Goal: Information Seeking & Learning: Learn about a topic

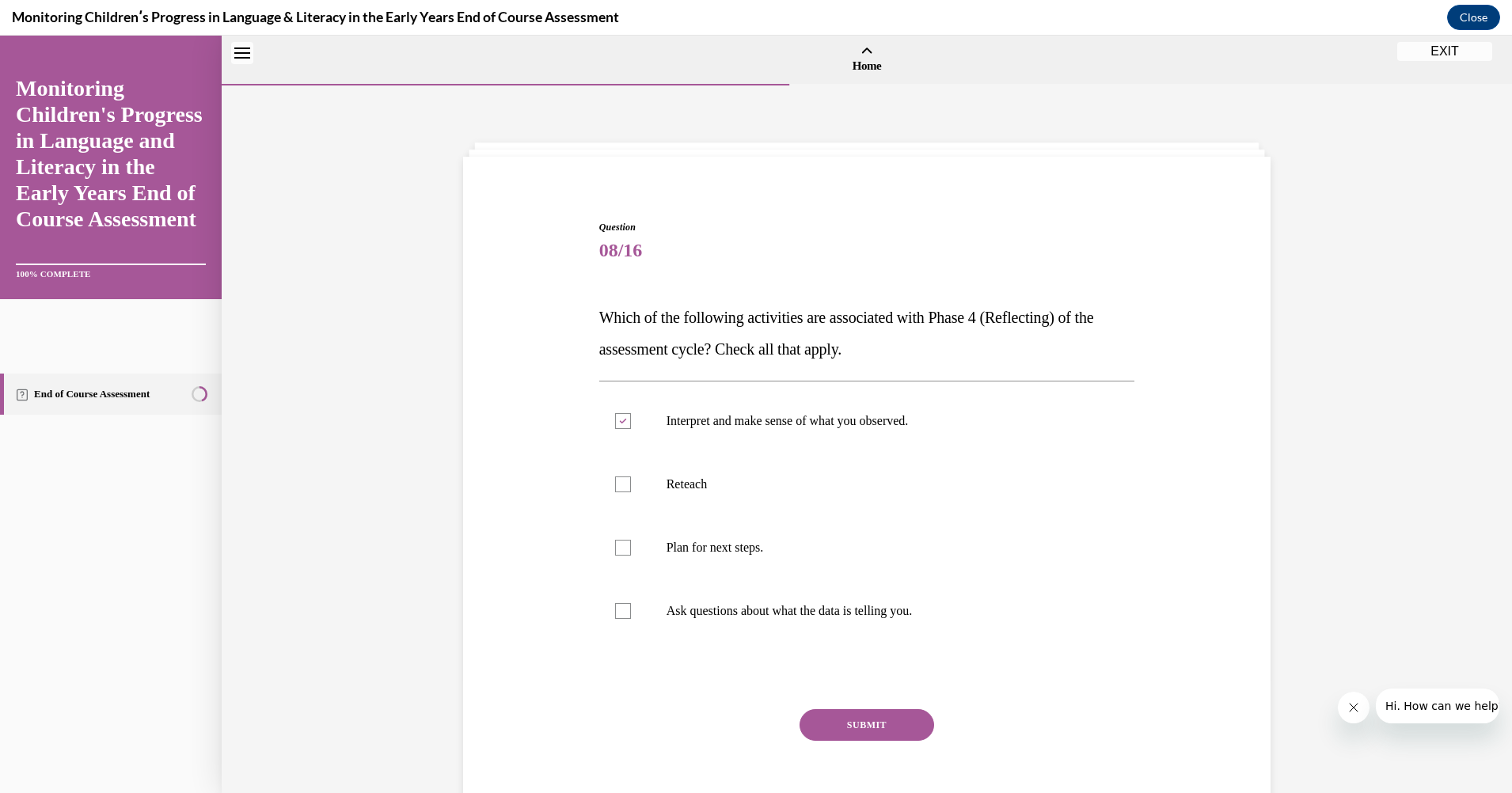
scroll to position [49, 0]
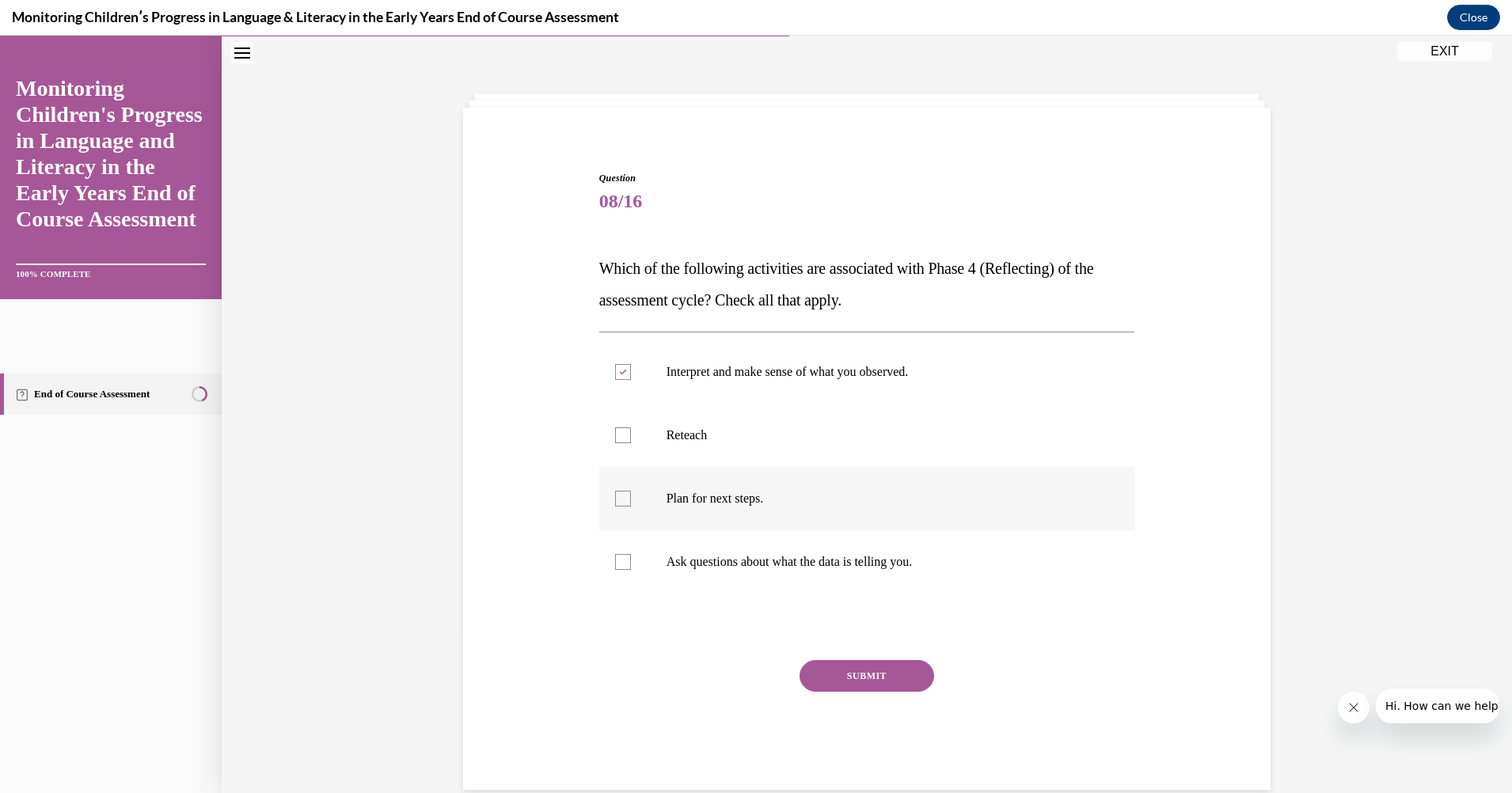
click at [615, 497] on div at bounding box center [623, 499] width 16 height 16
click at [615, 497] on input "Plan for next steps." at bounding box center [623, 499] width 16 height 16
checkbox input "true"
click at [615, 554] on div at bounding box center [623, 562] width 16 height 16
click at [615, 554] on input "Ask questions about what the data is telling you." at bounding box center [623, 562] width 16 height 16
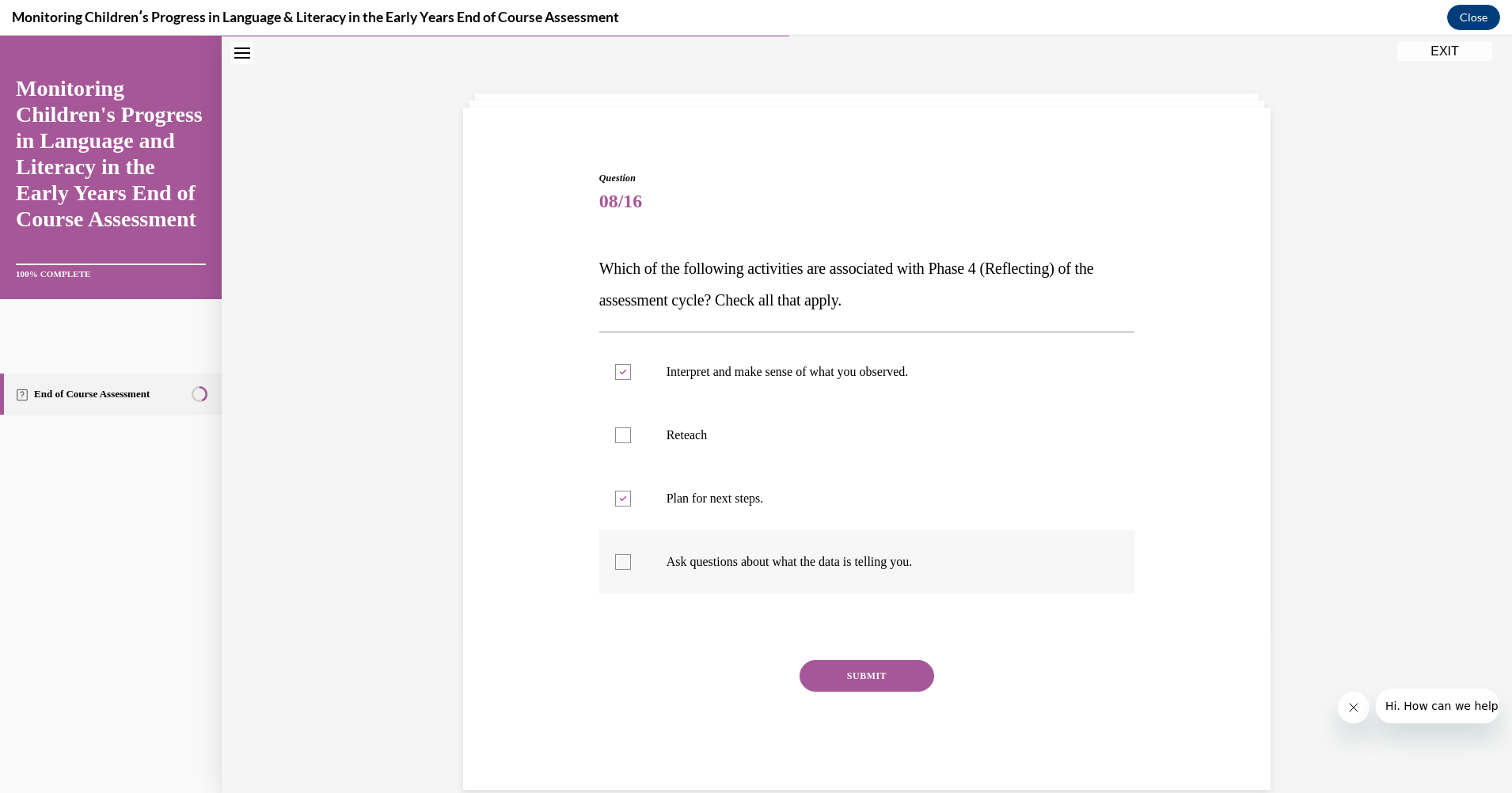
checkbox input "true"
click at [875, 677] on button "SUBMIT" at bounding box center [866, 676] width 135 height 31
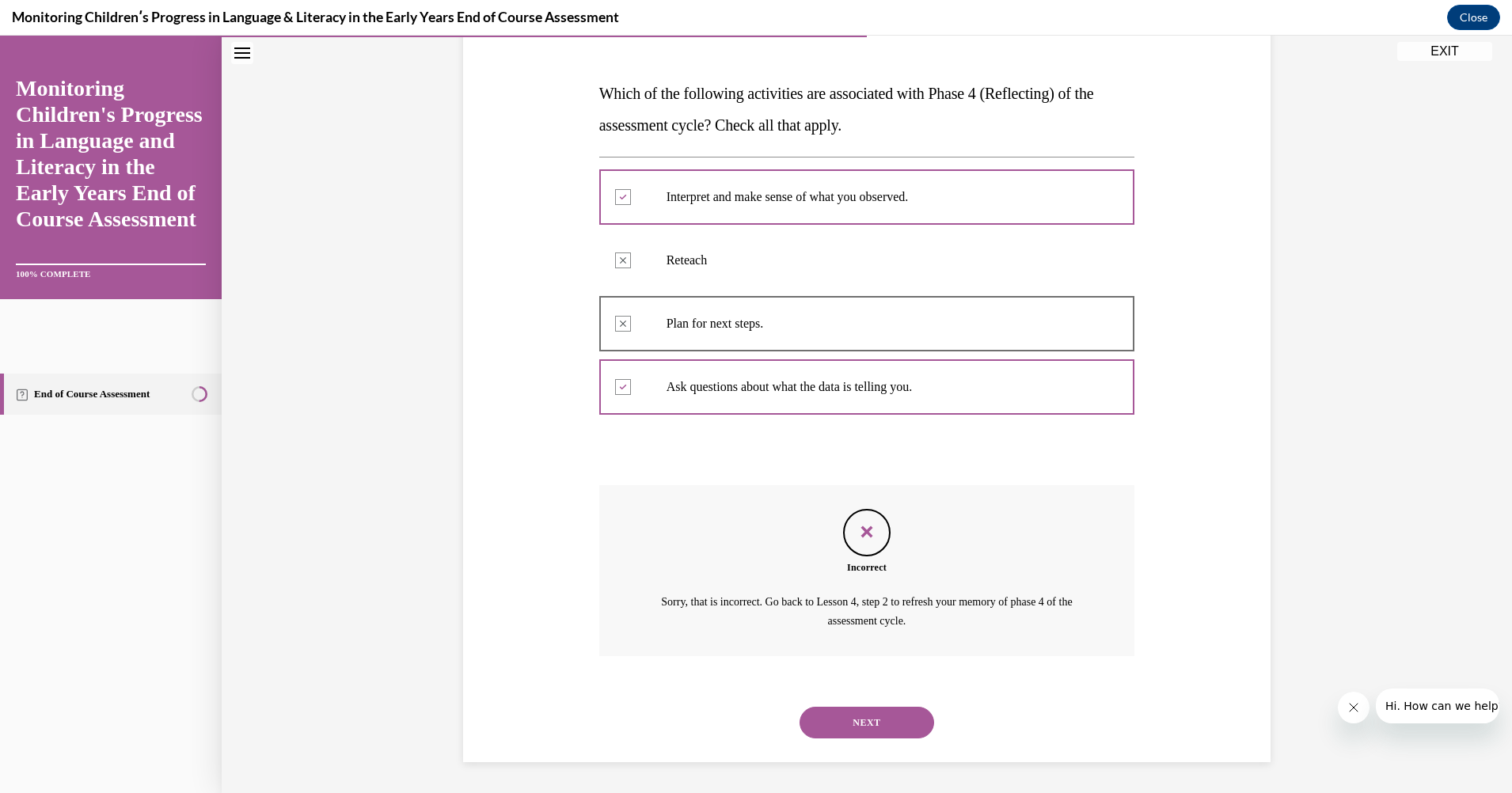
scroll to position [224, 0]
click at [799, 705] on button "NEXT" at bounding box center [866, 721] width 135 height 31
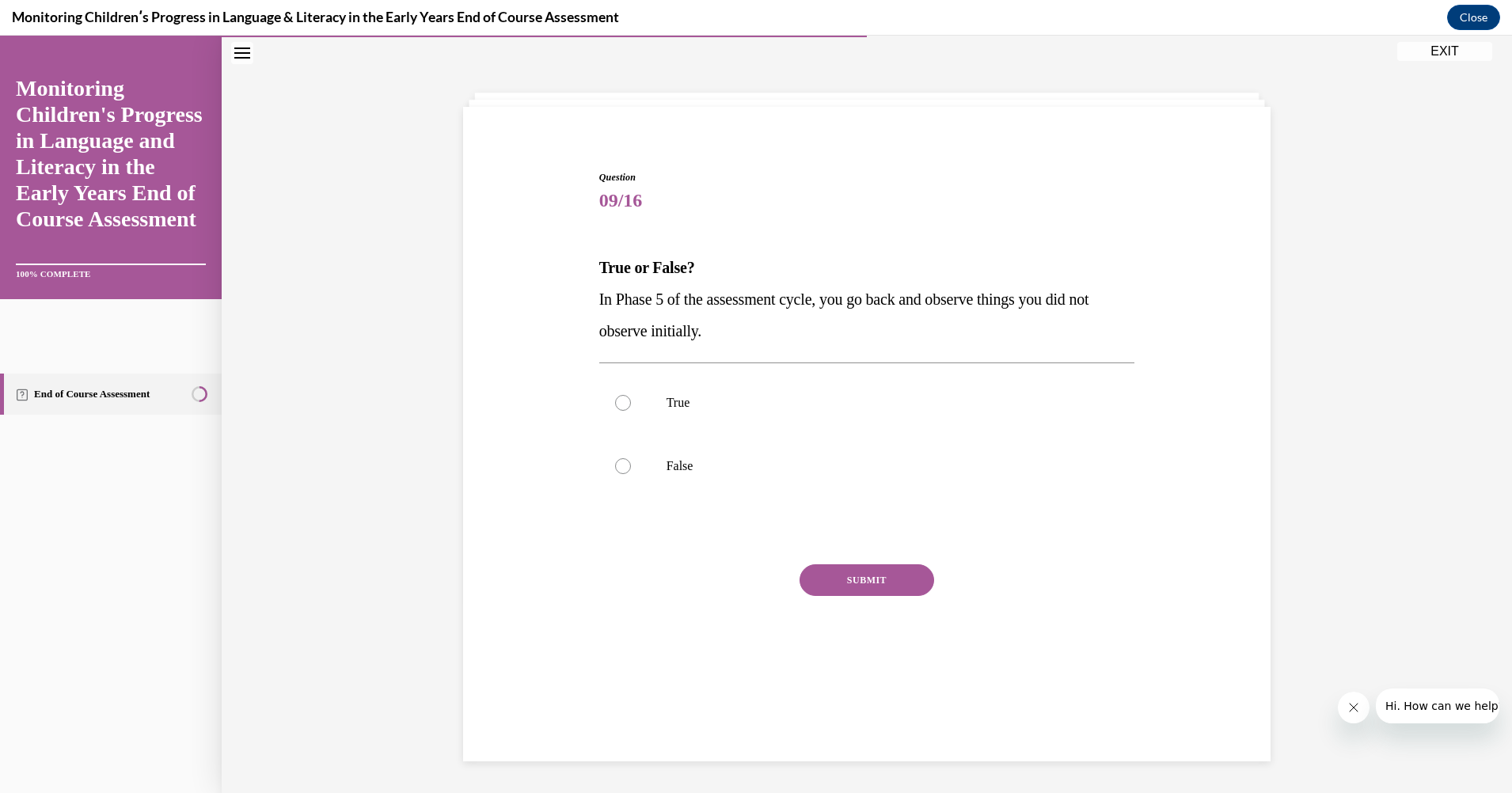
scroll to position [50, 0]
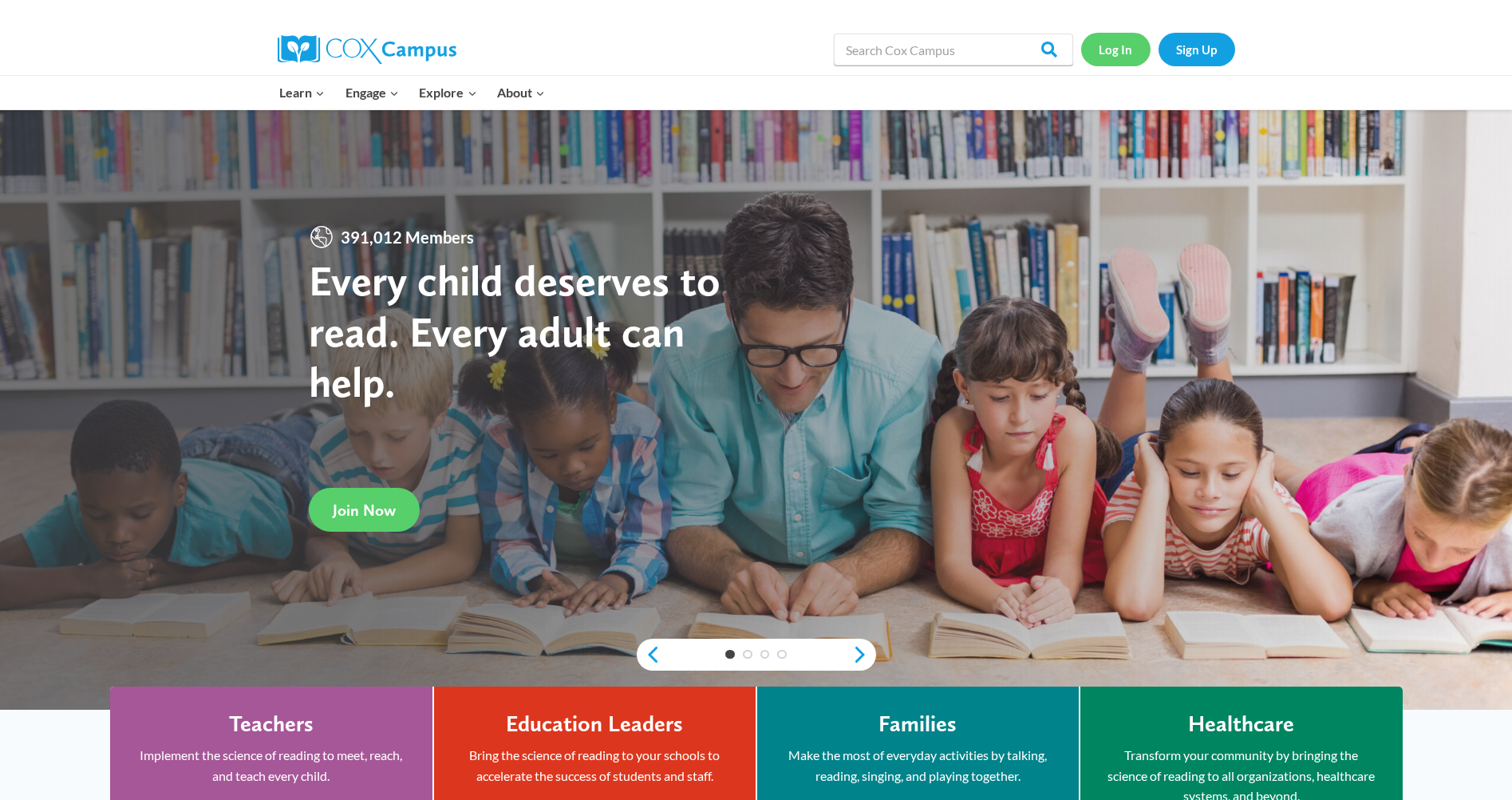
click at [1118, 43] on link "Log In" at bounding box center [1116, 49] width 69 height 33
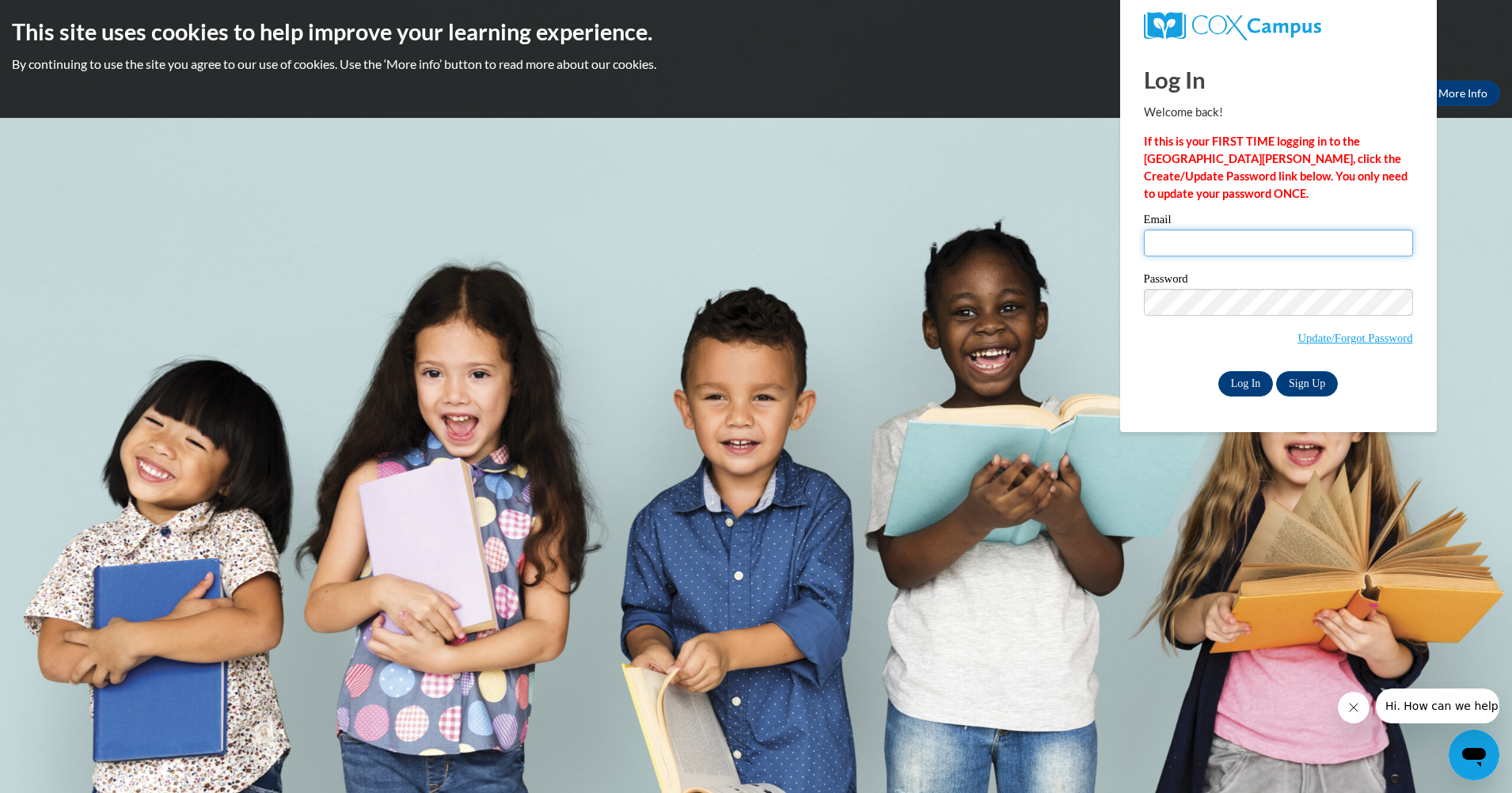
type input "pgreer@lccaa.net"
click at [1243, 374] on input "Log In" at bounding box center [1246, 384] width 55 height 26
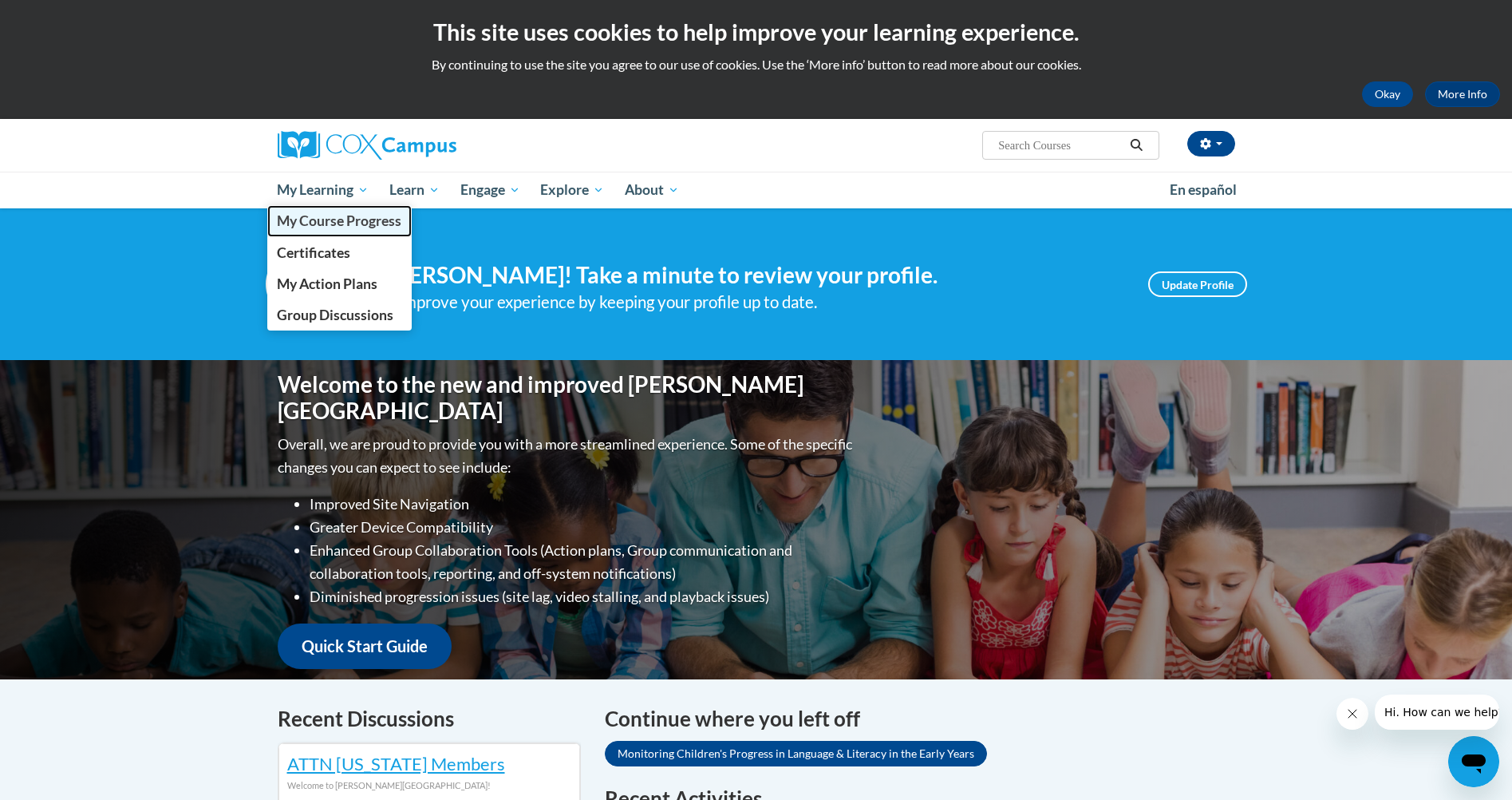
click at [308, 212] on span "My Course Progress" at bounding box center [338, 220] width 124 height 17
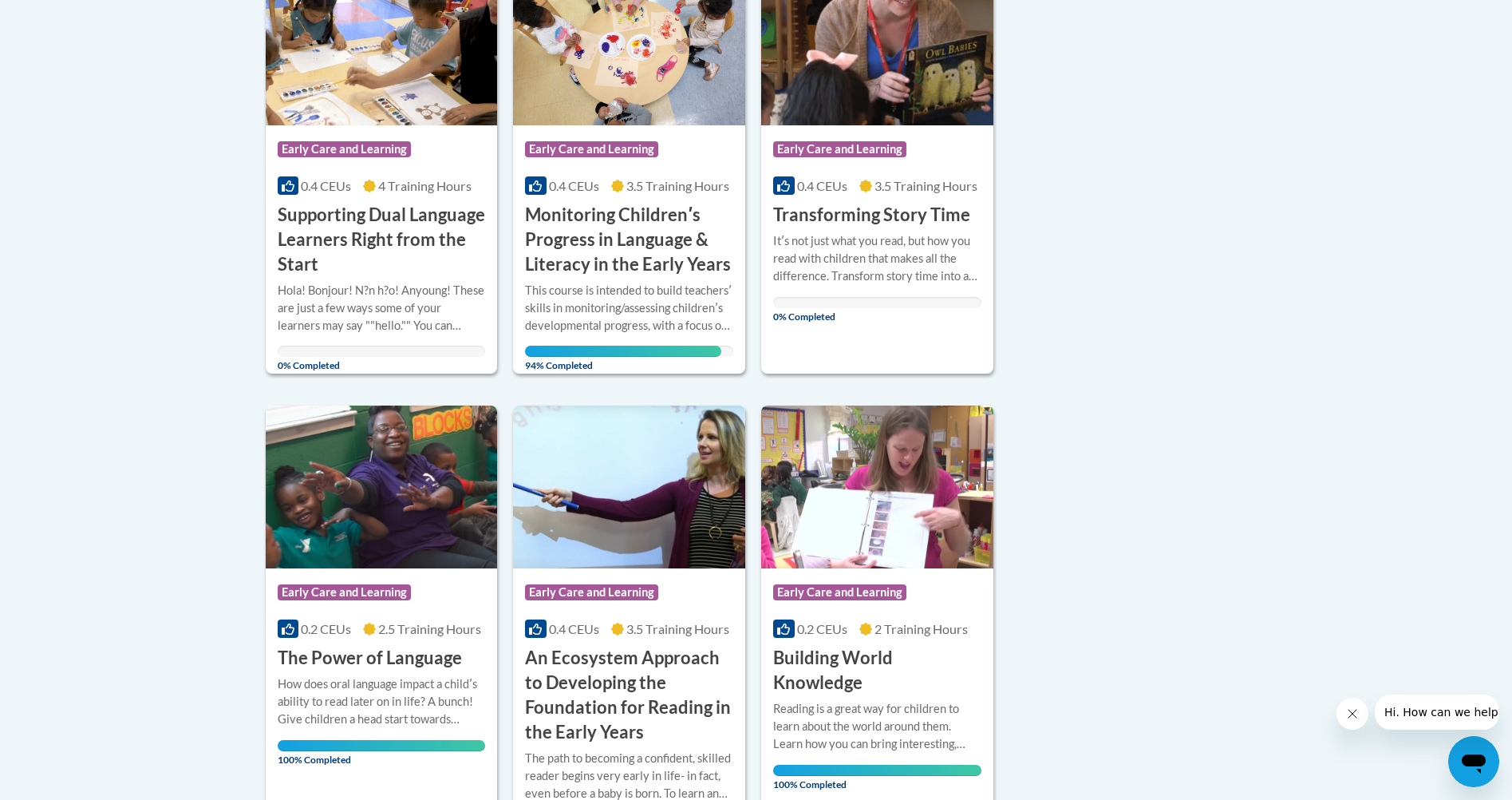
scroll to position [532, 0]
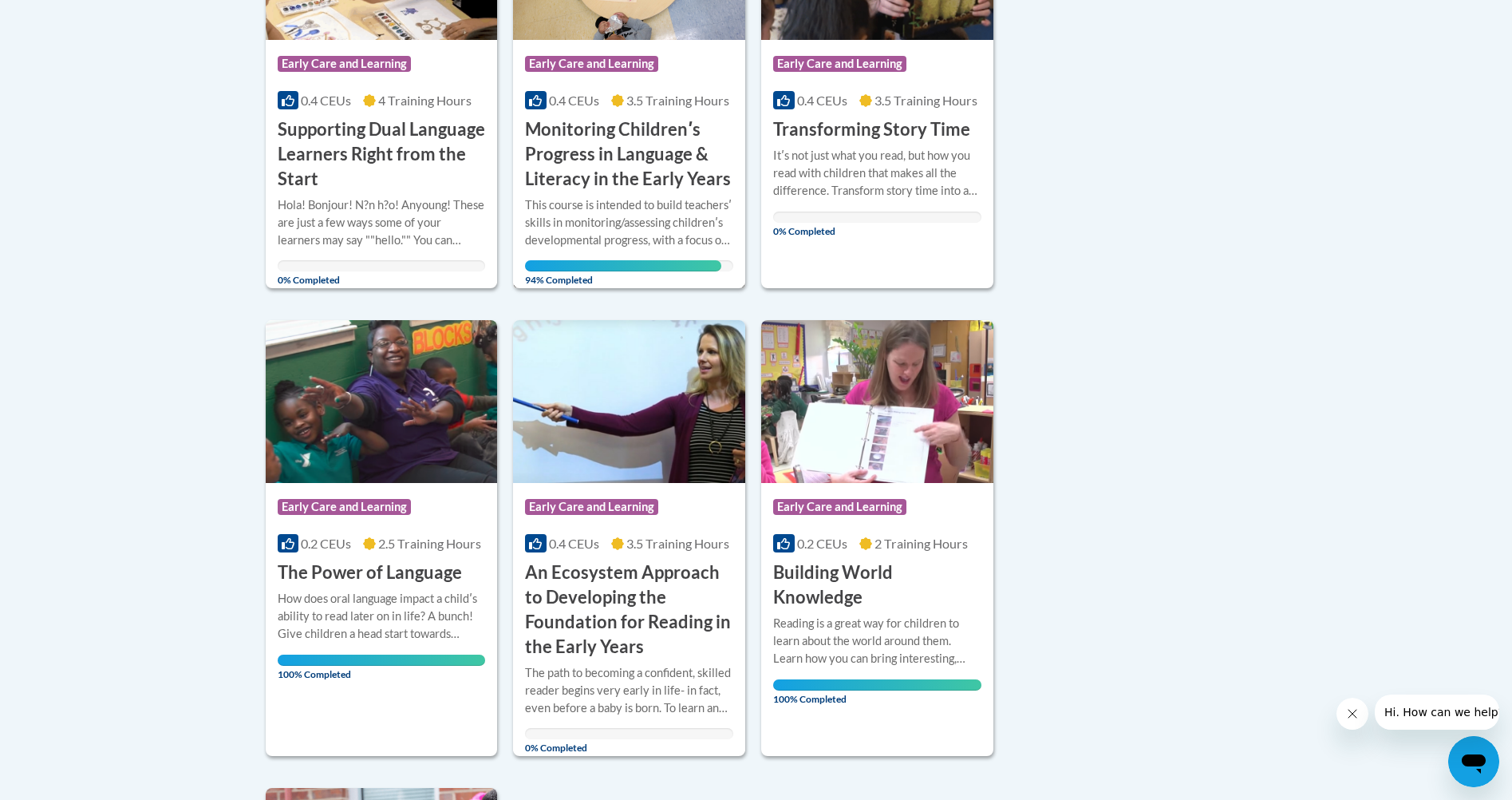
click at [550, 216] on div "This course is intended to build teachersʹ skills in monitoring/assessing child…" at bounding box center [629, 222] width 208 height 53
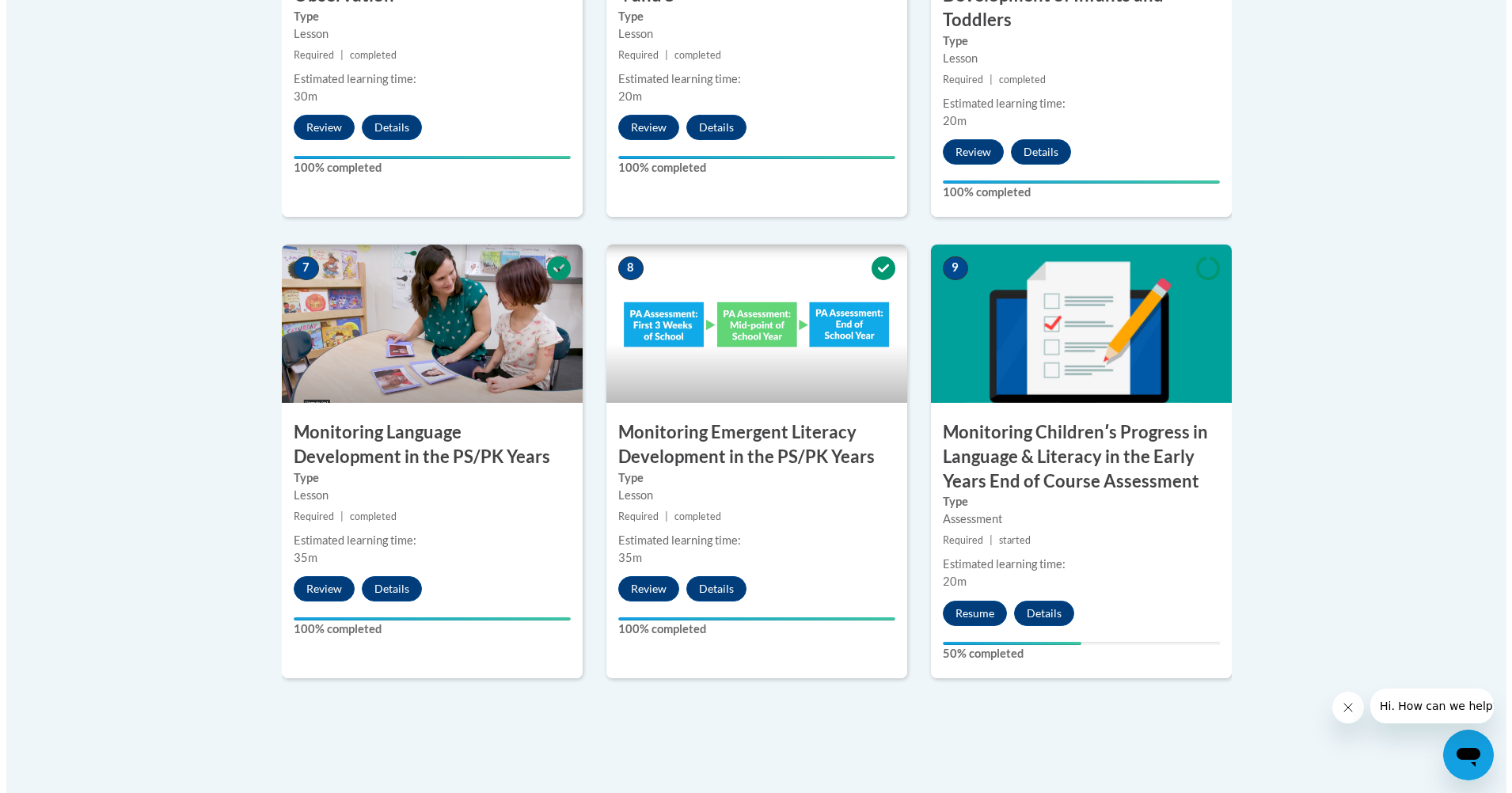
scroll to position [1255, 0]
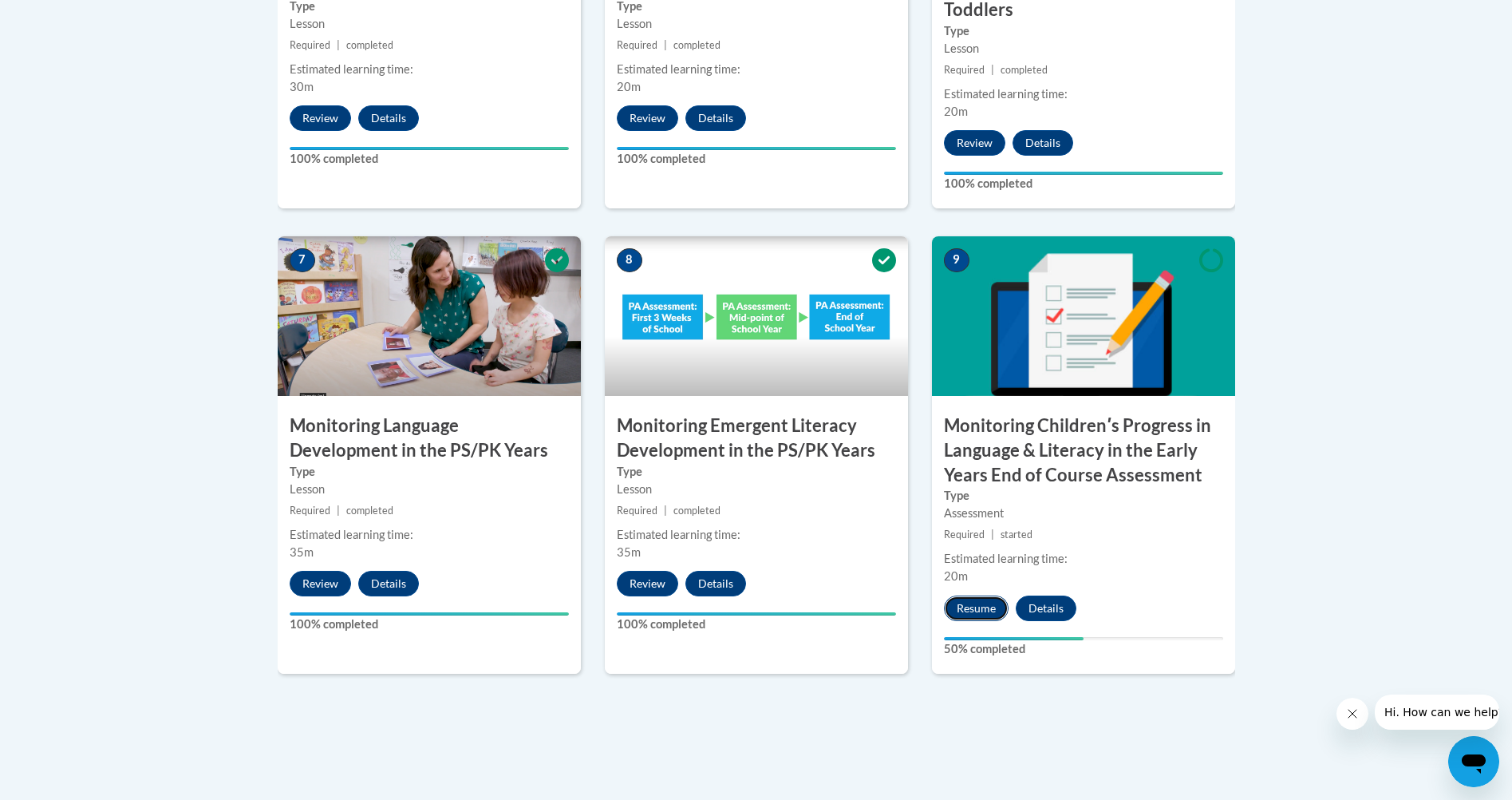
click at [970, 604] on button "Resume" at bounding box center [975, 608] width 64 height 26
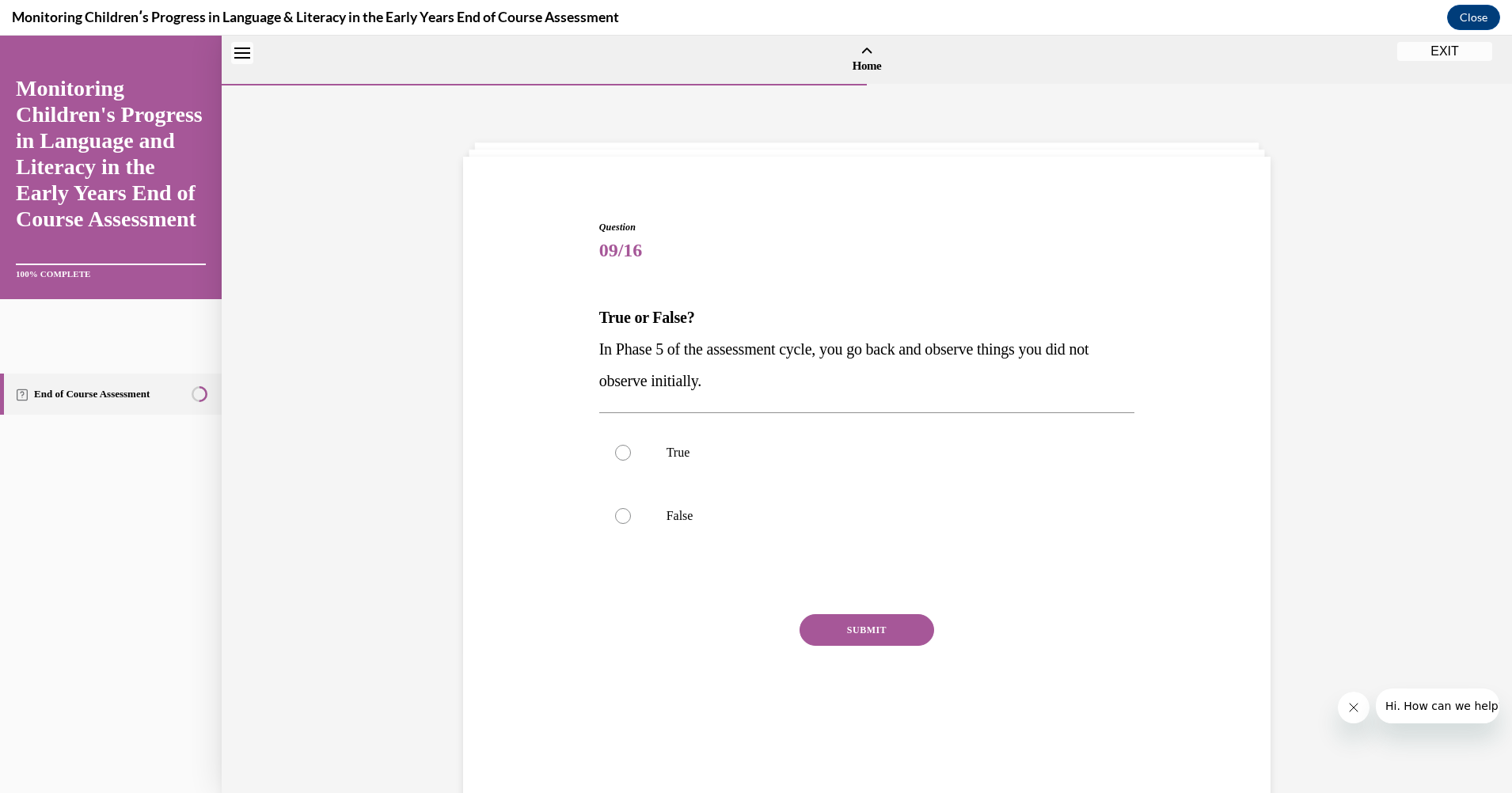
scroll to position [49, 0]
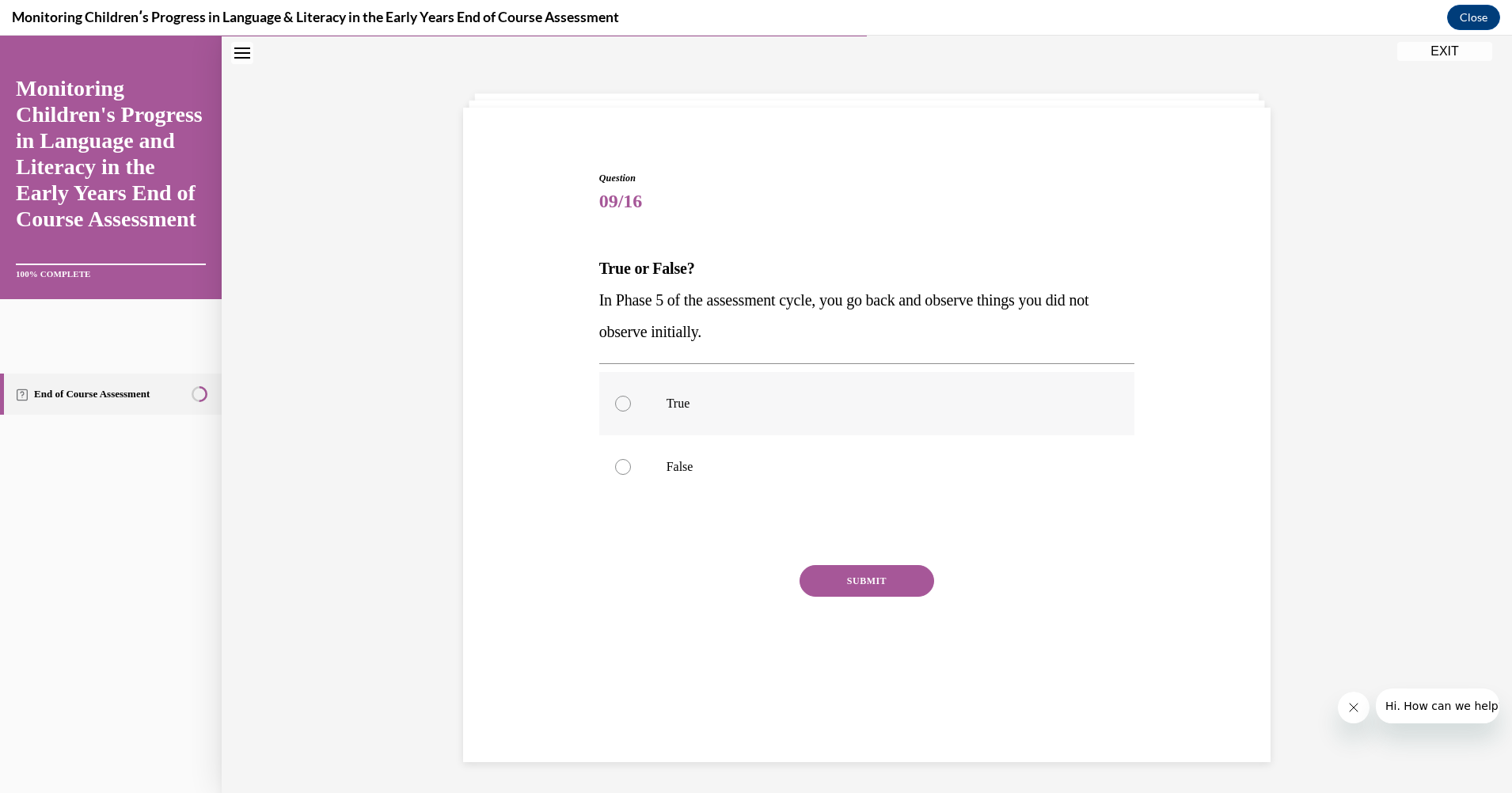
click at [612, 394] on label "True" at bounding box center [867, 403] width 536 height 63
click at [615, 396] on input "True" at bounding box center [623, 403] width 16 height 16
radio input "true"
click at [864, 580] on button "SUBMIT" at bounding box center [866, 580] width 135 height 31
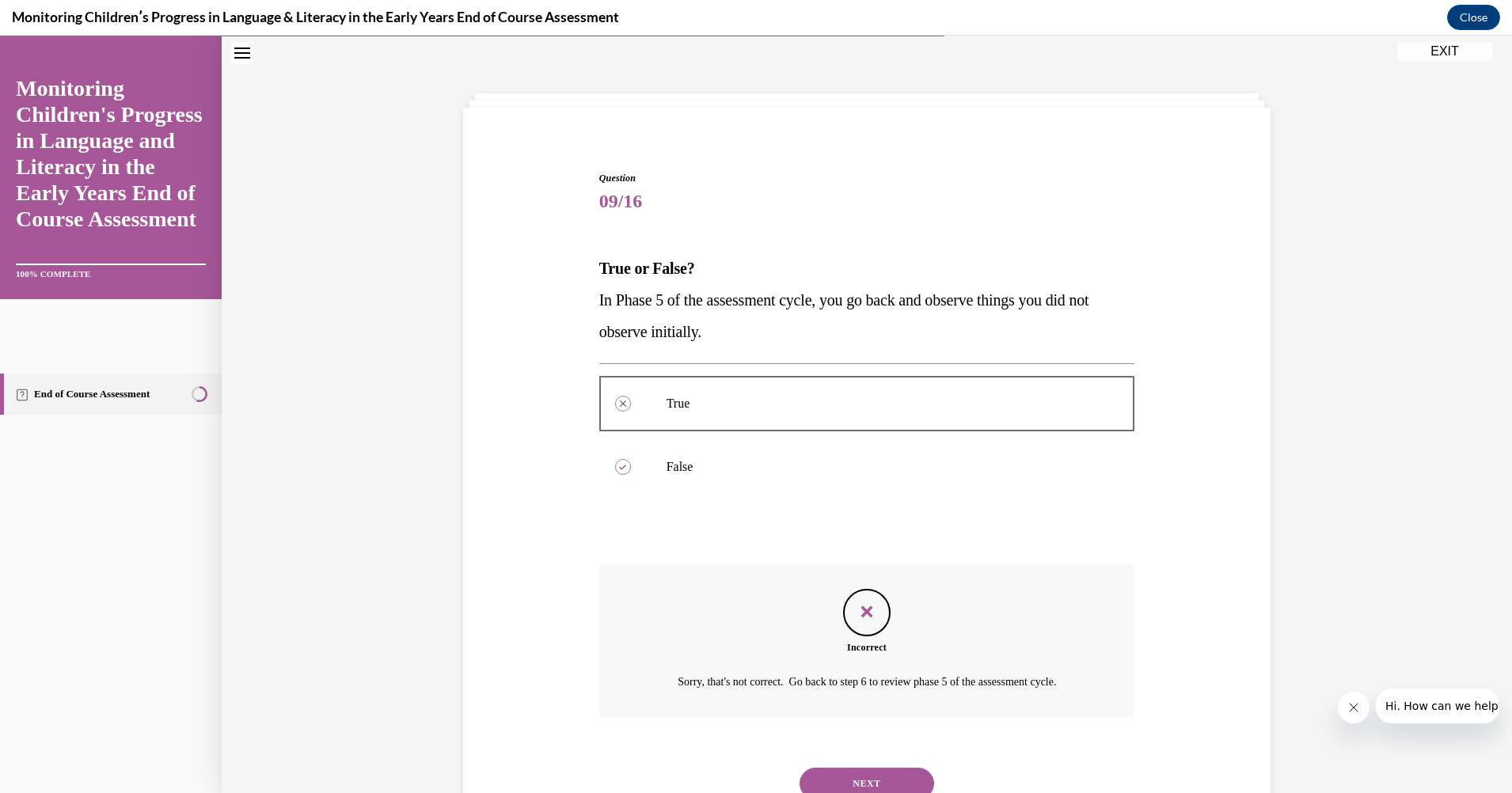
scroll to position [111, 0]
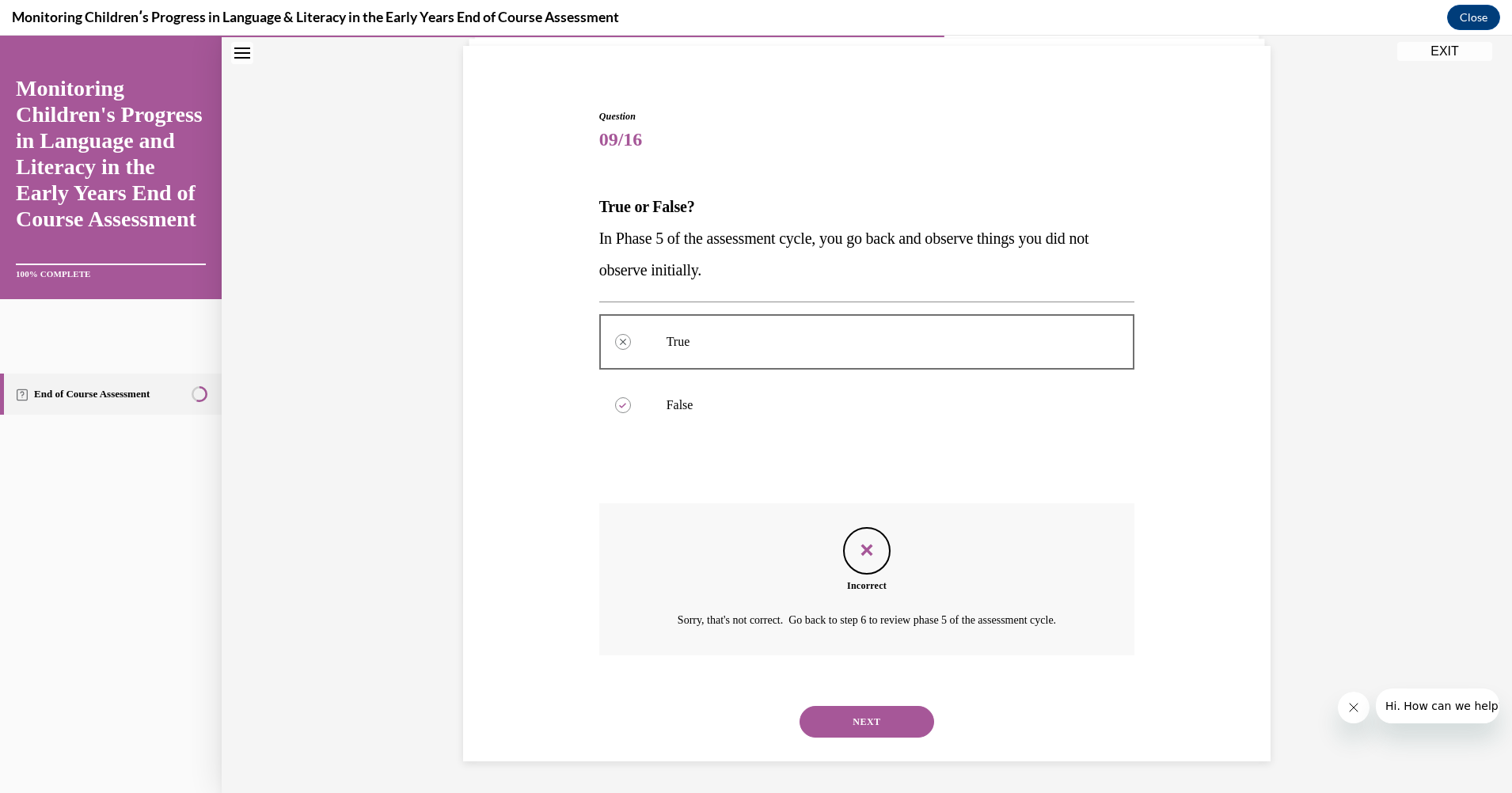
click at [875, 715] on button "NEXT" at bounding box center [866, 721] width 135 height 31
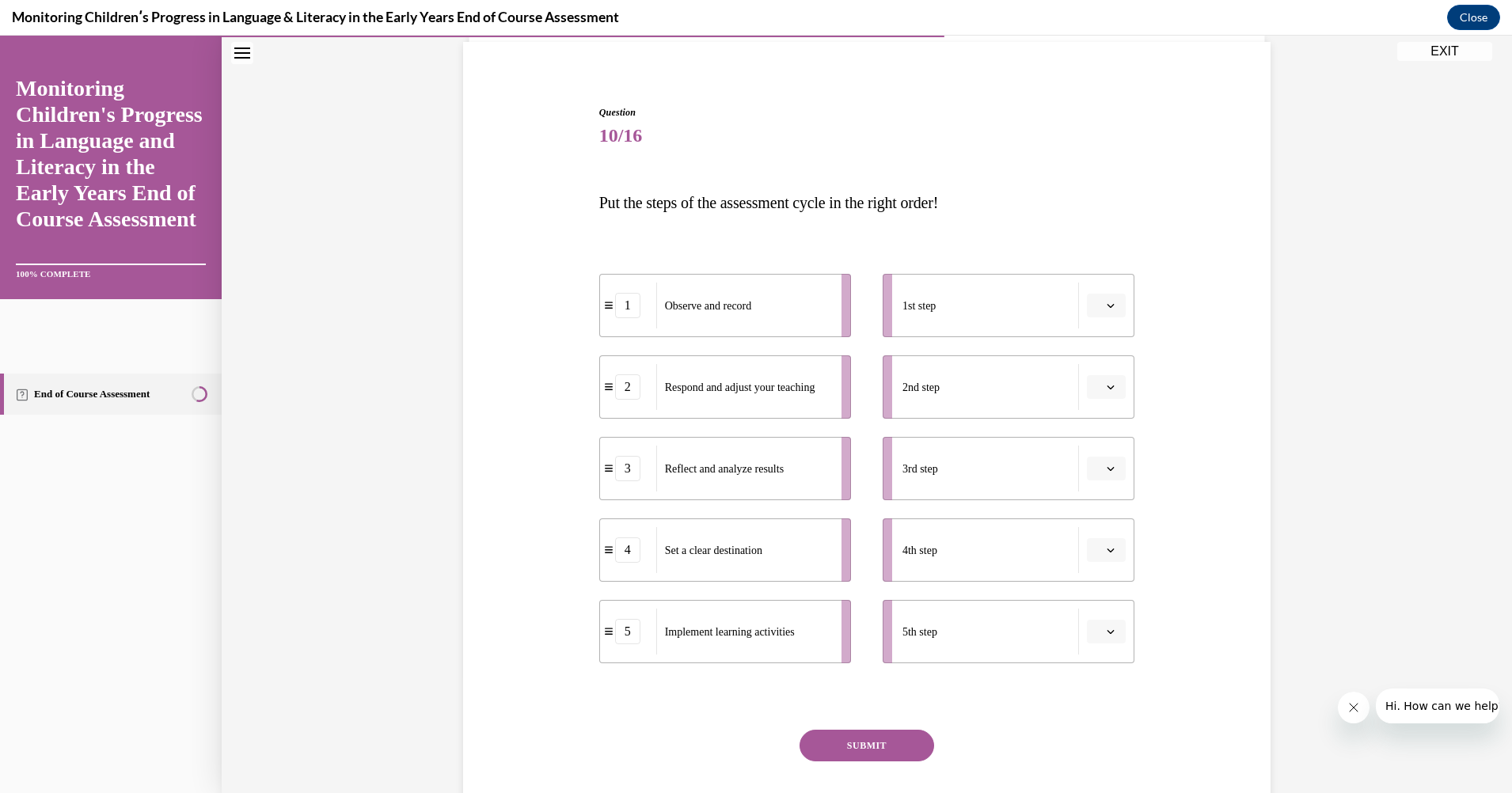
scroll to position [156, 0]
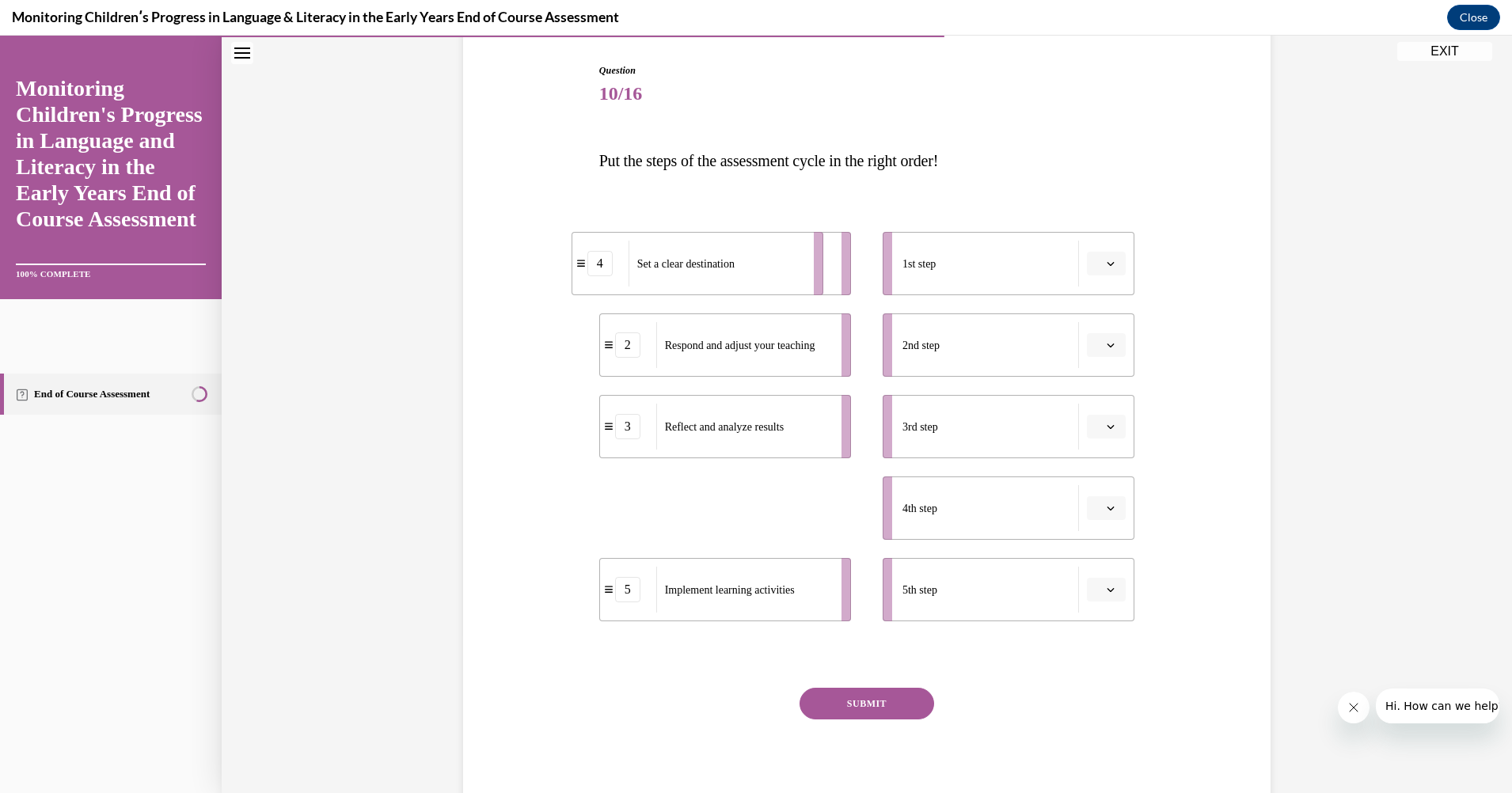
drag, startPoint x: 733, startPoint y: 519, endPoint x: 709, endPoint y: 266, distance: 254.1
click at [709, 266] on div "Set a clear destination" at bounding box center [717, 263] width 175 height 46
drag, startPoint x: 729, startPoint y: 511, endPoint x: 746, endPoint y: 236, distance: 275.5
click at [749, 234] on div "Set a clear destination" at bounding box center [770, 252] width 175 height 46
drag, startPoint x: 706, startPoint y: 516, endPoint x: 722, endPoint y: 334, distance: 182.7
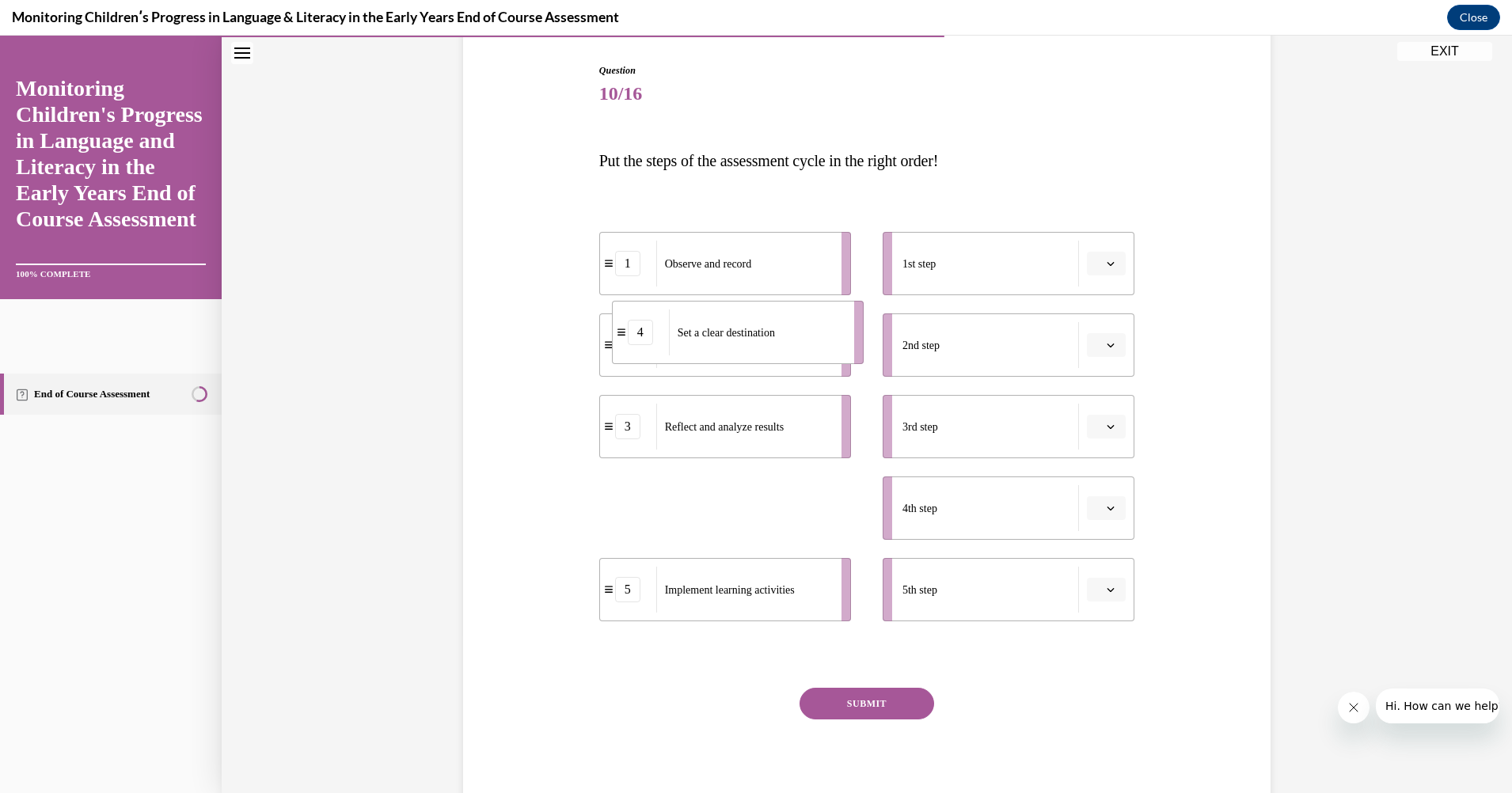
click at [722, 334] on span "Set a clear destination" at bounding box center [725, 333] width 97 height 17
drag, startPoint x: 714, startPoint y: 511, endPoint x: 989, endPoint y: 349, distance: 319.2
click at [989, 348] on span "Set a clear destination" at bounding box center [991, 342] width 97 height 12
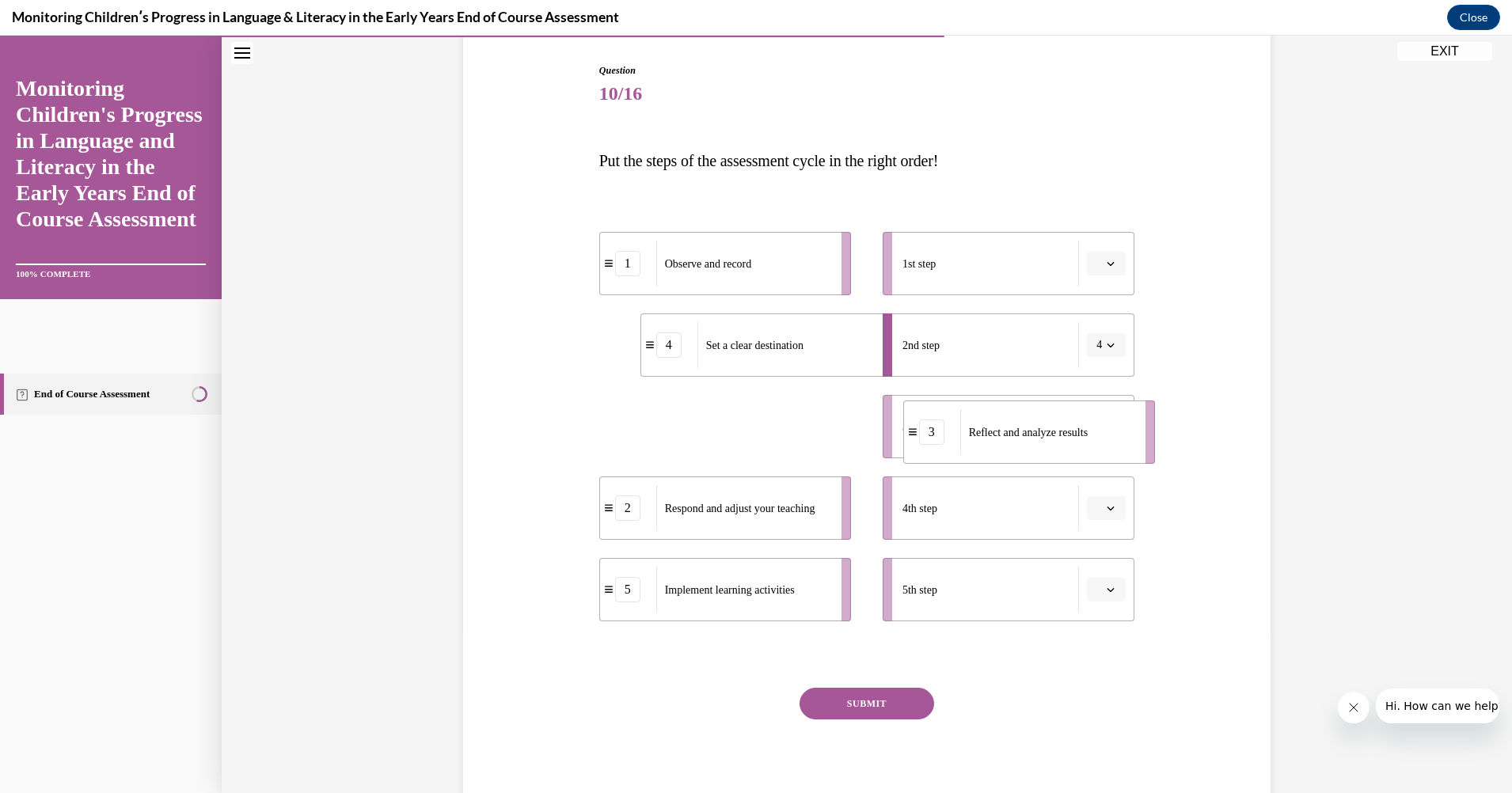
drag, startPoint x: 698, startPoint y: 436, endPoint x: 996, endPoint y: 435, distance: 298.0
click at [996, 435] on div "Reflect and analyze results" at bounding box center [1048, 432] width 175 height 46
drag, startPoint x: 715, startPoint y: 512, endPoint x: 1032, endPoint y: 435, distance: 326.2
click at [1032, 435] on span "Respond and adjust your teaching" at bounding box center [1046, 434] width 151 height 12
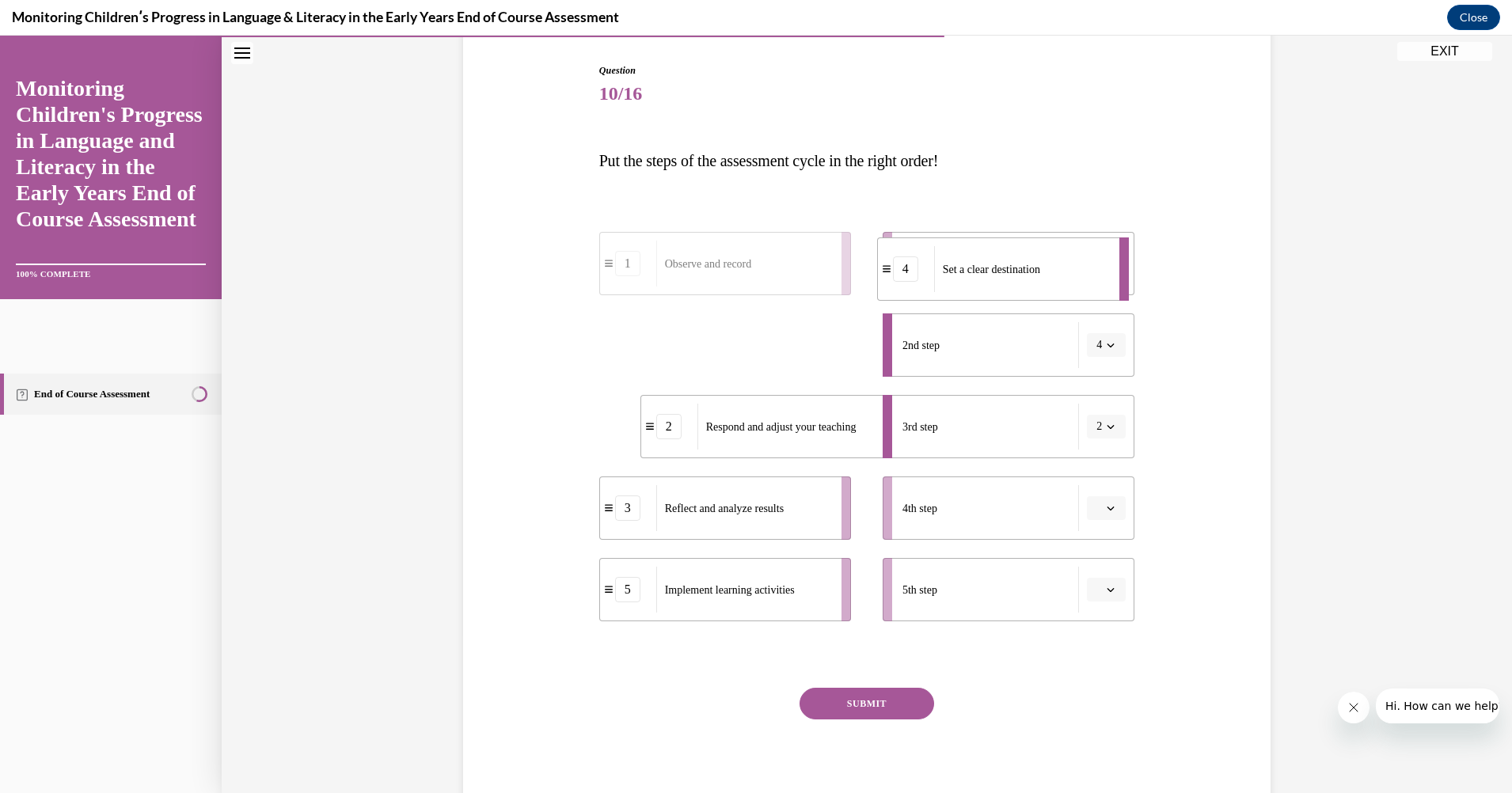
drag, startPoint x: 796, startPoint y: 353, endPoint x: 1054, endPoint y: 257, distance: 275.3
click at [1054, 257] on div "Set a clear destination" at bounding box center [1022, 269] width 175 height 46
click at [859, 443] on div "Respond and adjust your teaching" at bounding box center [786, 426] width 175 height 46
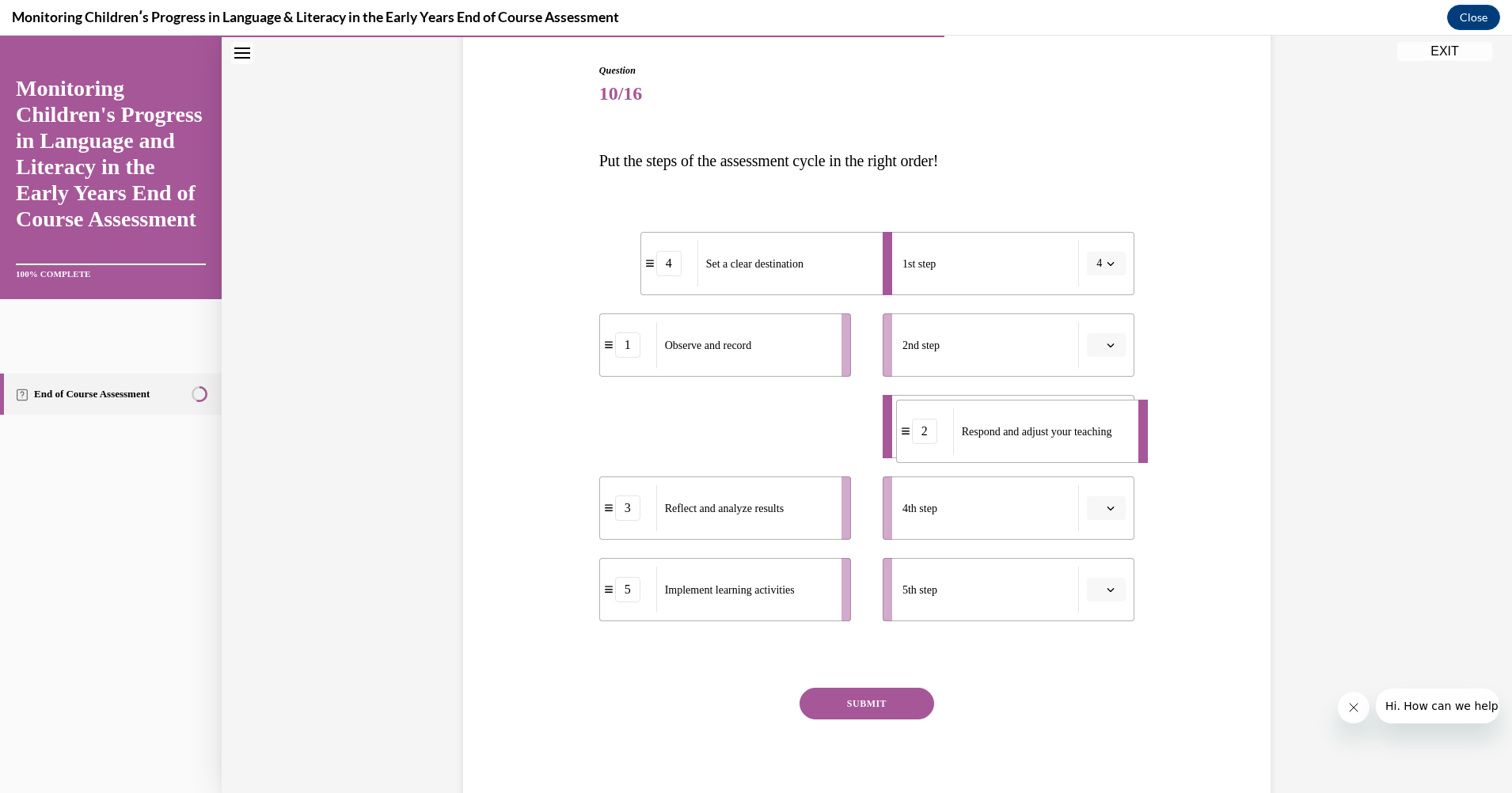
drag, startPoint x: 768, startPoint y: 435, endPoint x: 1010, endPoint y: 411, distance: 243.2
click at [1010, 411] on div "Respond and adjust your teaching" at bounding box center [1040, 431] width 175 height 46
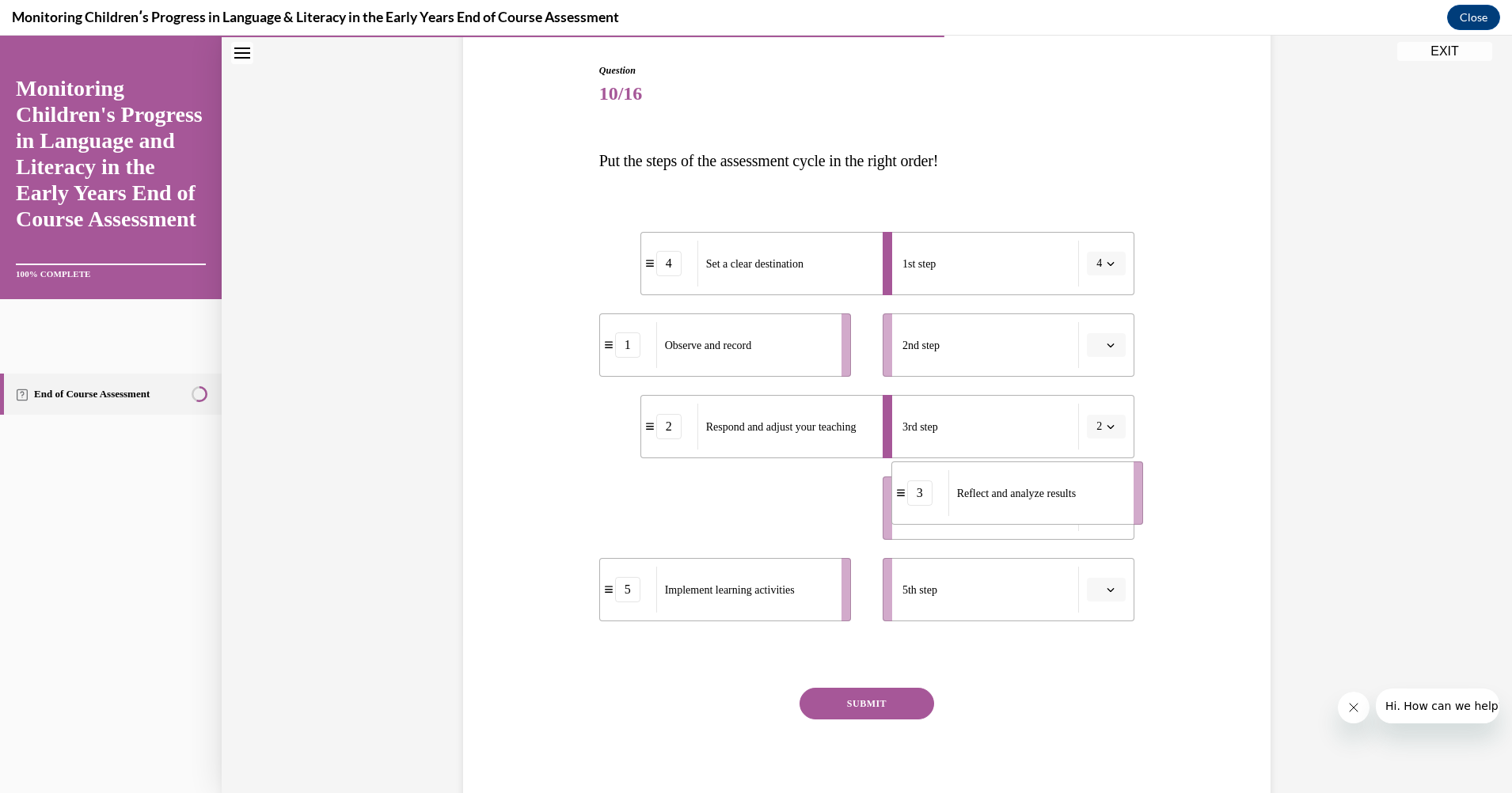
drag, startPoint x: 787, startPoint y: 518, endPoint x: 1108, endPoint y: 510, distance: 321.1
click at [1108, 510] on div "Reflect and analyze results" at bounding box center [1036, 493] width 175 height 46
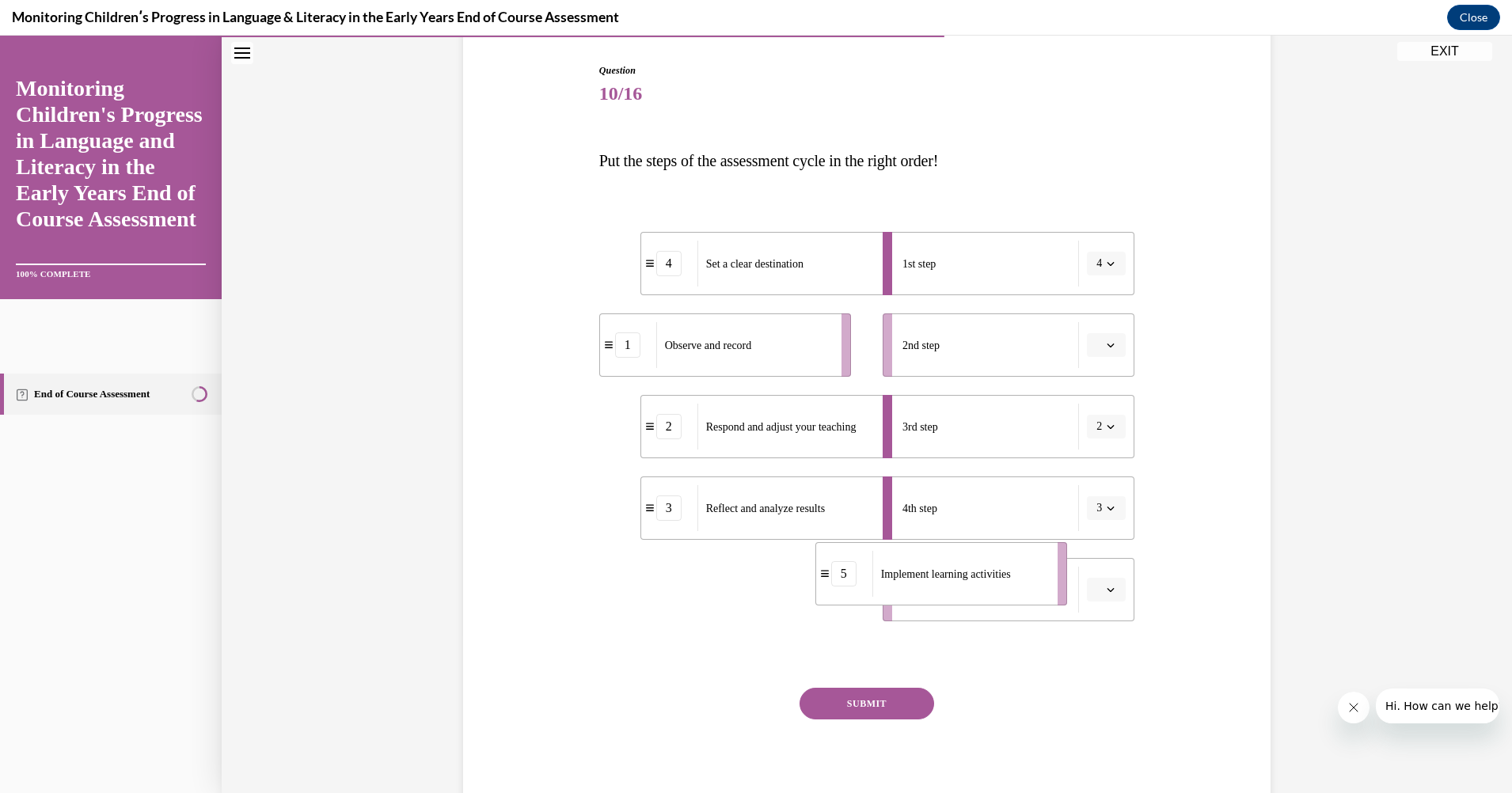
drag, startPoint x: 730, startPoint y: 588, endPoint x: 947, endPoint y: 572, distance: 217.6
click at [947, 572] on span "Implement learning activities" at bounding box center [946, 574] width 130 height 12
drag, startPoint x: 726, startPoint y: 604, endPoint x: 748, endPoint y: 602, distance: 22.1
click at [748, 602] on div "Implement learning activities" at bounding box center [806, 586] width 175 height 46
drag, startPoint x: 750, startPoint y: 592, endPoint x: 1011, endPoint y: 606, distance: 261.4
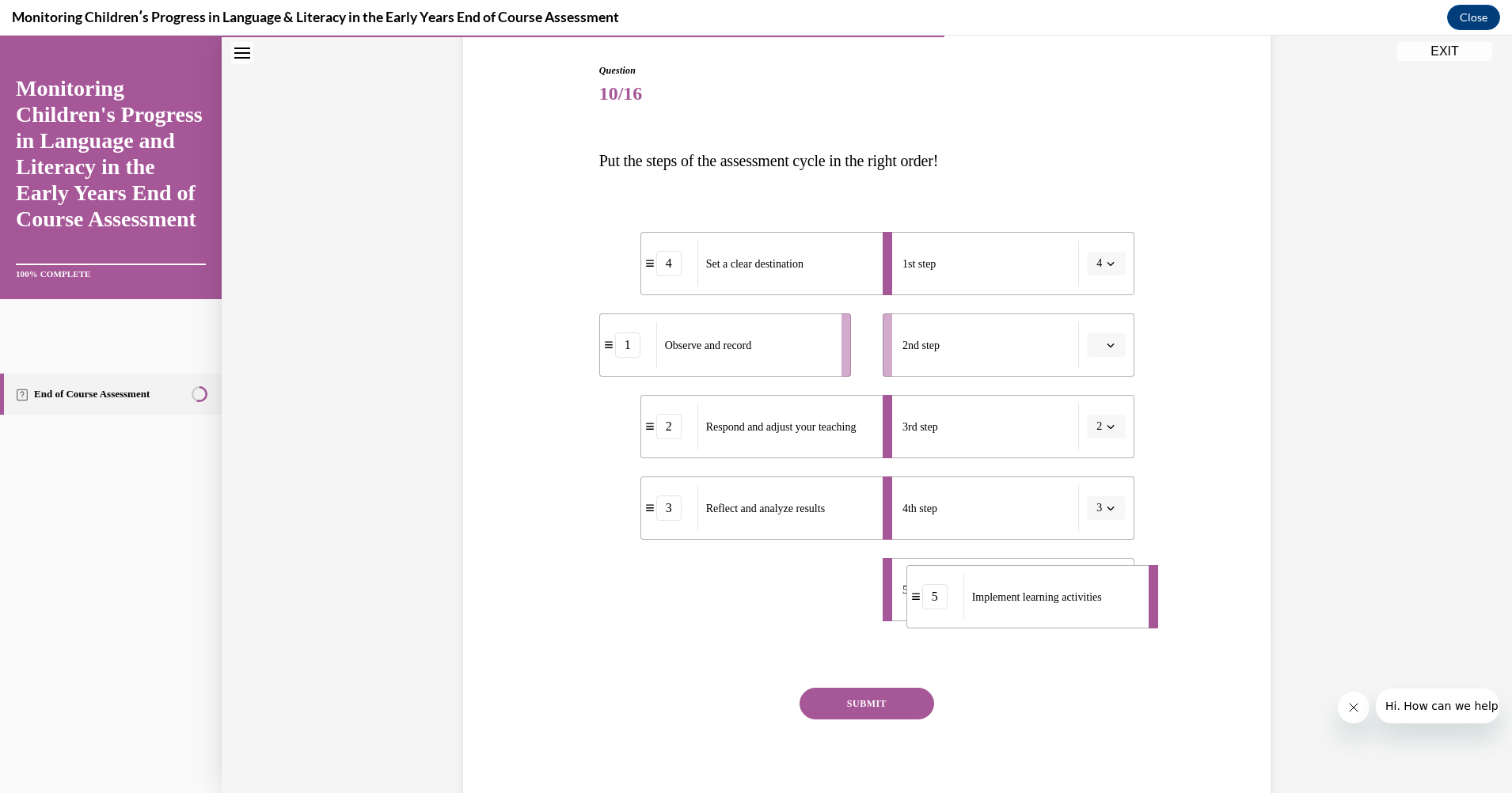
click at [1010, 597] on span "Implement learning activities" at bounding box center [1038, 597] width 130 height 12
click at [873, 689] on button "SUBMIT" at bounding box center [866, 703] width 135 height 31
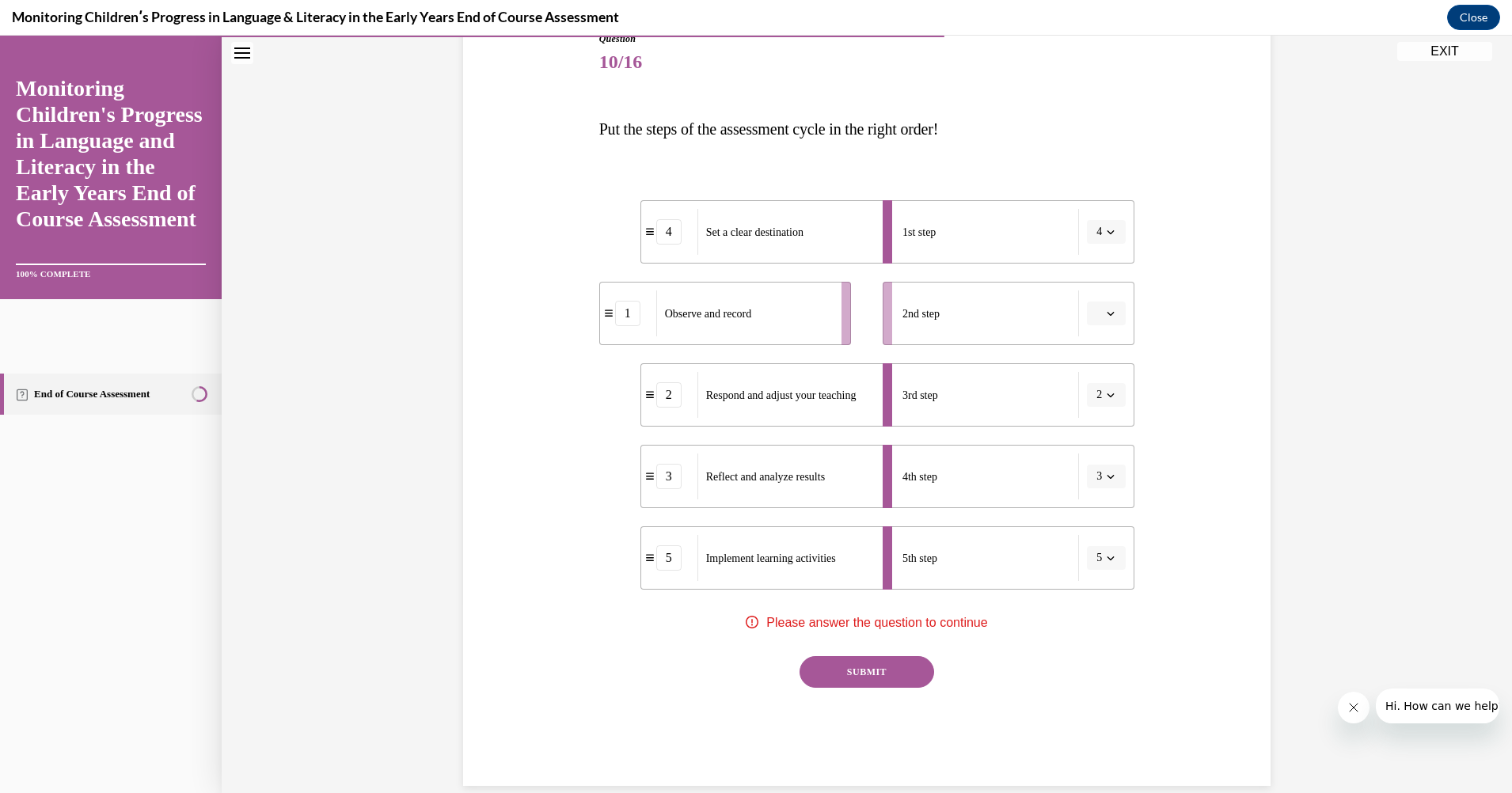
scroll to position [213, 0]
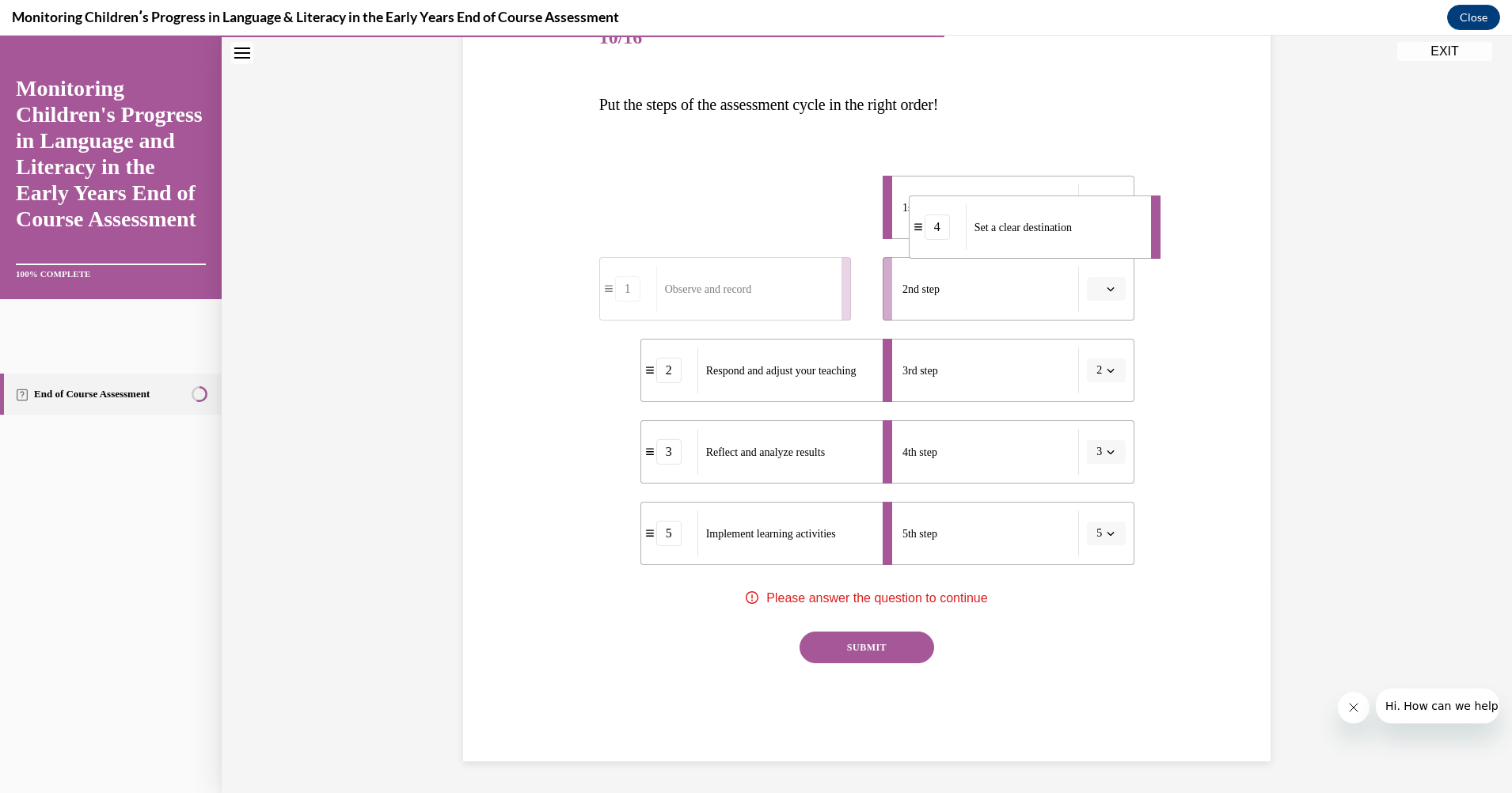
drag, startPoint x: 769, startPoint y: 214, endPoint x: 1053, endPoint y: 232, distance: 284.6
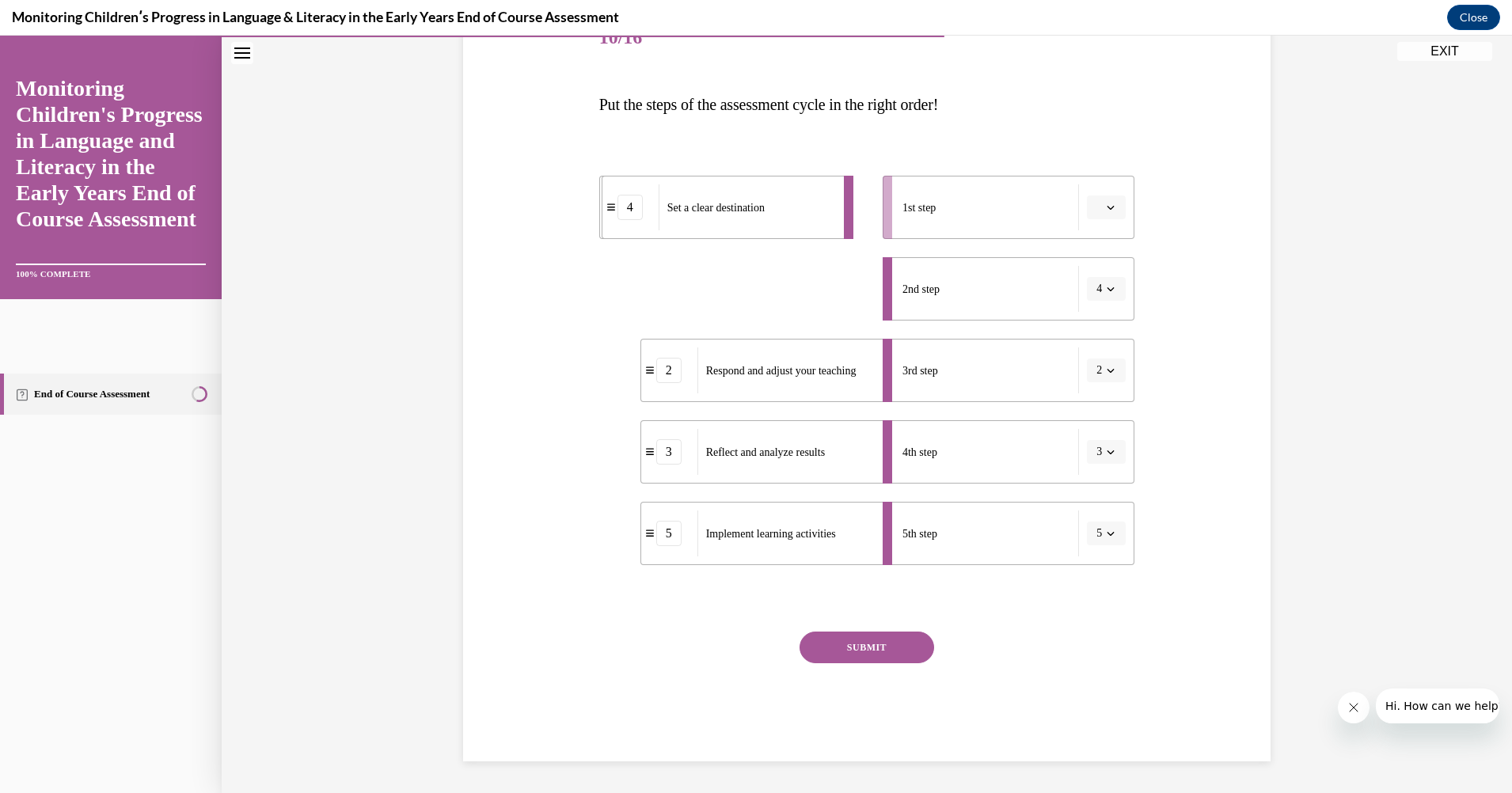
drag, startPoint x: 790, startPoint y: 286, endPoint x: 751, endPoint y: 205, distance: 89.9
click at [751, 205] on span "Set a clear destination" at bounding box center [716, 208] width 97 height 12
drag, startPoint x: 738, startPoint y: 299, endPoint x: 1028, endPoint y: 224, distance: 299.5
click at [1028, 224] on div "Set a clear destination" at bounding box center [1033, 214] width 175 height 46
click at [1107, 209] on icon "button" at bounding box center [1110, 208] width 7 height 4
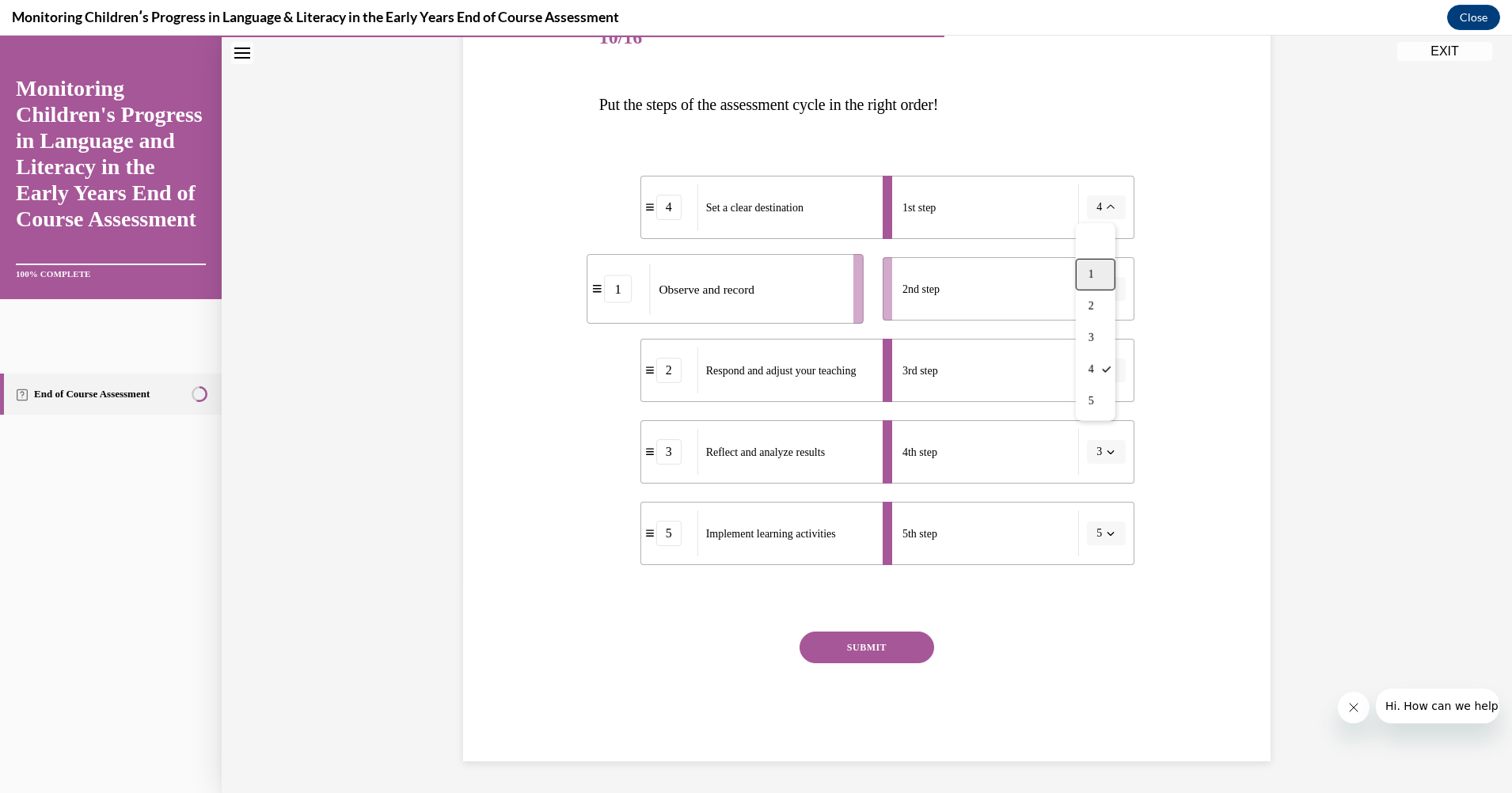
click at [1088, 267] on div "1" at bounding box center [1096, 274] width 39 height 31
click at [1106, 287] on icon "button" at bounding box center [1110, 289] width 8 height 8
click at [1090, 349] on div "1" at bounding box center [1099, 356] width 39 height 31
click at [1106, 289] on icon "button" at bounding box center [1110, 289] width 8 height 8
click at [1094, 378] on div "2" at bounding box center [1096, 388] width 39 height 31
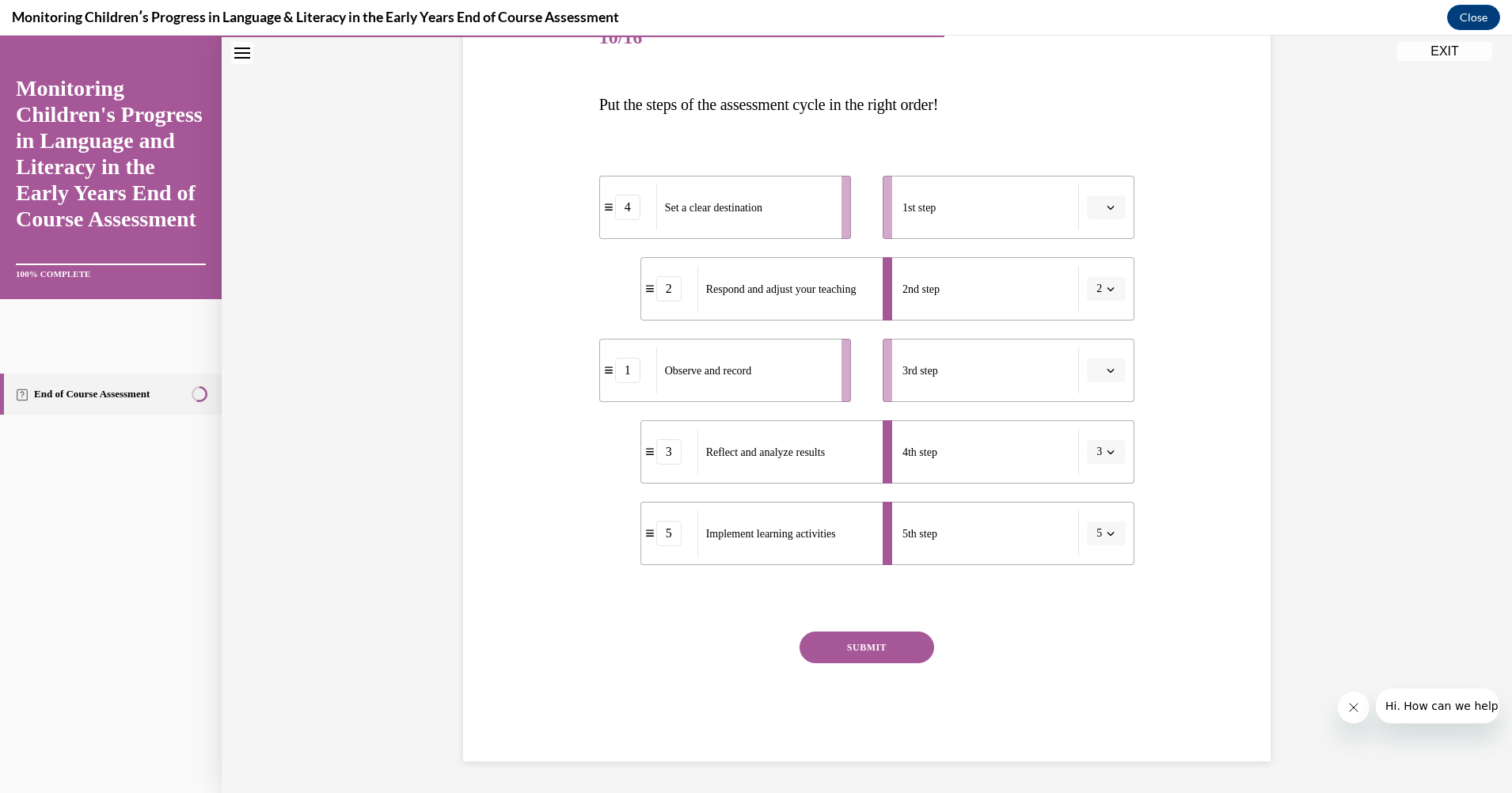
click at [764, 390] on div "Observe and record" at bounding box center [744, 370] width 175 height 46
drag, startPoint x: 767, startPoint y: 379, endPoint x: 1053, endPoint y: 304, distance: 295.7
click at [1077, 305] on div "Observe and record" at bounding box center [1080, 296] width 175 height 46
click at [1106, 285] on icon "button" at bounding box center [1110, 289] width 8 height 8
click at [1092, 414] on span "3" at bounding box center [1092, 419] width 6 height 13
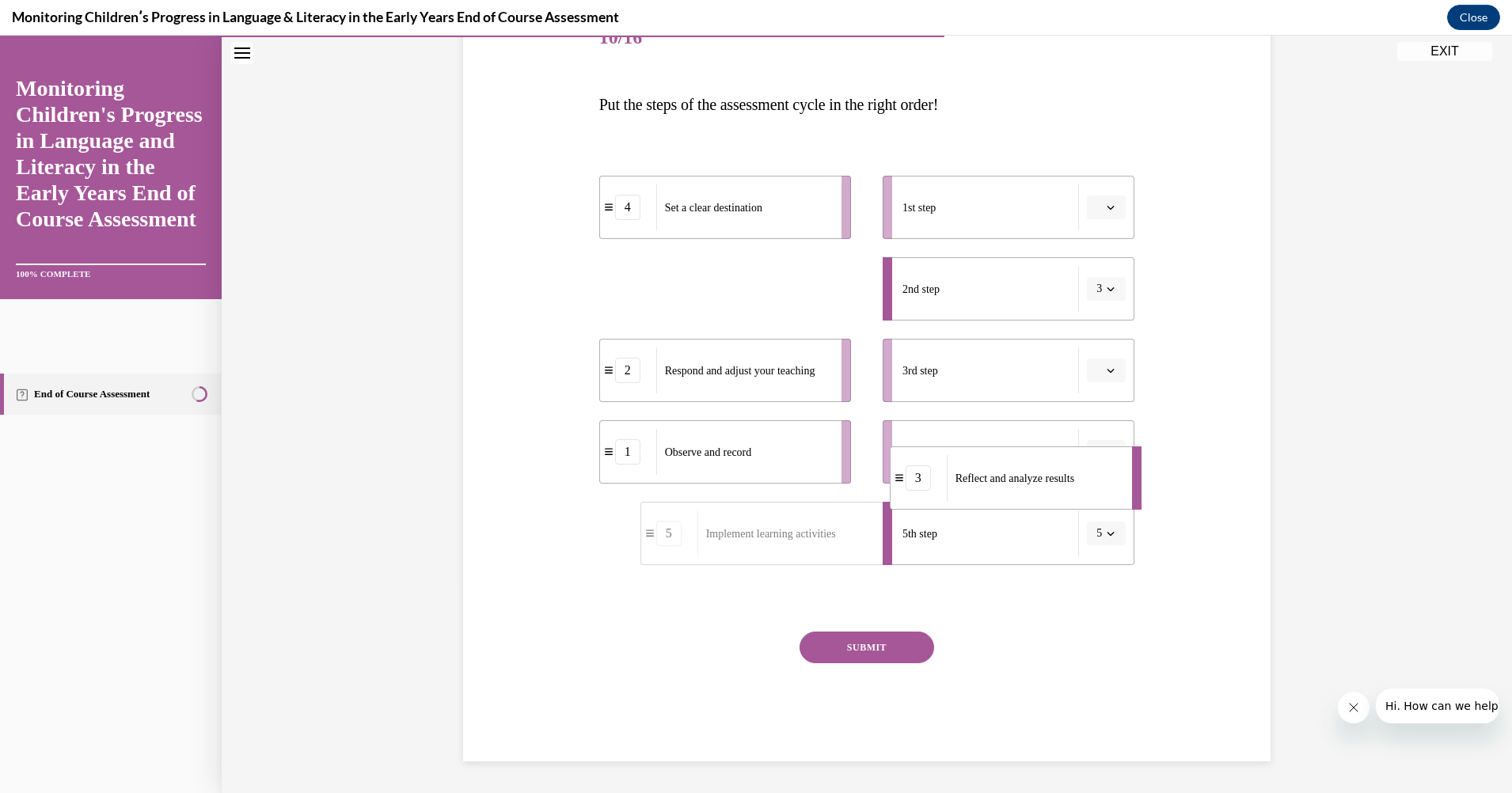
drag, startPoint x: 833, startPoint y: 288, endPoint x: 1088, endPoint y: 473, distance: 315.0
click at [1108, 447] on button "button" at bounding box center [1105, 452] width 38 height 24
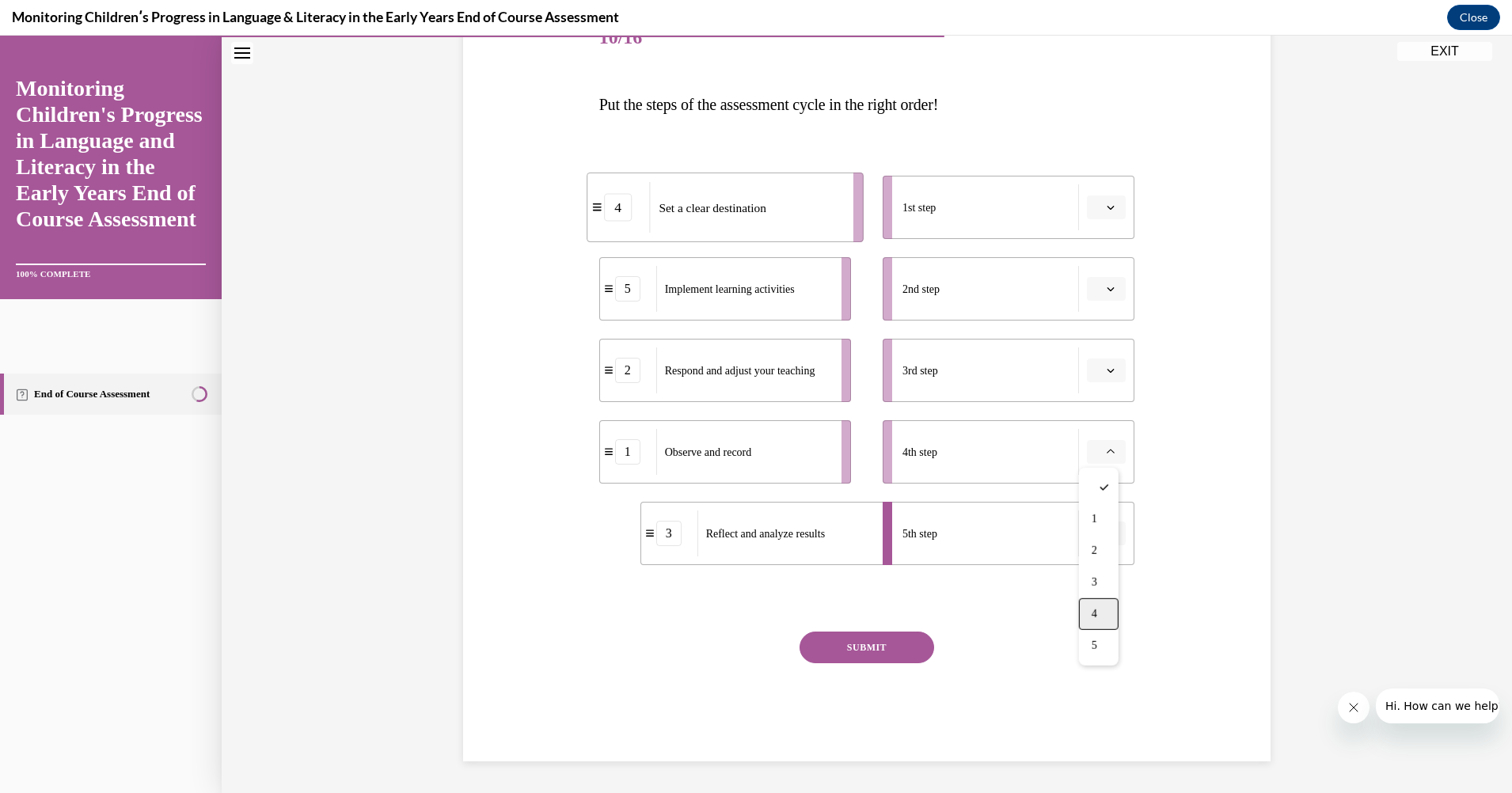
click at [1098, 603] on div "4" at bounding box center [1099, 614] width 39 height 31
click at [855, 644] on button "SUBMIT" at bounding box center [866, 647] width 135 height 31
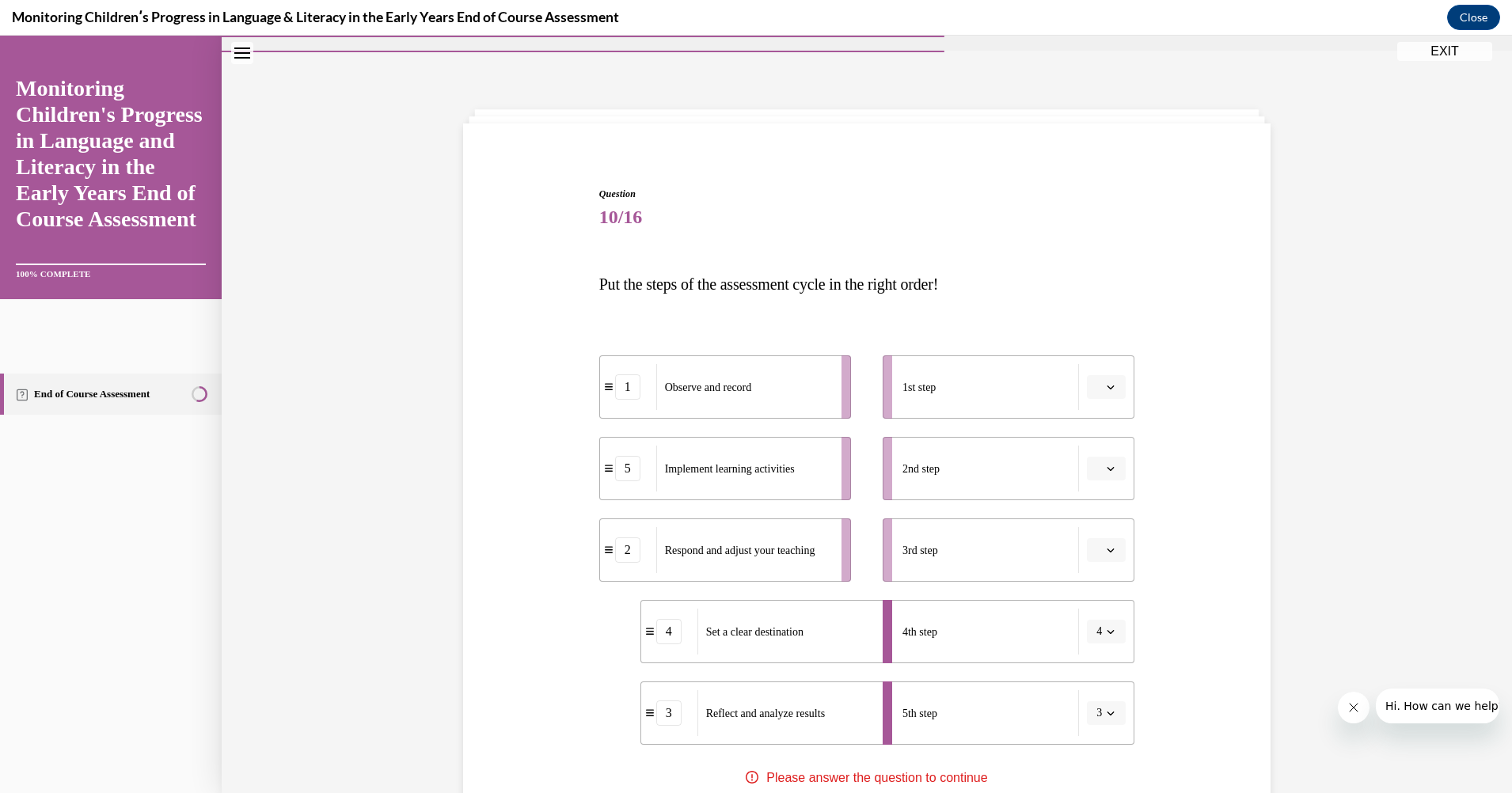
scroll to position [0, 0]
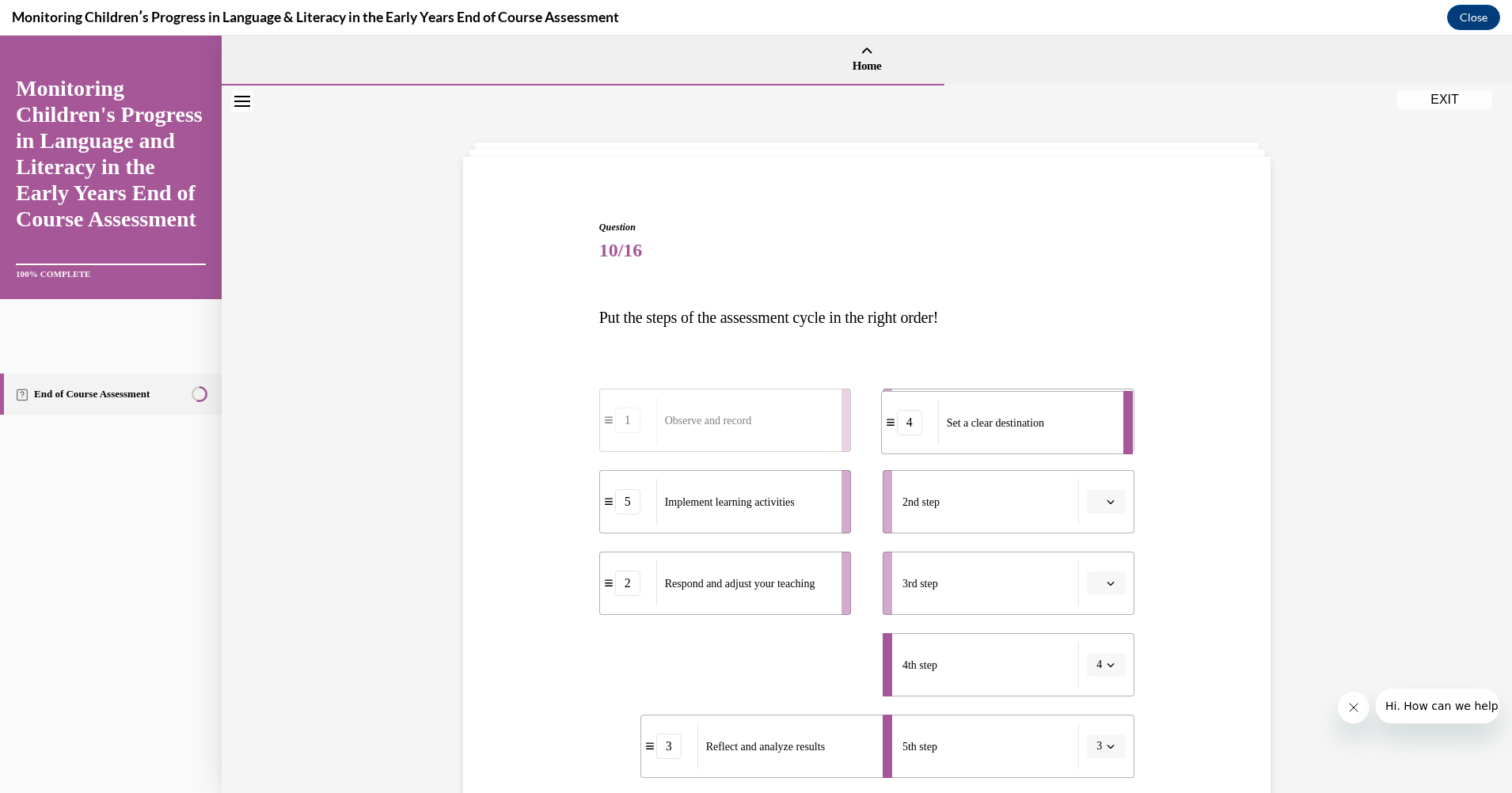
drag, startPoint x: 721, startPoint y: 685, endPoint x: 965, endPoint y: 441, distance: 345.1
click at [965, 441] on div "Set a clear destination" at bounding box center [1026, 422] width 175 height 46
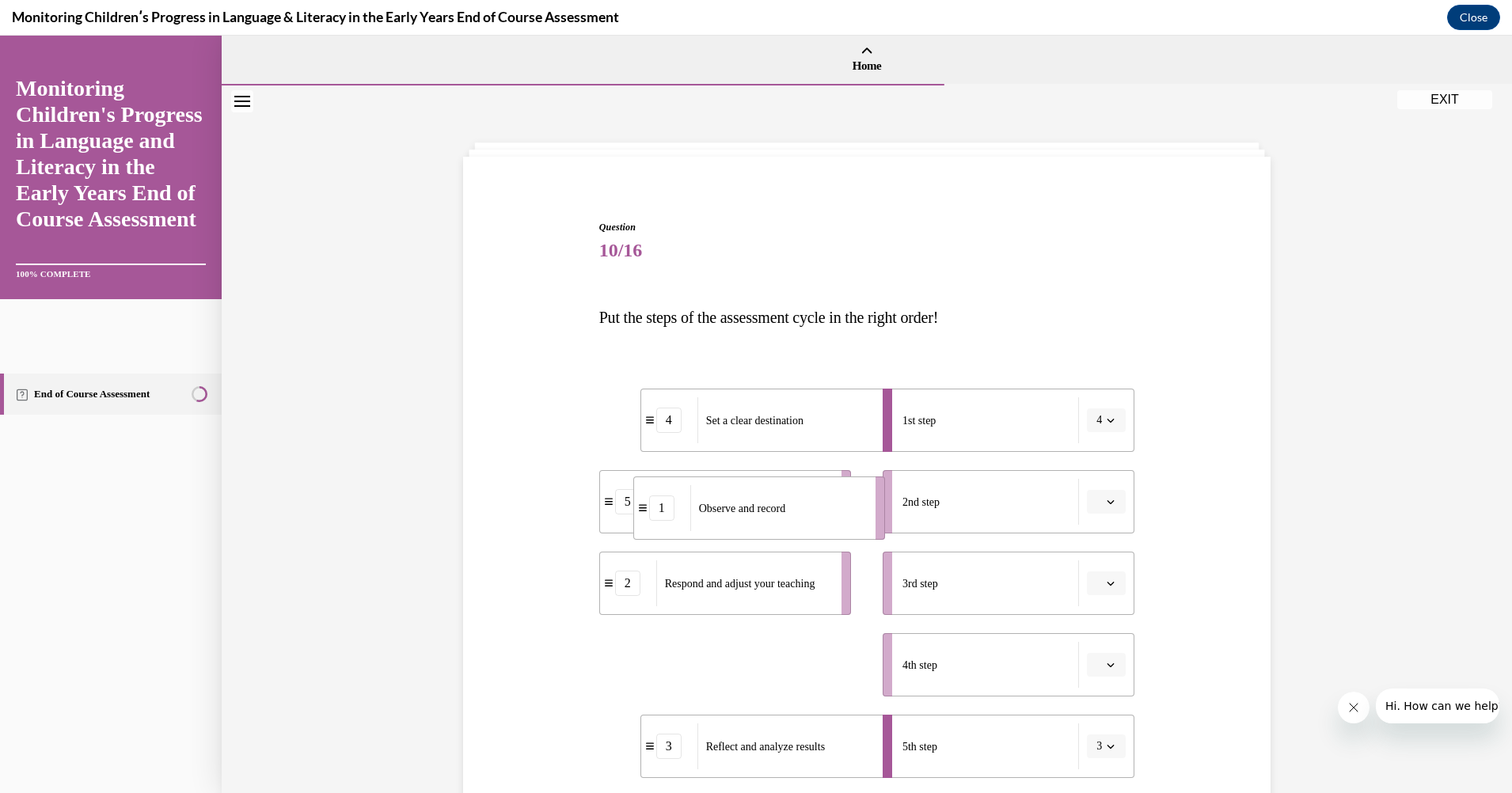
drag, startPoint x: 764, startPoint y: 670, endPoint x: 794, endPoint y: 508, distance: 164.8
click at [795, 510] on div "Observe and record" at bounding box center [778, 508] width 175 height 46
drag, startPoint x: 727, startPoint y: 677, endPoint x: 1014, endPoint y: 505, distance: 334.6
click at [1014, 505] on div "Observe and record" at bounding box center [1028, 493] width 175 height 46
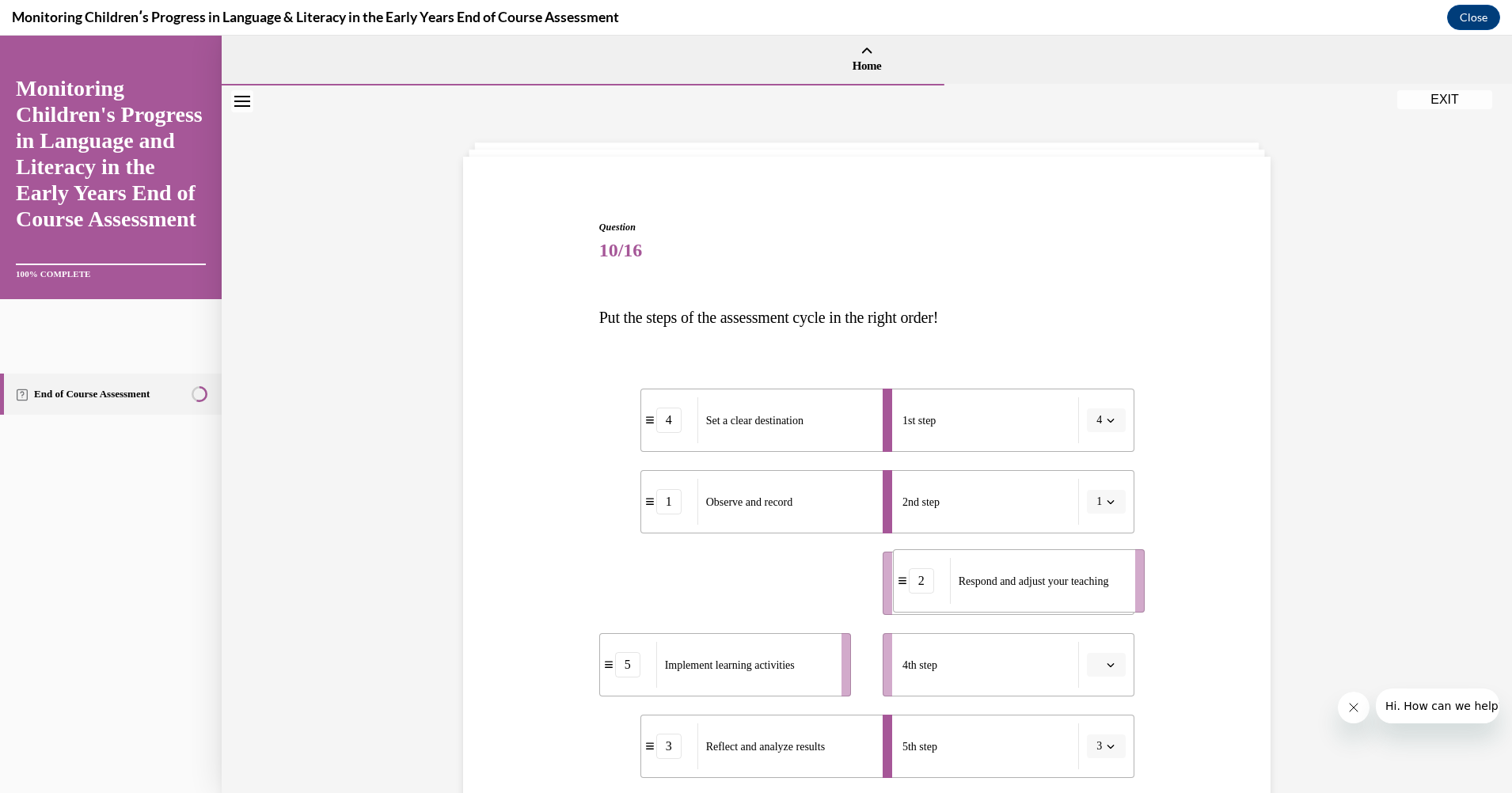
drag, startPoint x: 704, startPoint y: 586, endPoint x: 997, endPoint y: 584, distance: 293.0
click at [997, 584] on span "Respond and adjust your teaching" at bounding box center [1034, 581] width 151 height 12
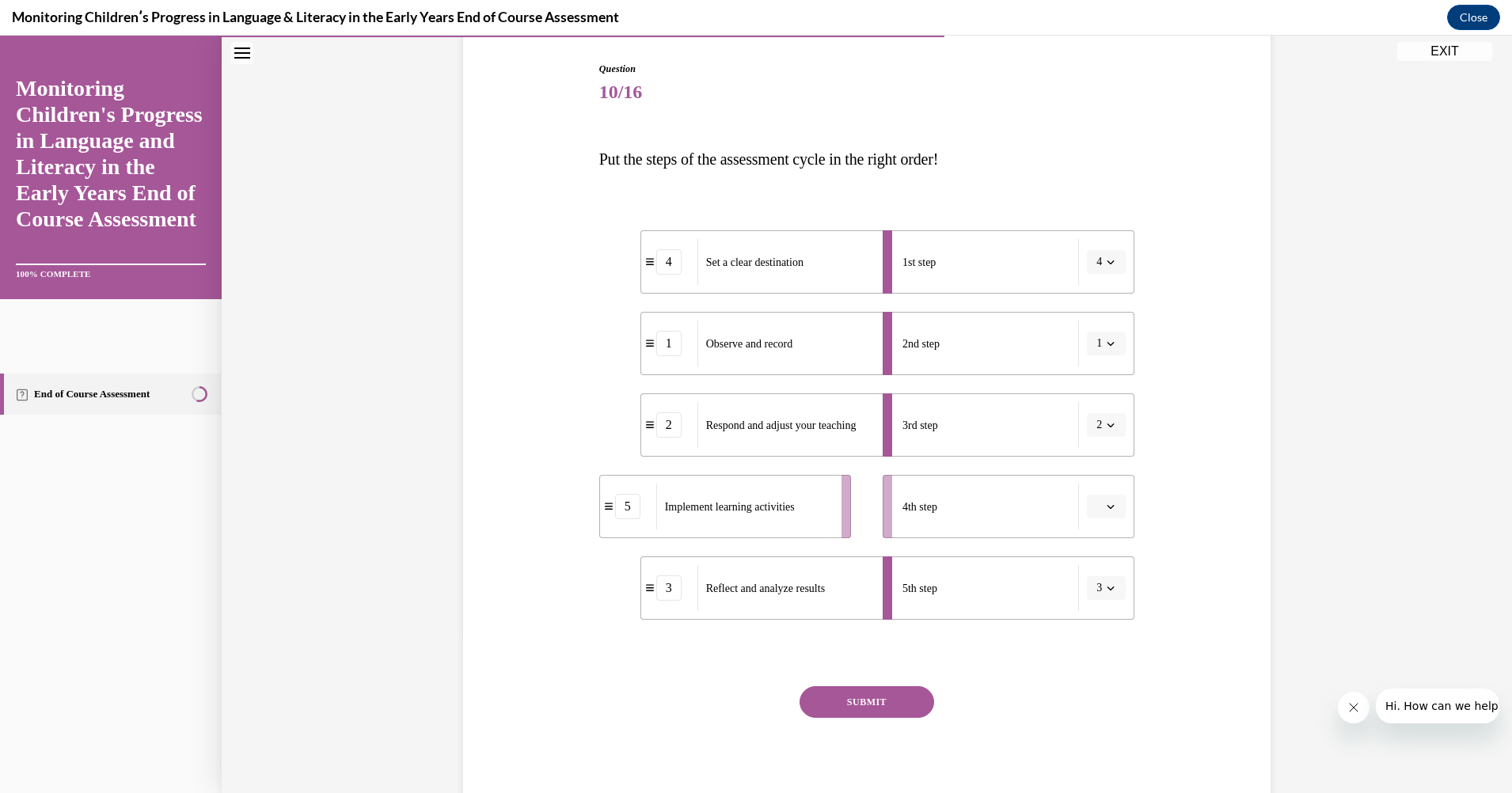
scroll to position [213, 0]
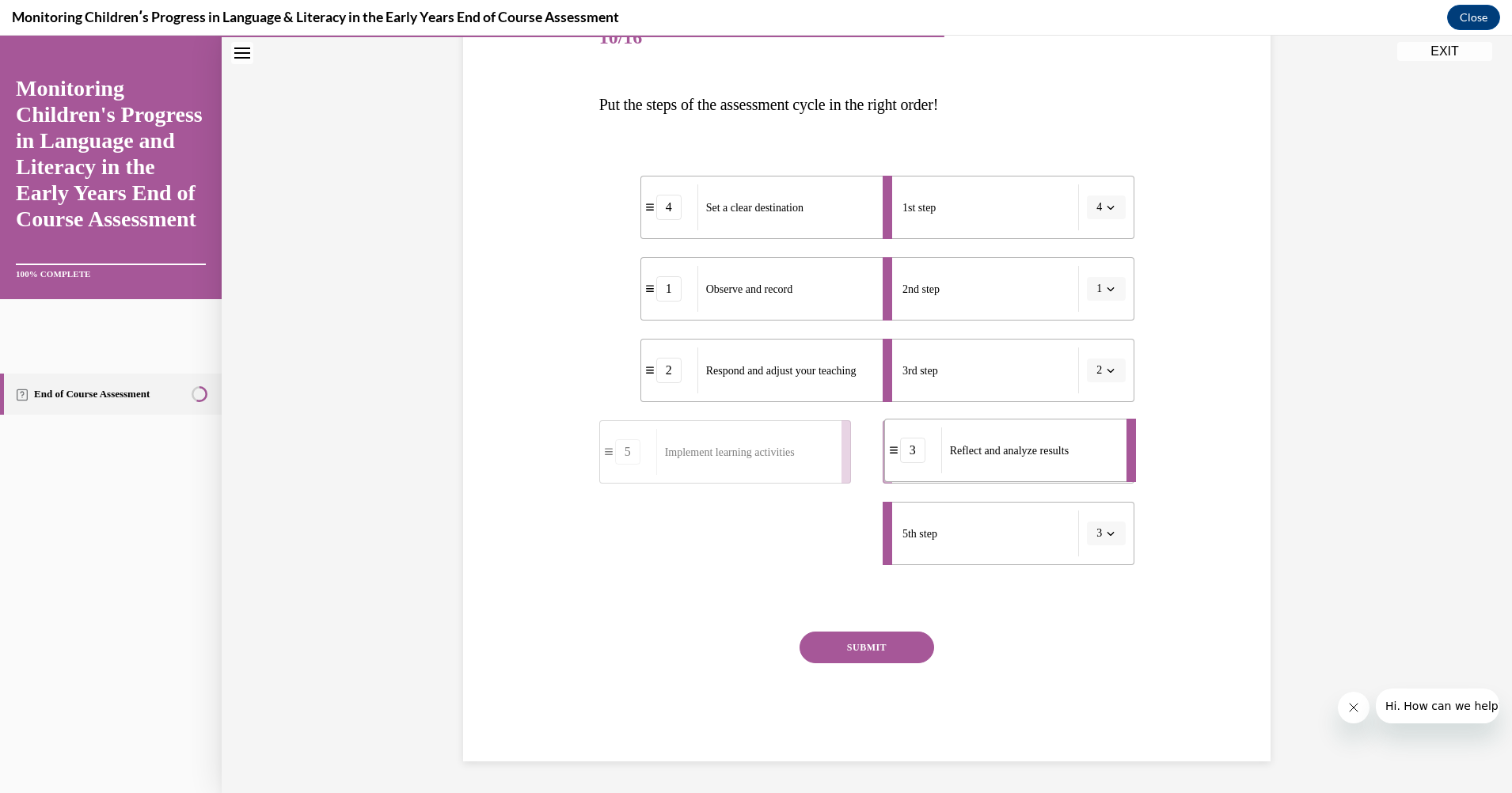
drag, startPoint x: 722, startPoint y: 543, endPoint x: 967, endPoint y: 457, distance: 259.7
click at [967, 457] on div "Reflect and analyze results" at bounding box center [1029, 450] width 175 height 46
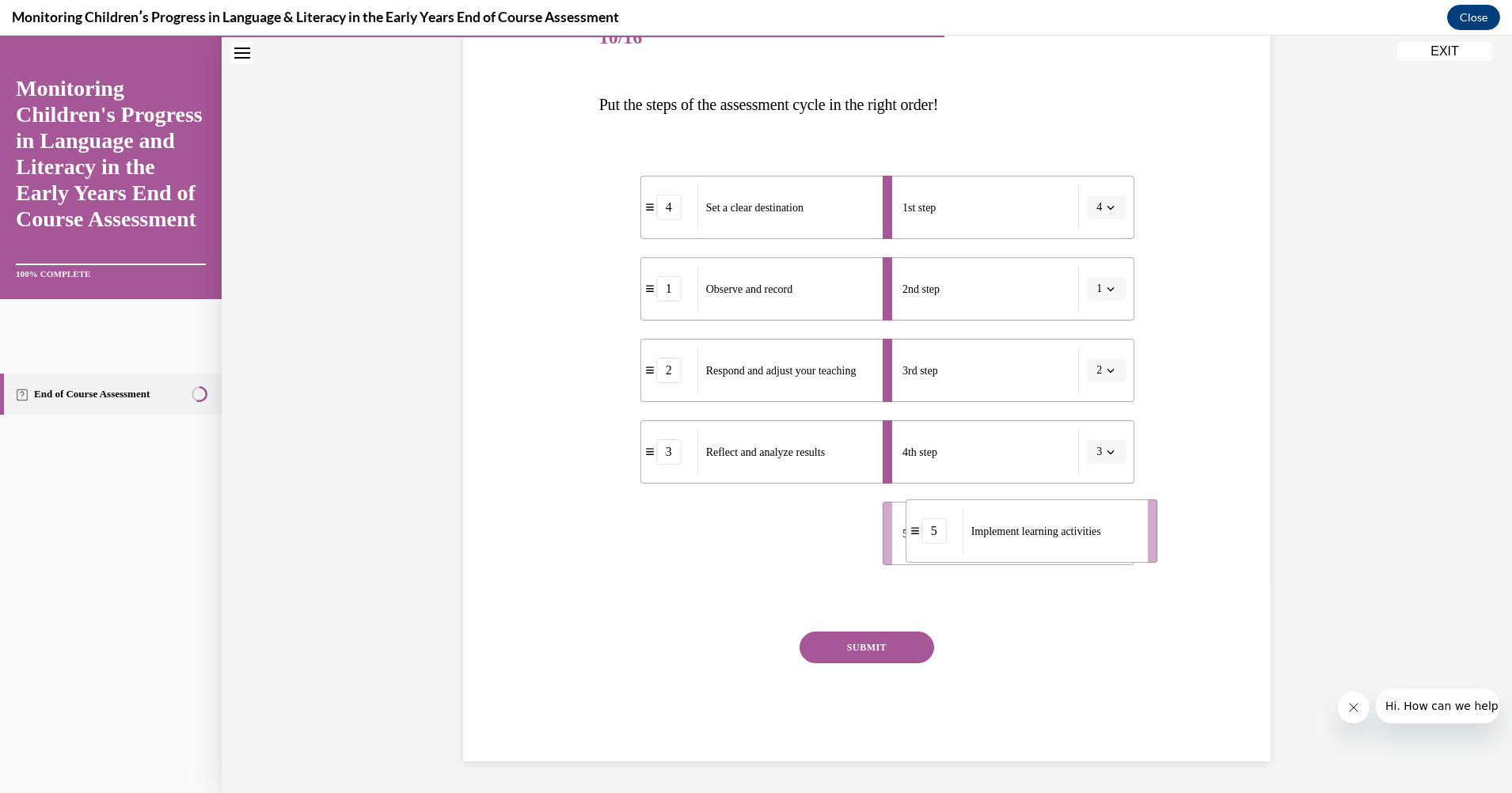
drag, startPoint x: 688, startPoint y: 539, endPoint x: 1016, endPoint y: 531, distance: 328.1
click at [1016, 531] on span "Implement learning activities" at bounding box center [1037, 531] width 130 height 17
click at [877, 640] on button "SUBMIT" at bounding box center [866, 647] width 135 height 31
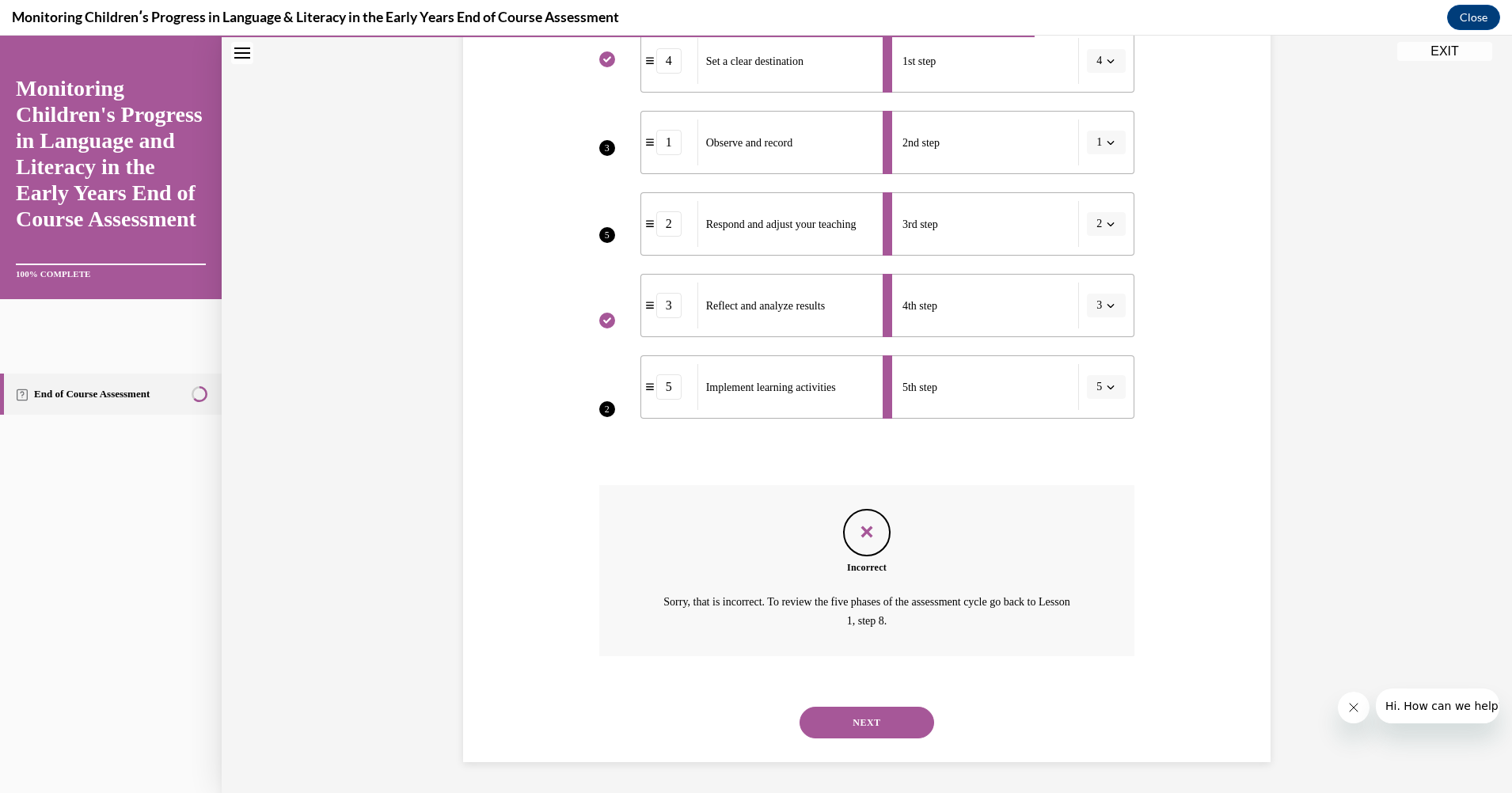
scroll to position [360, 0]
click at [843, 717] on button "NEXT" at bounding box center [866, 721] width 135 height 31
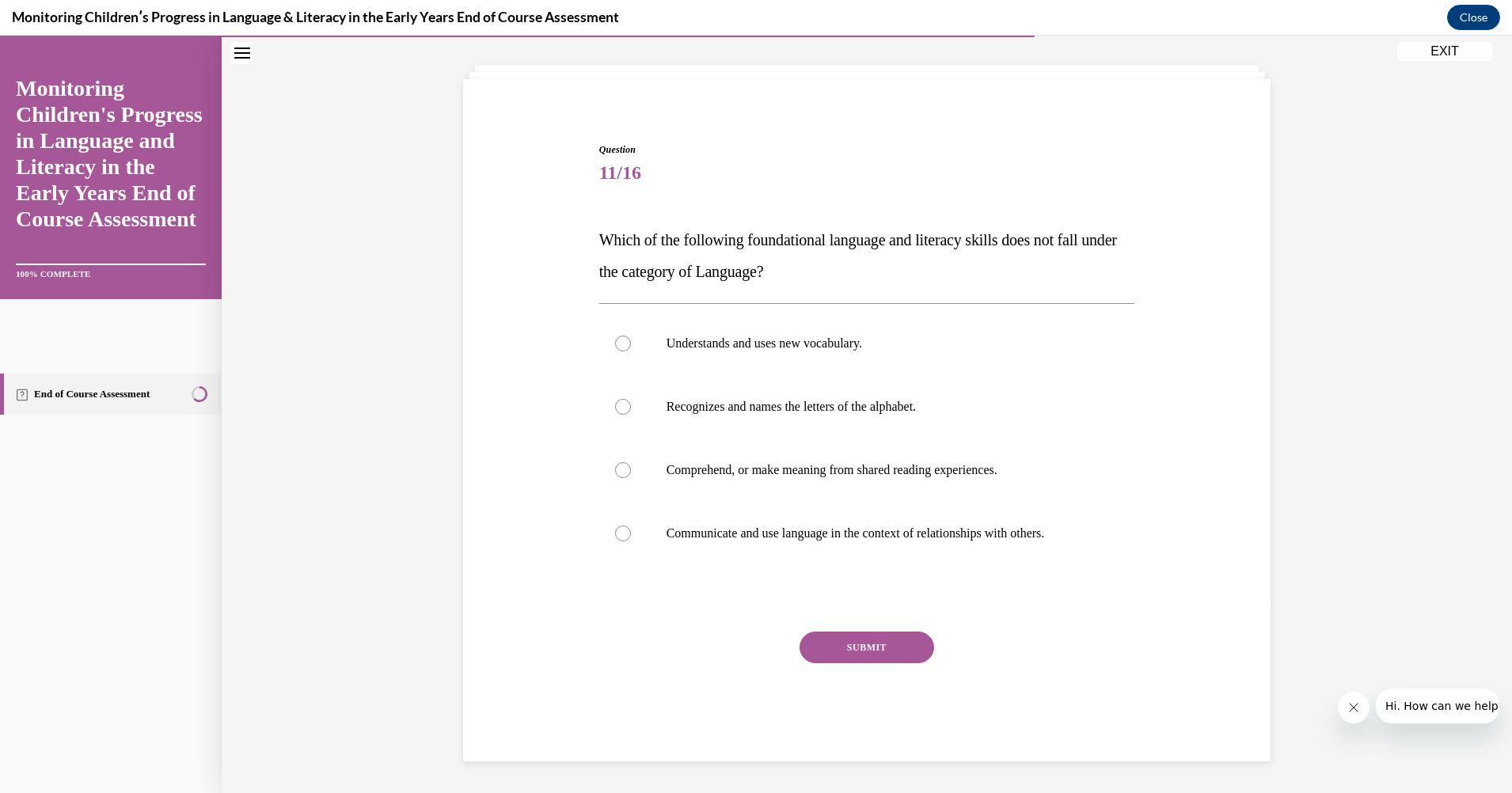
scroll to position [78, 0]
click at [615, 527] on div at bounding box center [623, 533] width 16 height 16
click at [615, 527] on input "Communicate and use language in the context of relationships with others." at bounding box center [623, 533] width 16 height 16
radio input "true"
click at [612, 460] on label "Comprehend, or make meaning from shared reading experiences." at bounding box center [867, 470] width 536 height 63
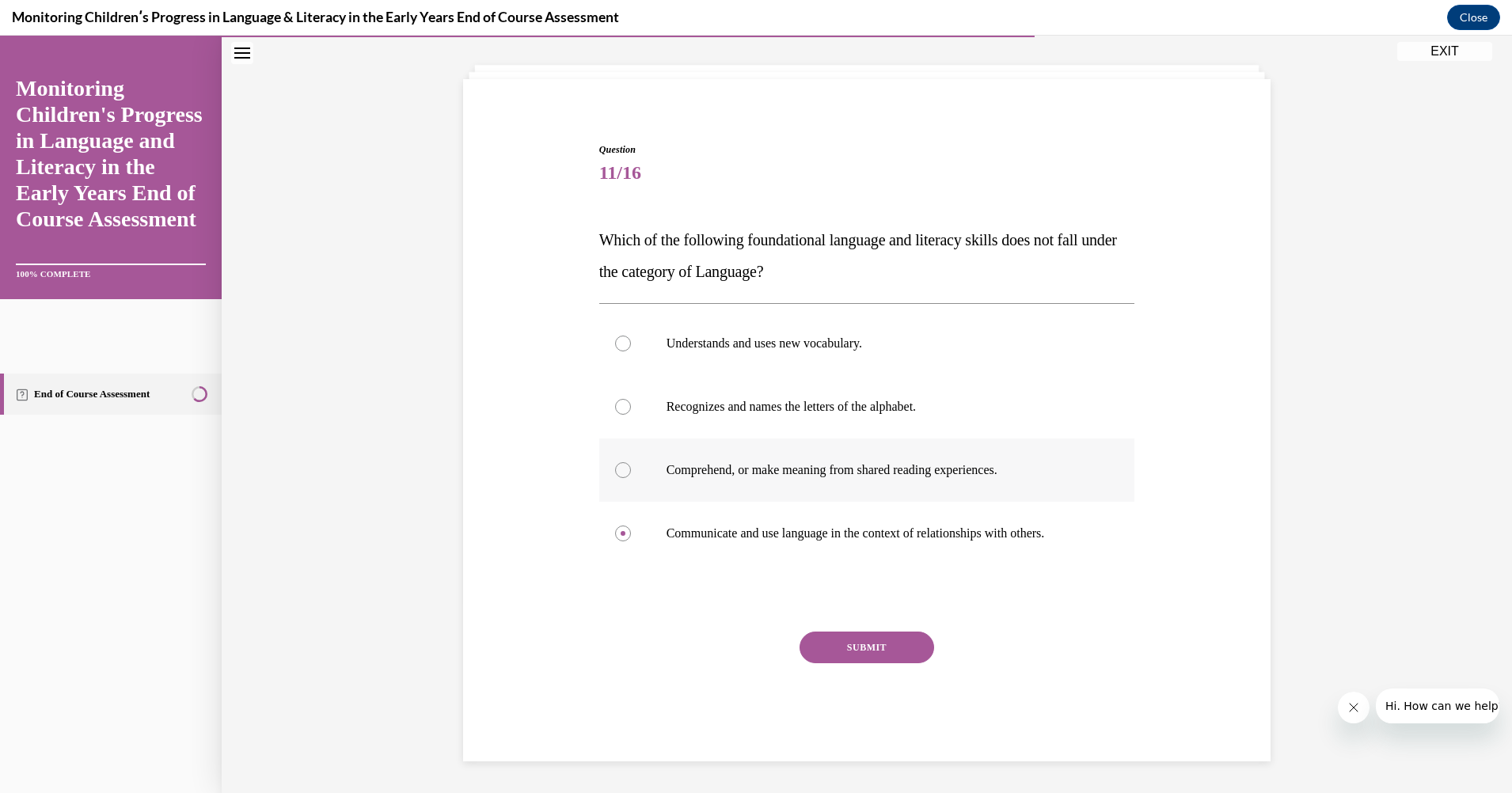
click at [615, 462] on input "Comprehend, or make meaning from shared reading experiences." at bounding box center [623, 470] width 16 height 16
radio input "true"
click at [620, 403] on div at bounding box center [623, 406] width 16 height 16
click at [620, 403] on input "Recognizes and names the letters of the alphabet." at bounding box center [623, 406] width 16 height 16
radio input "true"
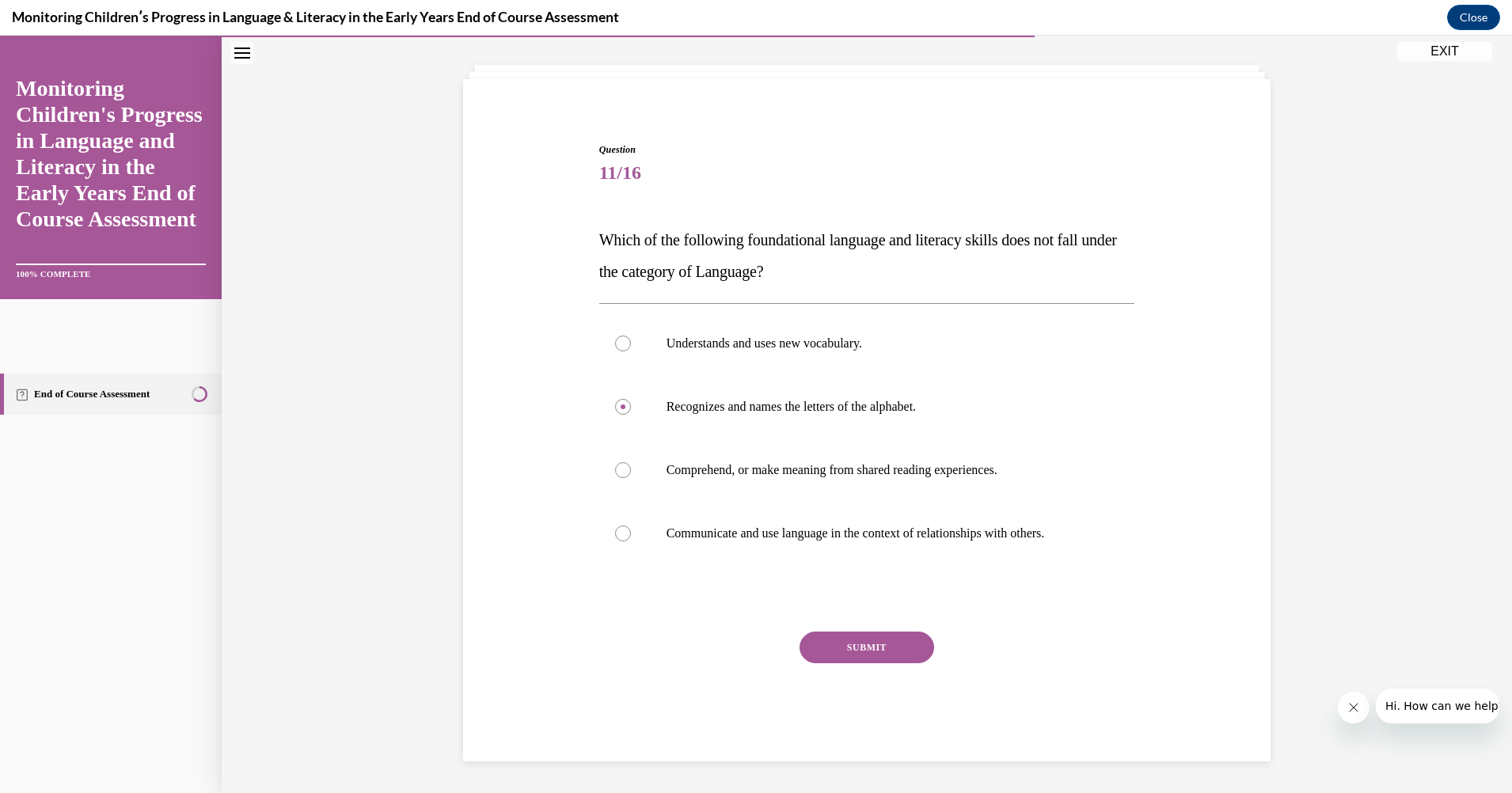
click at [850, 638] on button "SUBMIT" at bounding box center [866, 647] width 135 height 31
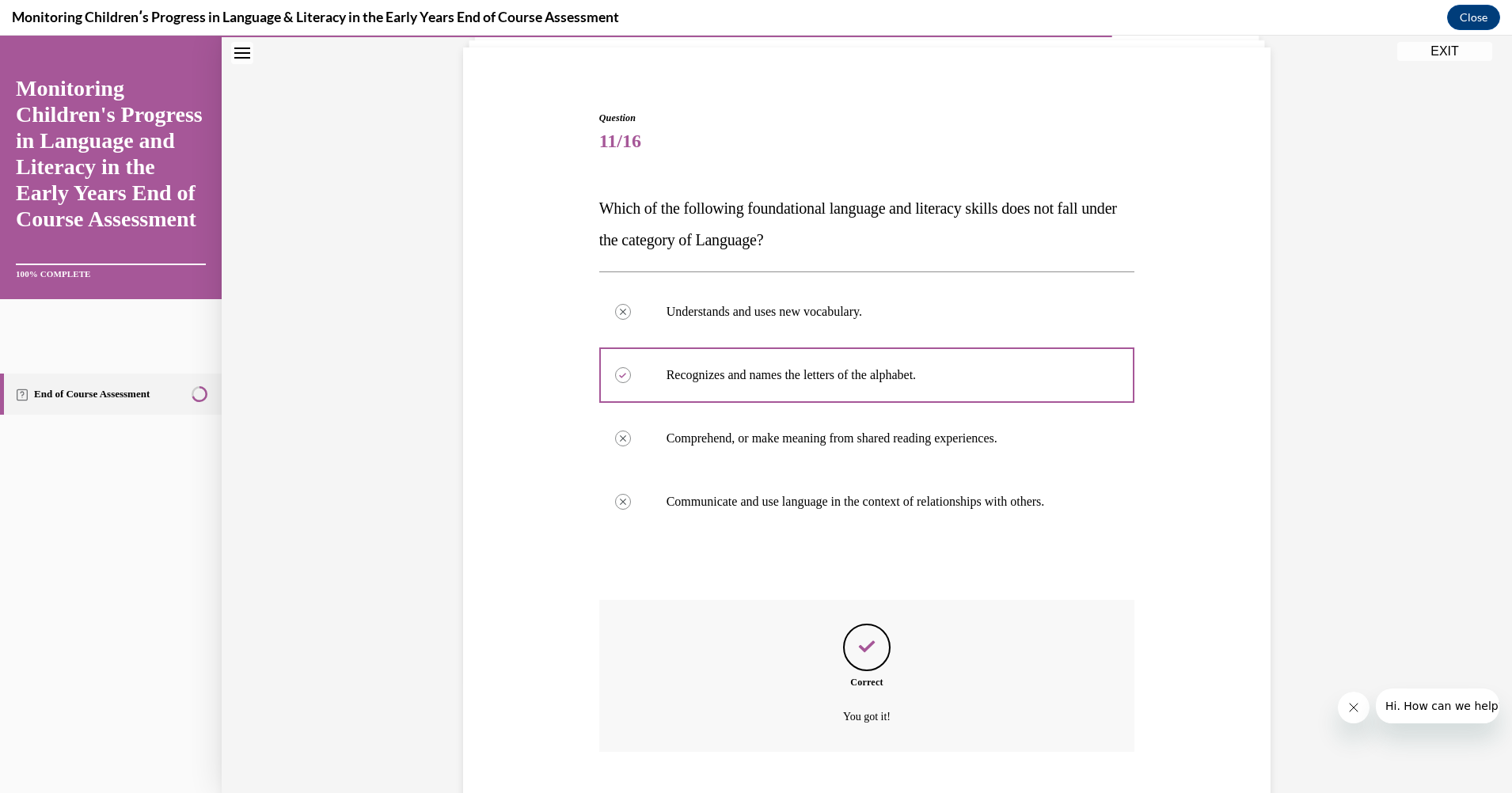
scroll to position [206, 0]
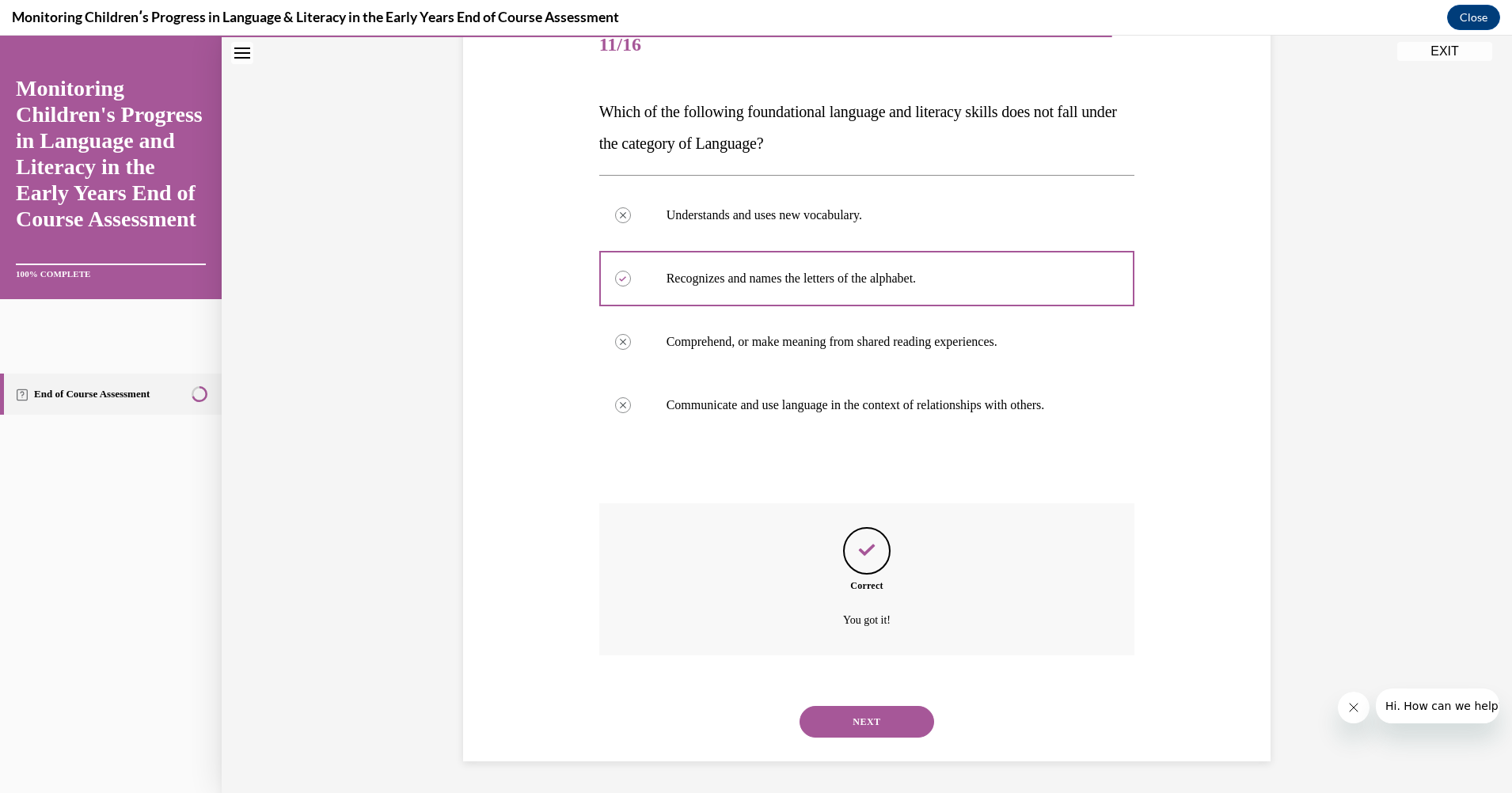
click at [872, 719] on button "NEXT" at bounding box center [866, 721] width 135 height 31
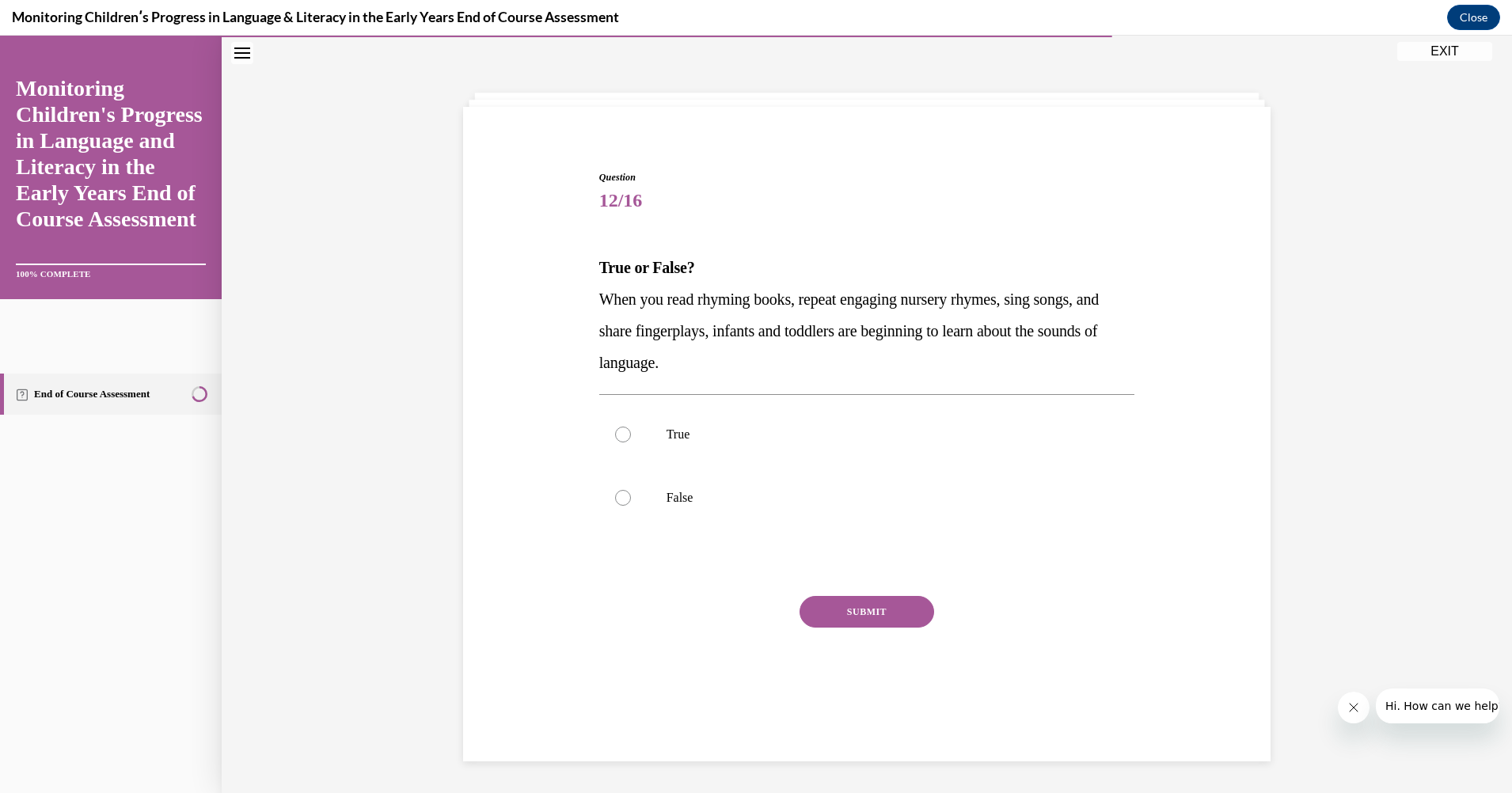
scroll to position [50, 0]
click at [615, 427] on div at bounding box center [623, 434] width 16 height 16
click at [615, 427] on input "True" at bounding box center [623, 434] width 16 height 16
radio input "true"
click at [863, 604] on button "SUBMIT" at bounding box center [866, 612] width 135 height 31
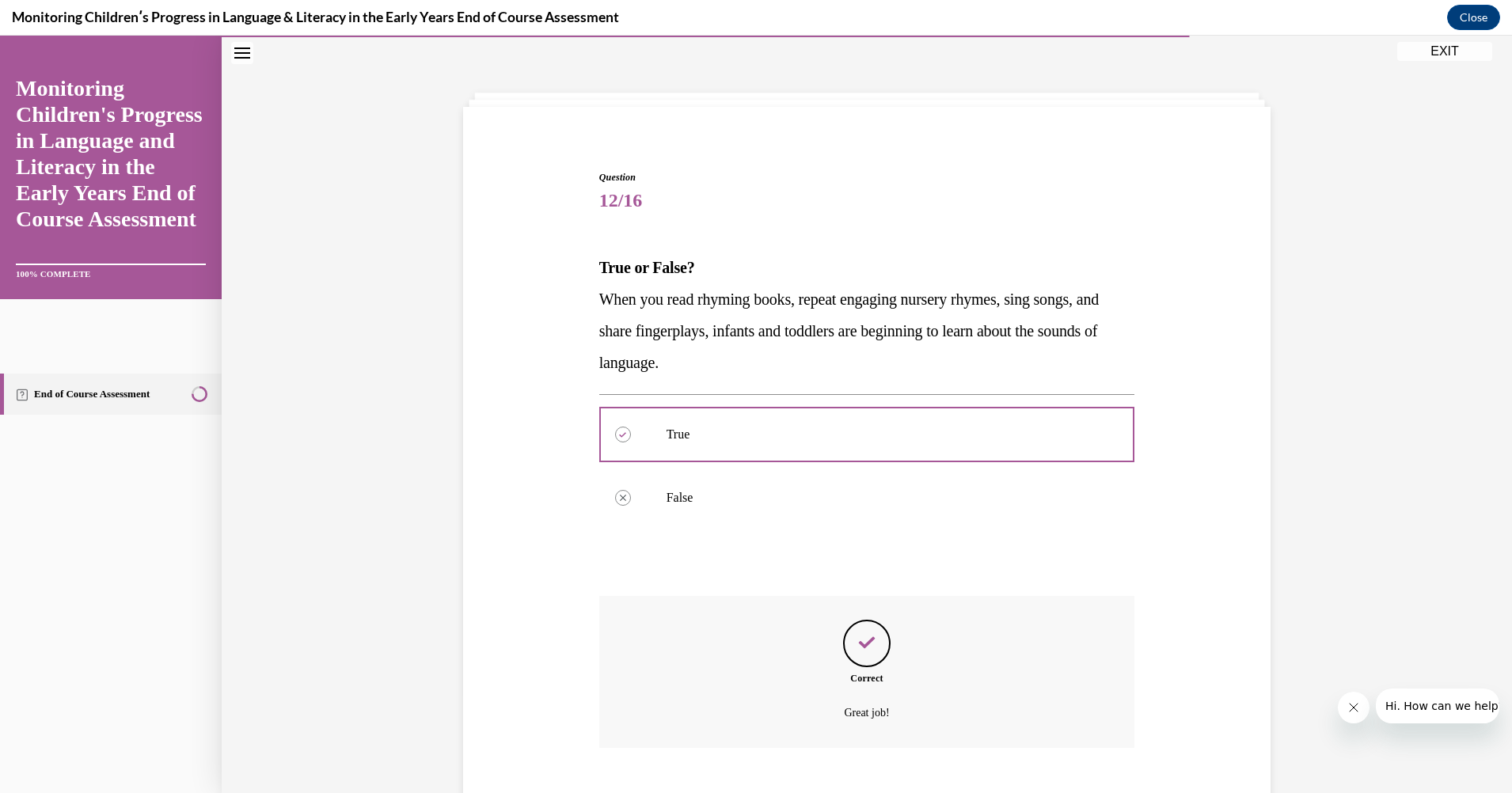
scroll to position [143, 0]
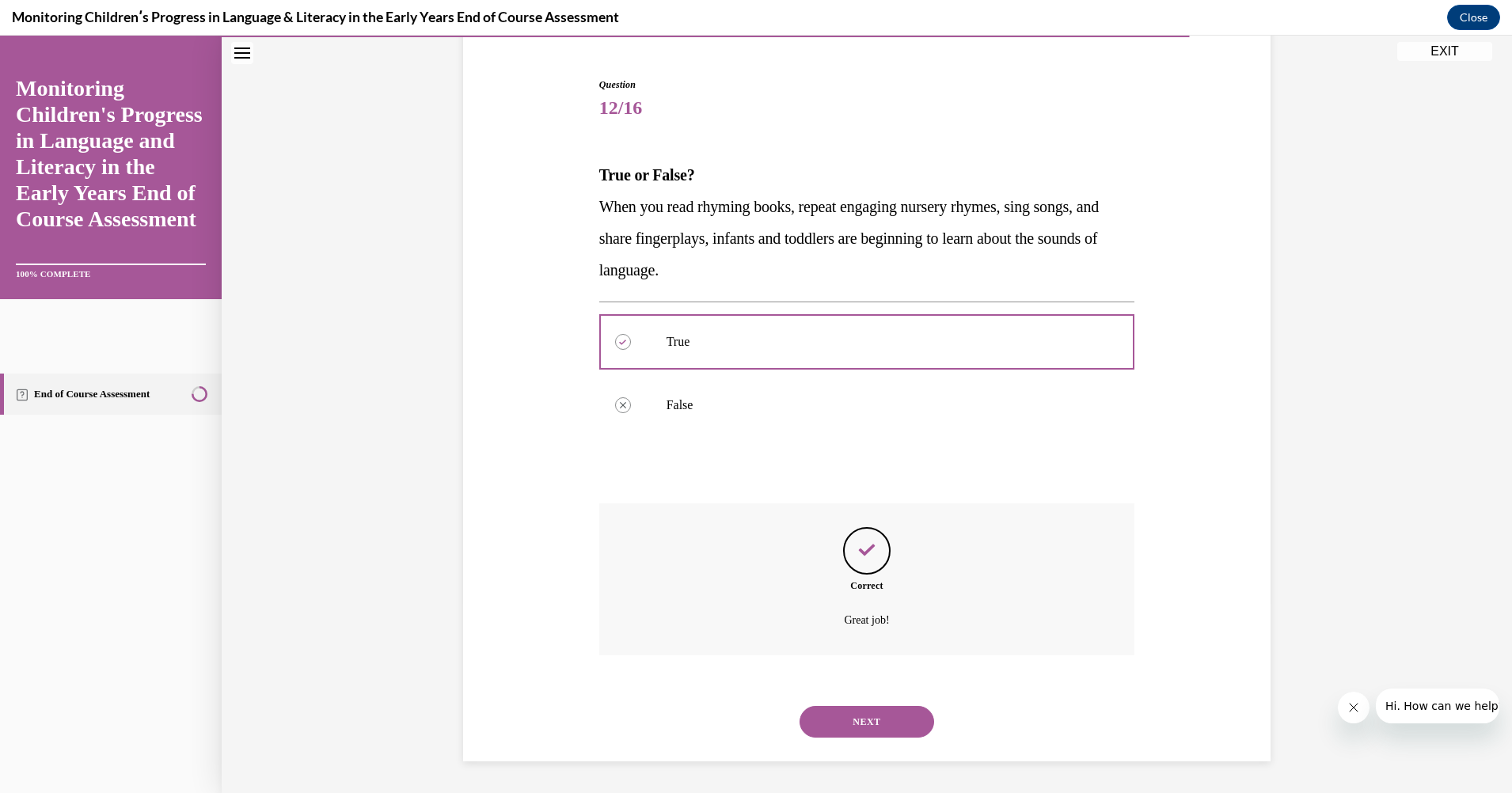
click at [866, 712] on button "NEXT" at bounding box center [866, 721] width 135 height 31
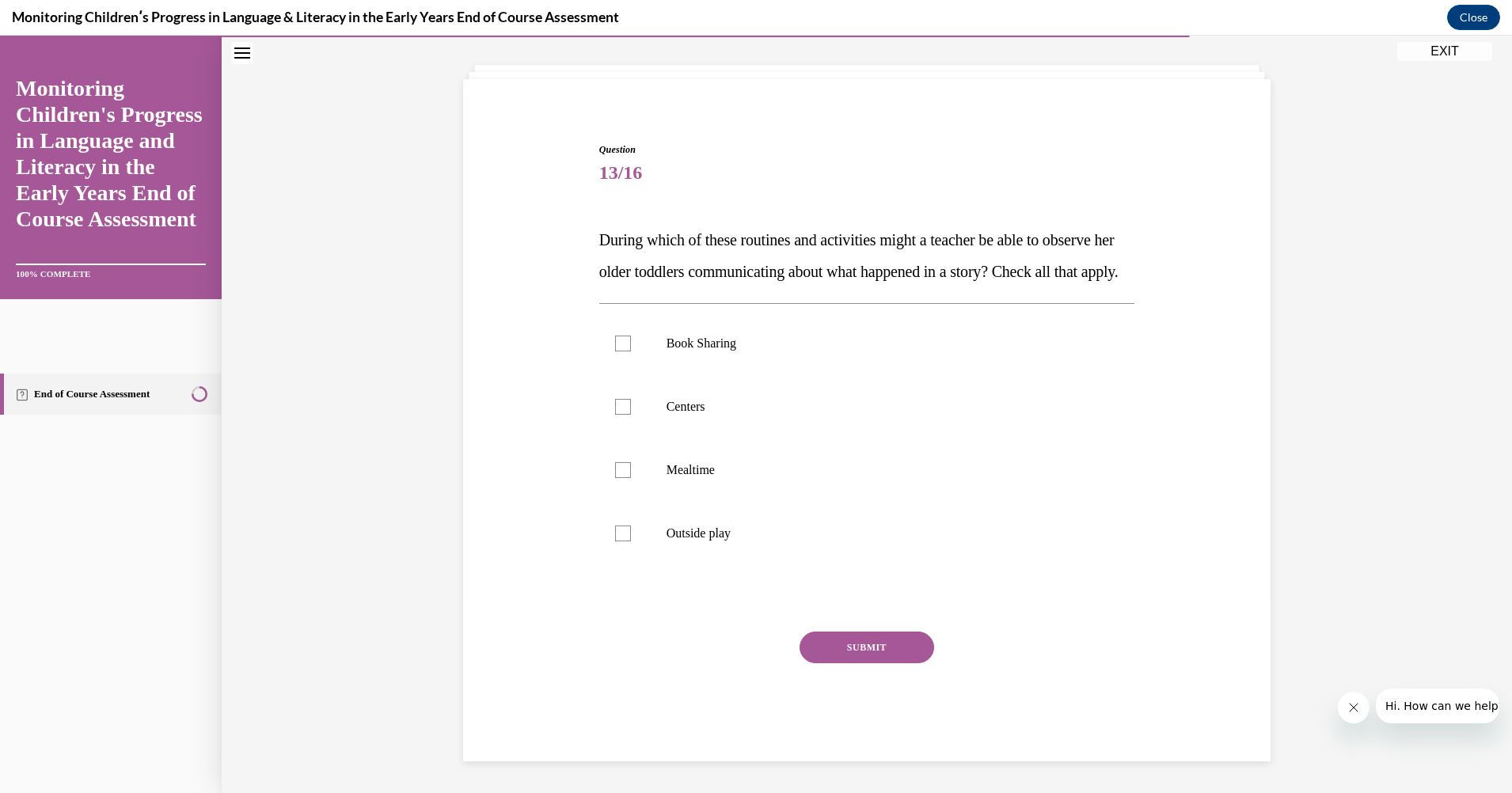
scroll to position [50, 0]
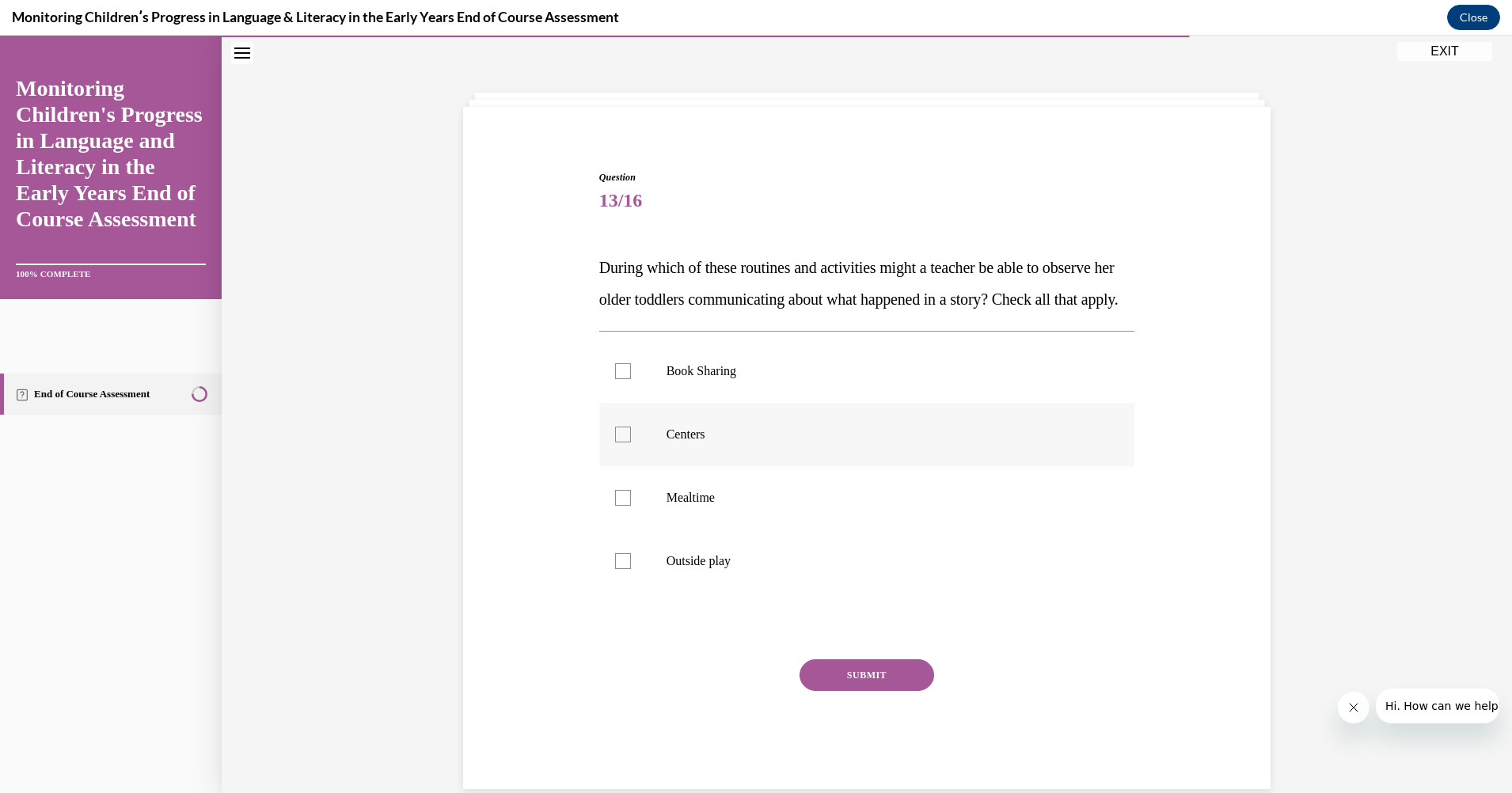
click at [615, 443] on div at bounding box center [623, 434] width 16 height 16
click at [615, 443] on input "Centers" at bounding box center [623, 434] width 16 height 16
checkbox input "true"
click at [620, 569] on div at bounding box center [623, 561] width 16 height 16
click at [620, 569] on input "Outside play" at bounding box center [623, 561] width 16 height 16
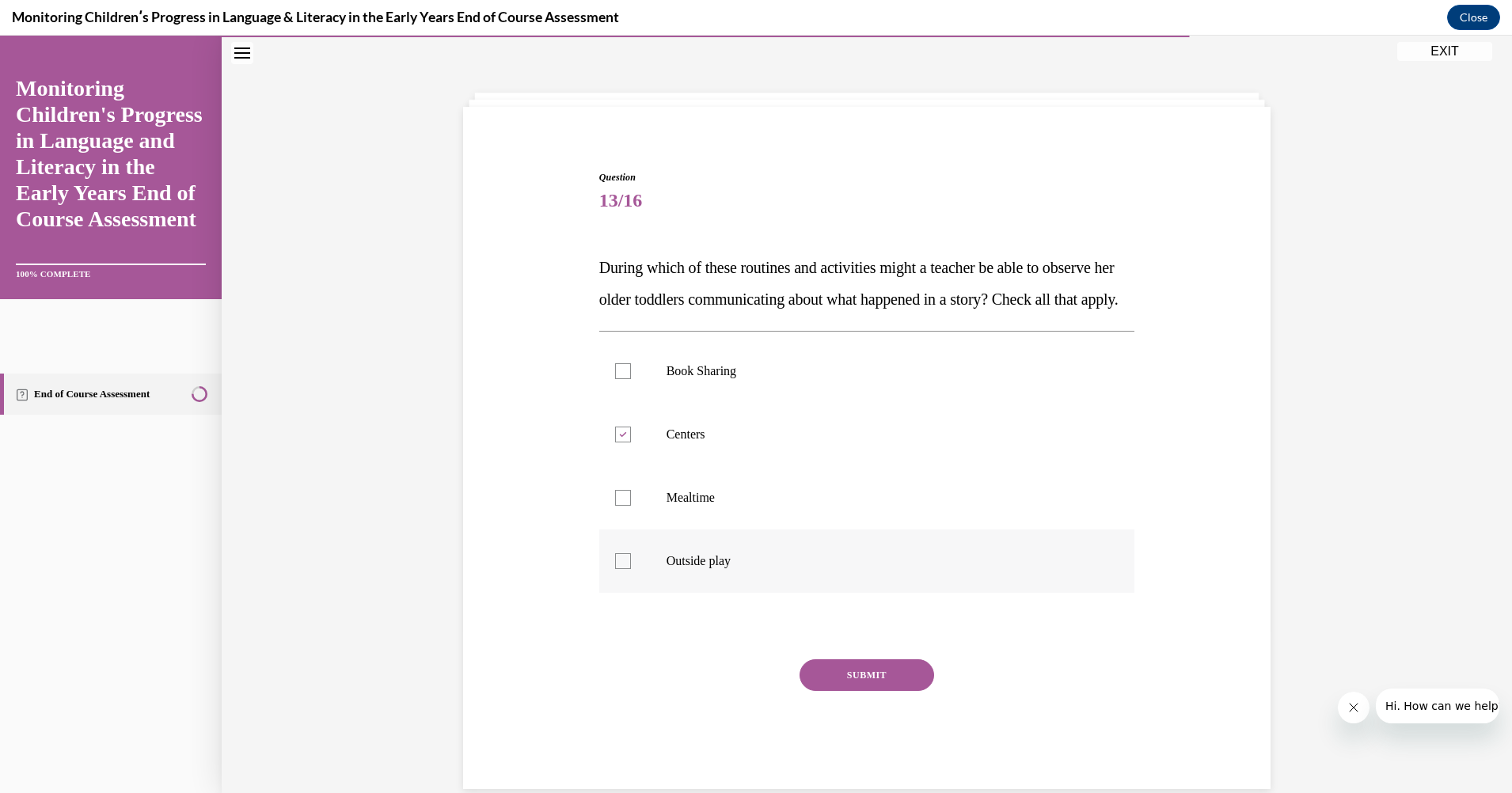
checkbox input "true"
click at [625, 396] on label "Book Sharing" at bounding box center [867, 371] width 536 height 63
click at [625, 379] on input "Book Sharing" at bounding box center [623, 371] width 16 height 16
checkbox input "true"
click at [886, 691] on button "SUBMIT" at bounding box center [866, 675] width 135 height 31
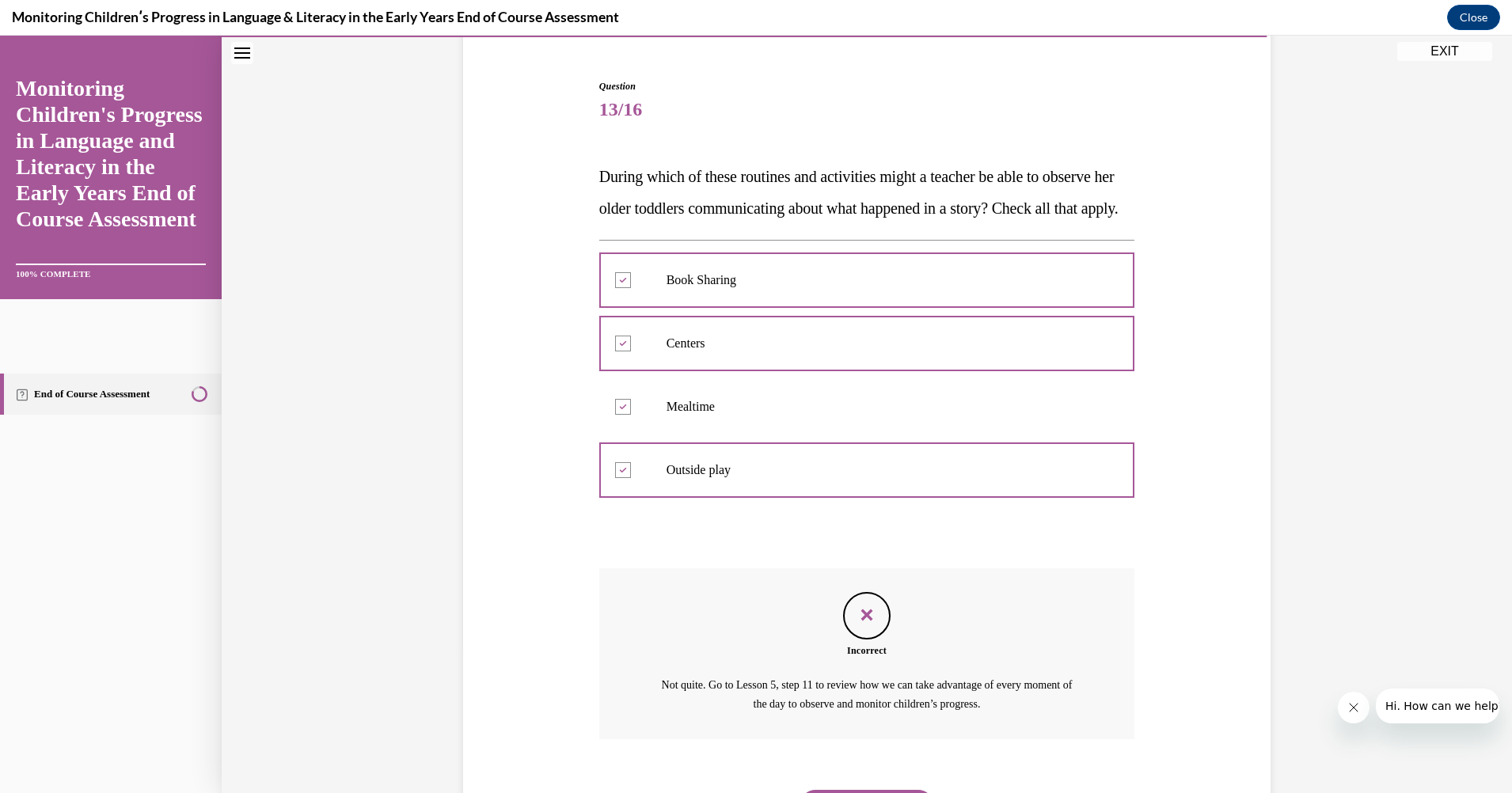
scroll to position [257, 0]
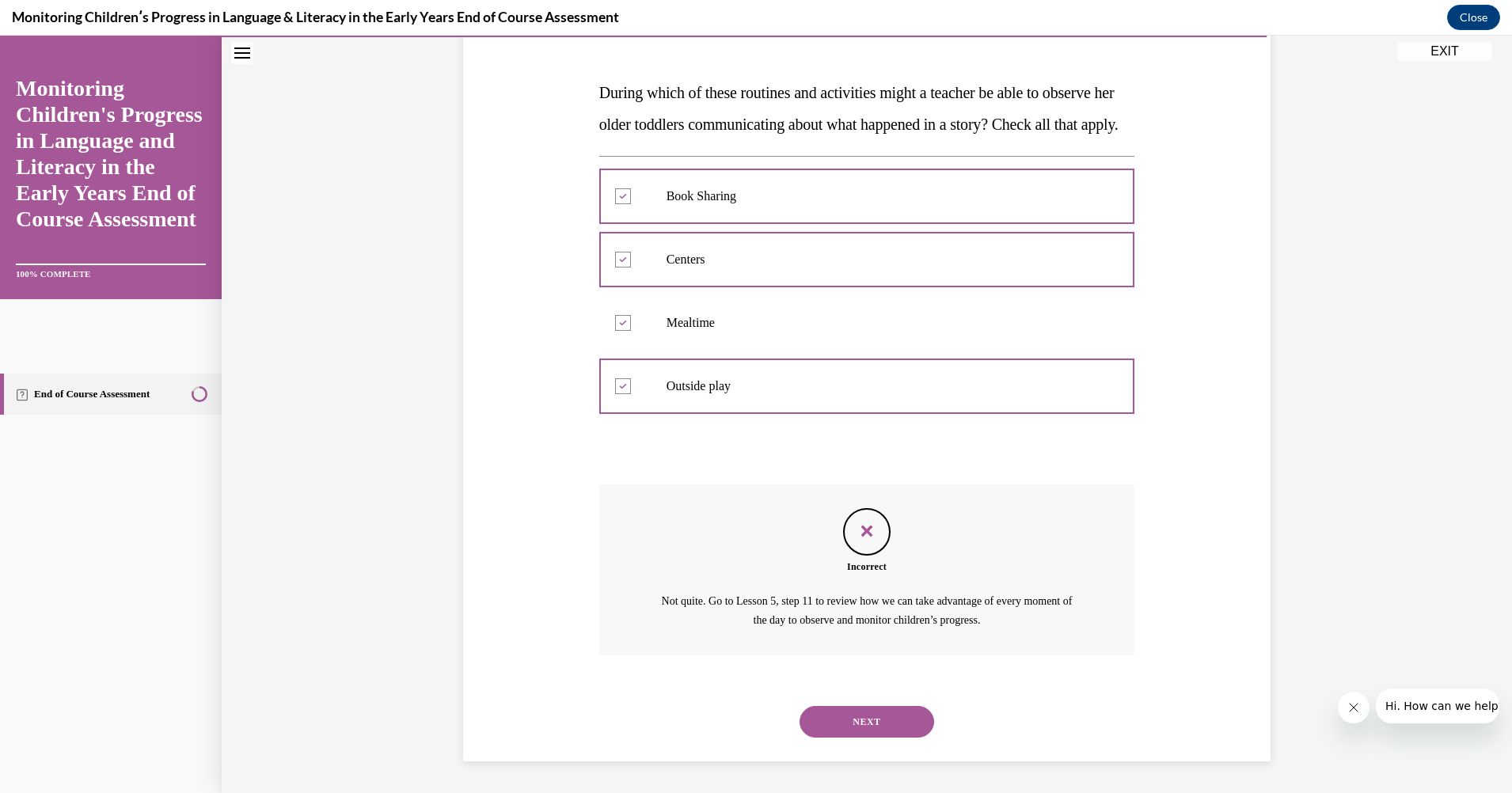
click at [855, 716] on button "NEXT" at bounding box center [866, 721] width 135 height 31
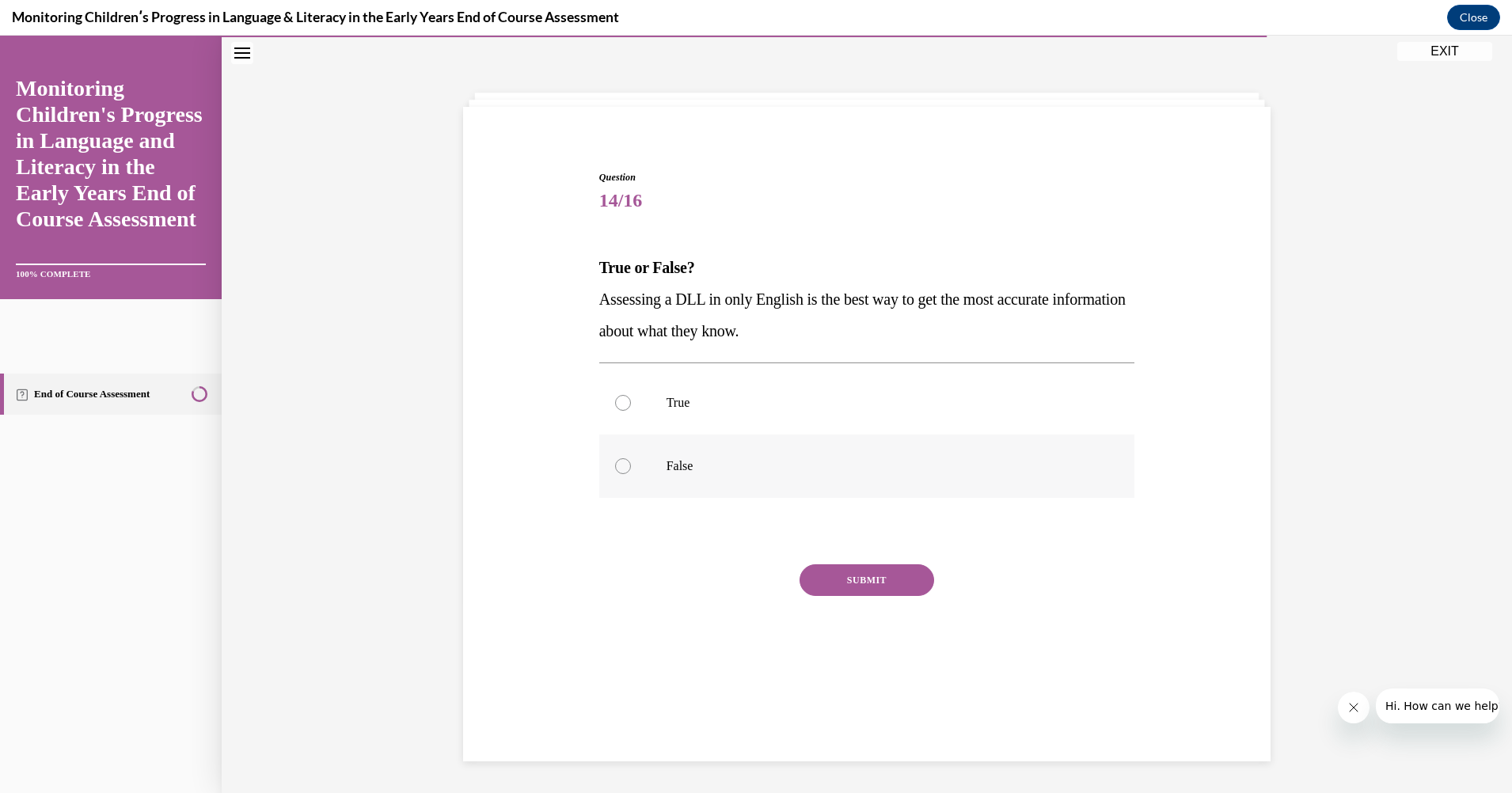
click at [616, 464] on div at bounding box center [623, 466] width 16 height 16
click at [616, 464] on input "False" at bounding box center [623, 466] width 16 height 16
radio input "true"
click at [899, 583] on button "SUBMIT" at bounding box center [866, 580] width 135 height 31
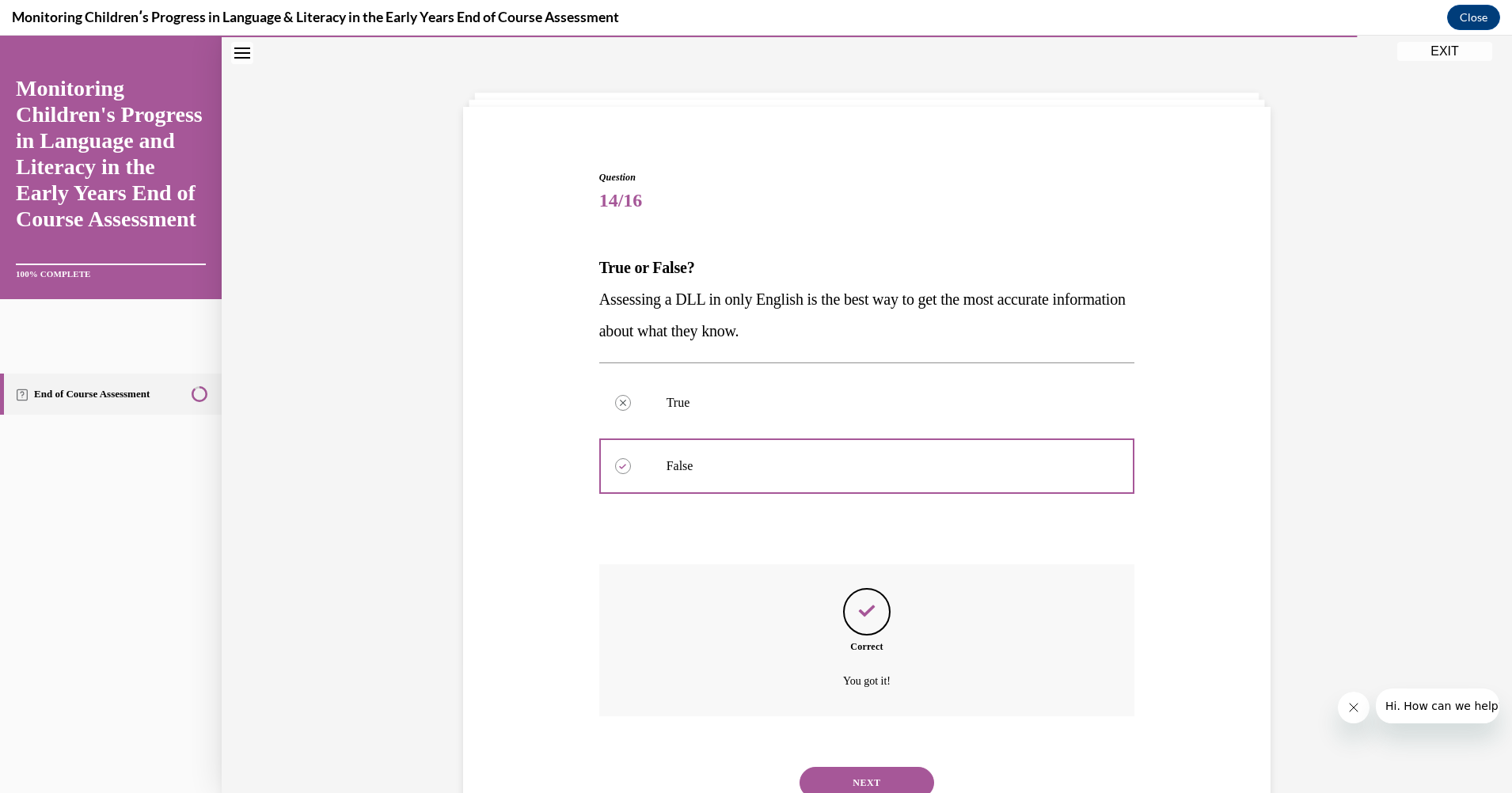
scroll to position [111, 0]
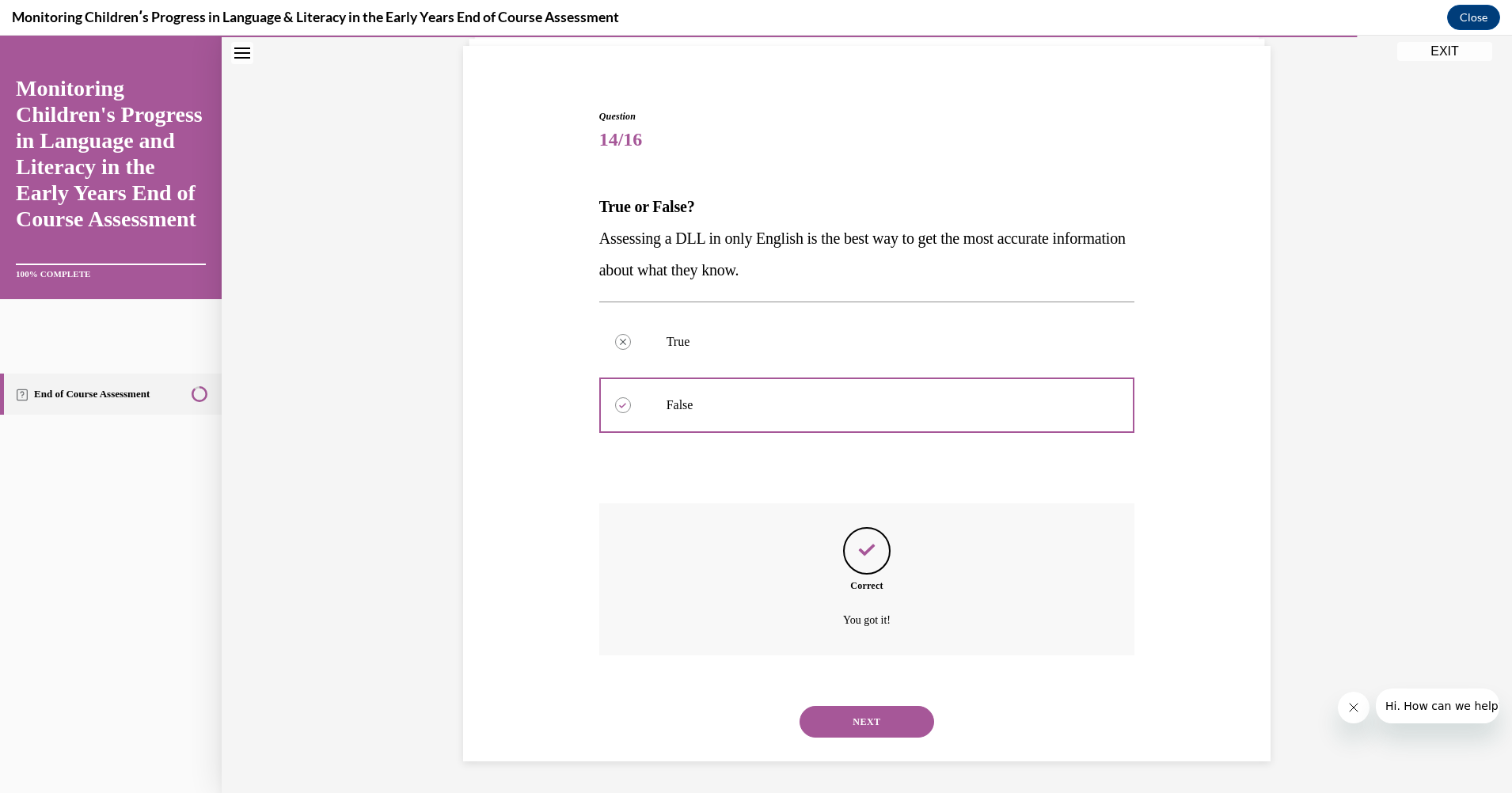
click at [894, 716] on button "NEXT" at bounding box center [866, 721] width 135 height 31
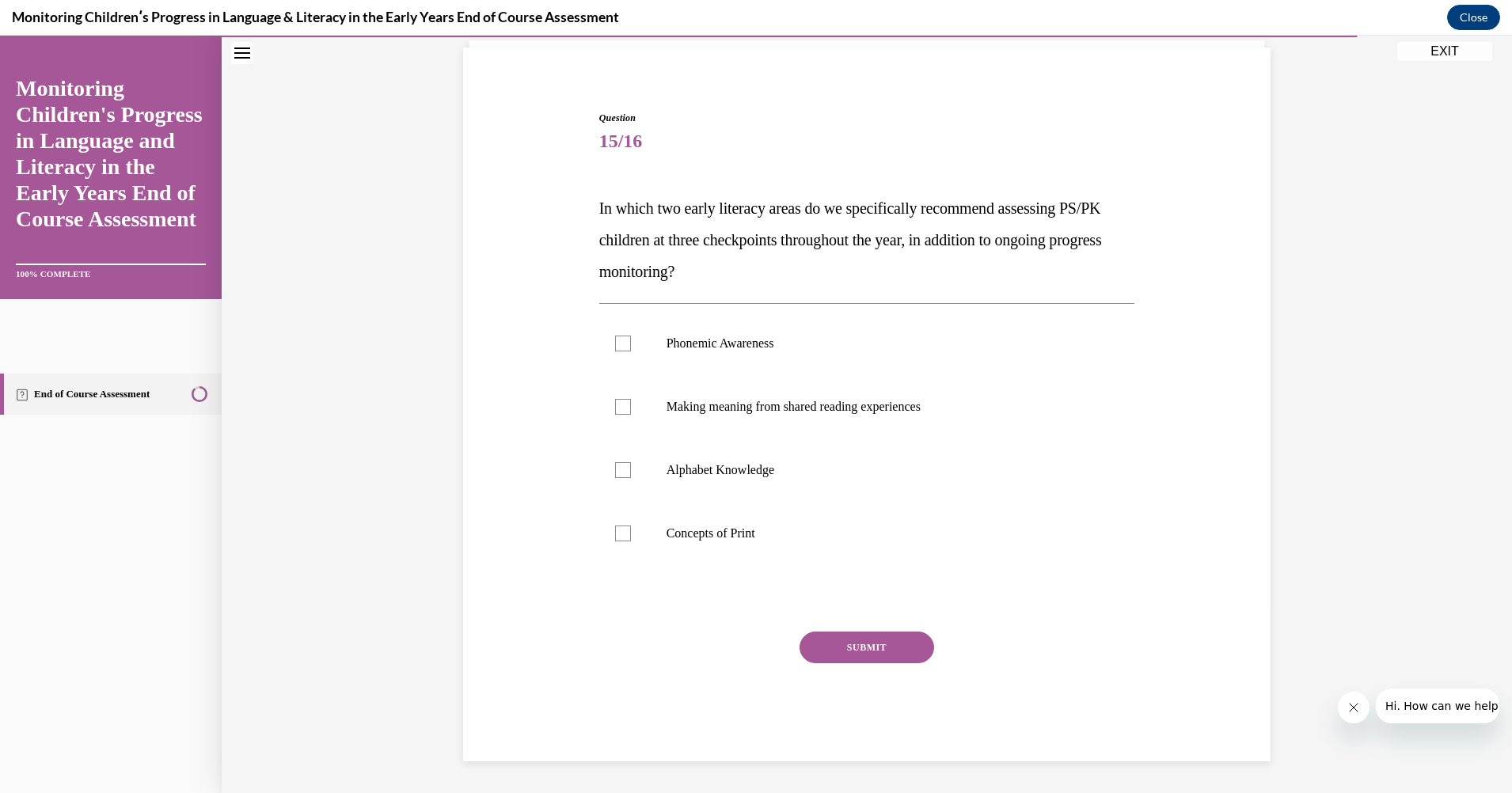
scroll to position [82, 0]
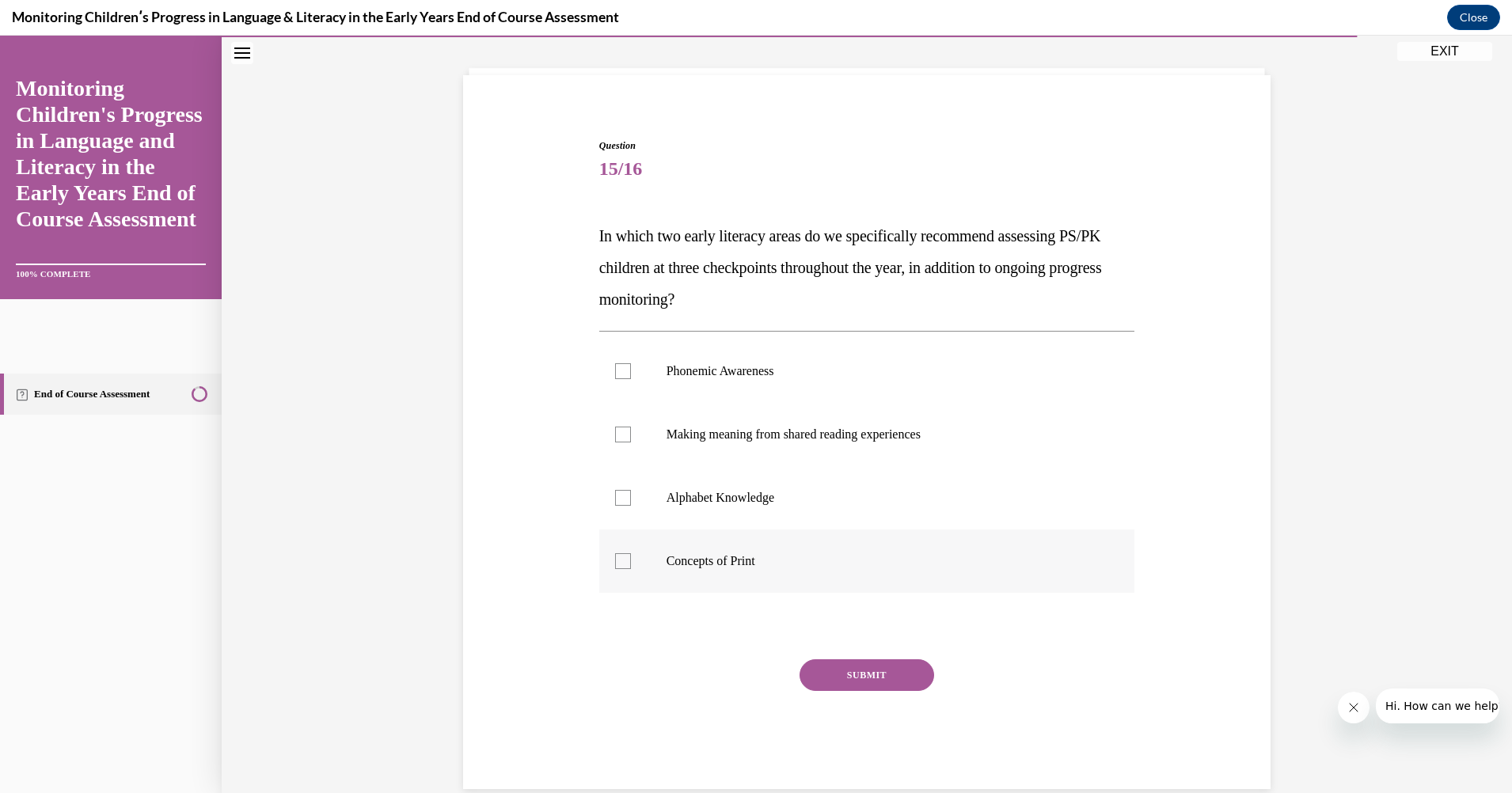
click at [618, 559] on div at bounding box center [623, 561] width 16 height 16
click at [618, 559] on input "Concepts of Print" at bounding box center [623, 561] width 16 height 16
checkbox input "true"
click at [616, 432] on div at bounding box center [623, 434] width 16 height 16
click at [616, 432] on input "Making meaning from shared reading experiences" at bounding box center [623, 434] width 16 height 16
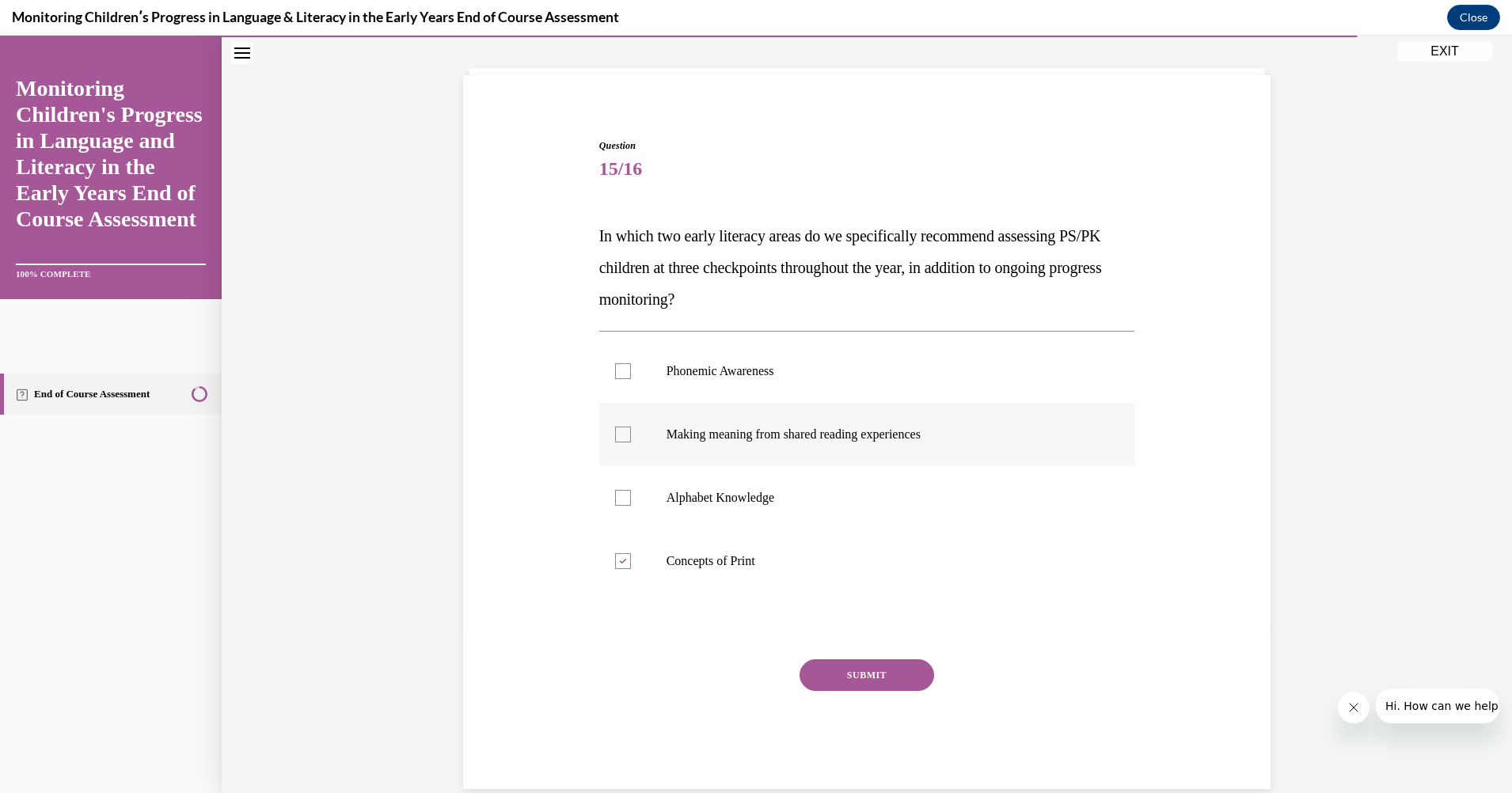
checkbox input "true"
click at [871, 669] on button "SUBMIT" at bounding box center [866, 675] width 135 height 31
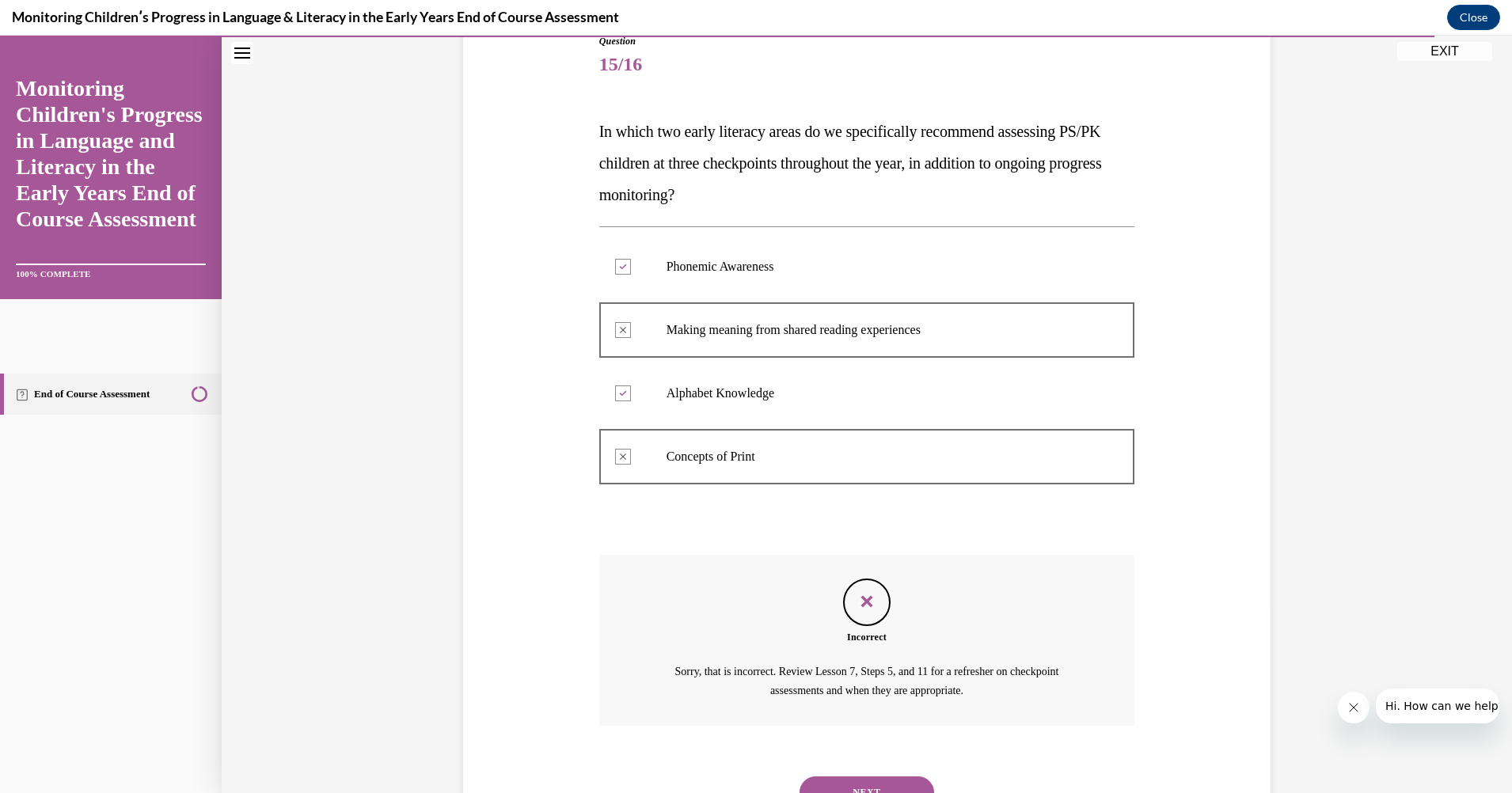
scroll to position [257, 0]
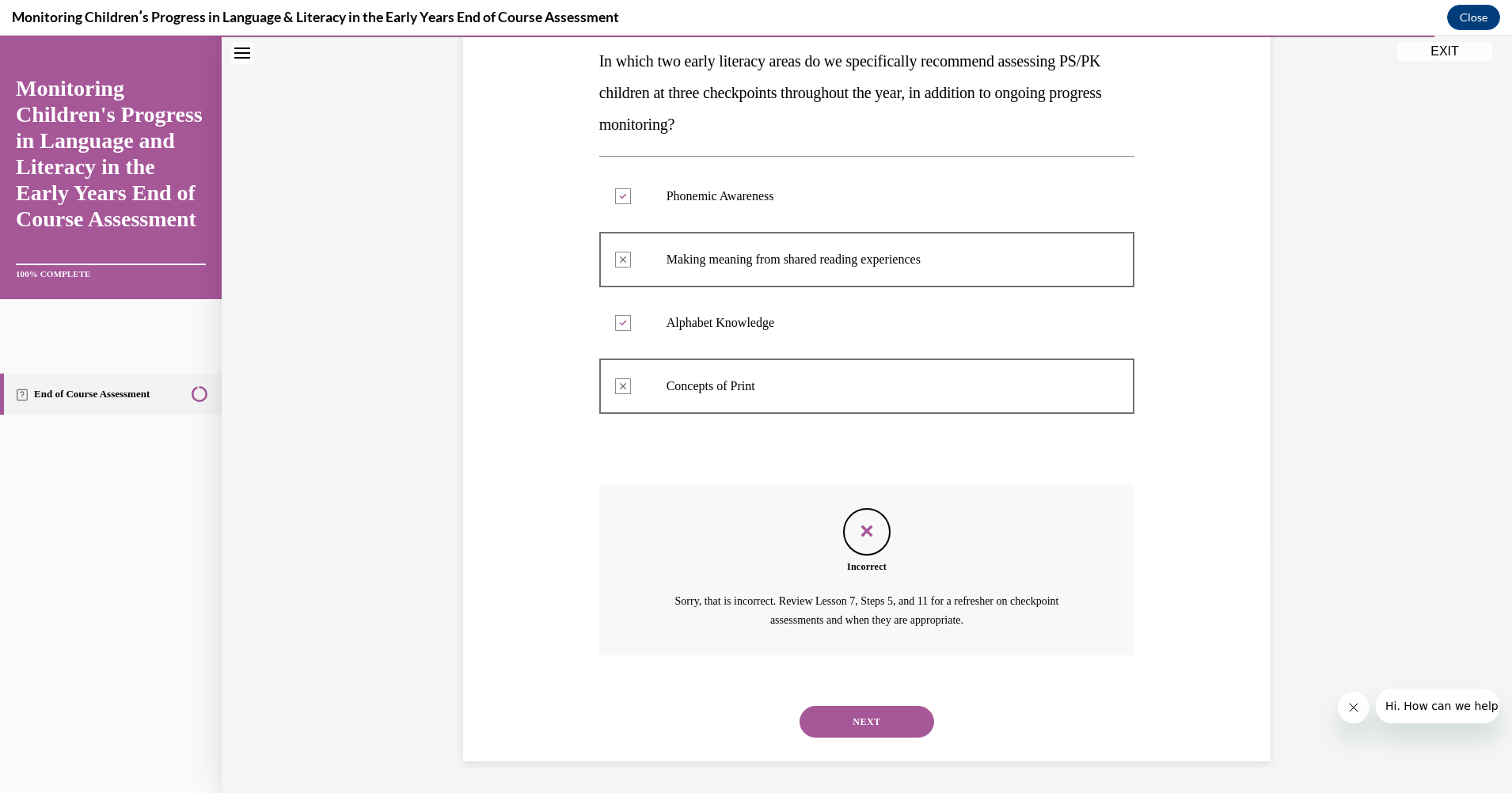
click at [877, 713] on button "NEXT" at bounding box center [866, 721] width 135 height 31
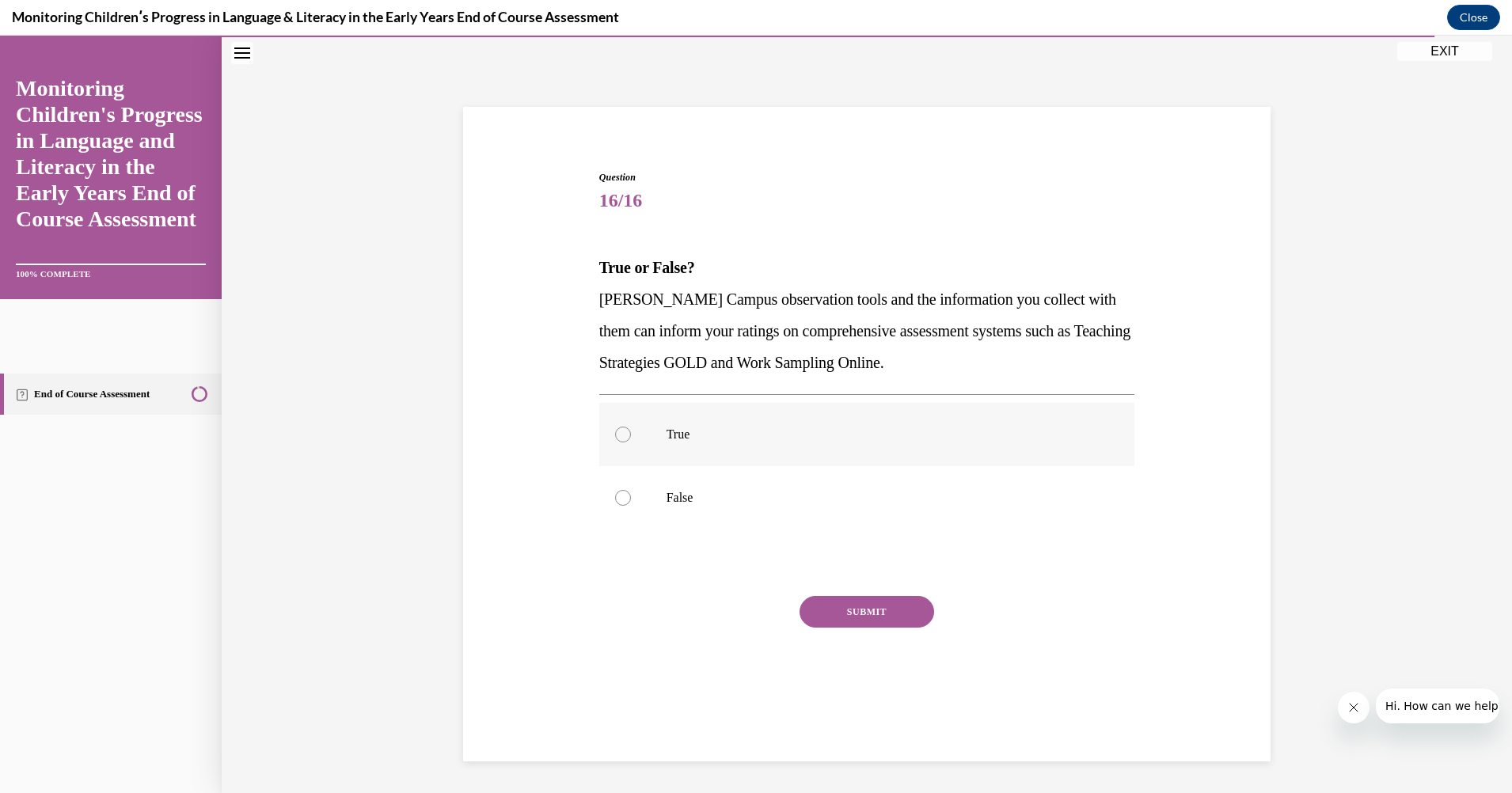
click at [615, 430] on div at bounding box center [623, 434] width 16 height 16
click at [615, 430] on input "True" at bounding box center [623, 434] width 16 height 16
radio input "true"
click at [874, 613] on button "SUBMIT" at bounding box center [866, 612] width 135 height 31
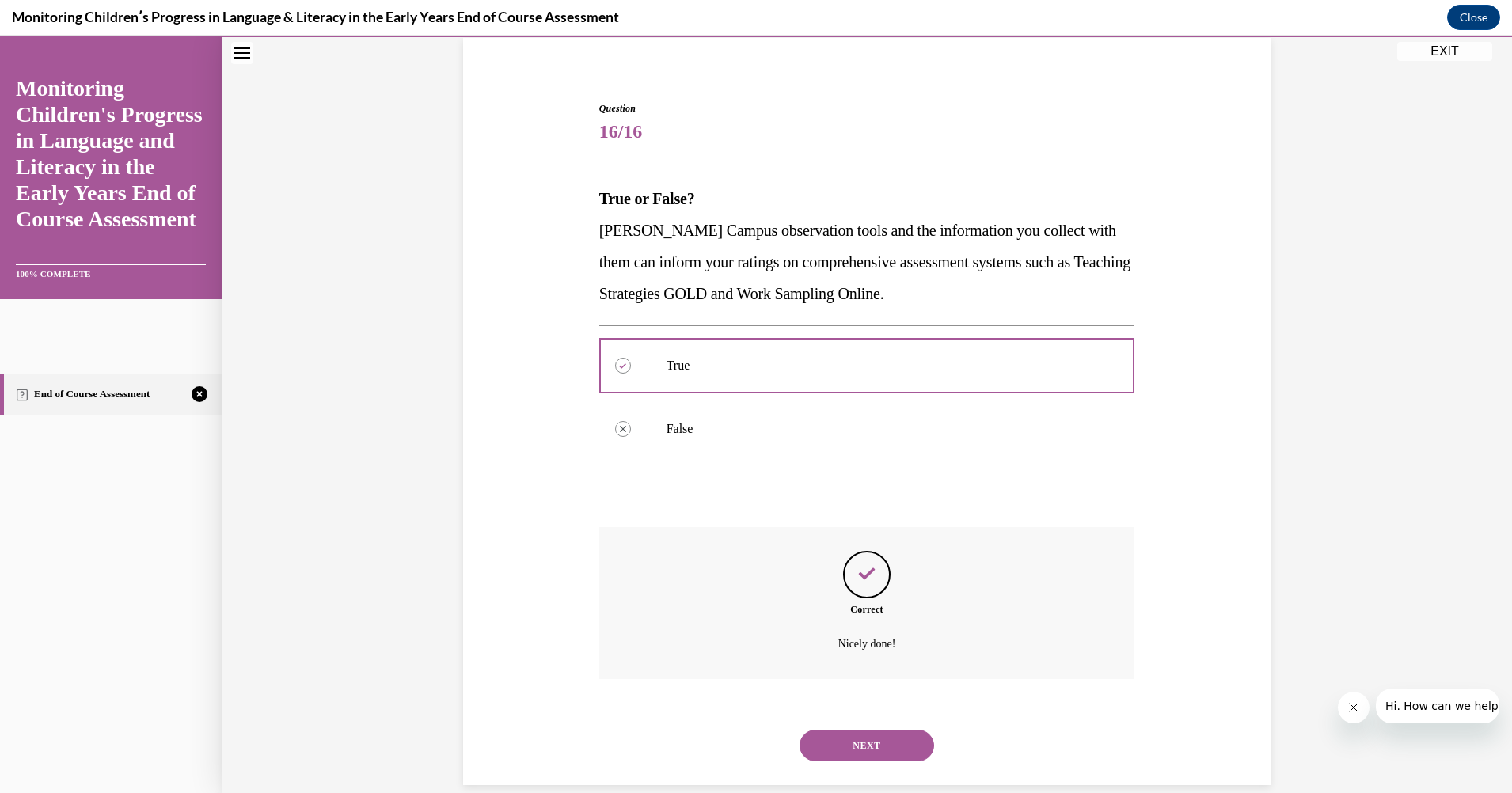
scroll to position [143, 0]
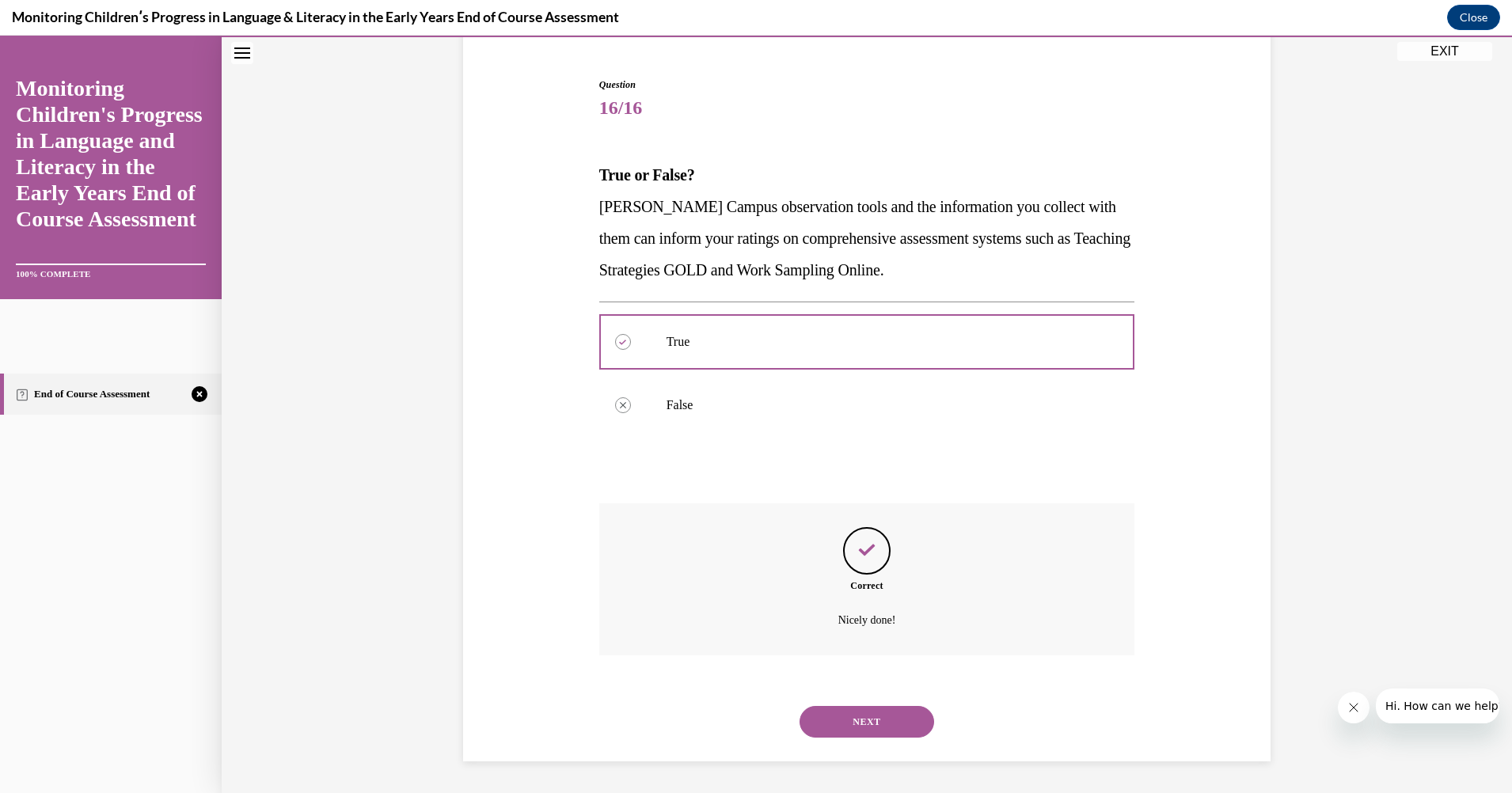
click at [867, 721] on button "NEXT" at bounding box center [866, 721] width 135 height 31
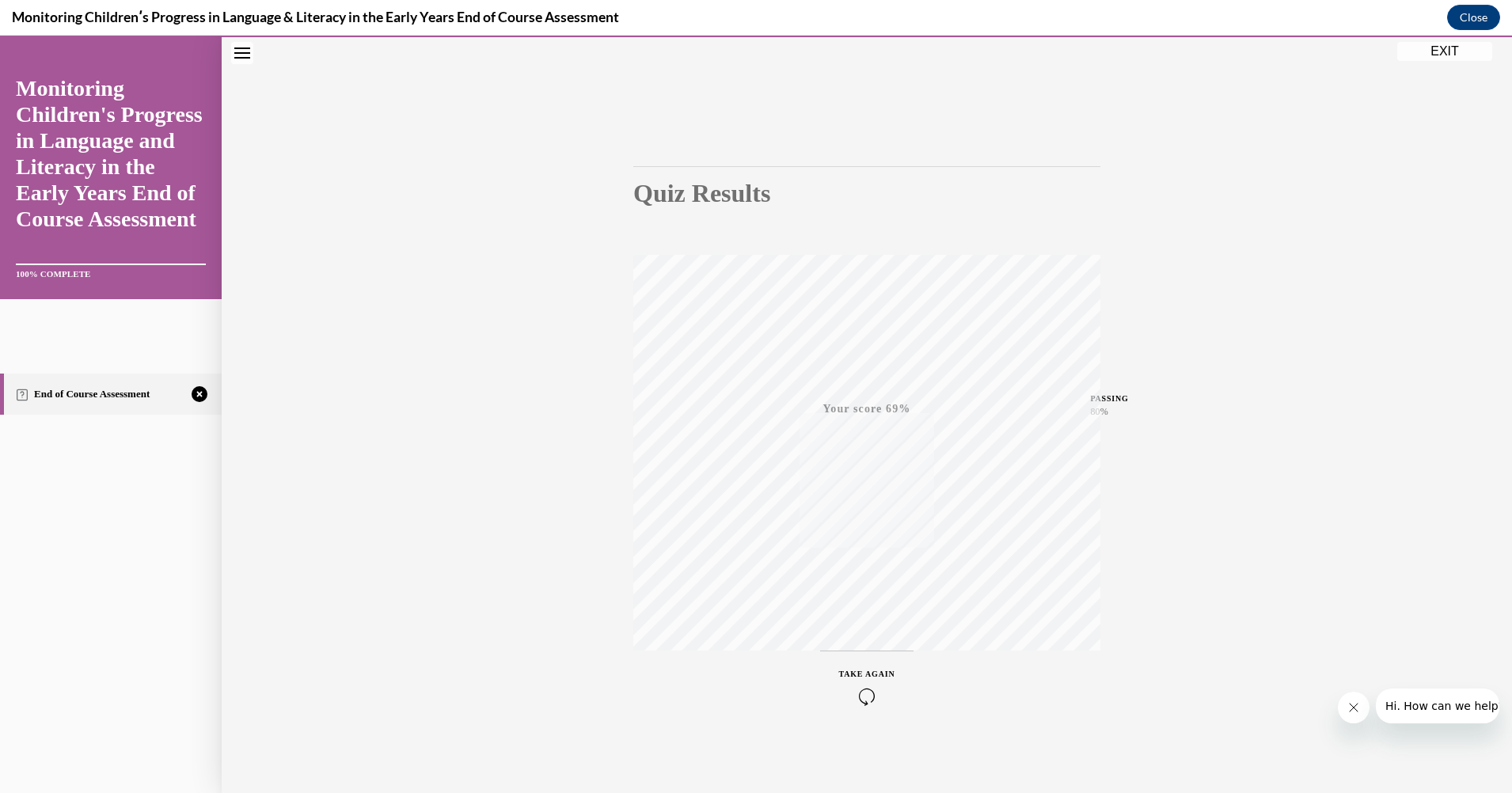
click at [863, 688] on icon "button" at bounding box center [866, 697] width 56 height 18
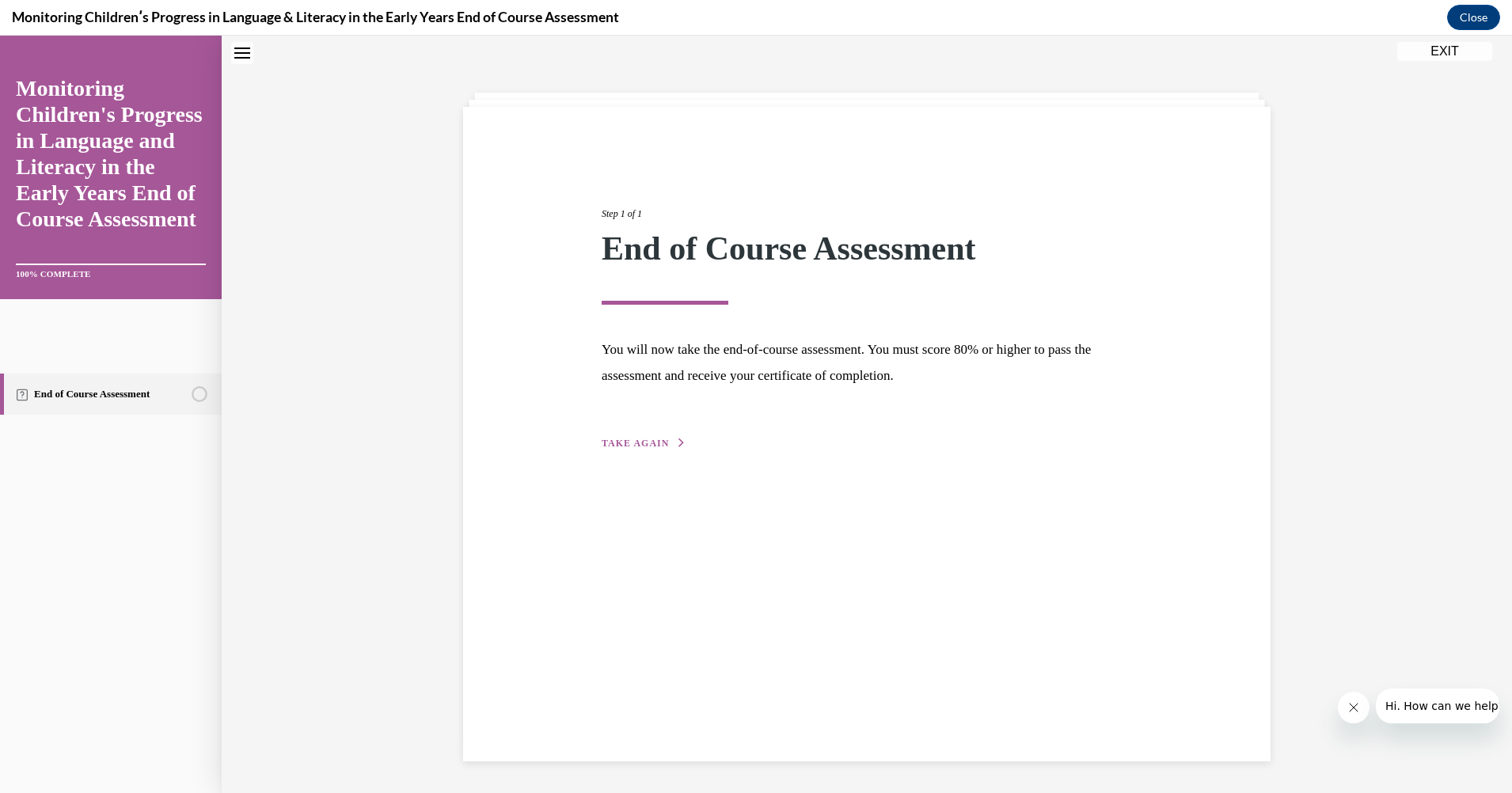
scroll to position [50, 0]
click at [644, 440] on span "TAKE AGAIN" at bounding box center [635, 443] width 67 height 11
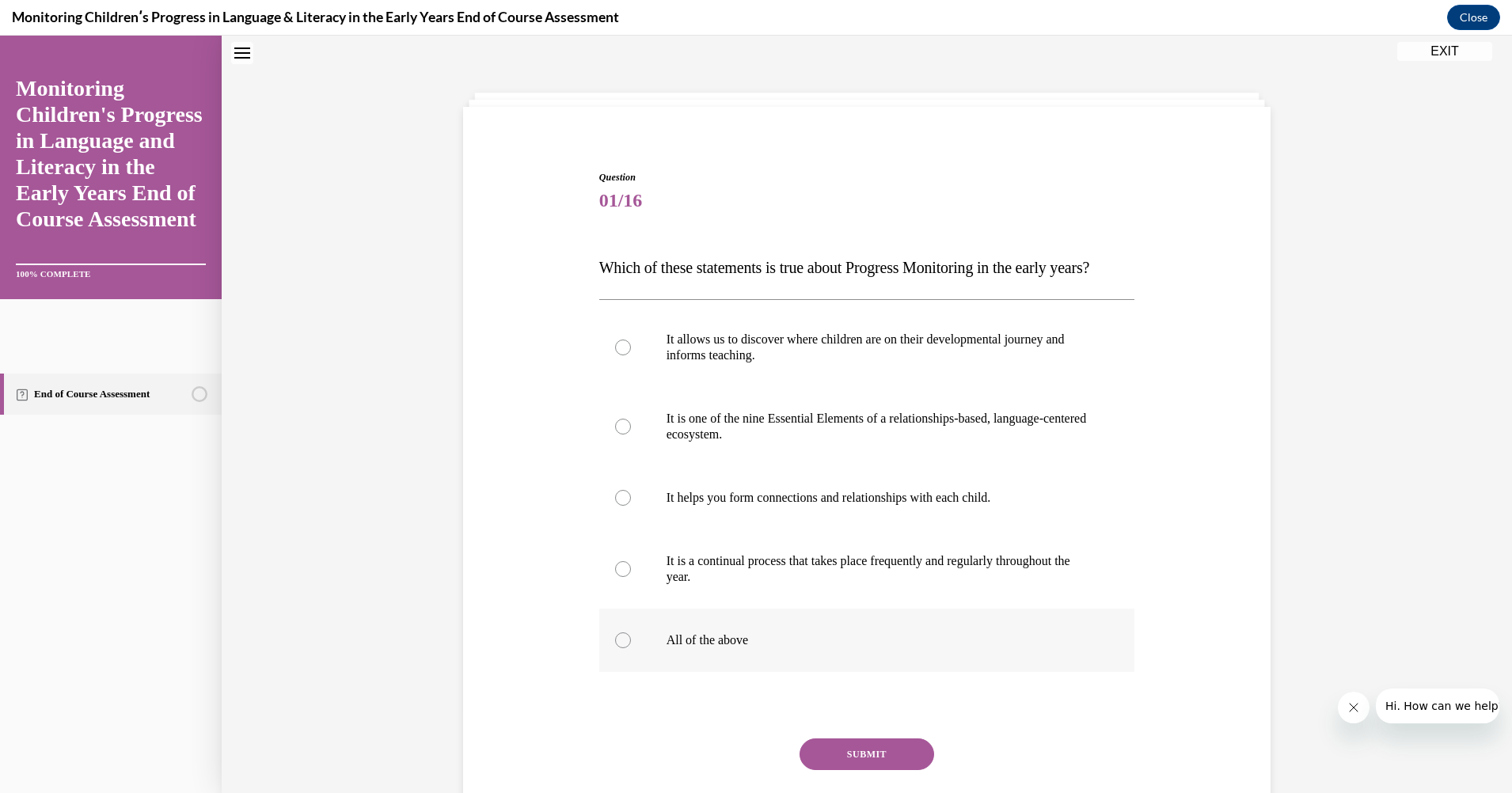
click at [616, 648] on div at bounding box center [623, 640] width 16 height 16
click at [616, 648] on input "All of the above" at bounding box center [623, 640] width 16 height 16
radio input "true"
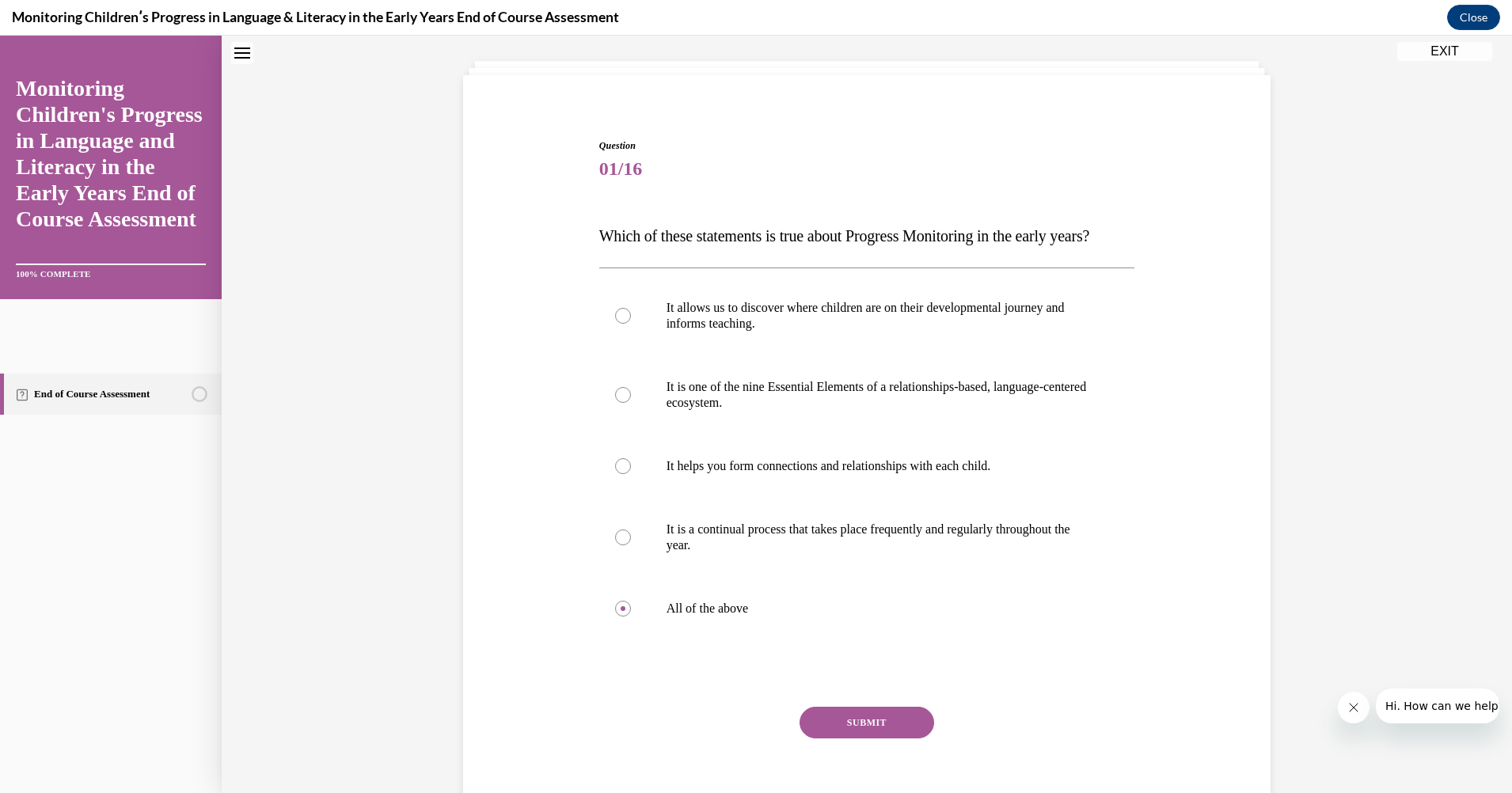
scroll to position [176, 0]
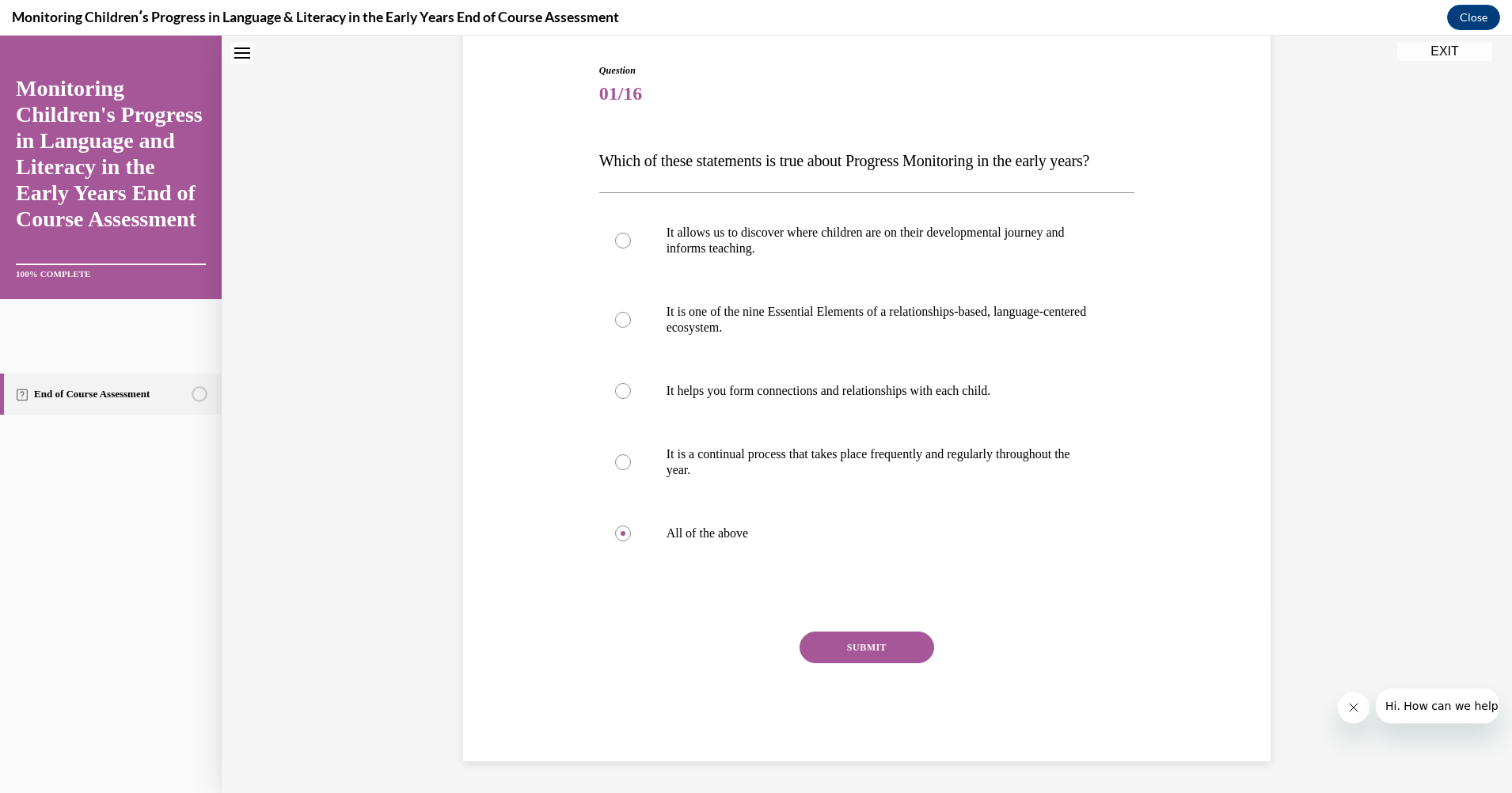
click at [885, 650] on button "SUBMIT" at bounding box center [866, 647] width 135 height 31
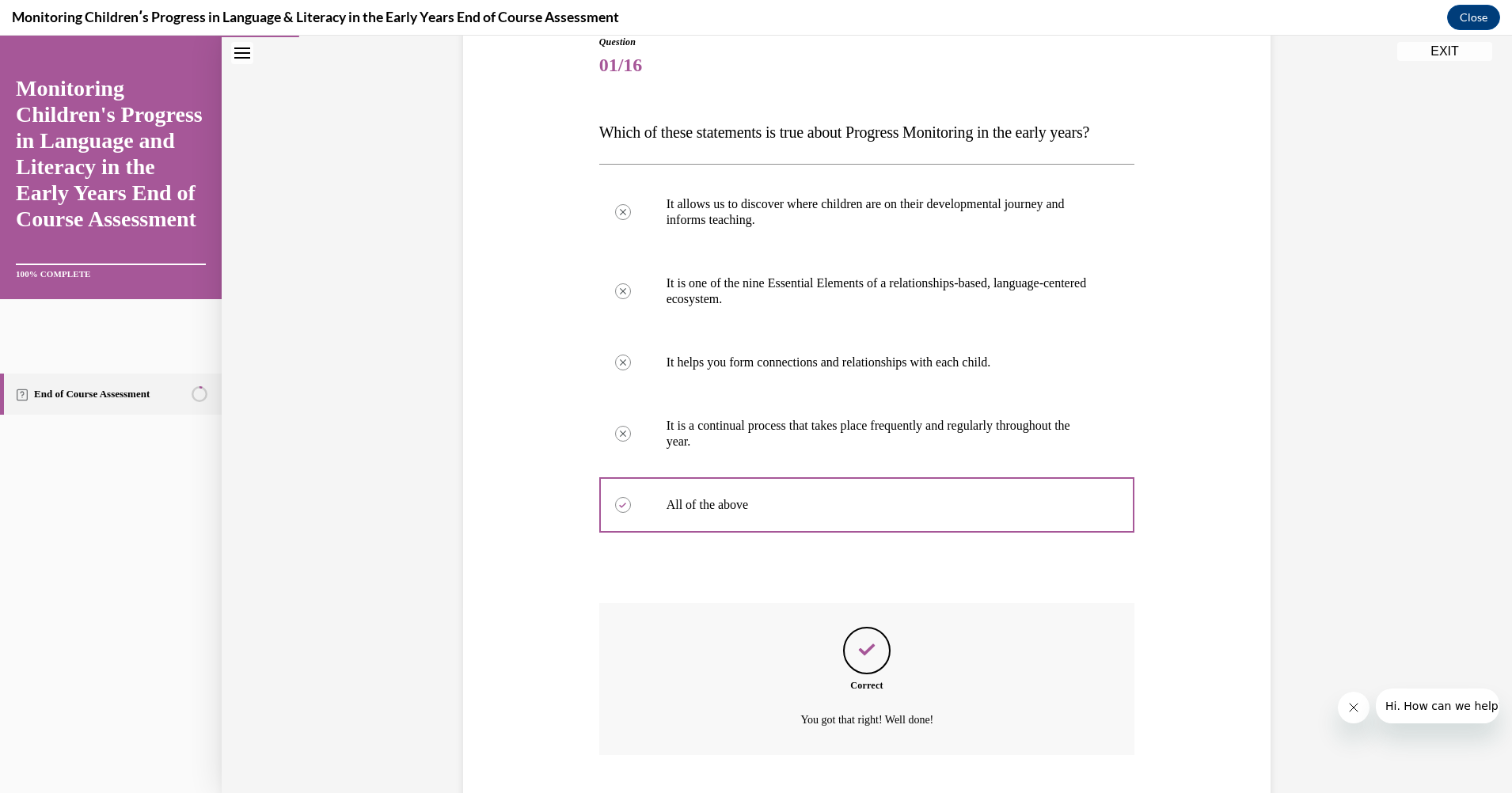
scroll to position [317, 0]
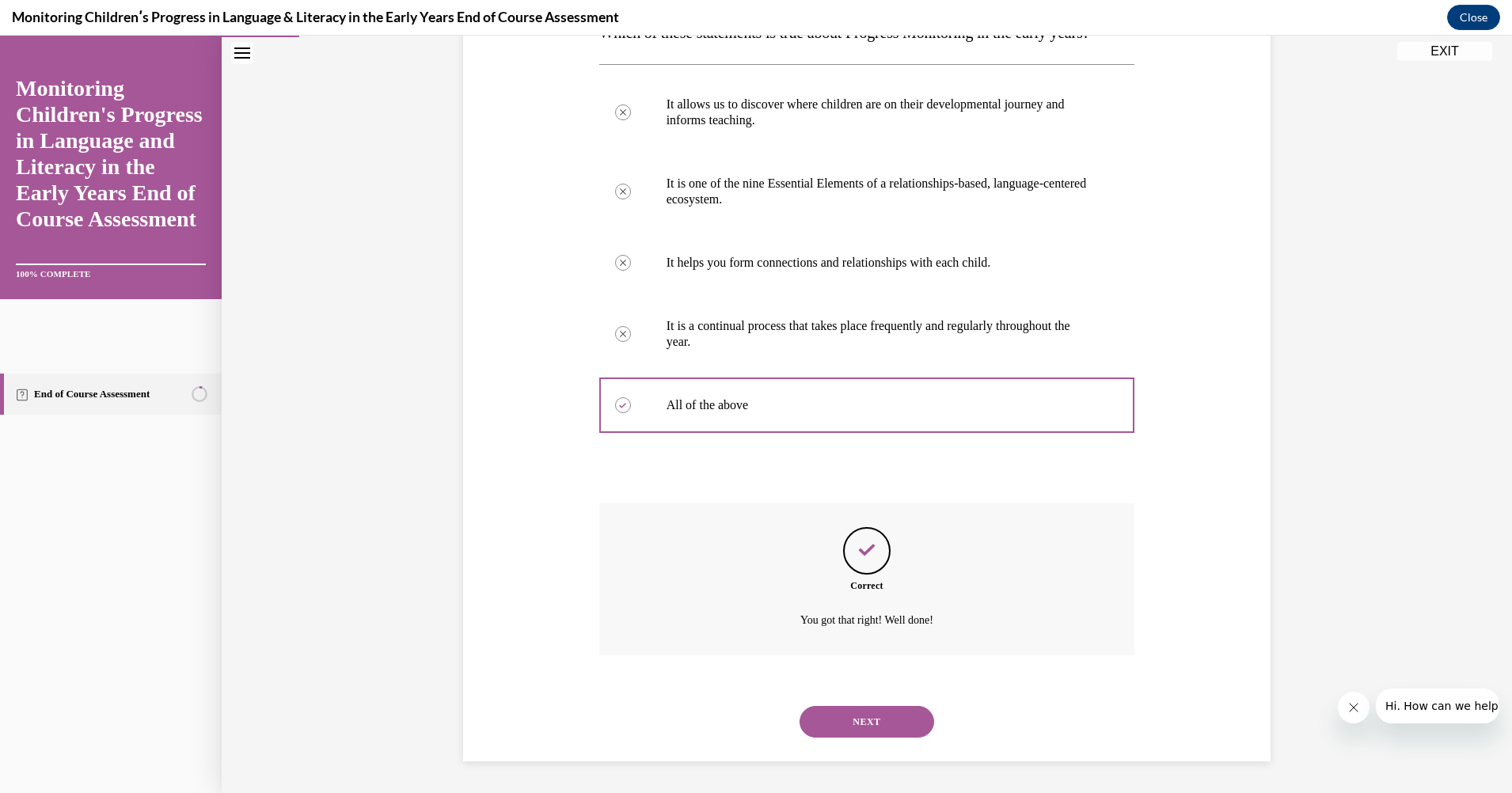
click at [862, 718] on button "NEXT" at bounding box center [866, 721] width 135 height 31
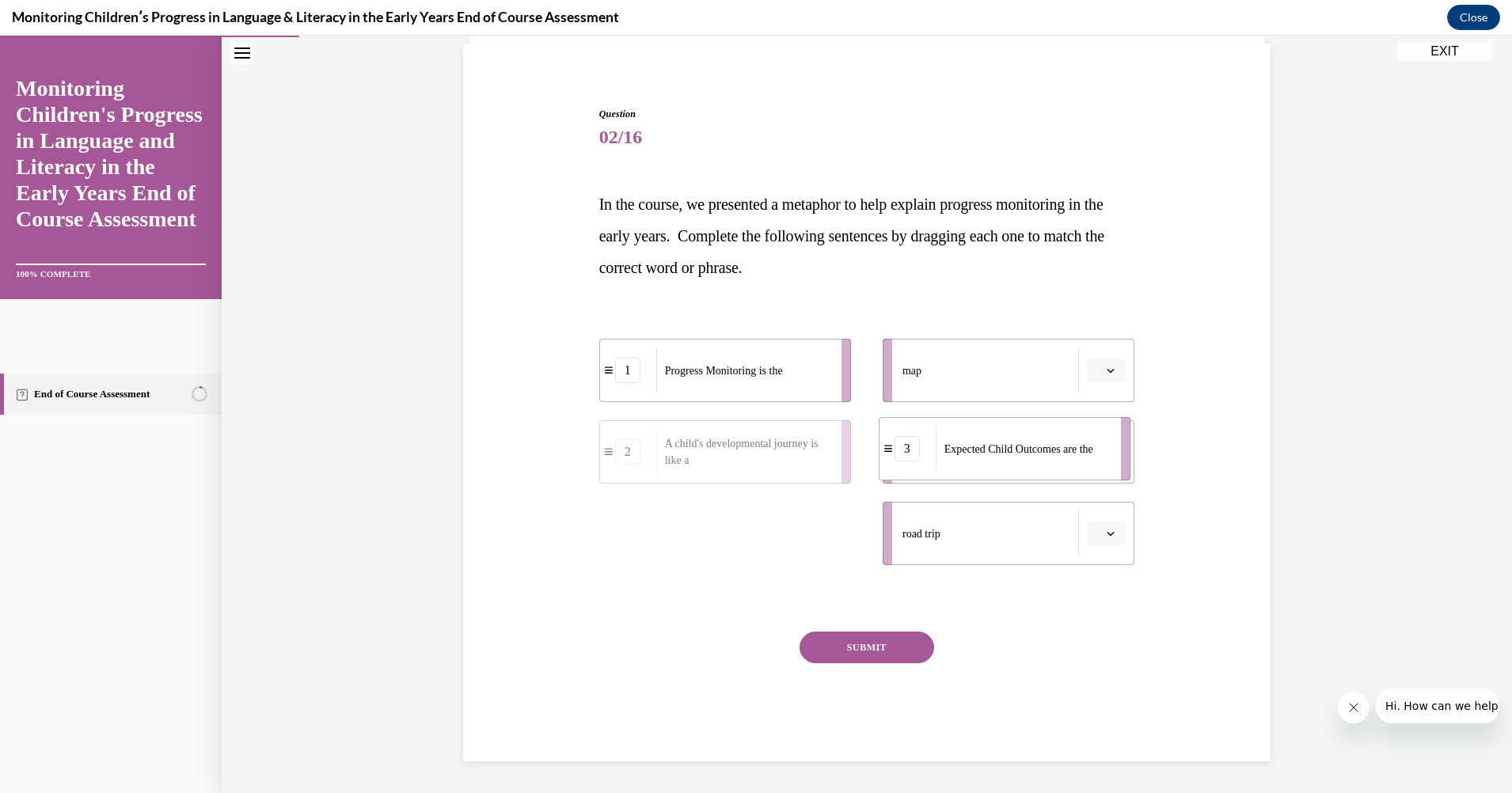
drag, startPoint x: 815, startPoint y: 549, endPoint x: 1102, endPoint y: 458, distance: 301.1
click at [1102, 458] on div "Expected Child Outcomes are the" at bounding box center [1024, 449] width 175 height 46
drag, startPoint x: 688, startPoint y: 549, endPoint x: 975, endPoint y: 564, distance: 287.4
click at [975, 564] on span "A child's developmental journey is like a" at bounding box center [1036, 548] width 166 height 33
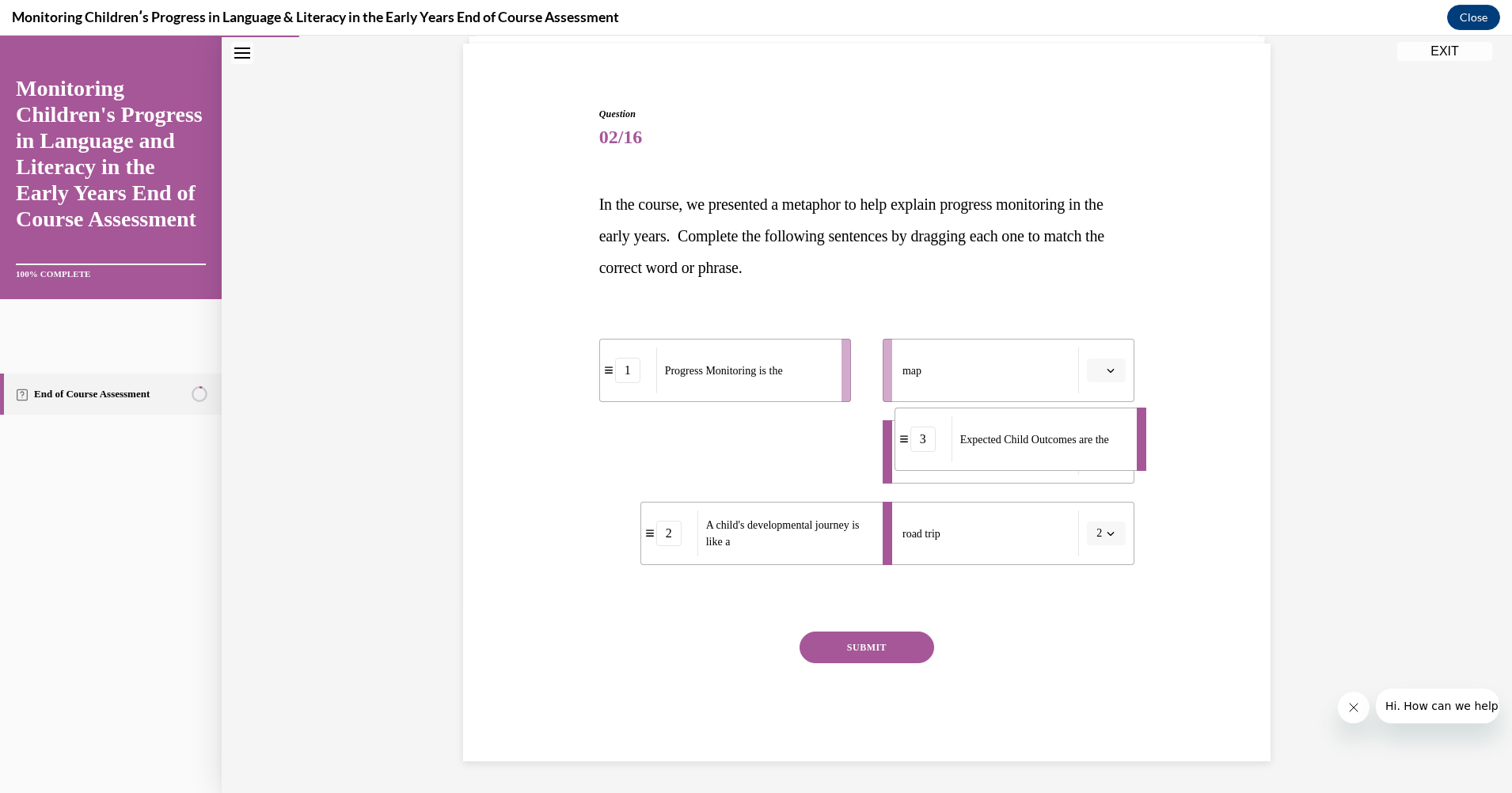
drag, startPoint x: 710, startPoint y: 460, endPoint x: 965, endPoint y: 448, distance: 255.3
click at [965, 448] on div "Expected Child Outcomes are the" at bounding box center [1040, 439] width 175 height 46
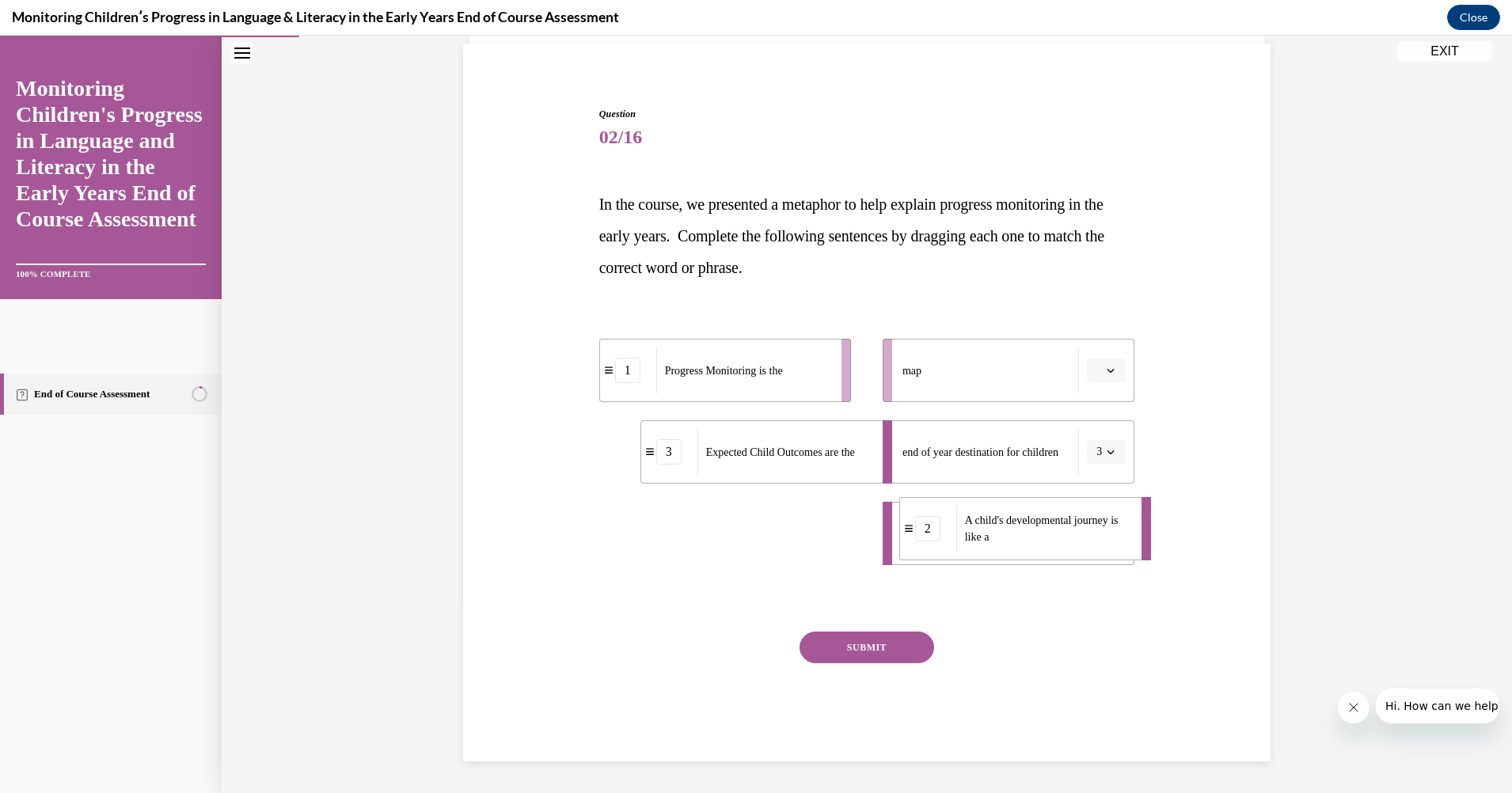
drag, startPoint x: 711, startPoint y: 546, endPoint x: 974, endPoint y: 541, distance: 263.0
click at [974, 541] on span "A child's developmental journey is like a" at bounding box center [1041, 528] width 154 height 29
click at [706, 543] on span "A child's developmental journey is like a" at bounding box center [783, 533] width 154 height 29
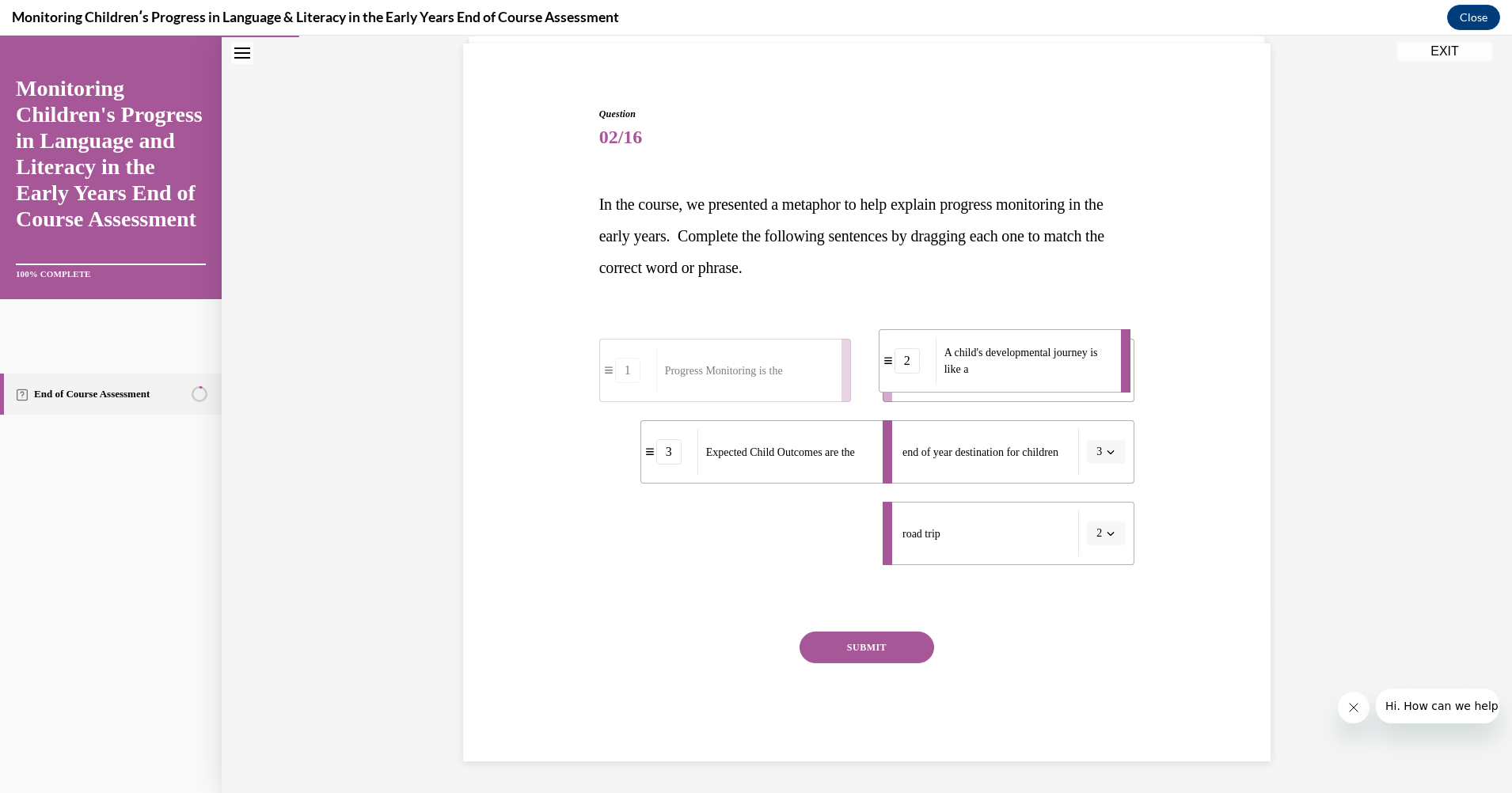
drag, startPoint x: 725, startPoint y: 539, endPoint x: 957, endPoint y: 368, distance: 288.2
click at [957, 368] on span "A child's developmental journey is like a" at bounding box center [1021, 360] width 154 height 29
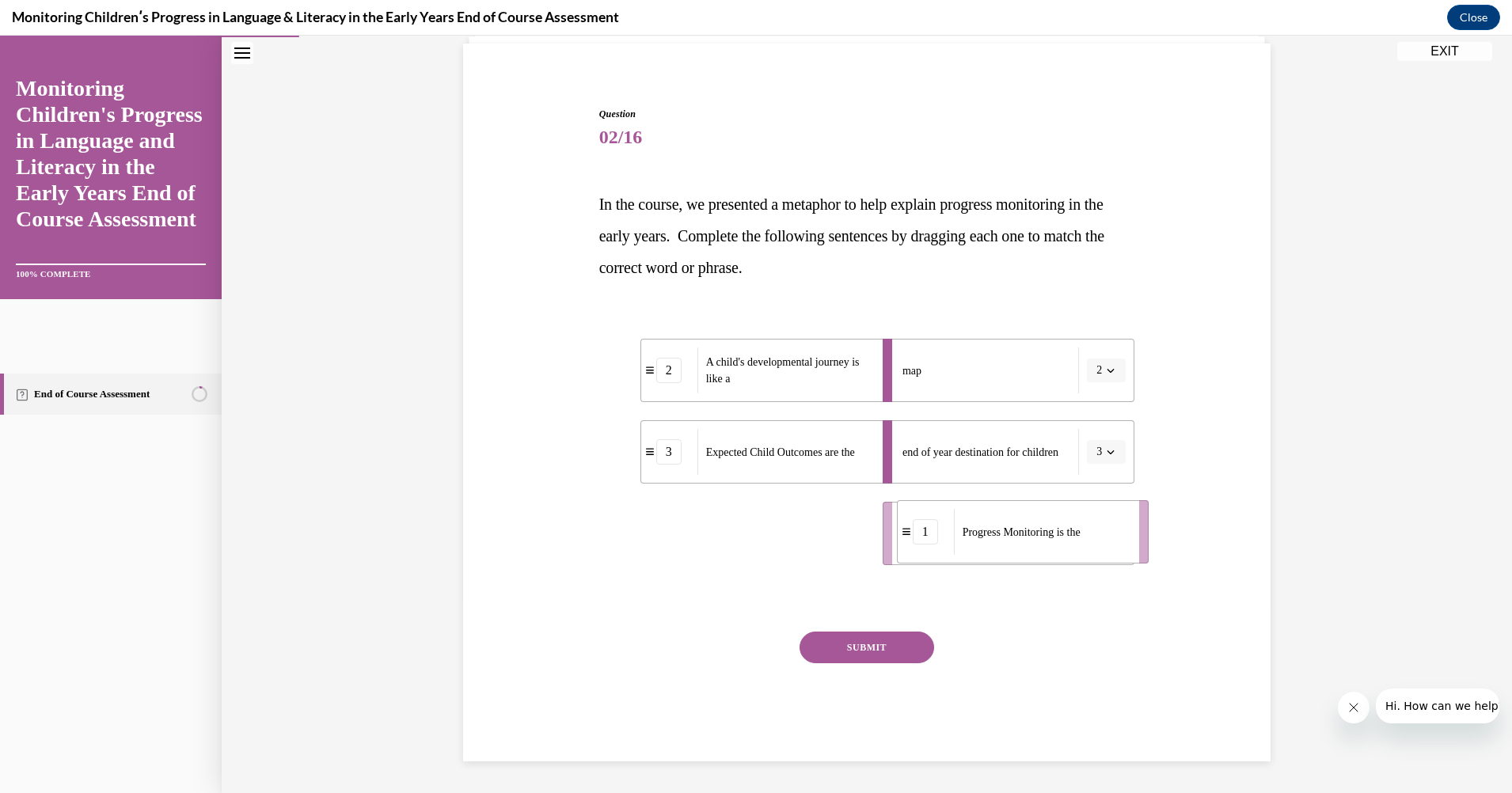
drag, startPoint x: 685, startPoint y: 532, endPoint x: 993, endPoint y: 531, distance: 308.0
click at [993, 531] on span "Progress Monitoring is the" at bounding box center [1022, 532] width 118 height 12
click at [889, 637] on button "SUBMIT" at bounding box center [866, 647] width 135 height 31
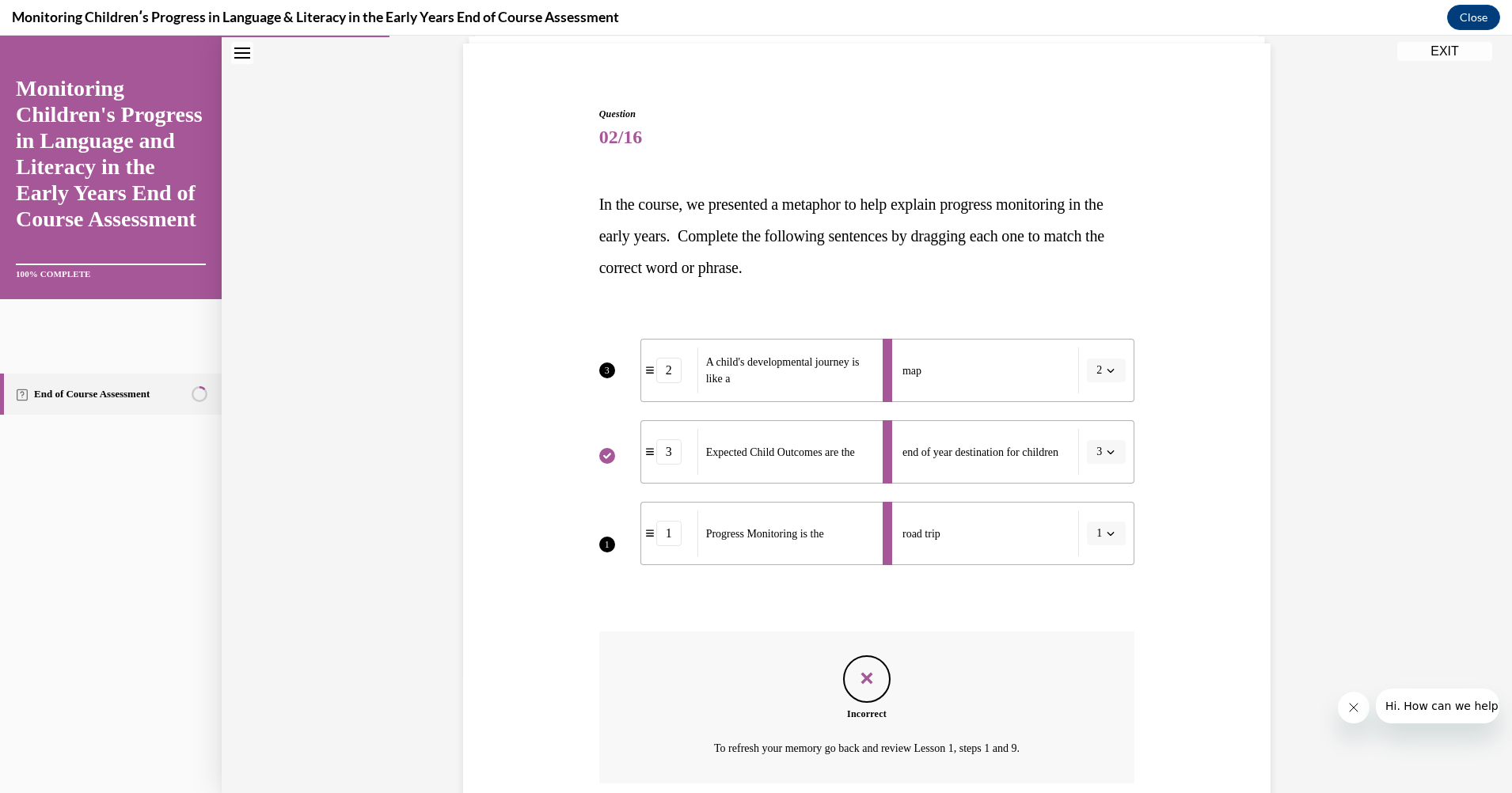
scroll to position [241, 0]
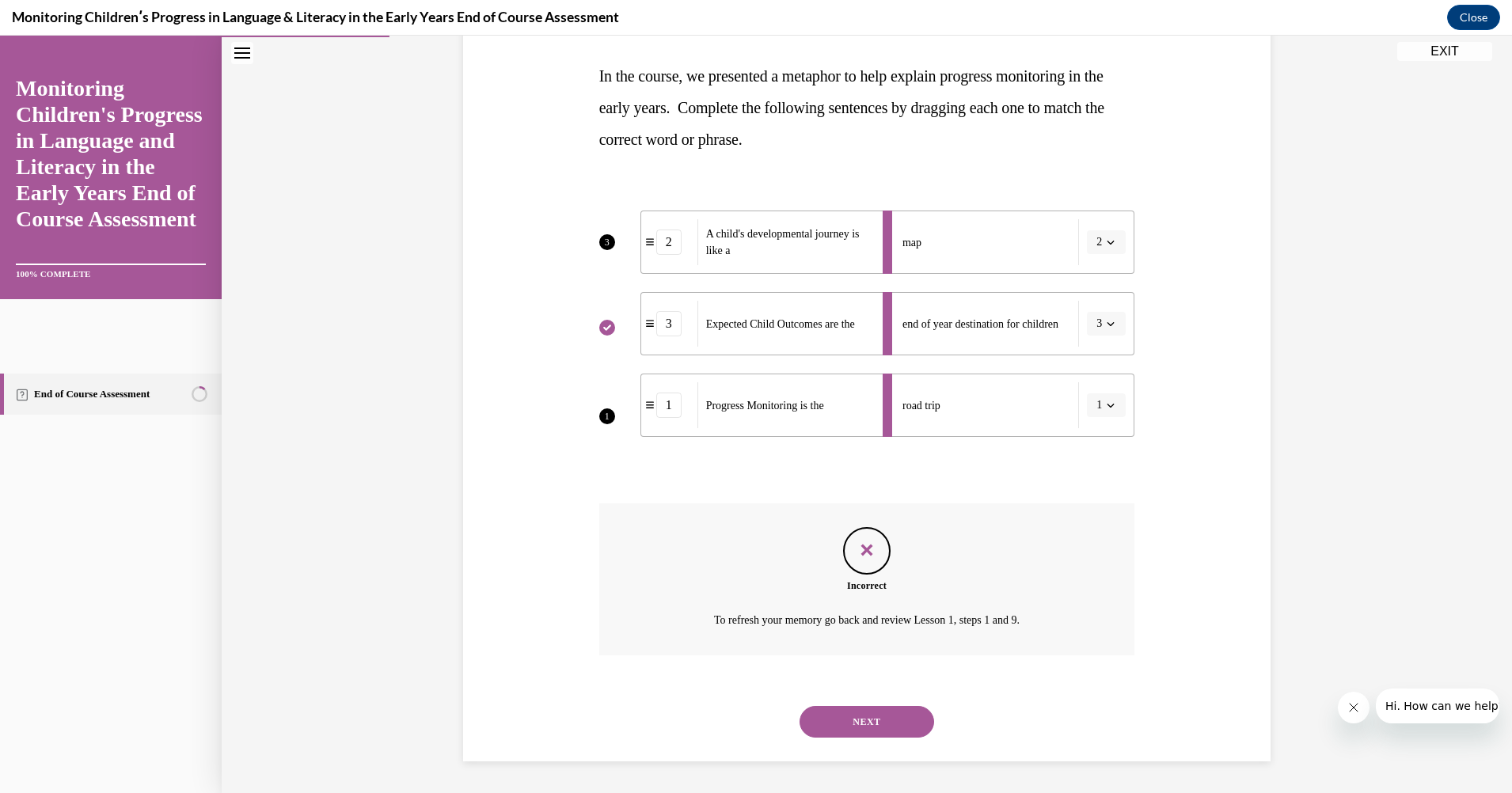
click at [910, 712] on button "NEXT" at bounding box center [866, 721] width 135 height 31
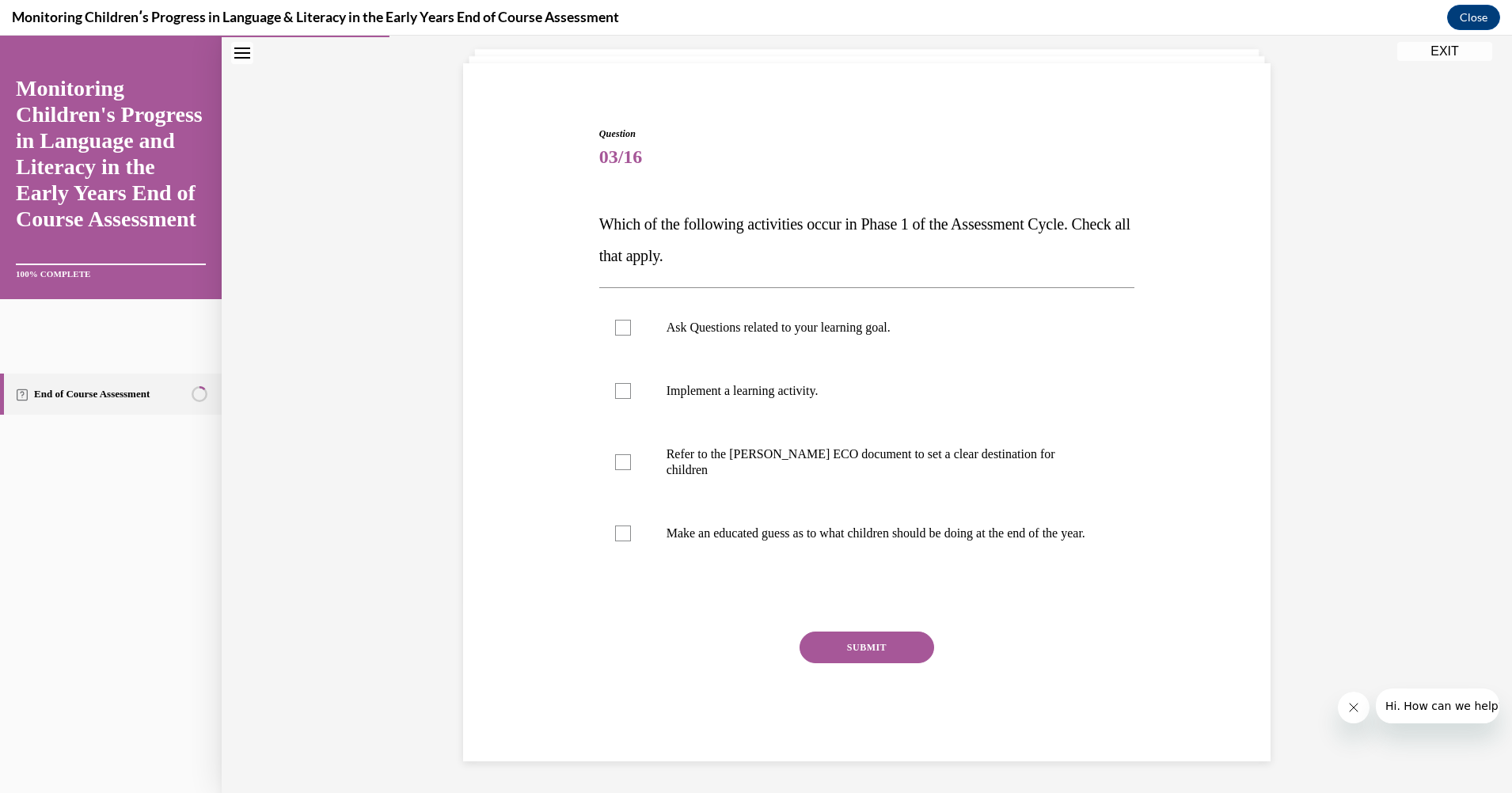
scroll to position [93, 0]
click at [618, 321] on div at bounding box center [623, 328] width 16 height 16
click at [618, 321] on input "Ask Questions related to your learning goal." at bounding box center [623, 328] width 16 height 16
checkbox input "true"
click at [616, 446] on label "Refer to the [PERSON_NAME] ECO document to set a clear destination for children" at bounding box center [867, 461] width 536 height 79
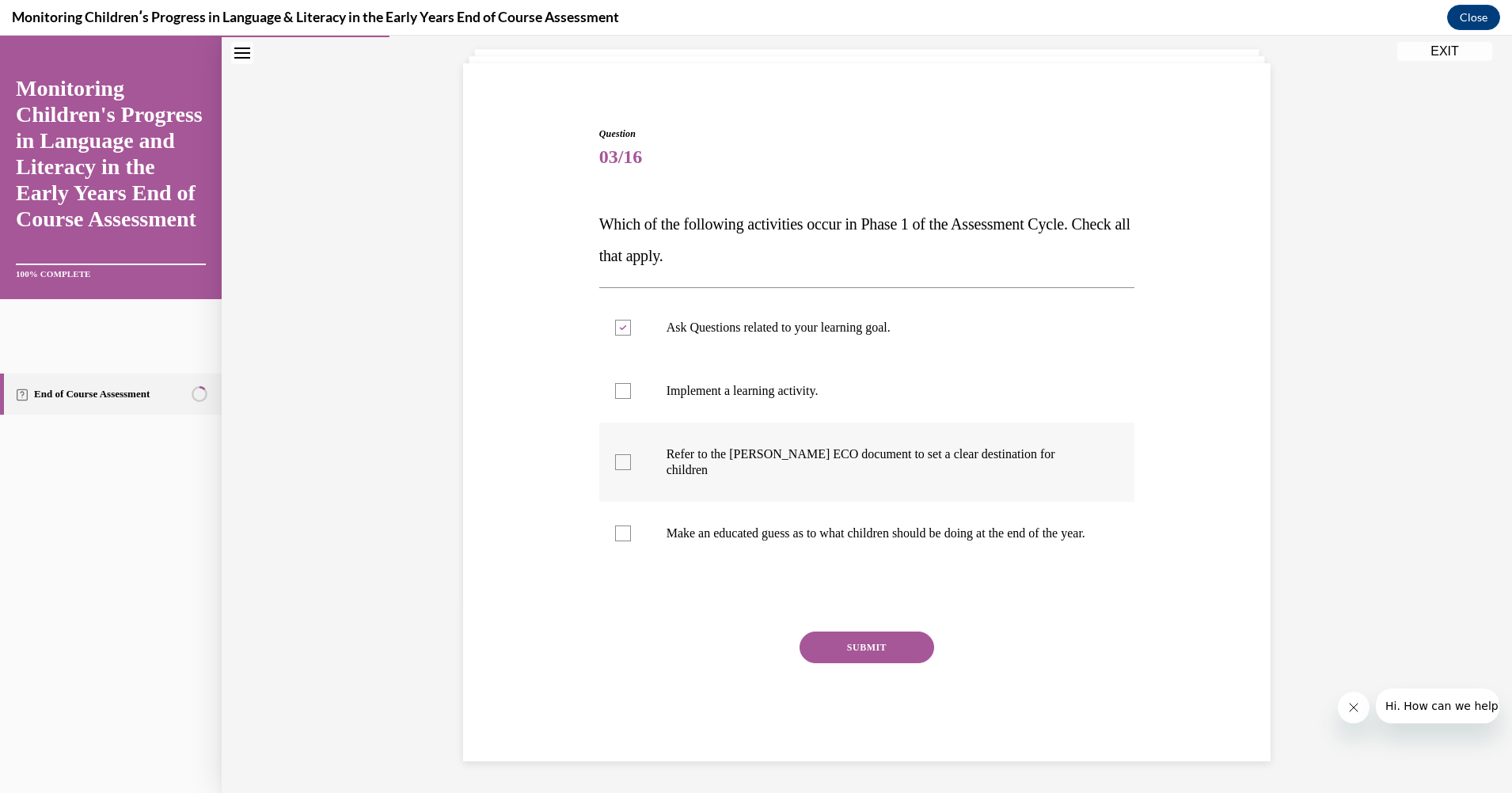
click at [616, 455] on input "Refer to the [PERSON_NAME] ECO document to set a clear destination for children" at bounding box center [623, 462] width 16 height 16
checkbox input "true"
click at [896, 642] on button "SUBMIT" at bounding box center [866, 647] width 135 height 31
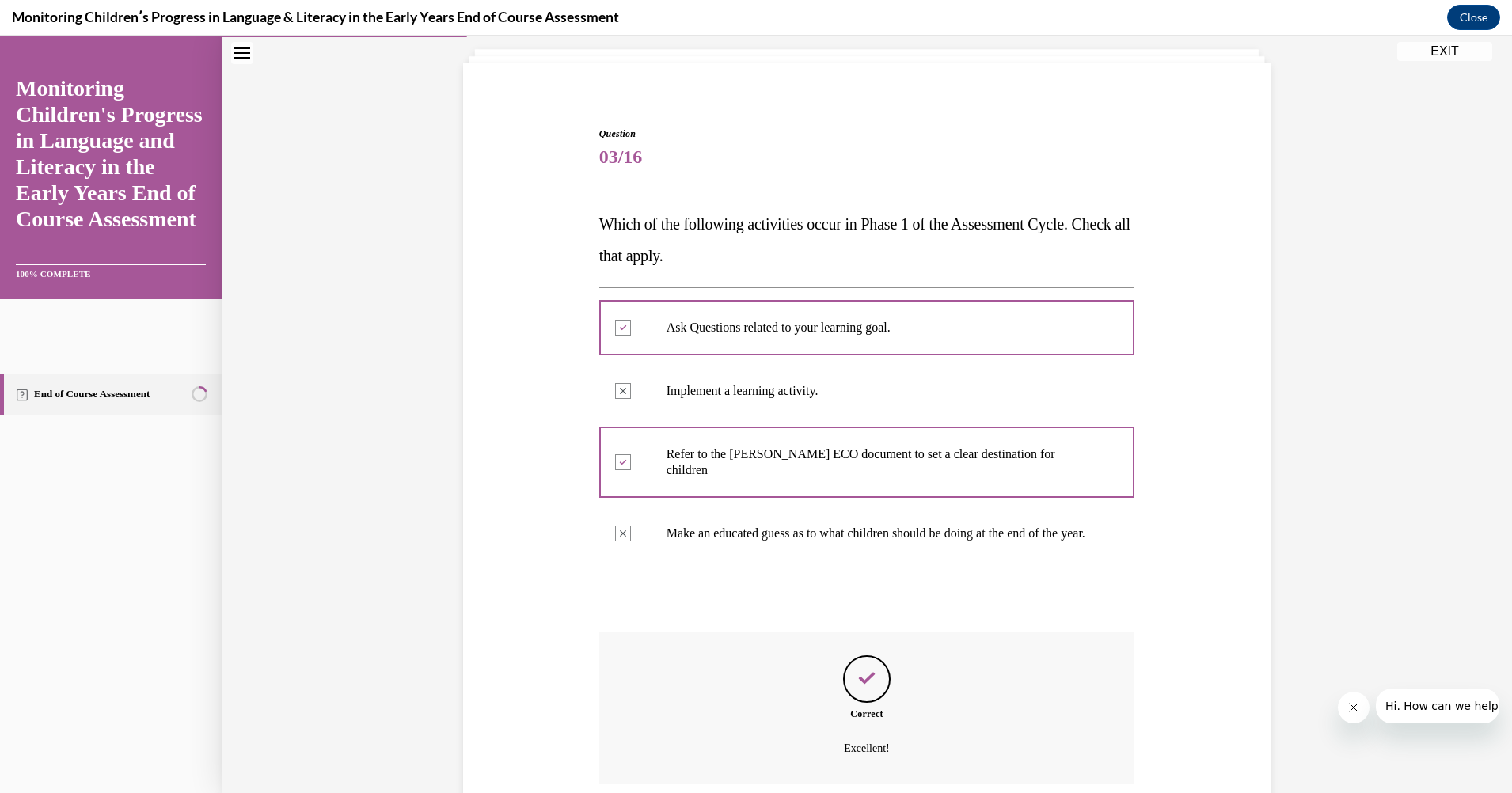
scroll to position [221, 0]
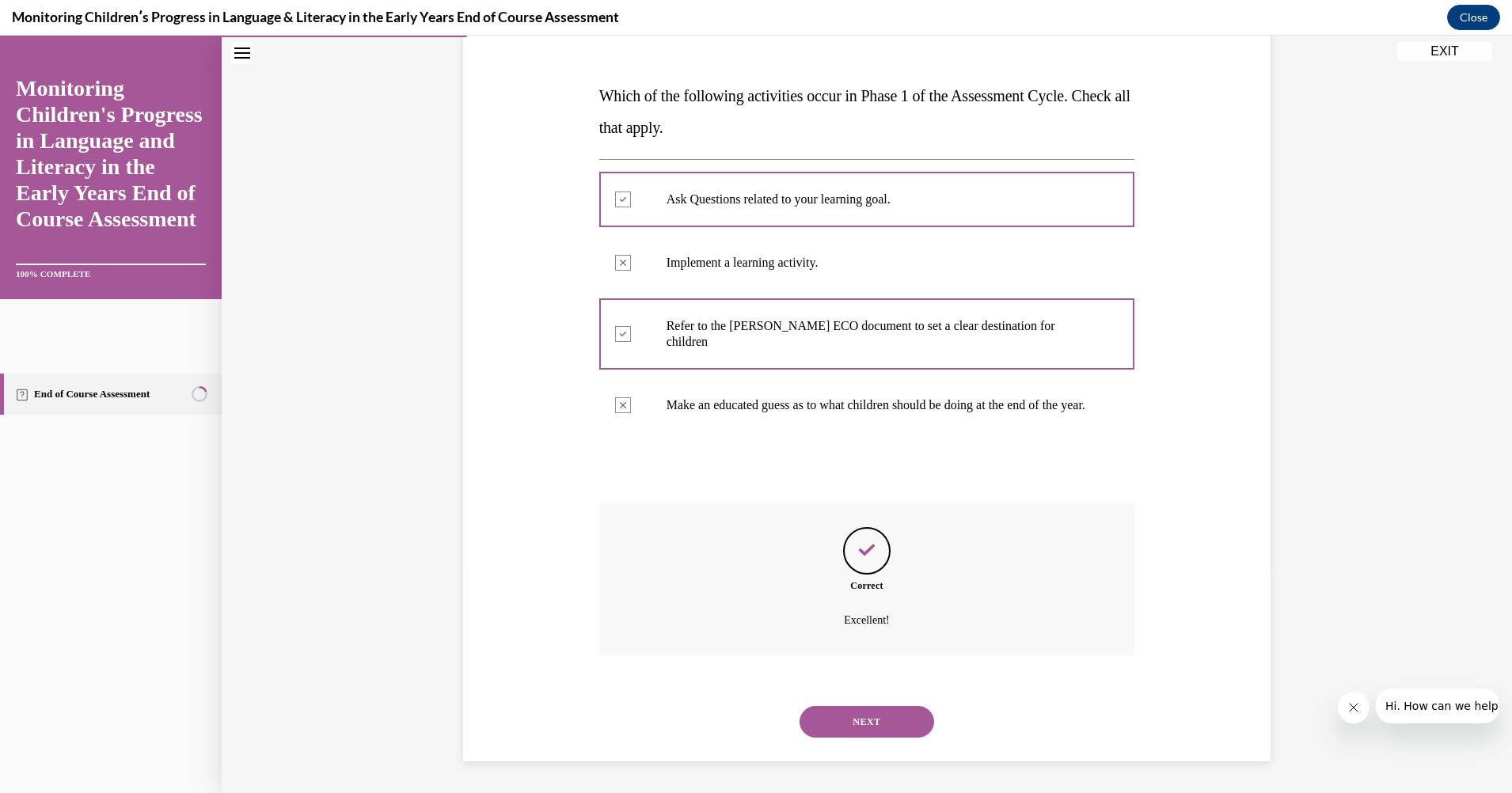
click at [890, 715] on button "NEXT" at bounding box center [866, 721] width 135 height 31
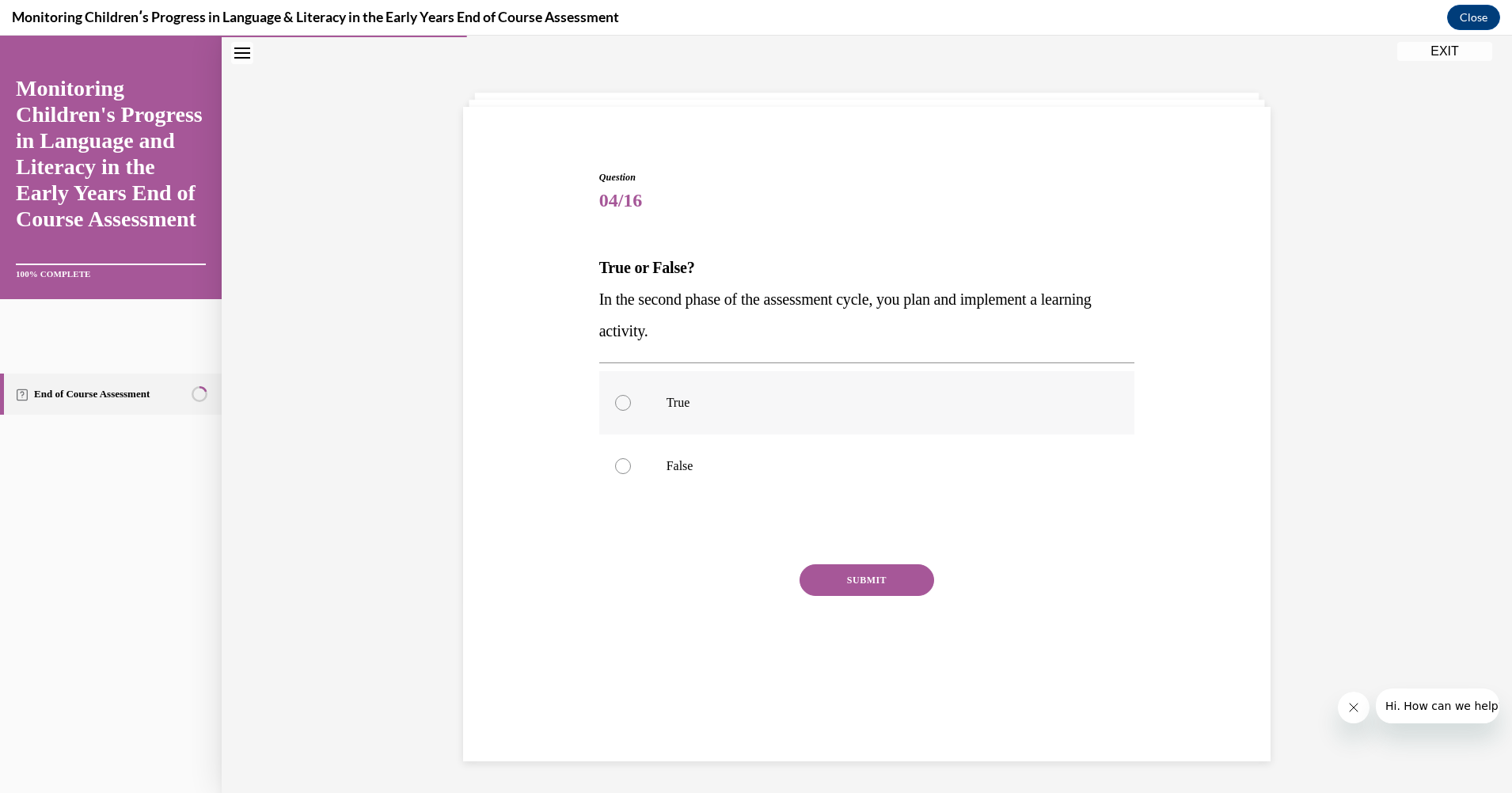
click at [620, 398] on div at bounding box center [623, 402] width 16 height 16
click at [620, 398] on input "True" at bounding box center [623, 402] width 16 height 16
radio input "true"
click at [888, 577] on button "SUBMIT" at bounding box center [866, 580] width 135 height 31
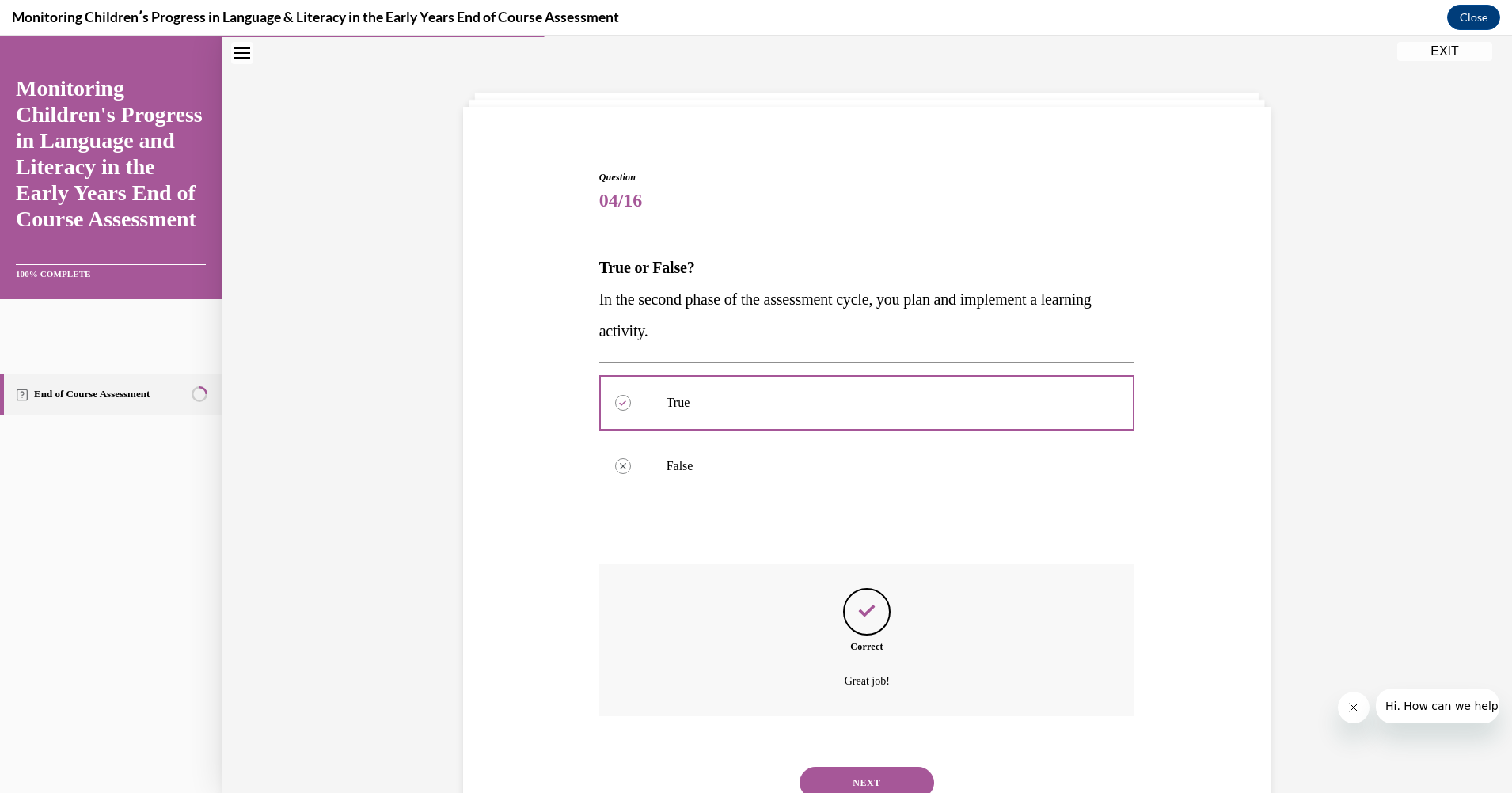
scroll to position [111, 0]
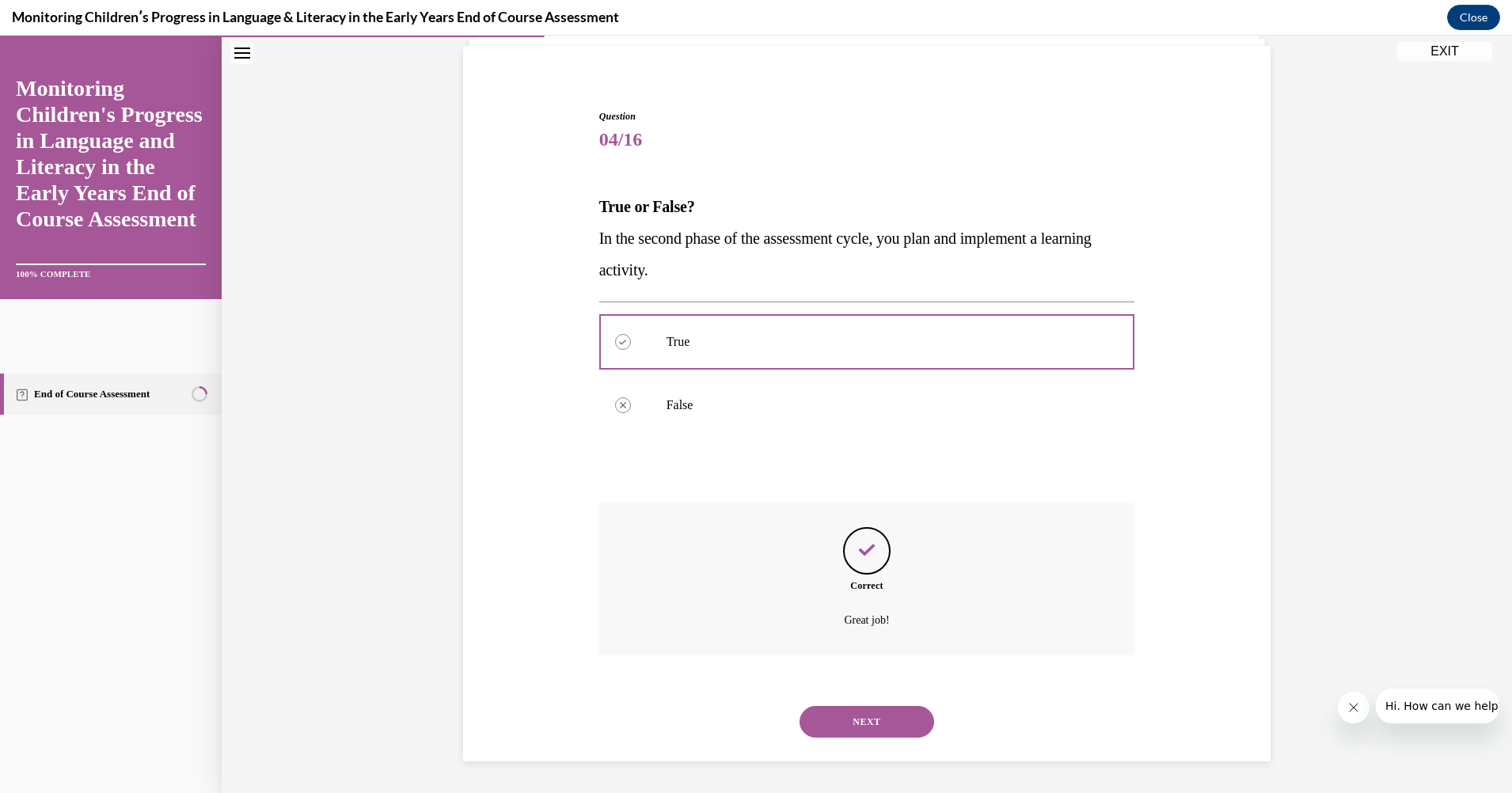
click at [882, 716] on button "NEXT" at bounding box center [866, 721] width 135 height 31
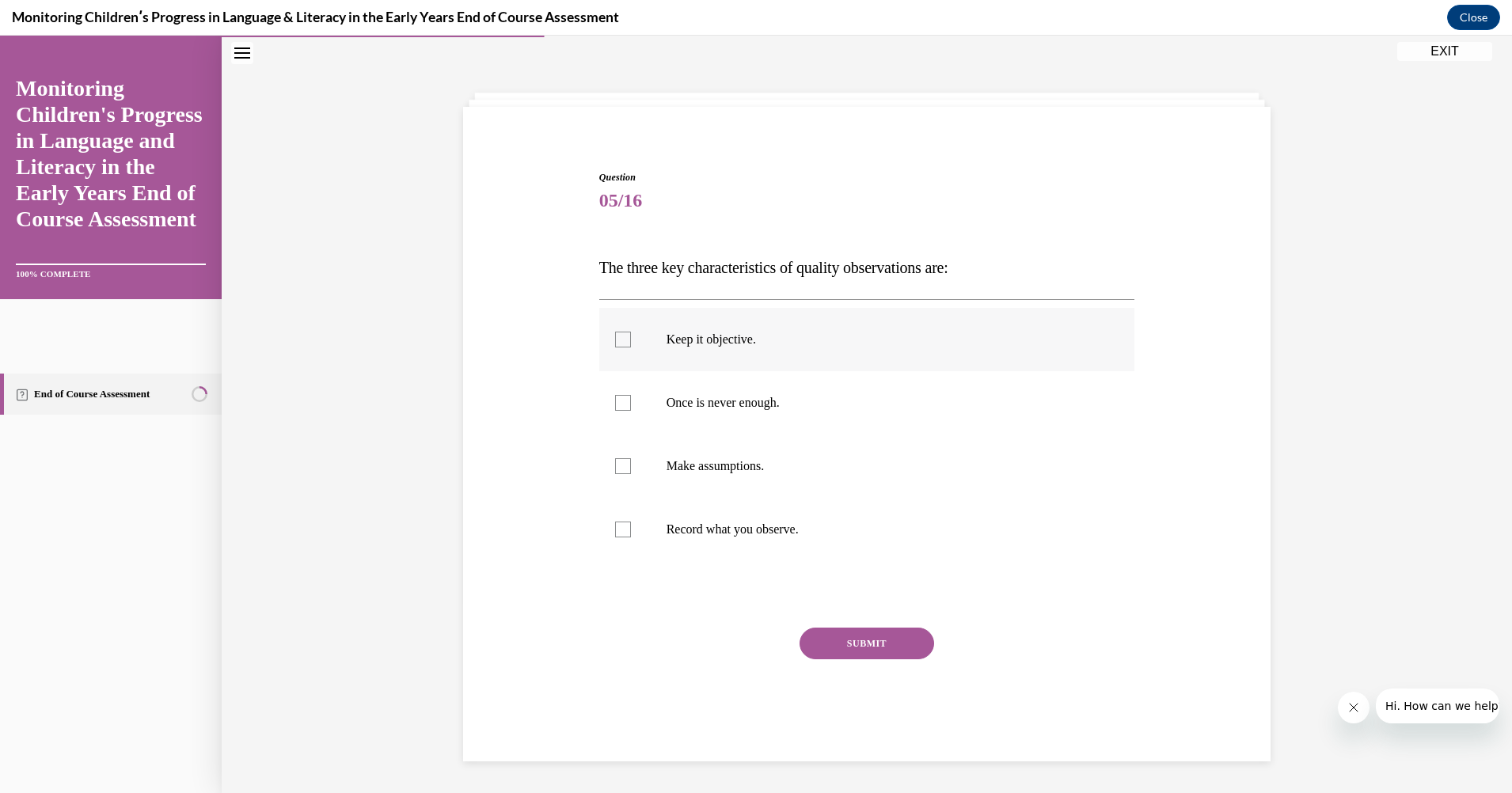
click at [620, 334] on div at bounding box center [623, 339] width 16 height 16
click at [620, 334] on input "Keep it objective." at bounding box center [623, 339] width 16 height 16
checkbox input "true"
click at [617, 528] on div at bounding box center [623, 529] width 16 height 16
click at [617, 528] on input "Record what you observe." at bounding box center [623, 529] width 16 height 16
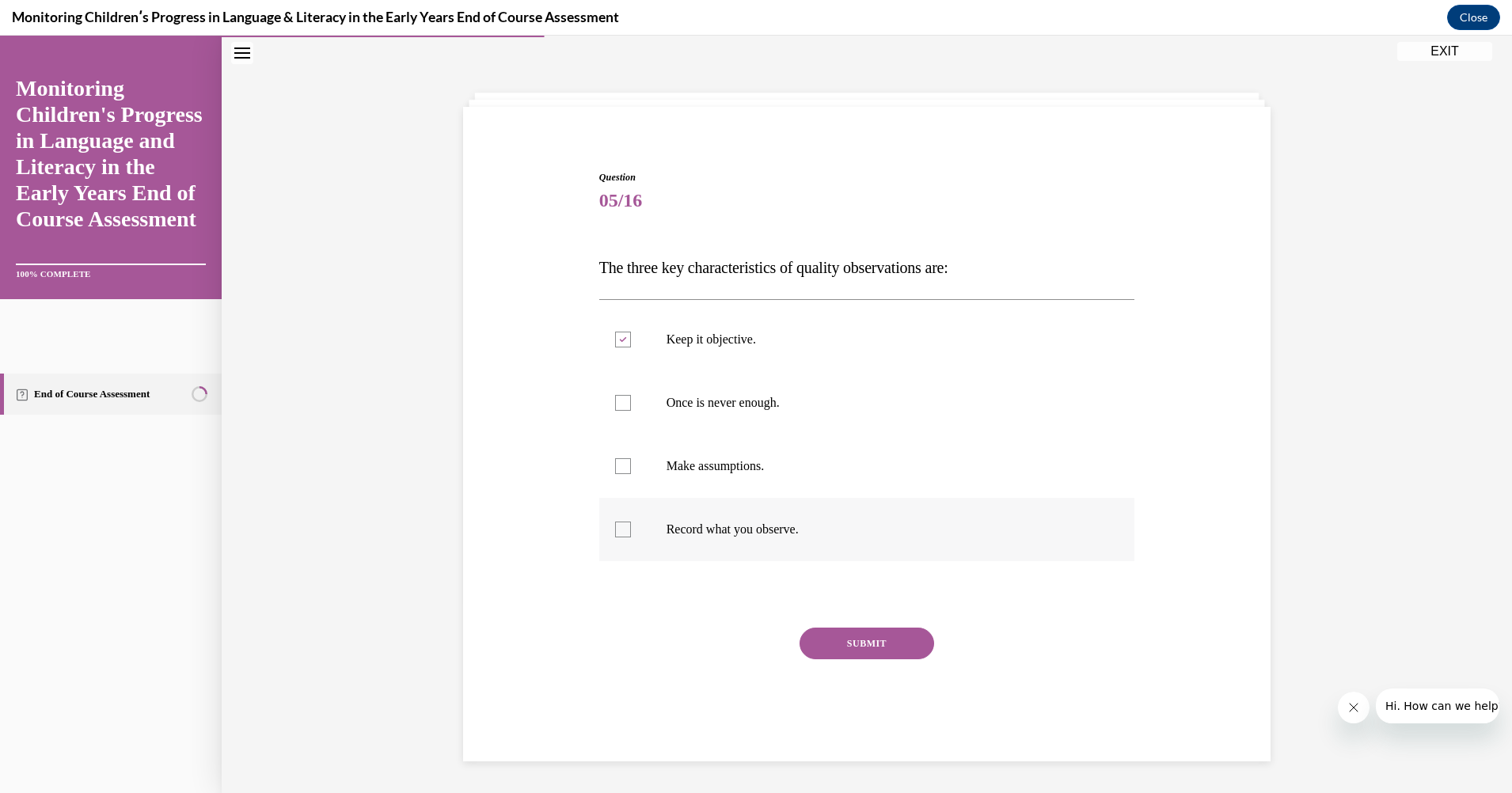
checkbox input "true"
click at [621, 402] on div at bounding box center [623, 402] width 16 height 16
click at [621, 402] on input "Once is never enough." at bounding box center [623, 402] width 16 height 16
checkbox input "true"
click at [869, 639] on button "SUBMIT" at bounding box center [866, 643] width 135 height 31
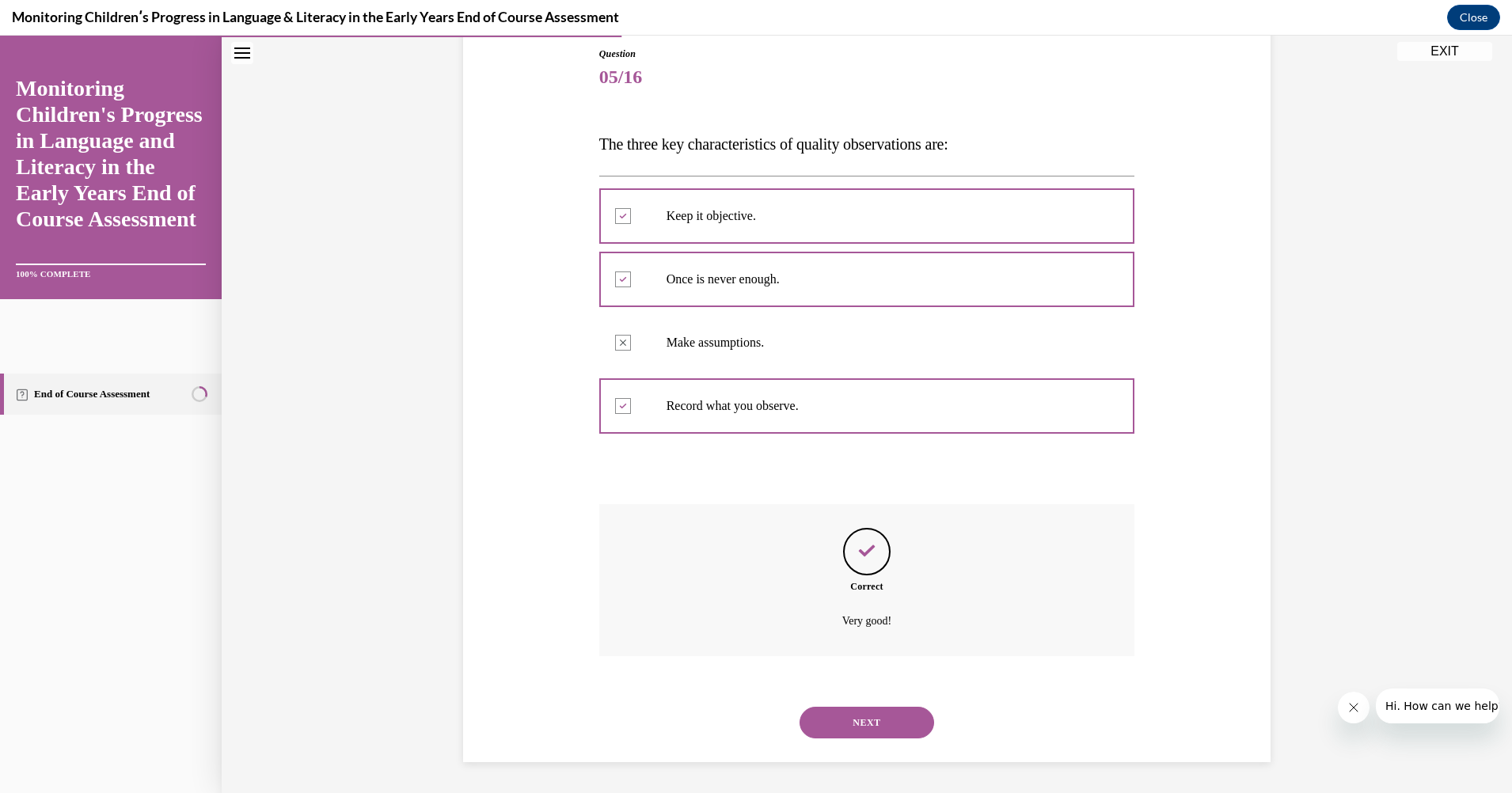
scroll to position [174, 0]
click at [870, 711] on button "NEXT" at bounding box center [866, 721] width 135 height 31
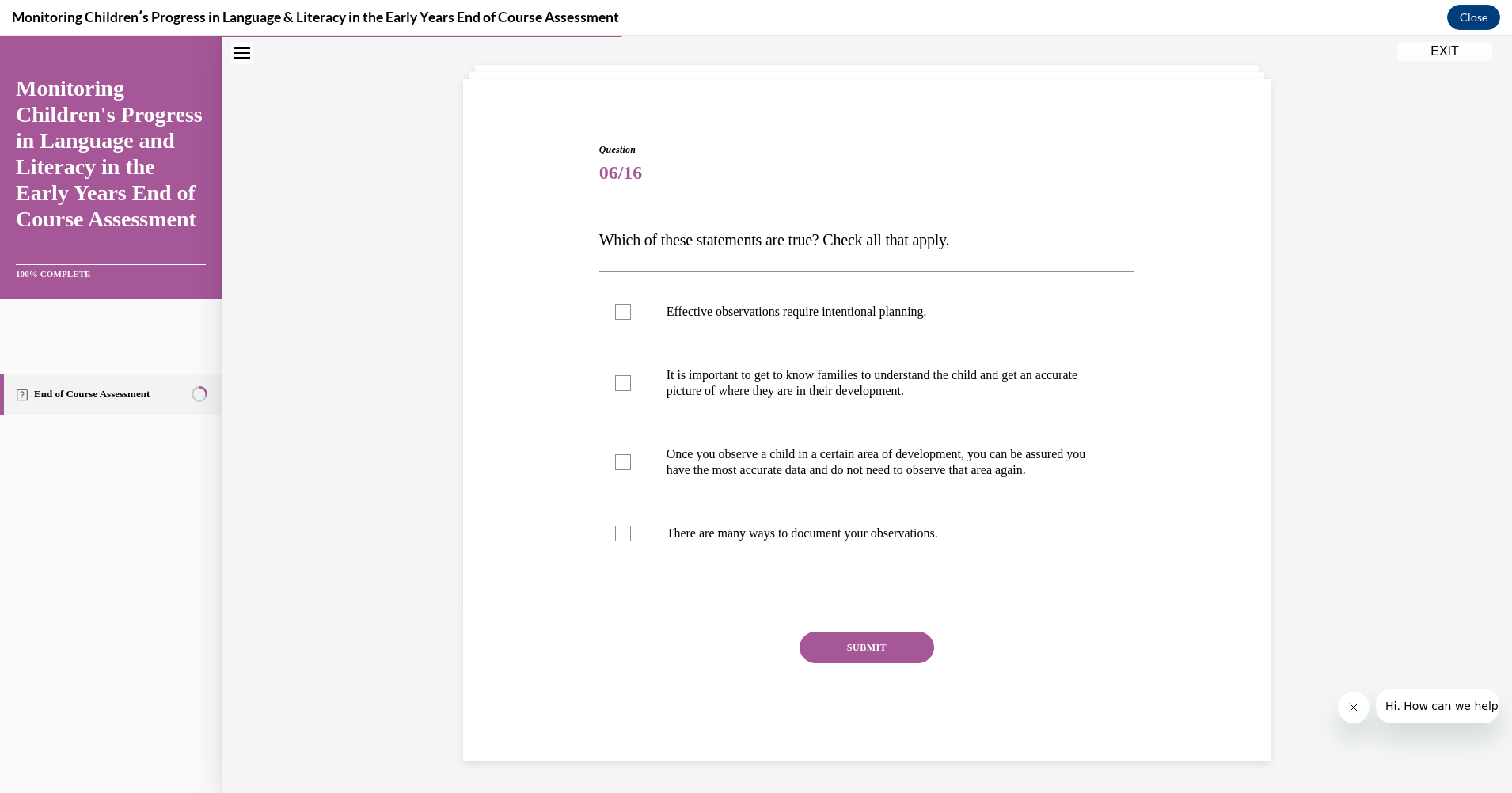
scroll to position [93, 0]
click at [615, 526] on div at bounding box center [623, 533] width 16 height 16
click at [615, 526] on input "There are many ways to document your observations." at bounding box center [623, 533] width 16 height 16
checkbox input "true"
click at [620, 375] on div at bounding box center [623, 383] width 16 height 16
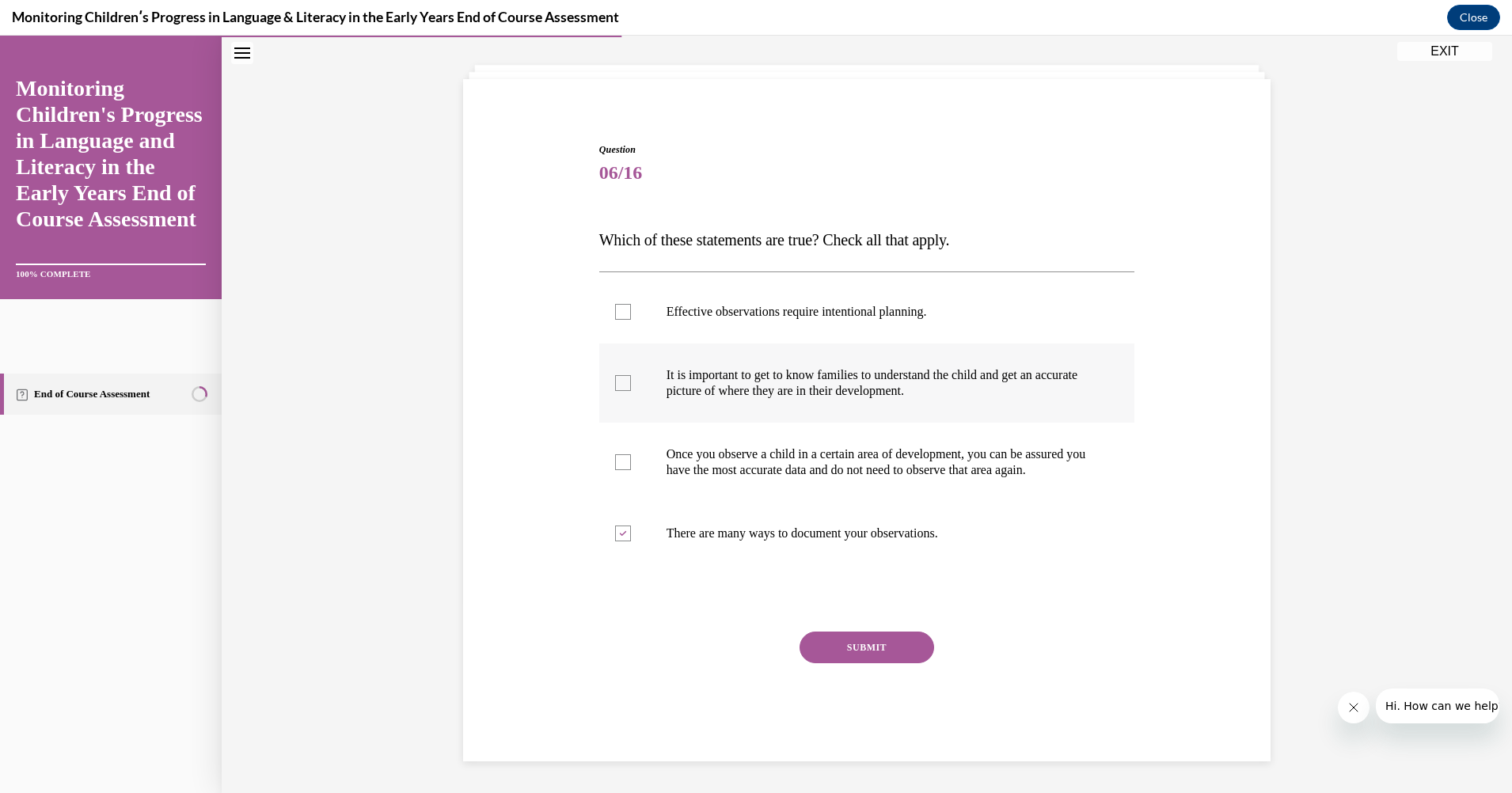
click at [620, 375] on input "It is important to get to know families to understand the child and get an accu…" at bounding box center [623, 383] width 16 height 16
checkbox input "true"
click at [619, 304] on div at bounding box center [623, 312] width 16 height 16
click at [619, 304] on input "Effective observations require intentional planning." at bounding box center [623, 312] width 16 height 16
checkbox input "true"
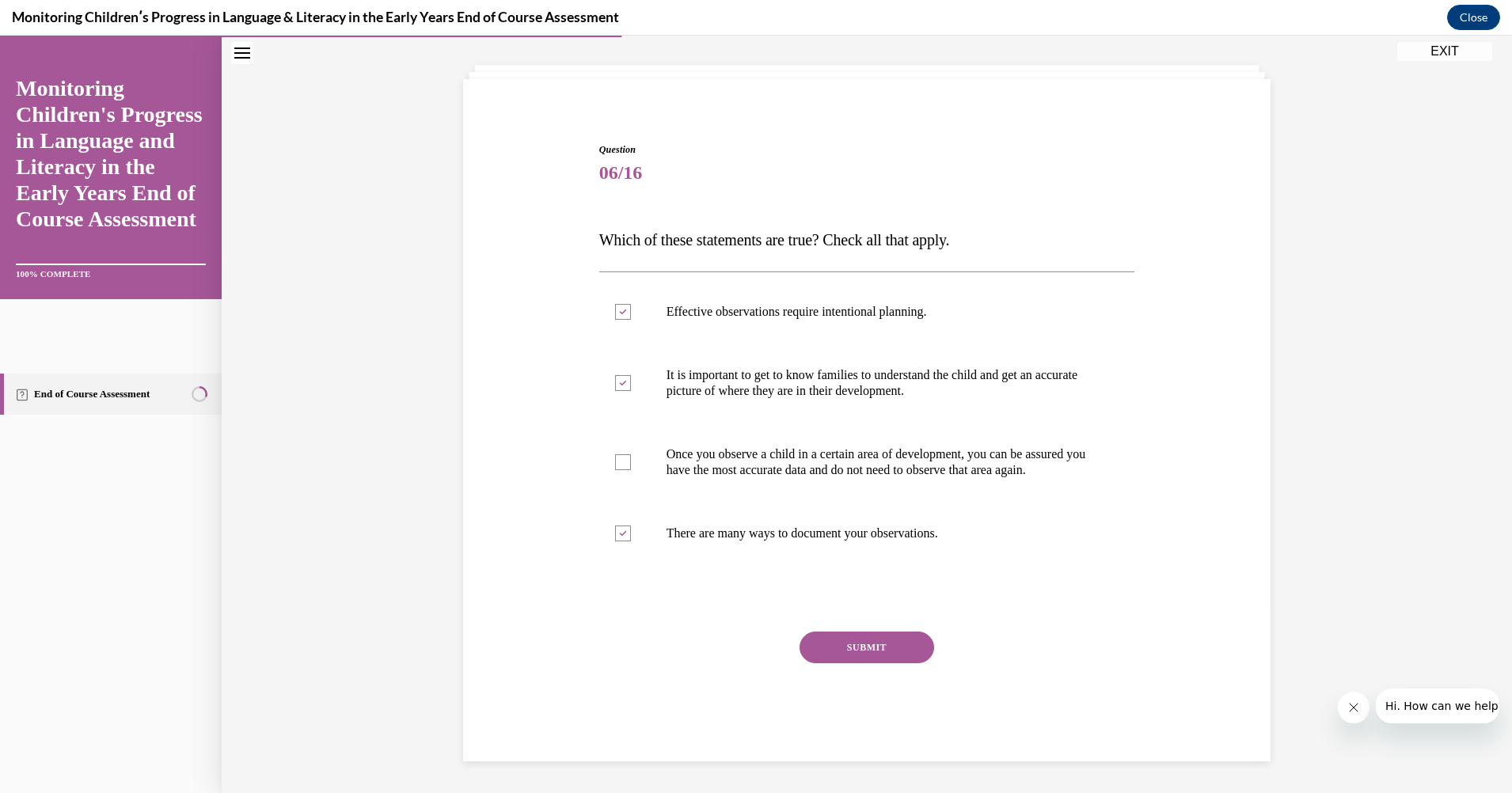
click at [845, 638] on button "SUBMIT" at bounding box center [866, 647] width 135 height 31
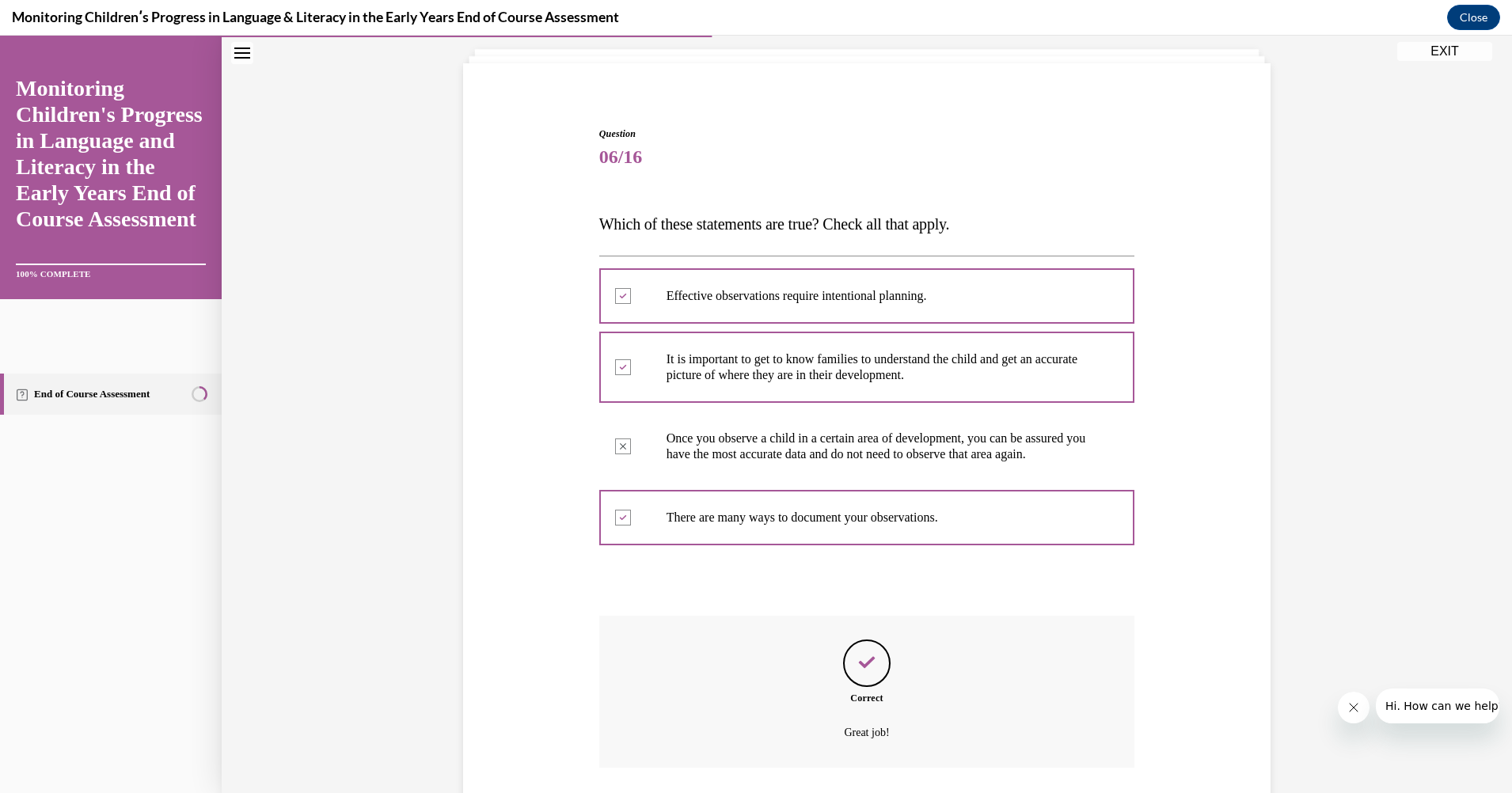
scroll to position [221, 0]
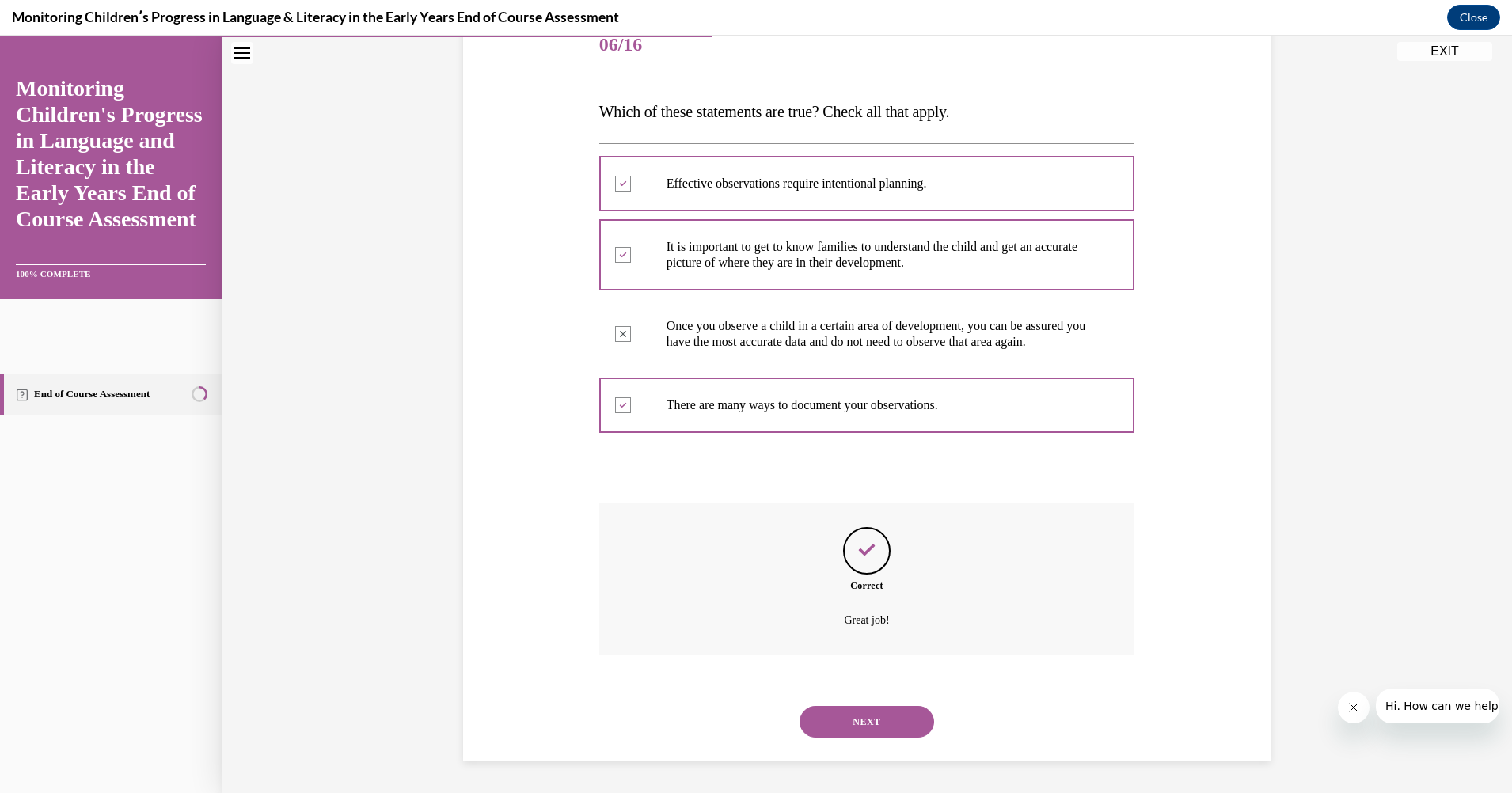
click at [855, 720] on button "NEXT" at bounding box center [866, 721] width 135 height 31
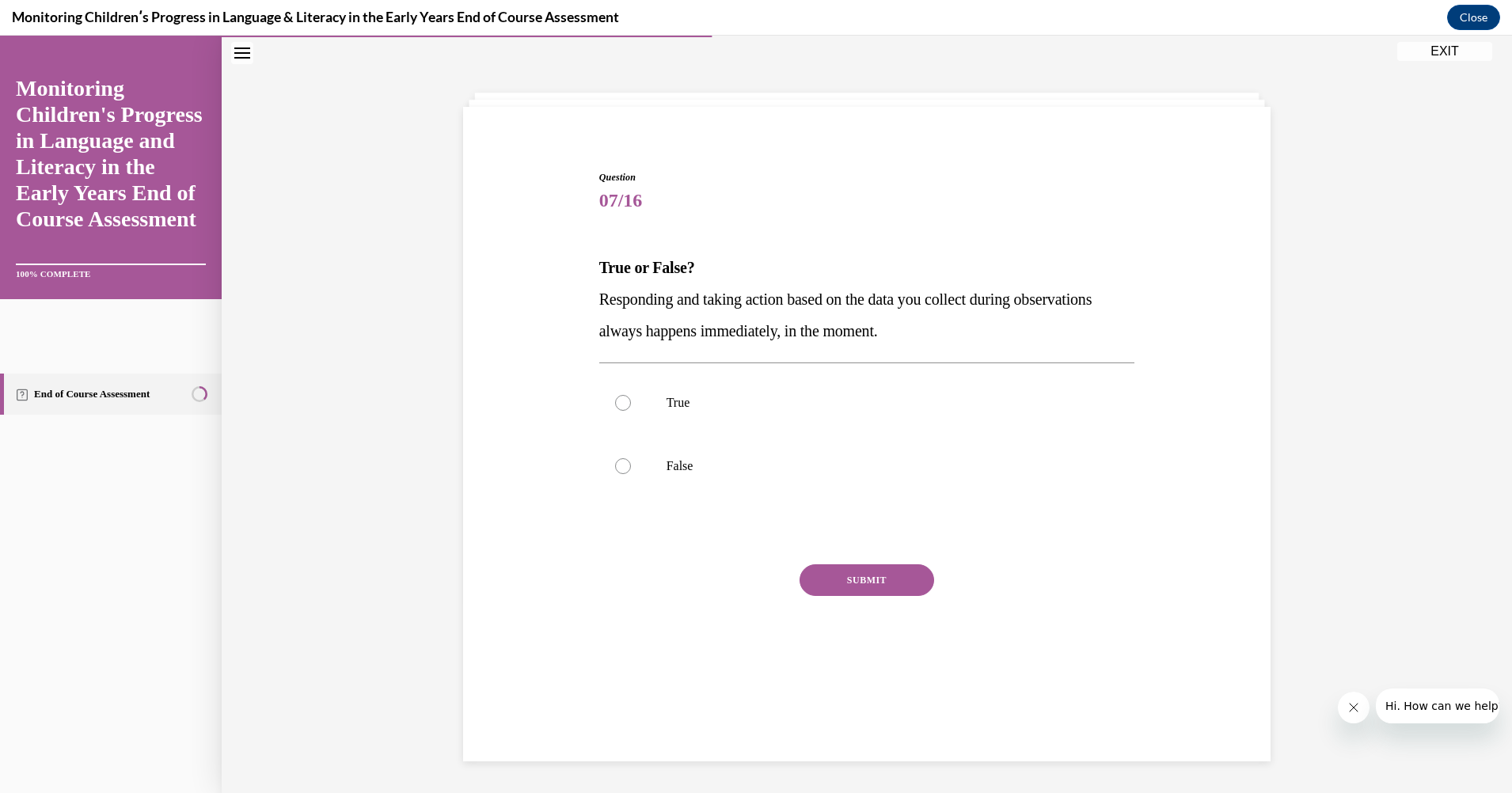
scroll to position [50, 0]
click at [618, 465] on div at bounding box center [623, 466] width 16 height 16
click at [618, 465] on input "False" at bounding box center [623, 466] width 16 height 16
radio input "true"
click at [874, 567] on button "SUBMIT" at bounding box center [866, 580] width 135 height 31
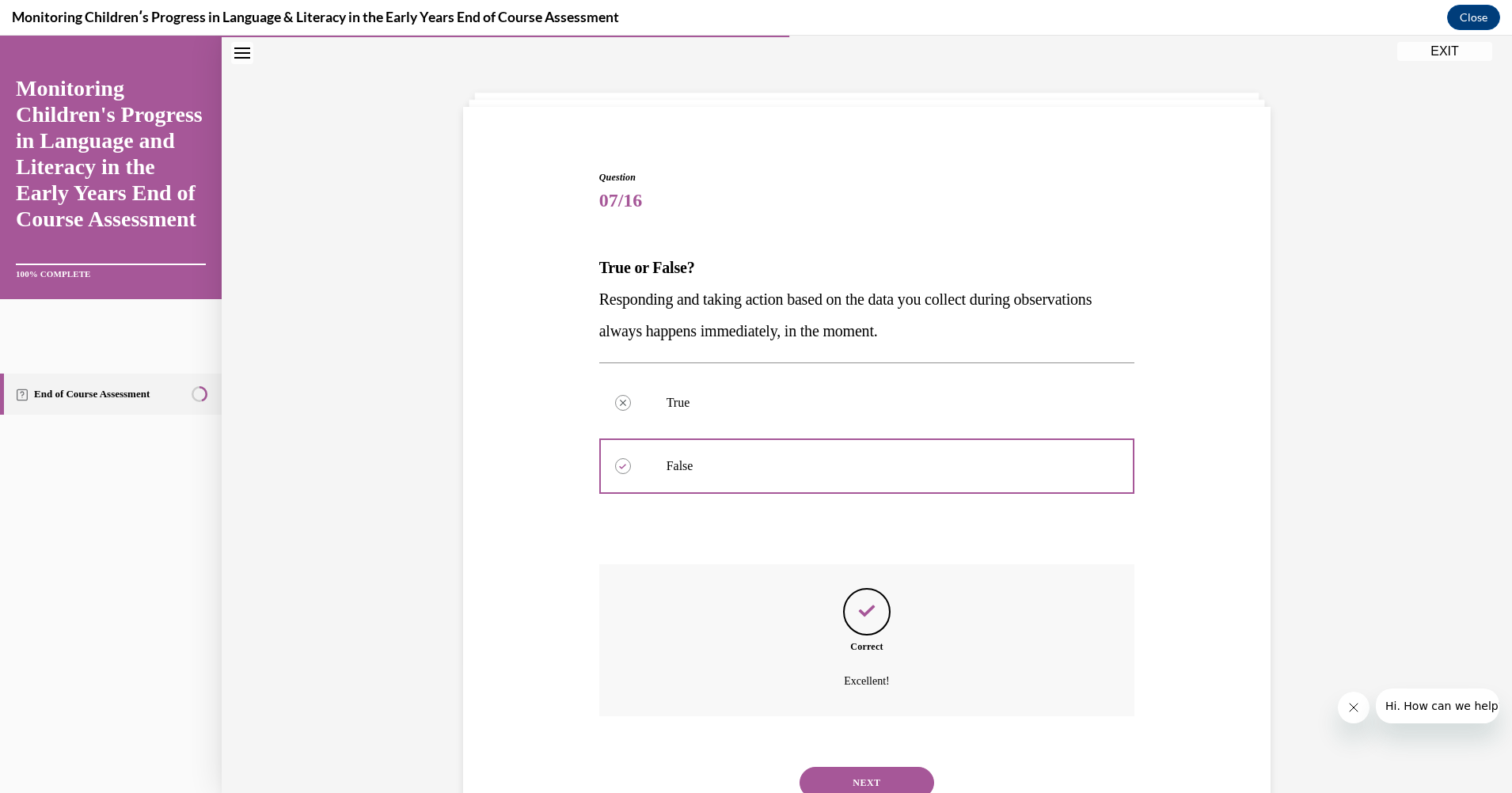
scroll to position [111, 0]
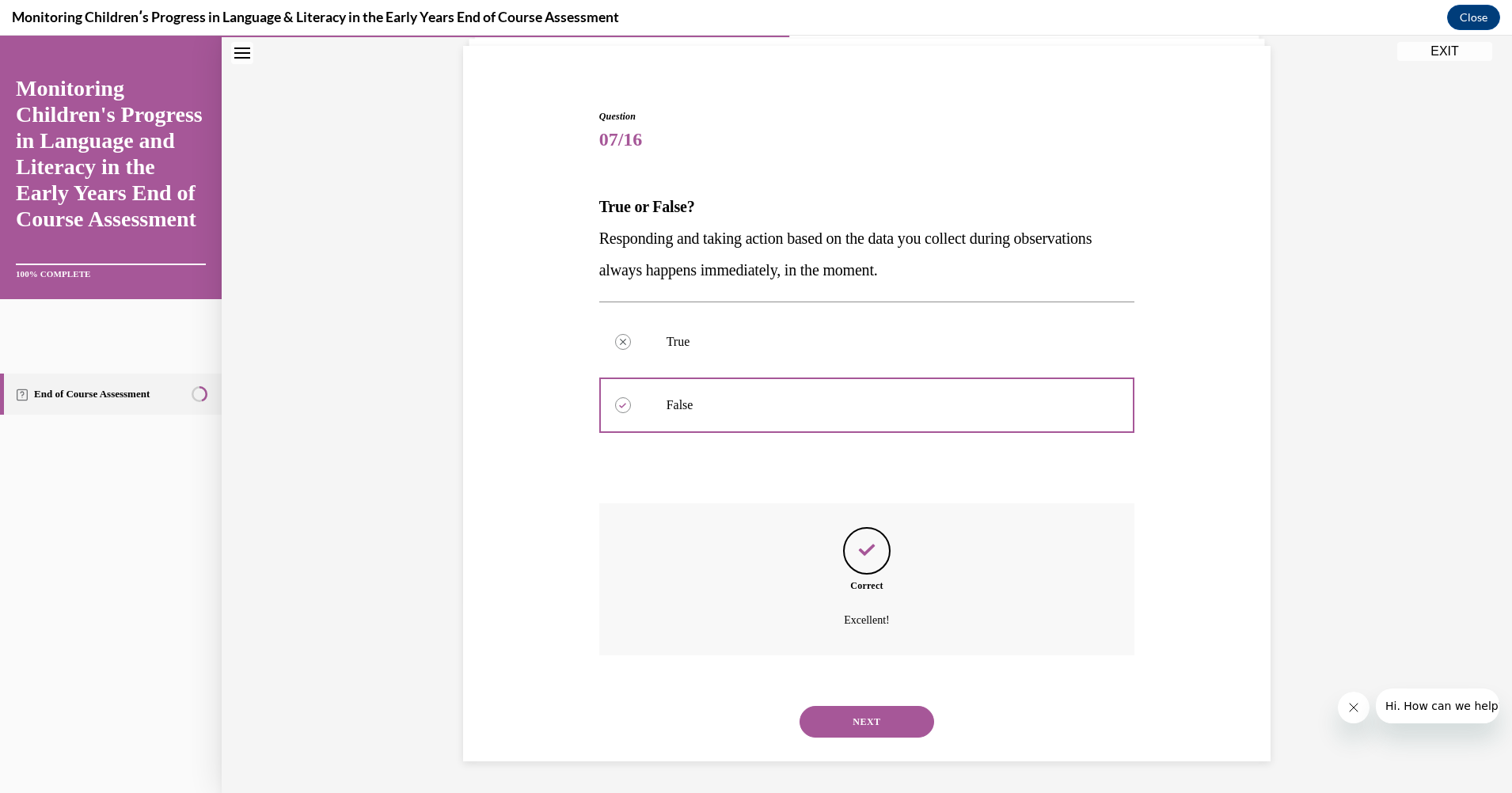
click at [867, 711] on button "NEXT" at bounding box center [866, 721] width 135 height 31
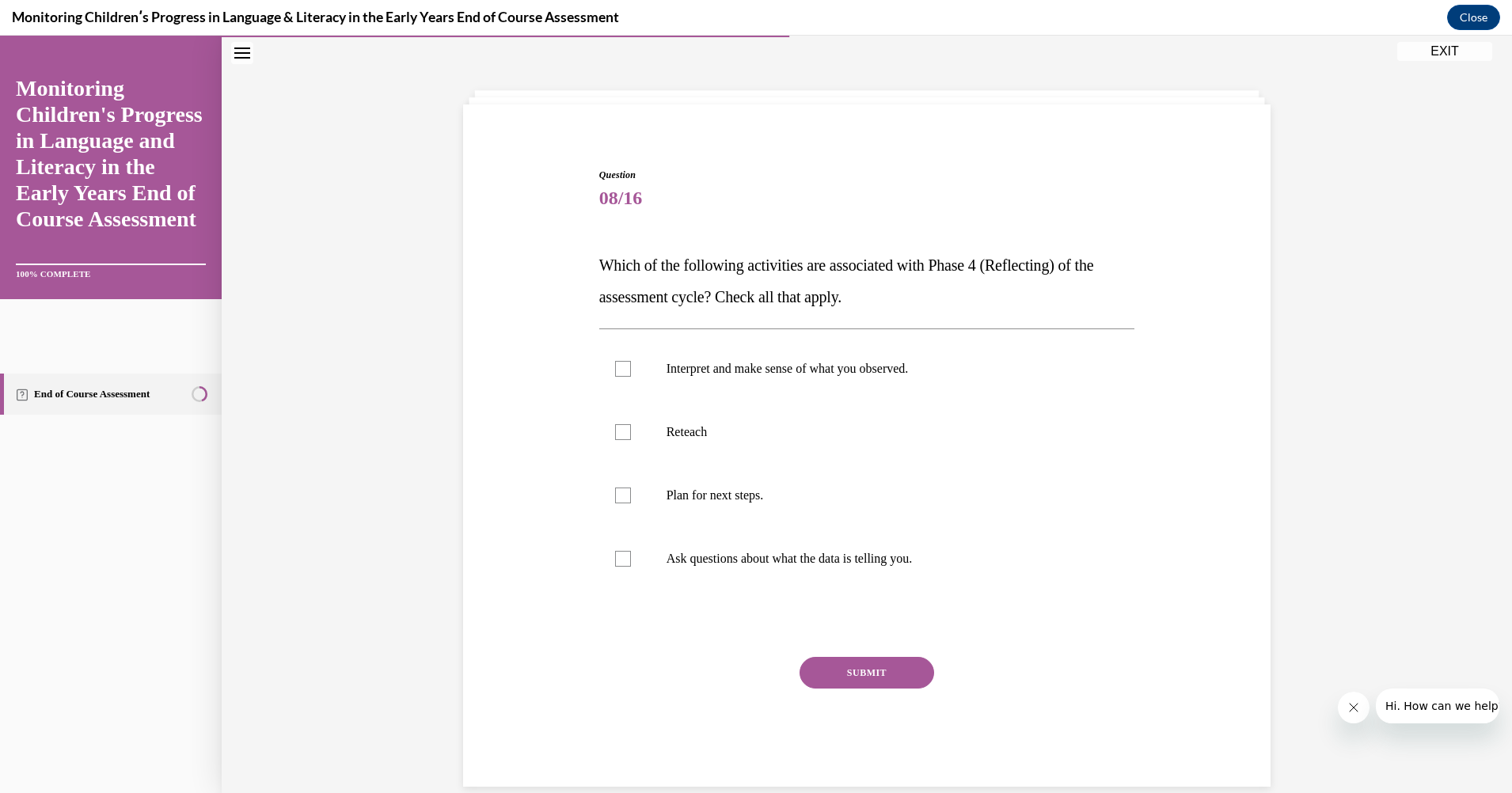
scroll to position [50, 0]
click at [615, 553] on div at bounding box center [623, 561] width 16 height 16
click at [615, 553] on input "Ask questions about what the data is telling you." at bounding box center [623, 561] width 16 height 16
checkbox input "true"
click at [615, 363] on div at bounding box center [623, 371] width 16 height 16
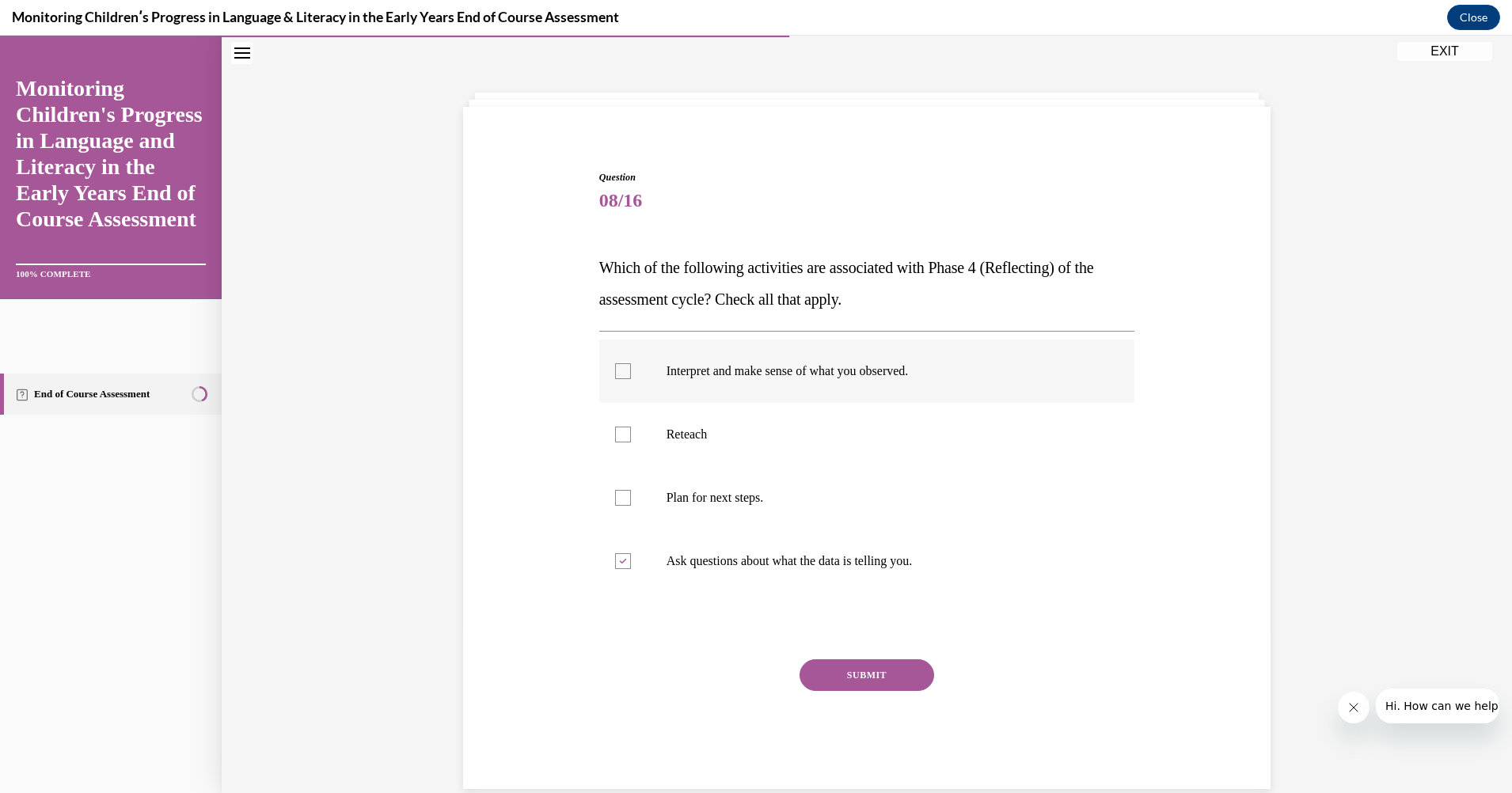
click at [615, 363] on input "Interpret and make sense of what you observed." at bounding box center [623, 371] width 16 height 16
checkbox input "true"
click at [856, 667] on button "SUBMIT" at bounding box center [866, 675] width 135 height 31
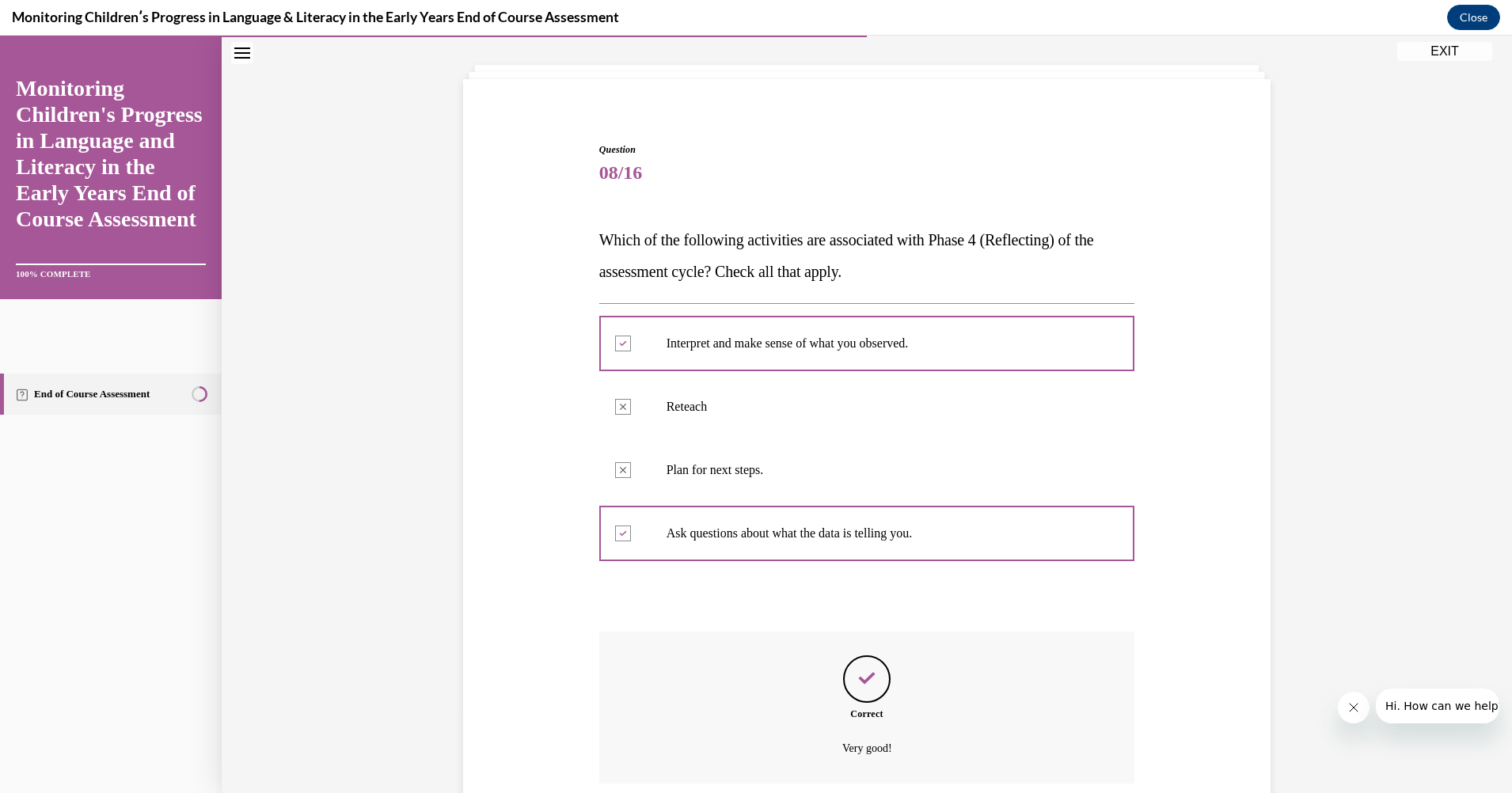
scroll to position [206, 0]
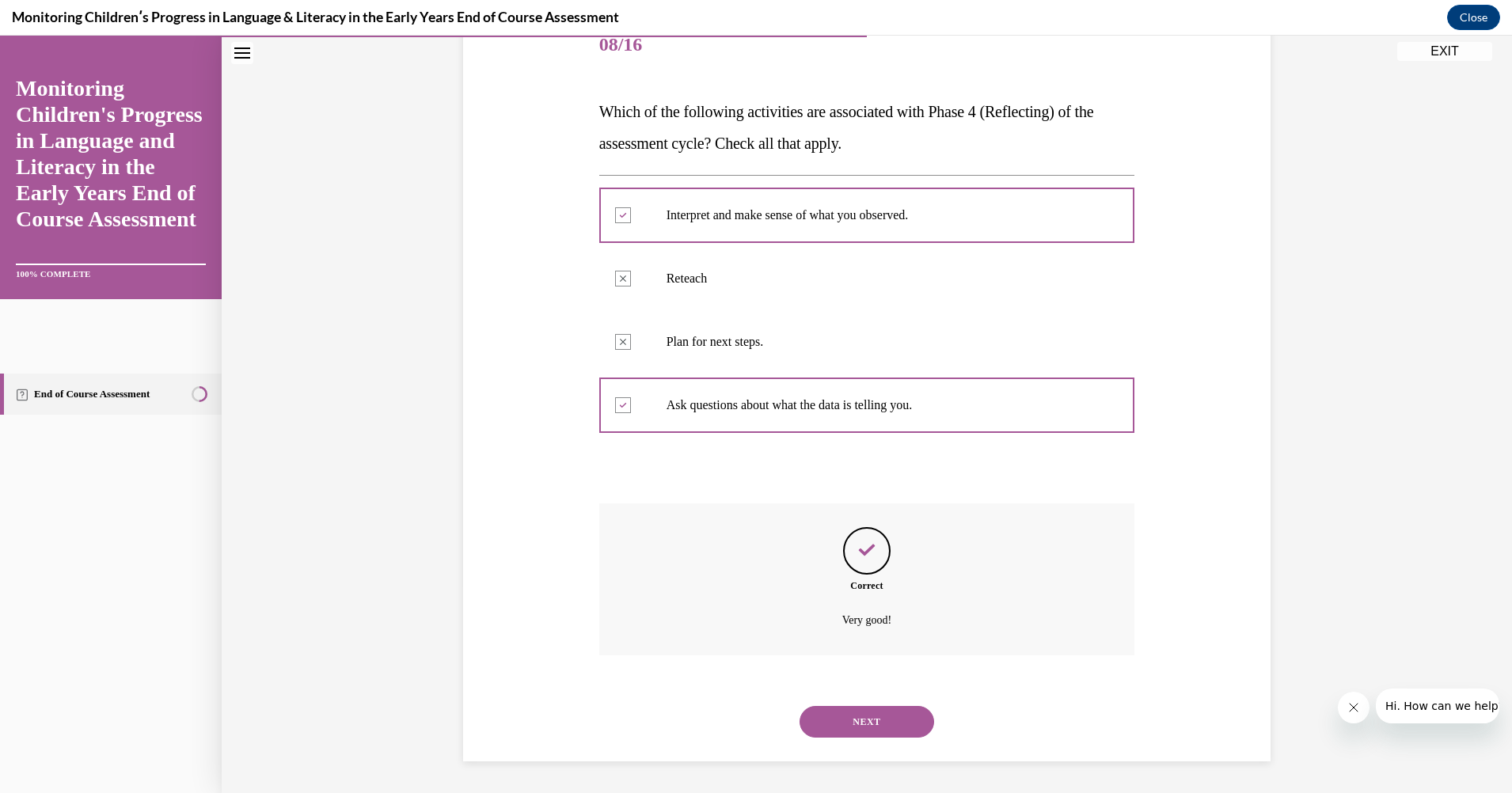
click at [848, 712] on button "NEXT" at bounding box center [866, 721] width 135 height 31
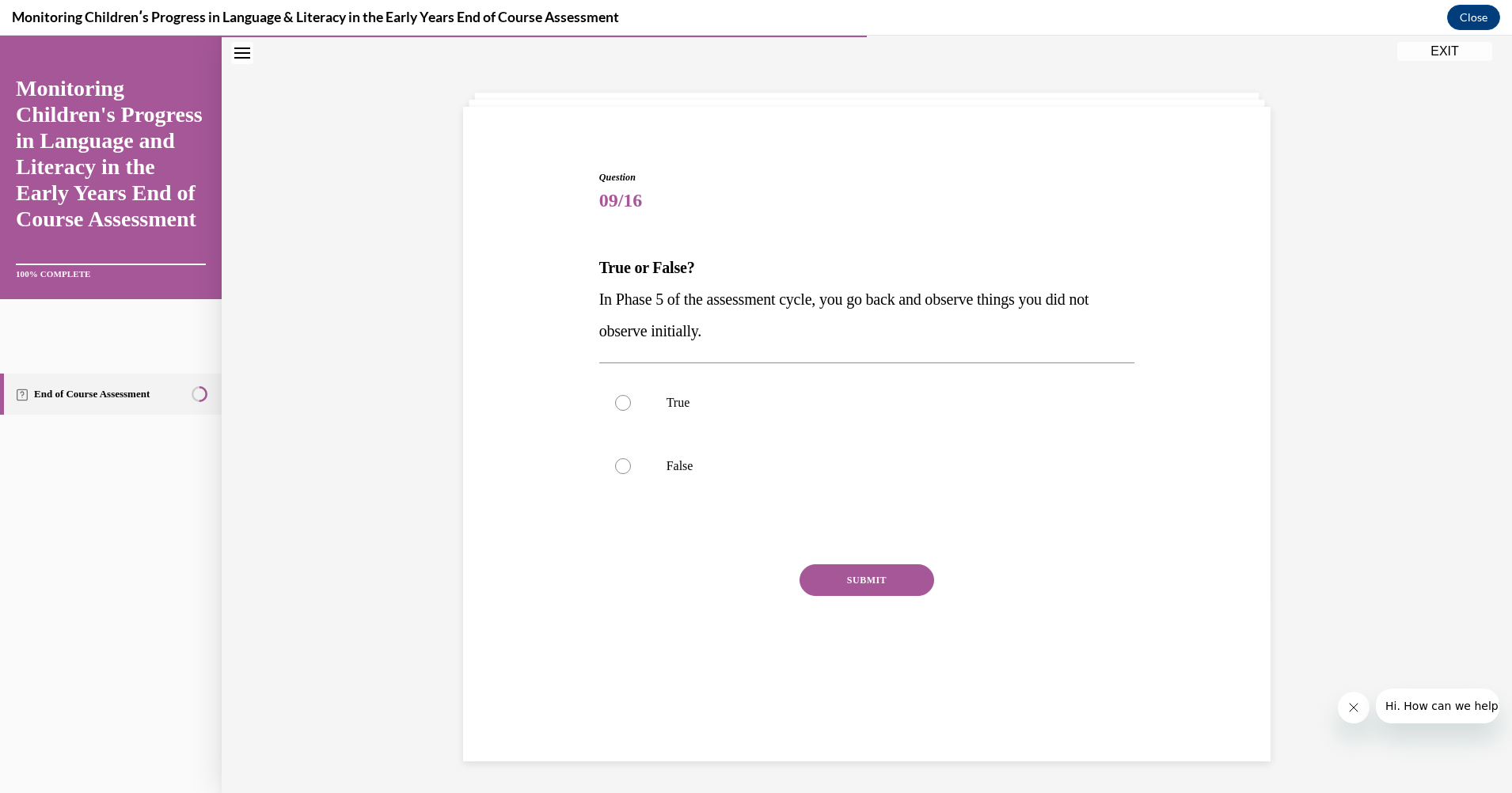
scroll to position [50, 0]
click at [616, 461] on div at bounding box center [623, 466] width 16 height 16
click at [616, 461] on input "False" at bounding box center [623, 466] width 16 height 16
radio input "true"
click at [855, 576] on button "SUBMIT" at bounding box center [866, 580] width 135 height 31
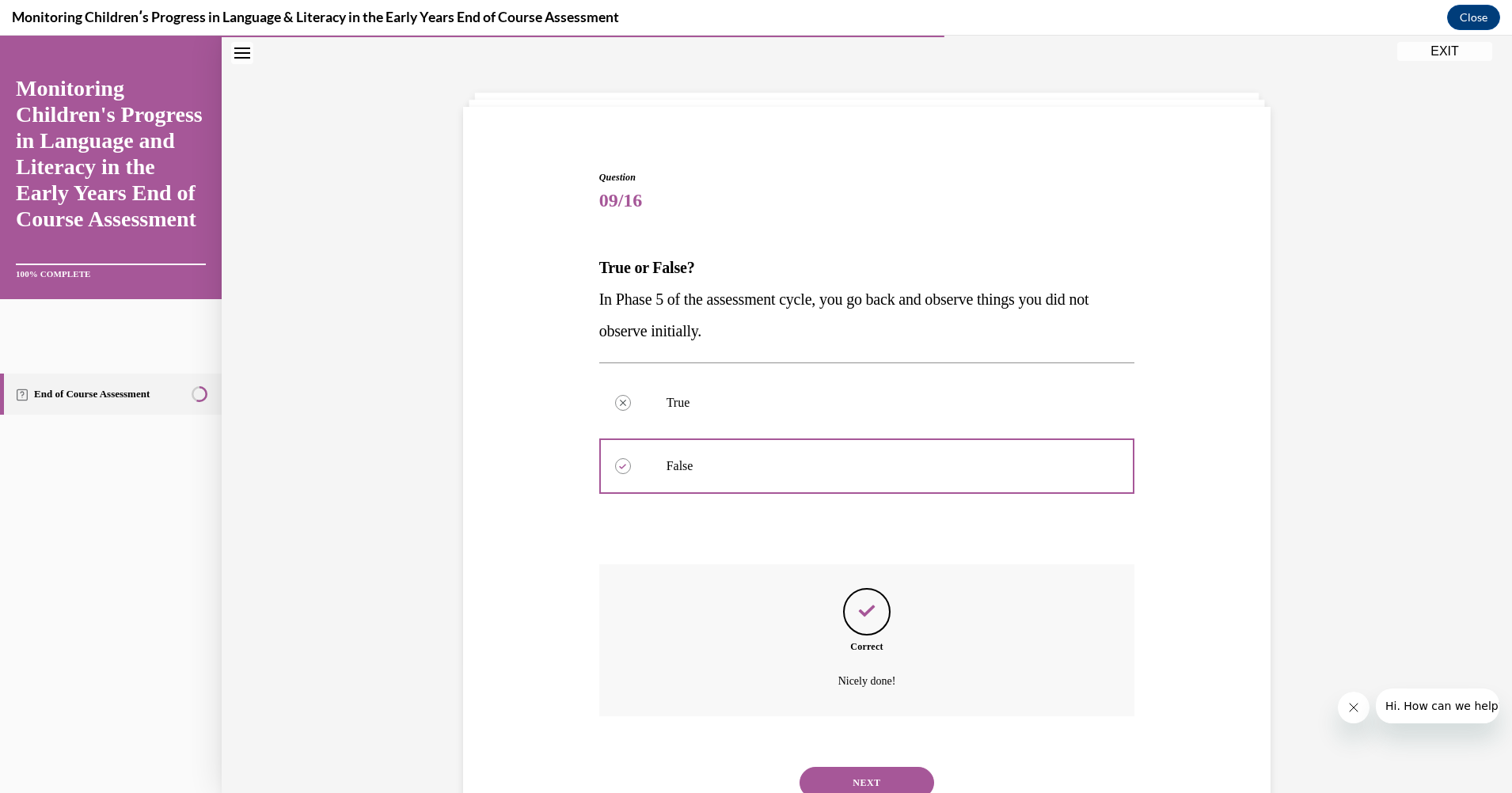
scroll to position [51, 0]
click at [870, 768] on button "NEXT" at bounding box center [866, 781] width 135 height 31
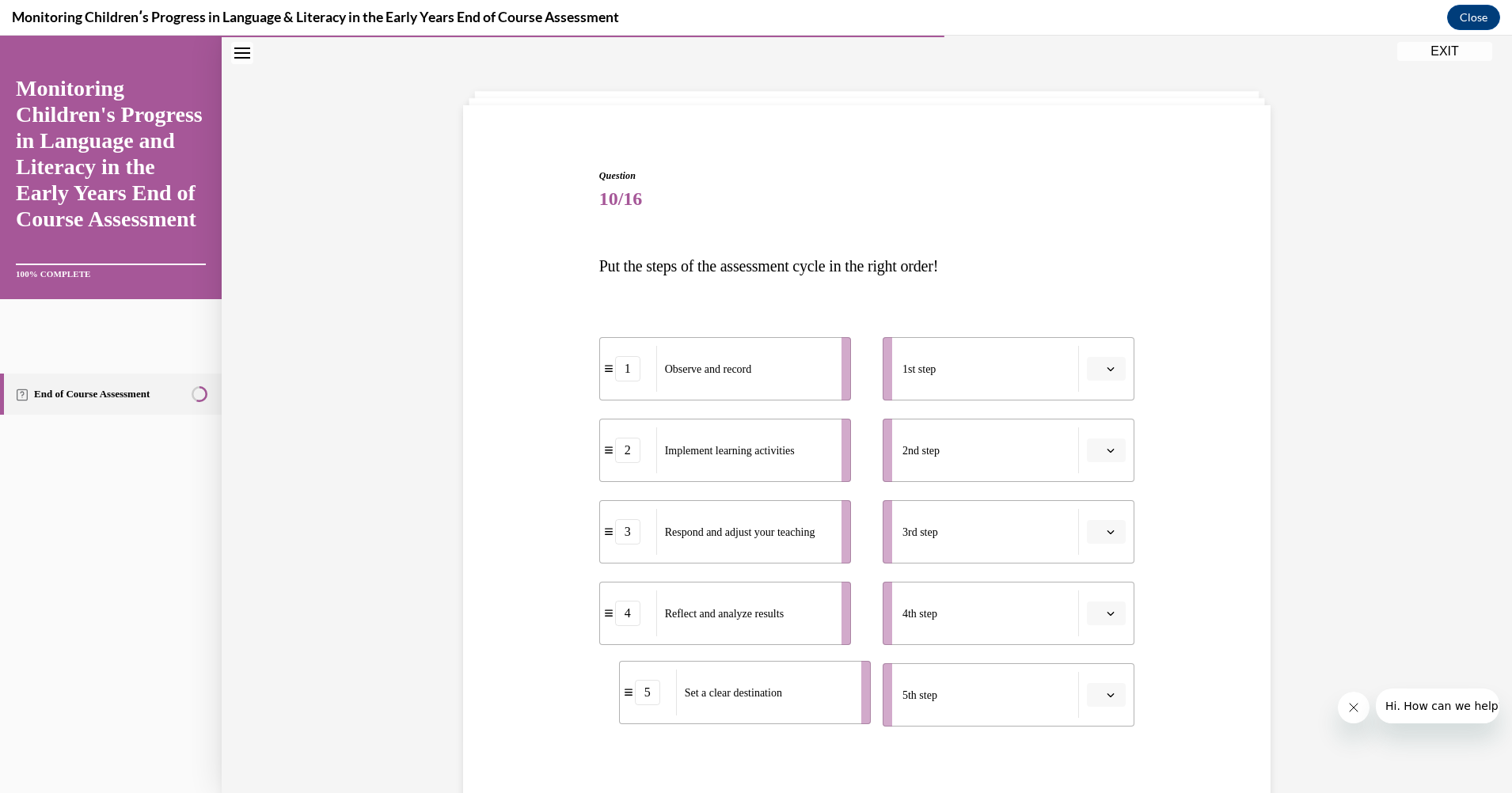
drag, startPoint x: 688, startPoint y: 703, endPoint x: 708, endPoint y: 702, distance: 20.0
click at [708, 702] on div "Set a clear destination" at bounding box center [764, 692] width 175 height 46
drag, startPoint x: 714, startPoint y: 706, endPoint x: 732, endPoint y: 349, distance: 357.5
click at [732, 349] on li "5 Set a clear destination" at bounding box center [734, 377] width 252 height 63
drag, startPoint x: 742, startPoint y: 700, endPoint x: 731, endPoint y: 365, distance: 335.2
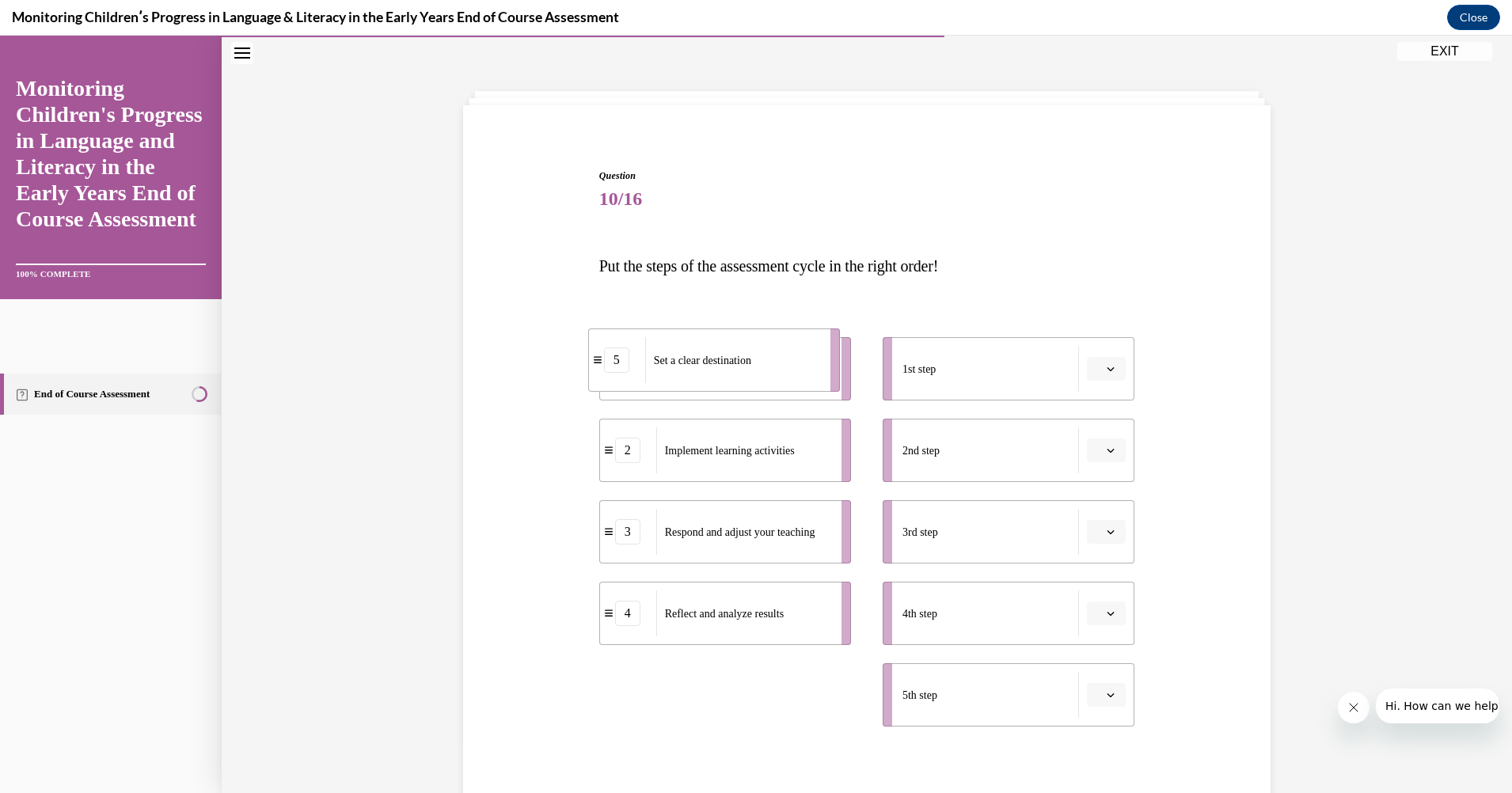
click at [731, 365] on span "Set a clear destination" at bounding box center [702, 360] width 97 height 12
drag, startPoint x: 698, startPoint y: 703, endPoint x: 725, endPoint y: 378, distance: 326.1
click at [725, 378] on div "Set a clear destination" at bounding box center [765, 376] width 175 height 46
drag, startPoint x: 731, startPoint y: 700, endPoint x: 1001, endPoint y: 369, distance: 427.2
click at [1001, 369] on span "Set a clear destination" at bounding box center [980, 364] width 97 height 12
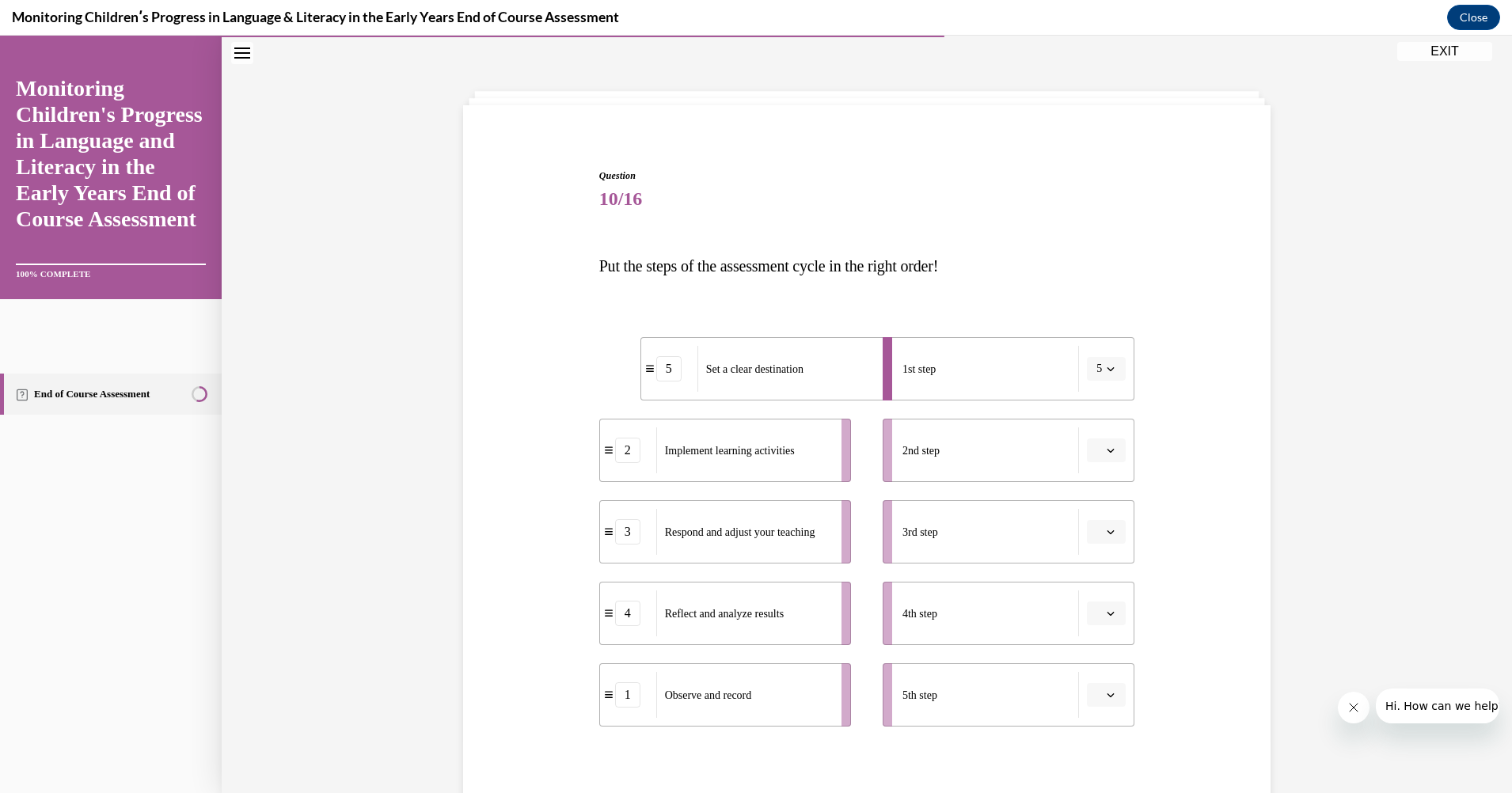
click at [732, 699] on span "Observe and record" at bounding box center [709, 695] width 87 height 12
drag, startPoint x: 732, startPoint y: 699, endPoint x: 1015, endPoint y: 451, distance: 376.3
click at [1015, 451] on span "Observe and record" at bounding box center [973, 457] width 87 height 12
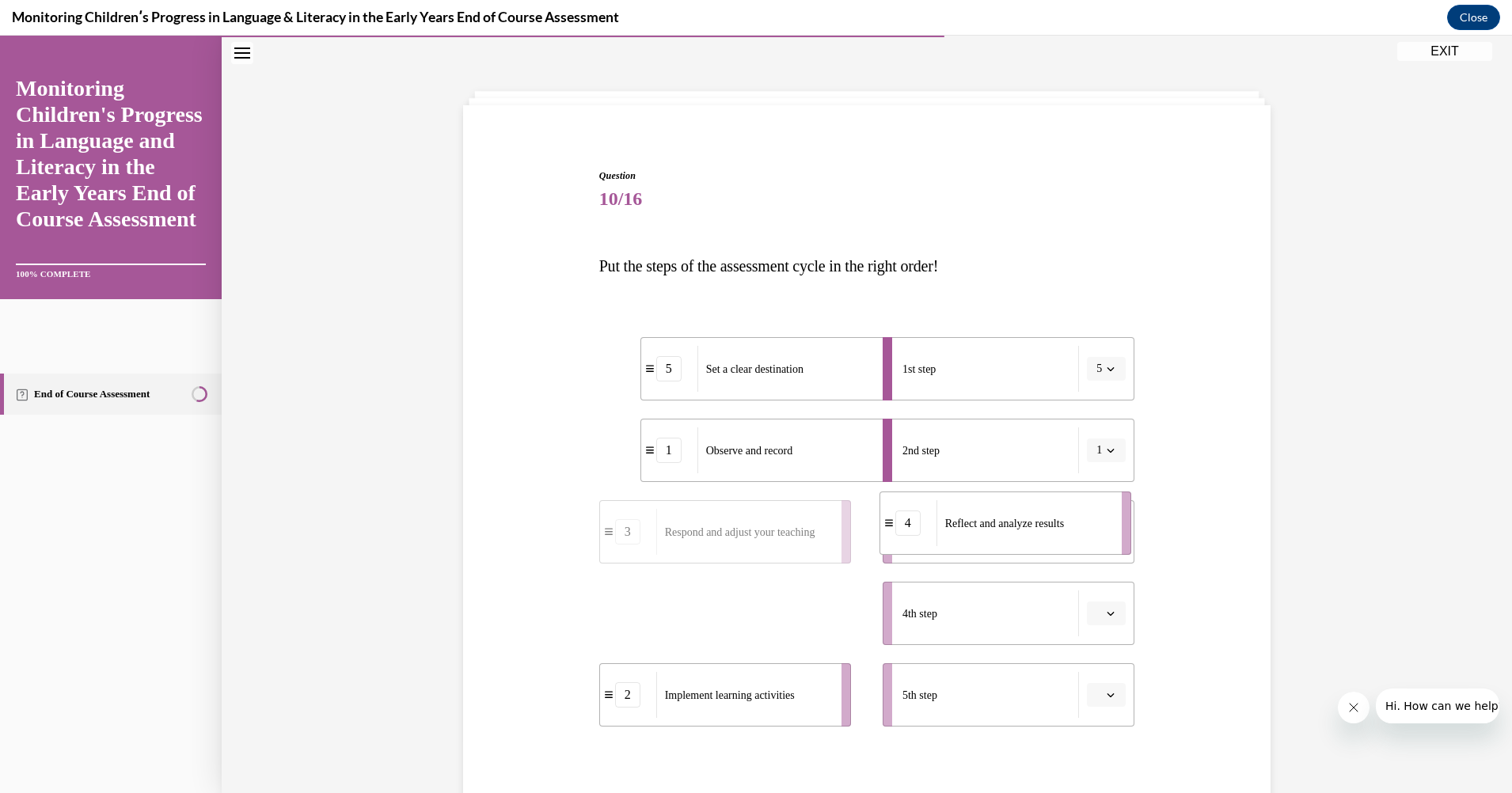
drag, startPoint x: 702, startPoint y: 618, endPoint x: 1008, endPoint y: 521, distance: 321.0
click at [1008, 521] on span "Reflect and analyze results" at bounding box center [1004, 523] width 119 height 12
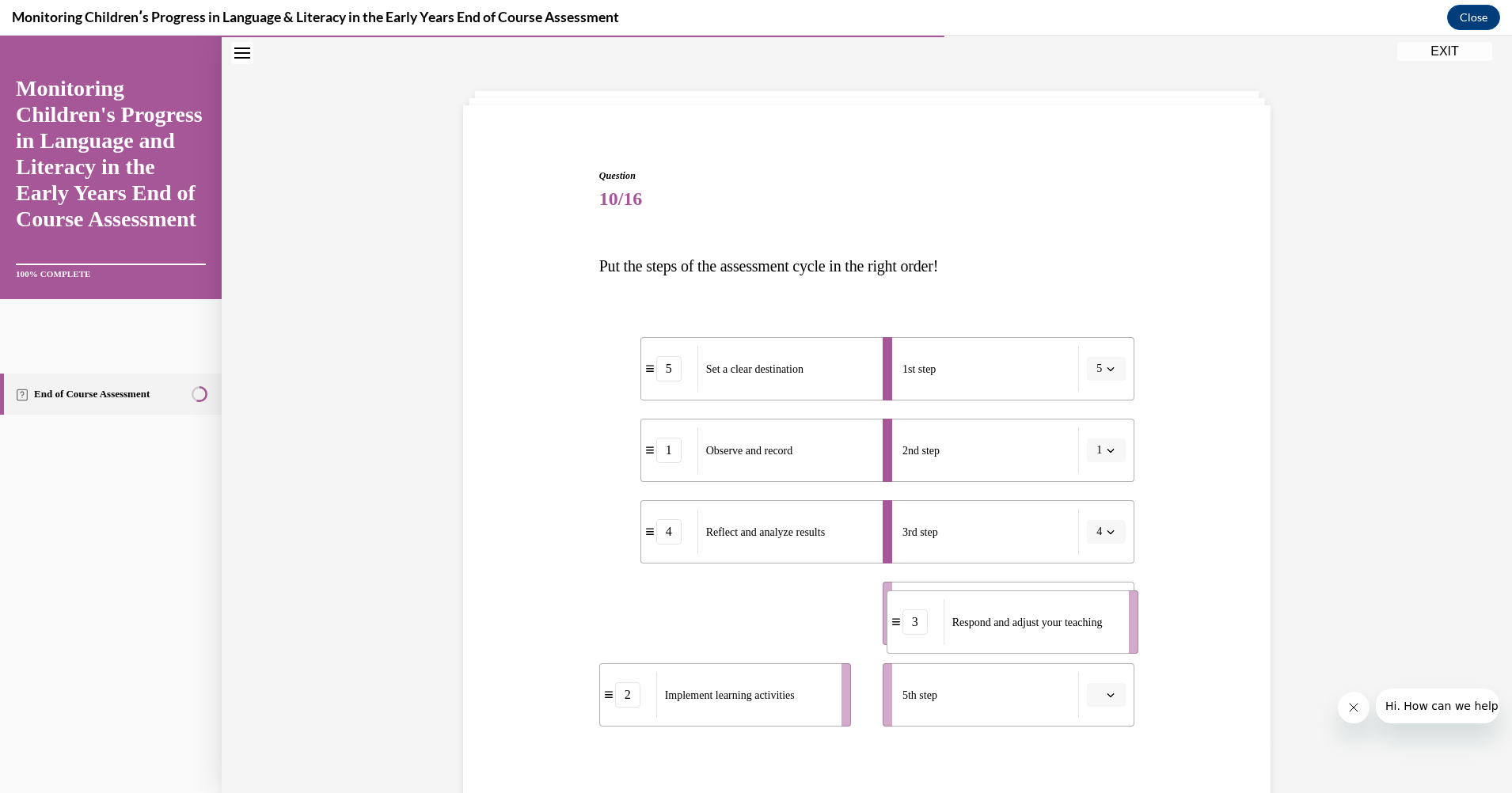
drag, startPoint x: 660, startPoint y: 620, endPoint x: 947, endPoint y: 629, distance: 287.1
click at [952, 629] on span "Respond and adjust your teaching" at bounding box center [1027, 622] width 151 height 17
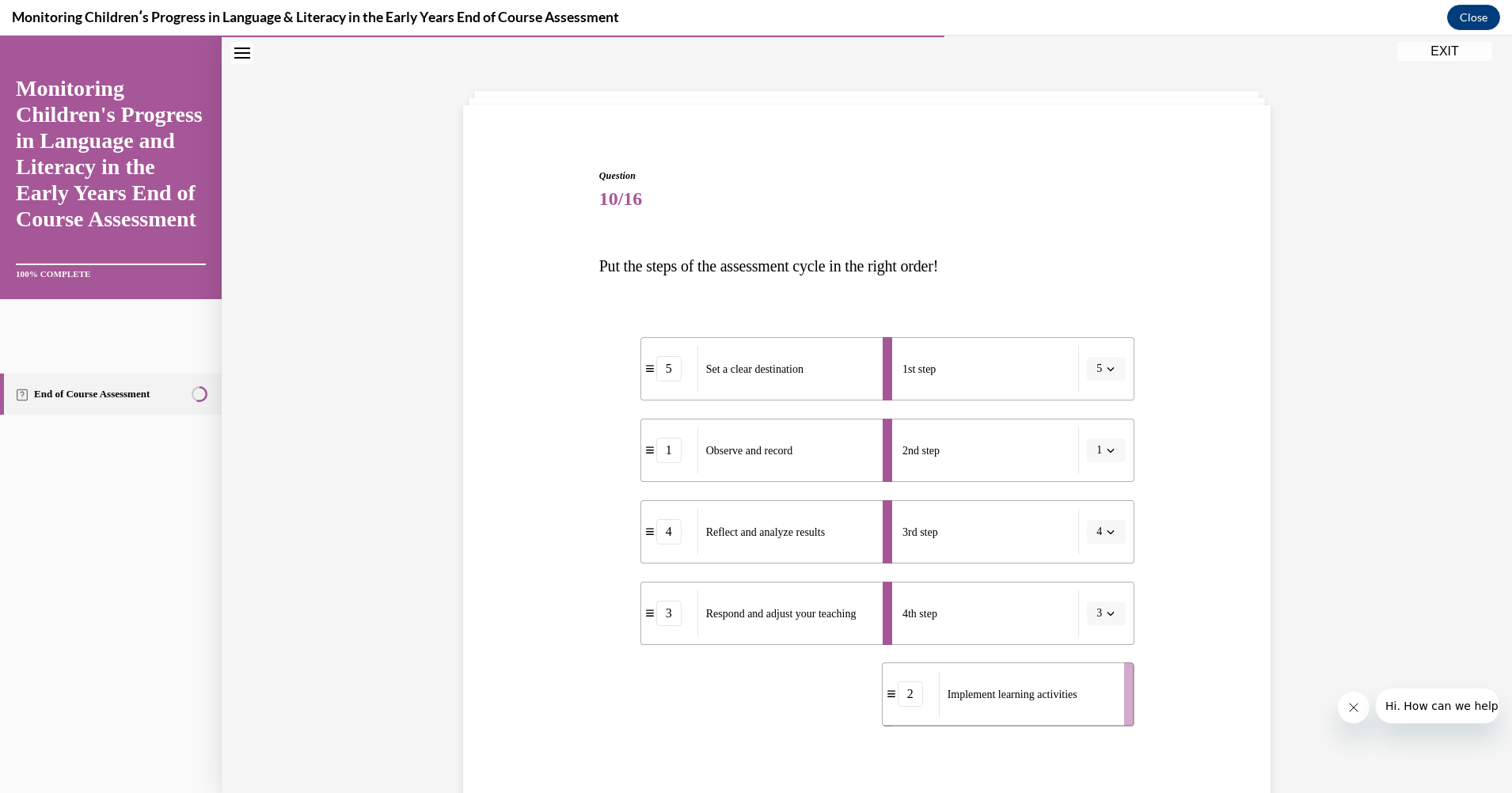
drag, startPoint x: 691, startPoint y: 701, endPoint x: 974, endPoint y: 699, distance: 283.0
click at [974, 699] on span "Implement learning activities" at bounding box center [1013, 694] width 130 height 17
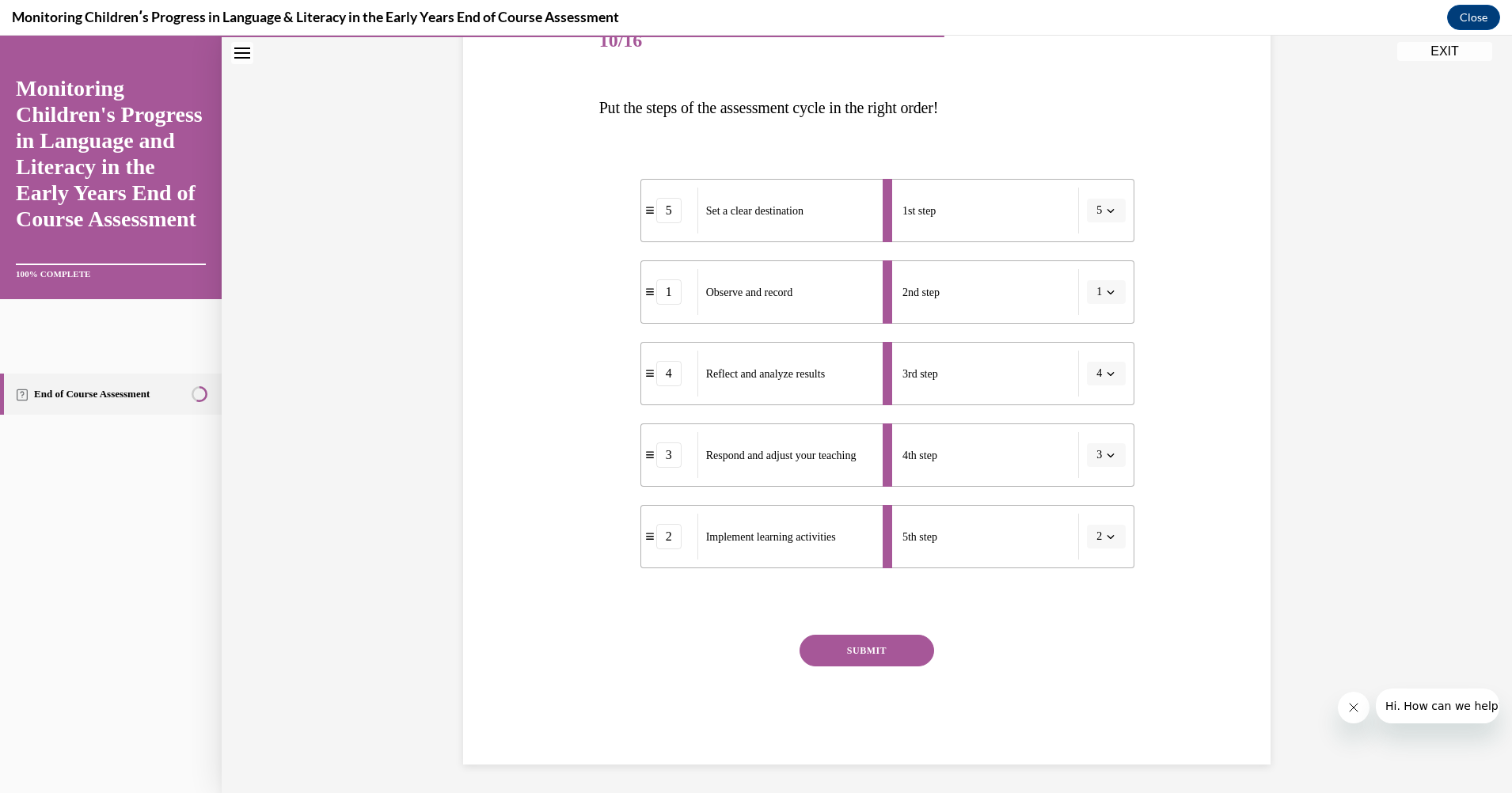
scroll to position [213, 0]
click at [865, 632] on button "SUBMIT" at bounding box center [866, 647] width 135 height 31
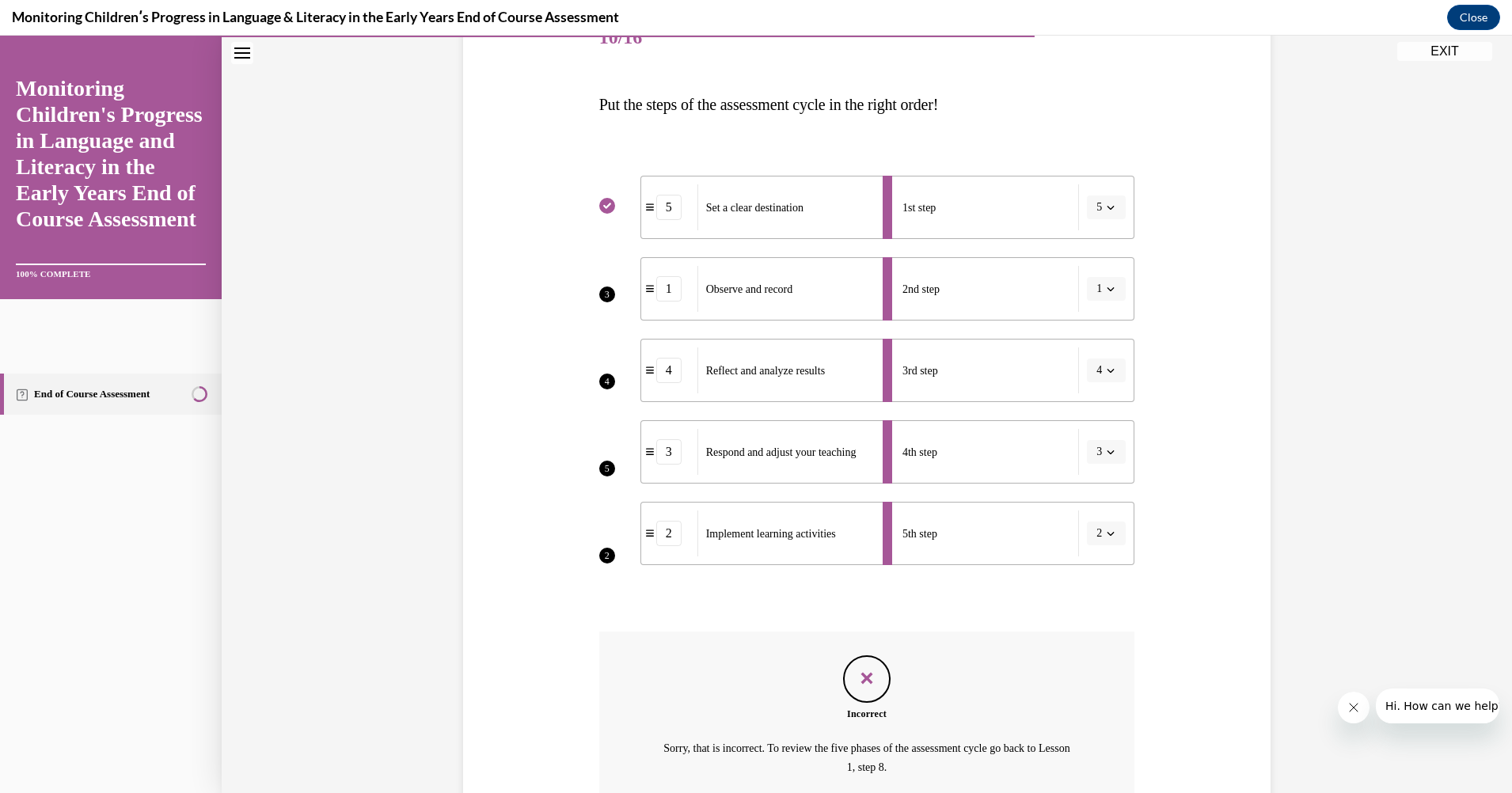
scroll to position [360, 0]
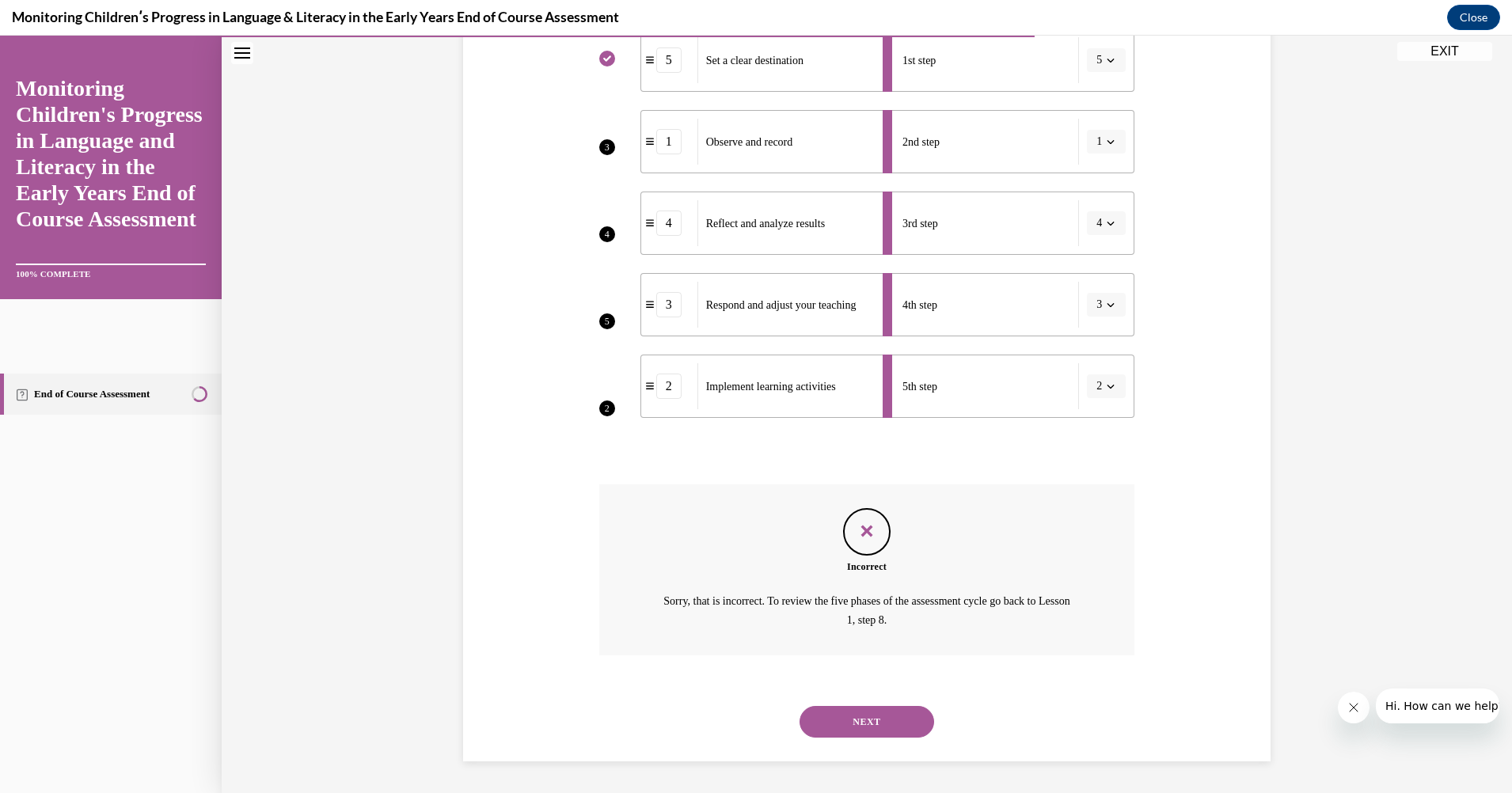
click at [863, 719] on button "NEXT" at bounding box center [866, 721] width 135 height 31
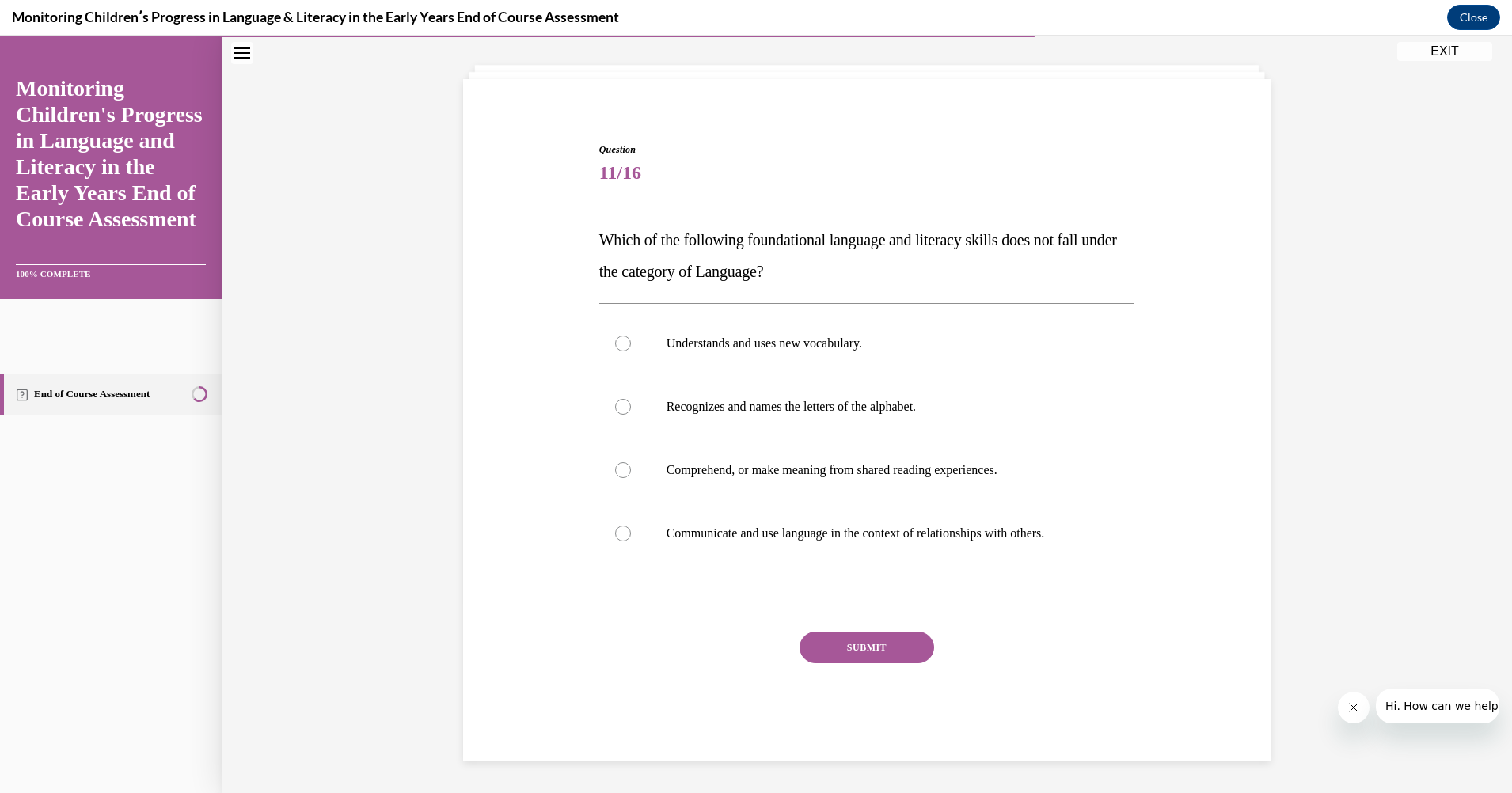
scroll to position [78, 0]
click at [616, 406] on div at bounding box center [623, 406] width 16 height 16
click at [616, 406] on input "Recognizes and names the letters of the alphabet." at bounding box center [623, 406] width 16 height 16
radio input "true"
click at [860, 642] on button "SUBMIT" at bounding box center [866, 647] width 135 height 31
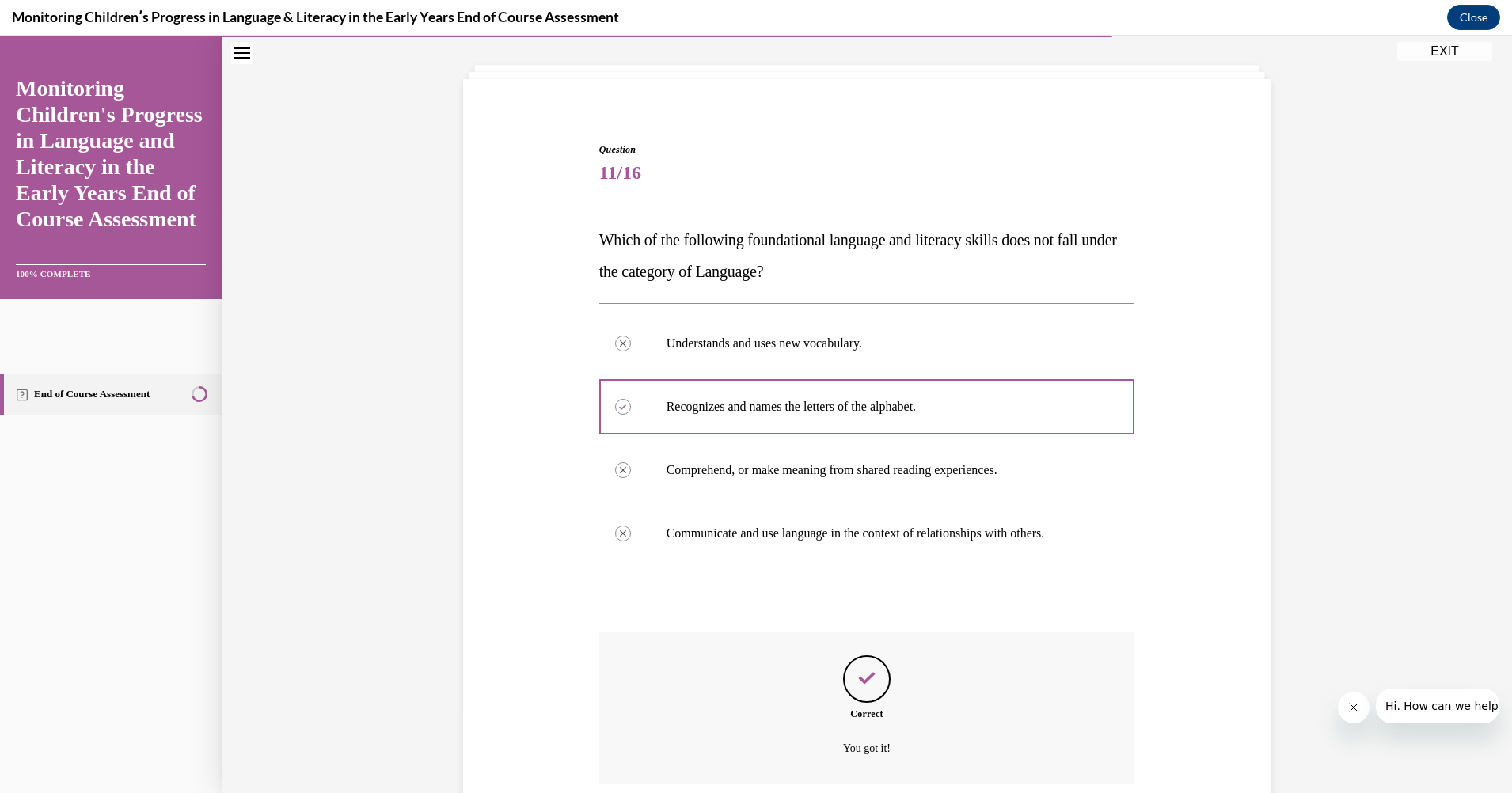
scroll to position [206, 0]
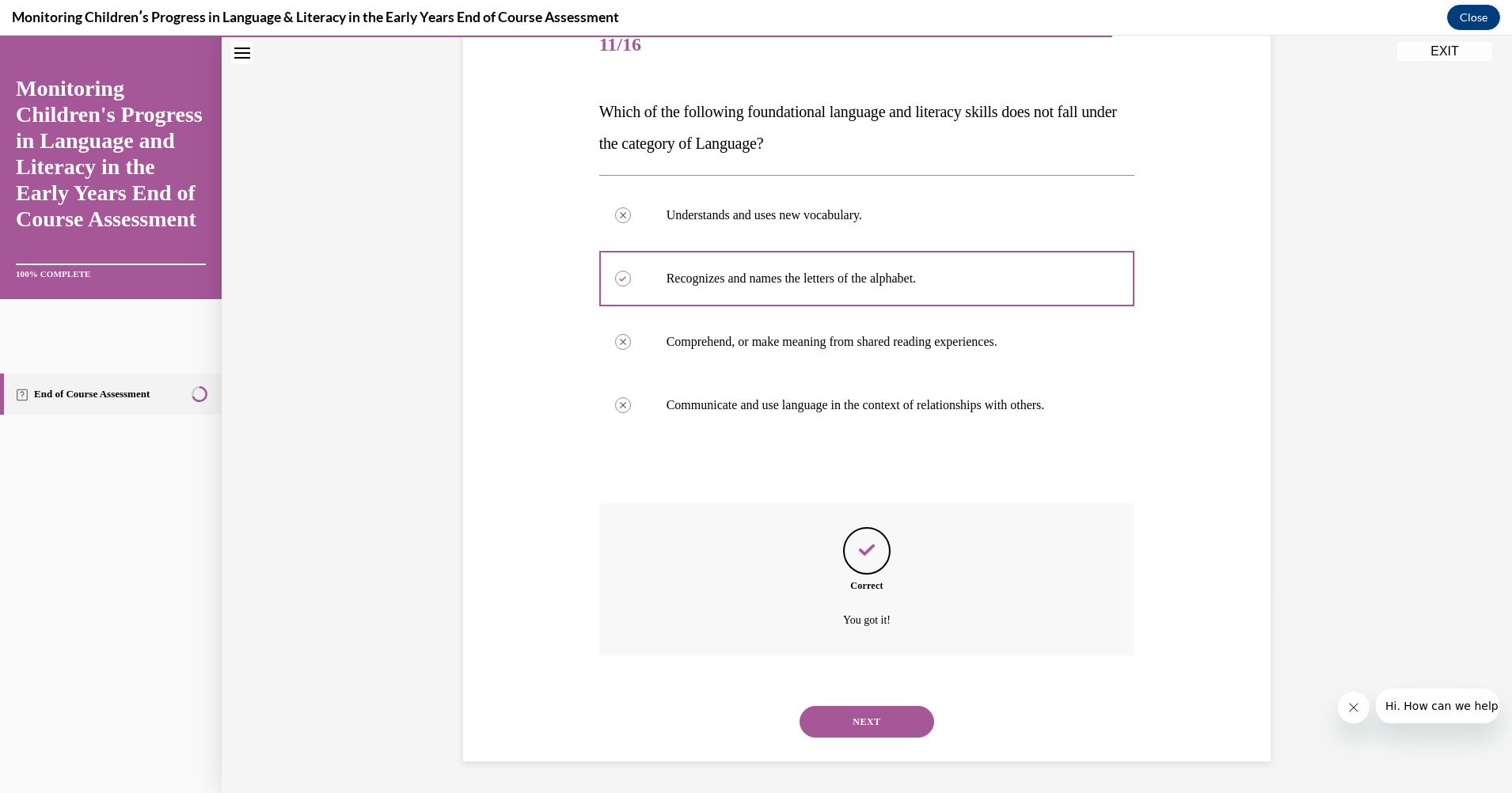
click at [854, 717] on button "NEXT" at bounding box center [866, 721] width 135 height 31
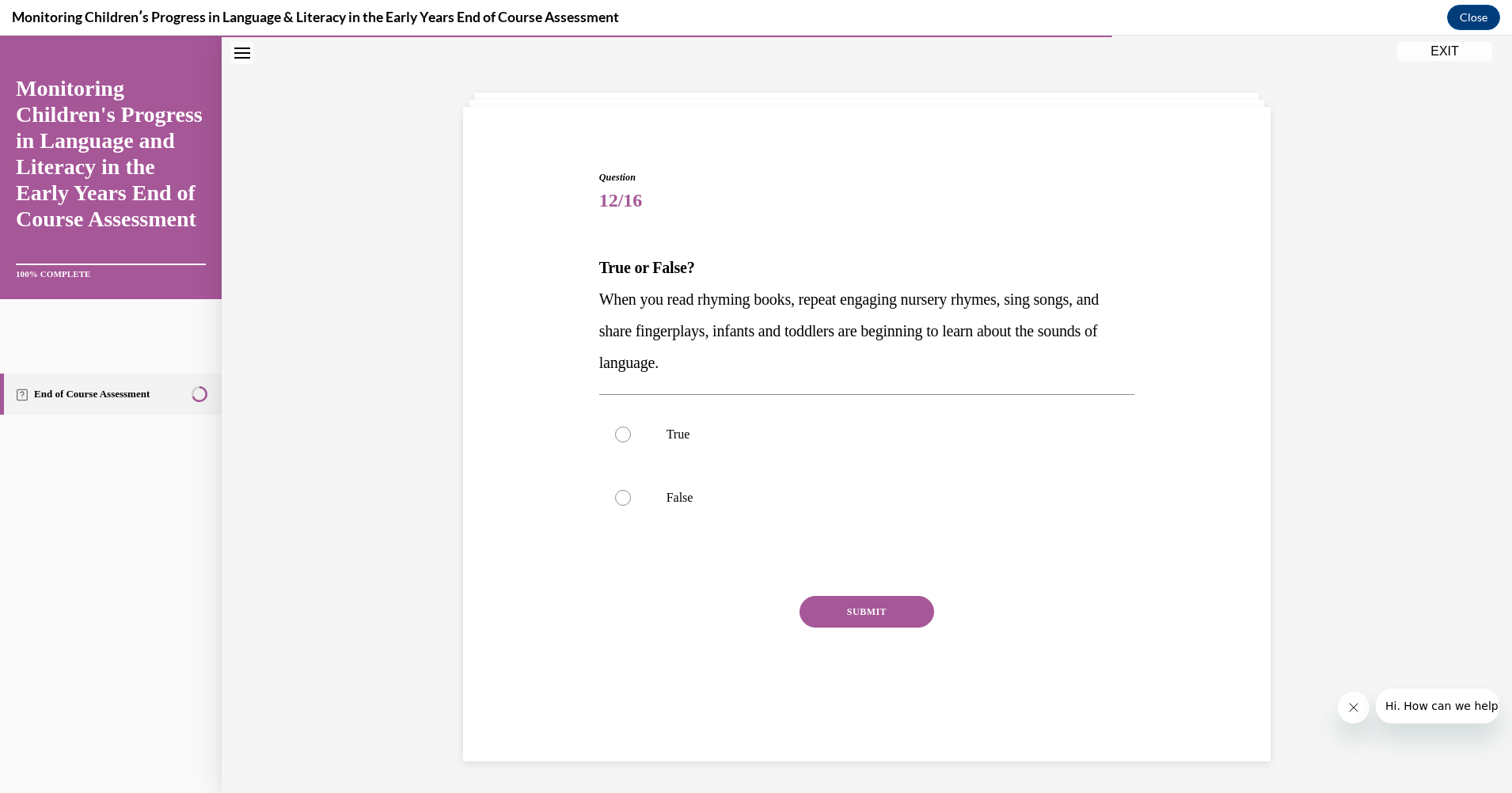
scroll to position [50, 0]
click at [886, 604] on button "SUBMIT" at bounding box center [866, 612] width 135 height 31
click at [618, 429] on div at bounding box center [623, 434] width 16 height 16
click at [618, 429] on input "True" at bounding box center [623, 434] width 16 height 16
radio input "true"
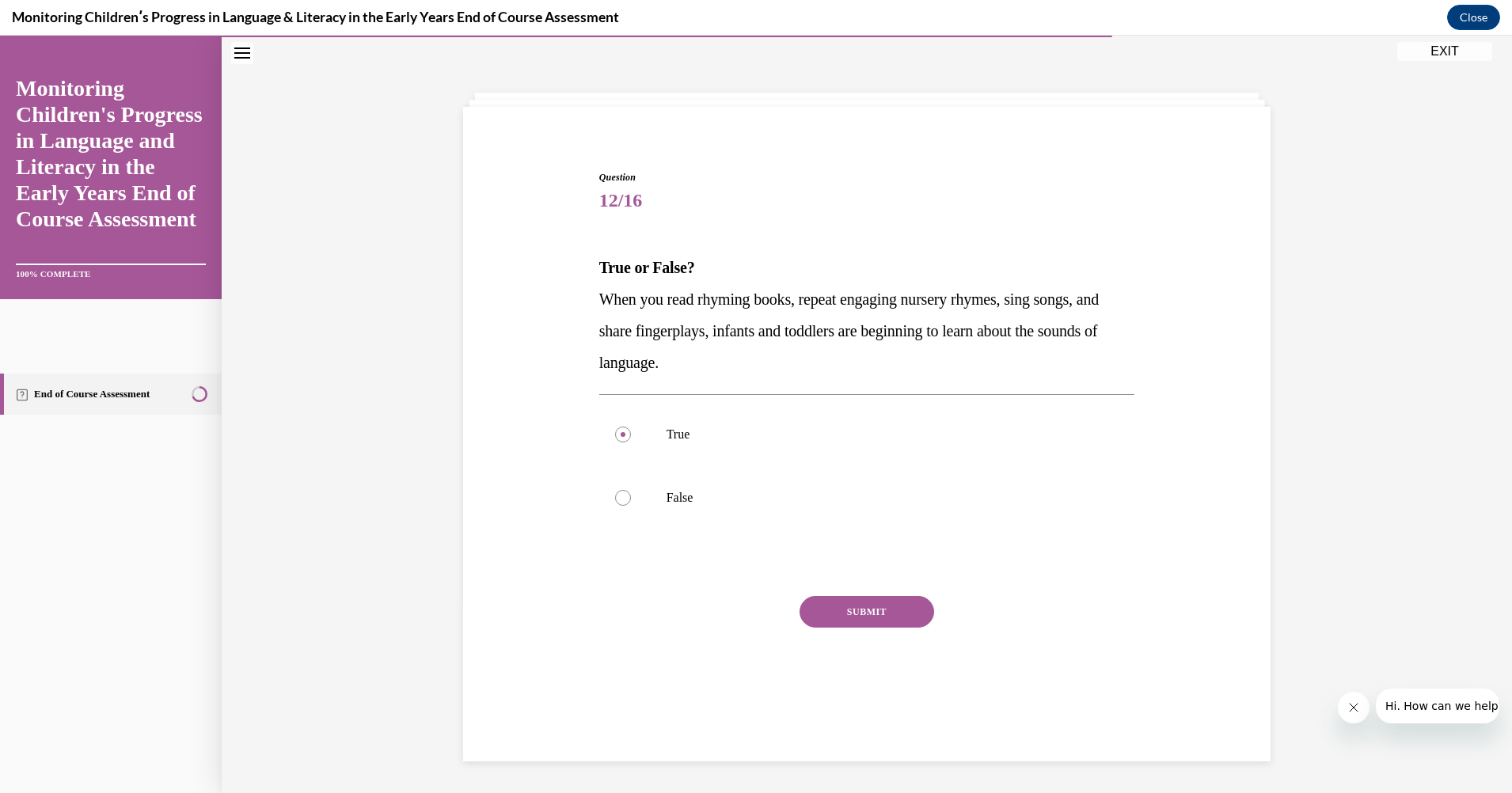
click at [886, 601] on button "SUBMIT" at bounding box center [866, 612] width 135 height 31
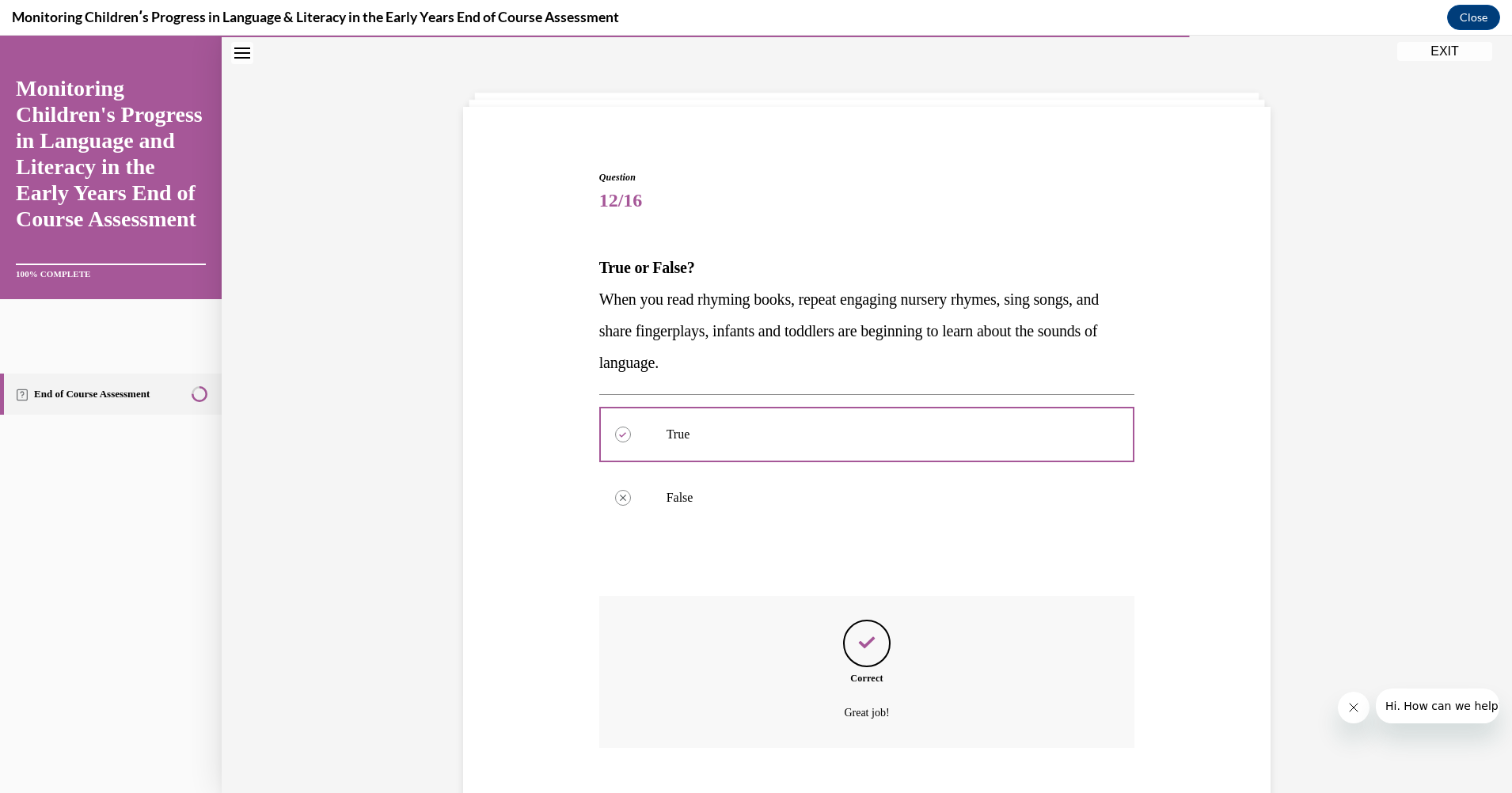
scroll to position [143, 0]
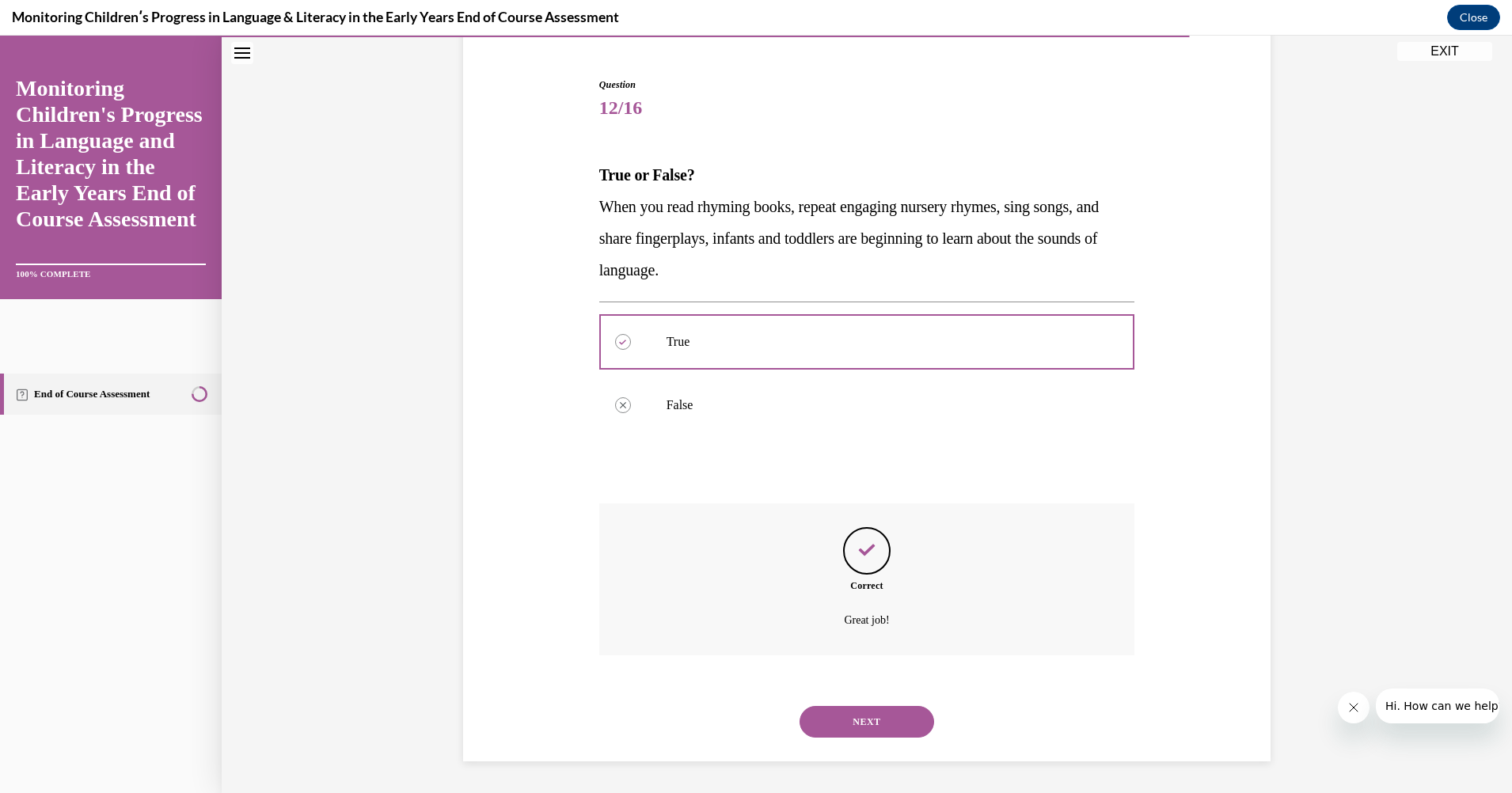
click at [885, 718] on button "NEXT" at bounding box center [866, 721] width 135 height 31
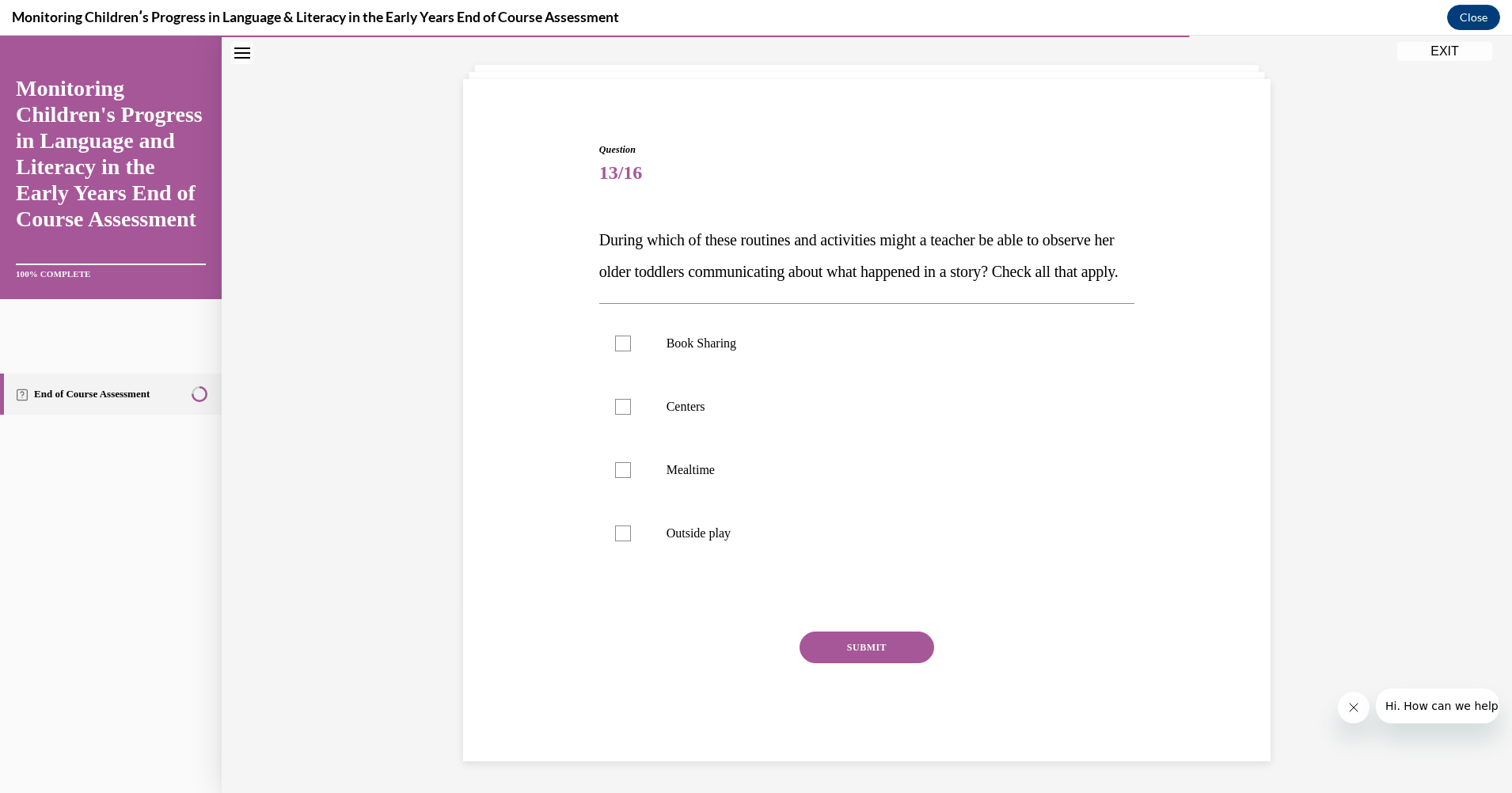
scroll to position [50, 0]
